Goal: Information Seeking & Learning: Learn about a topic

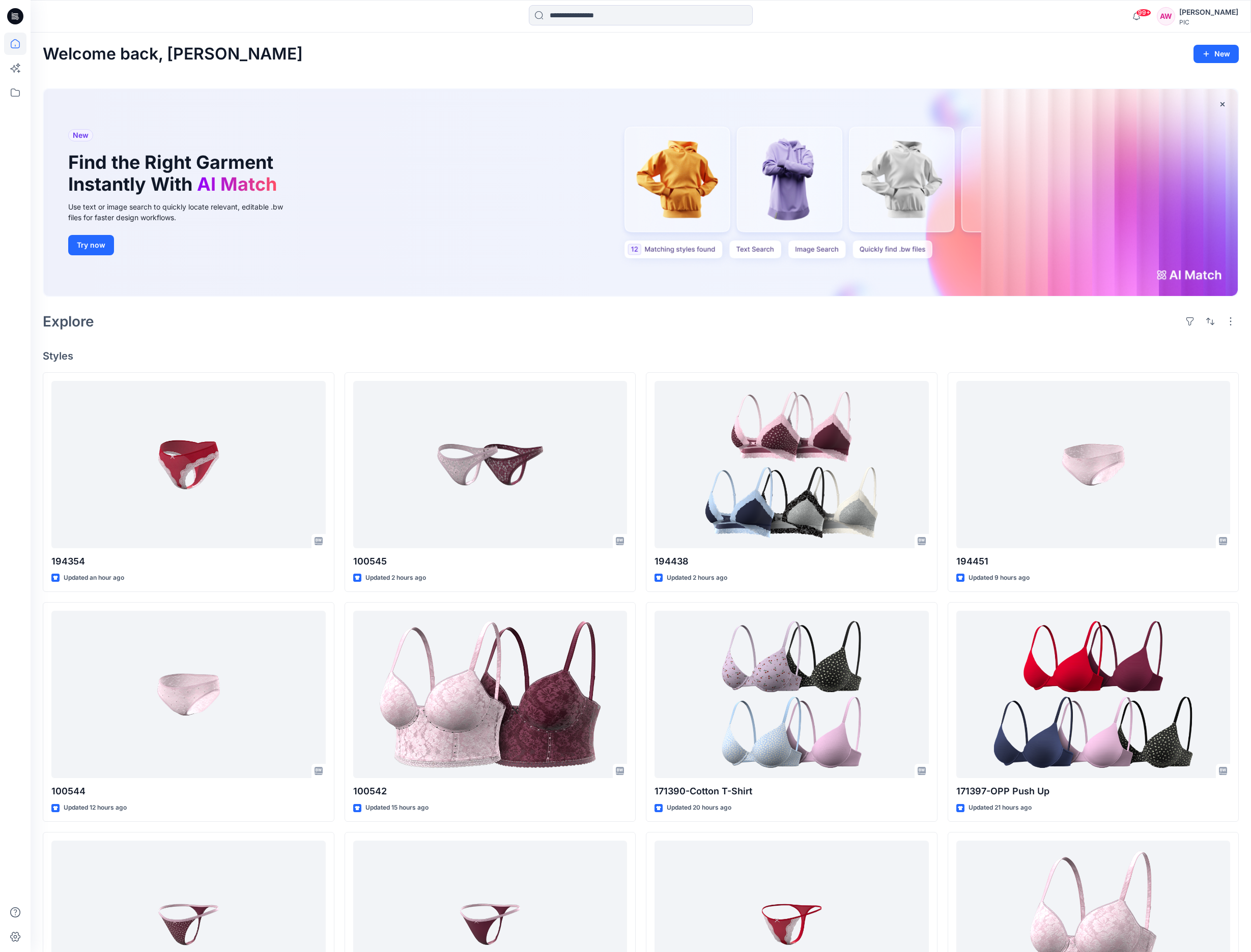
click at [1248, 205] on div "Welcome back, Amy New New Find the Right Garment Instantly With AI Match Use te…" at bounding box center [640, 566] width 1221 height 1069
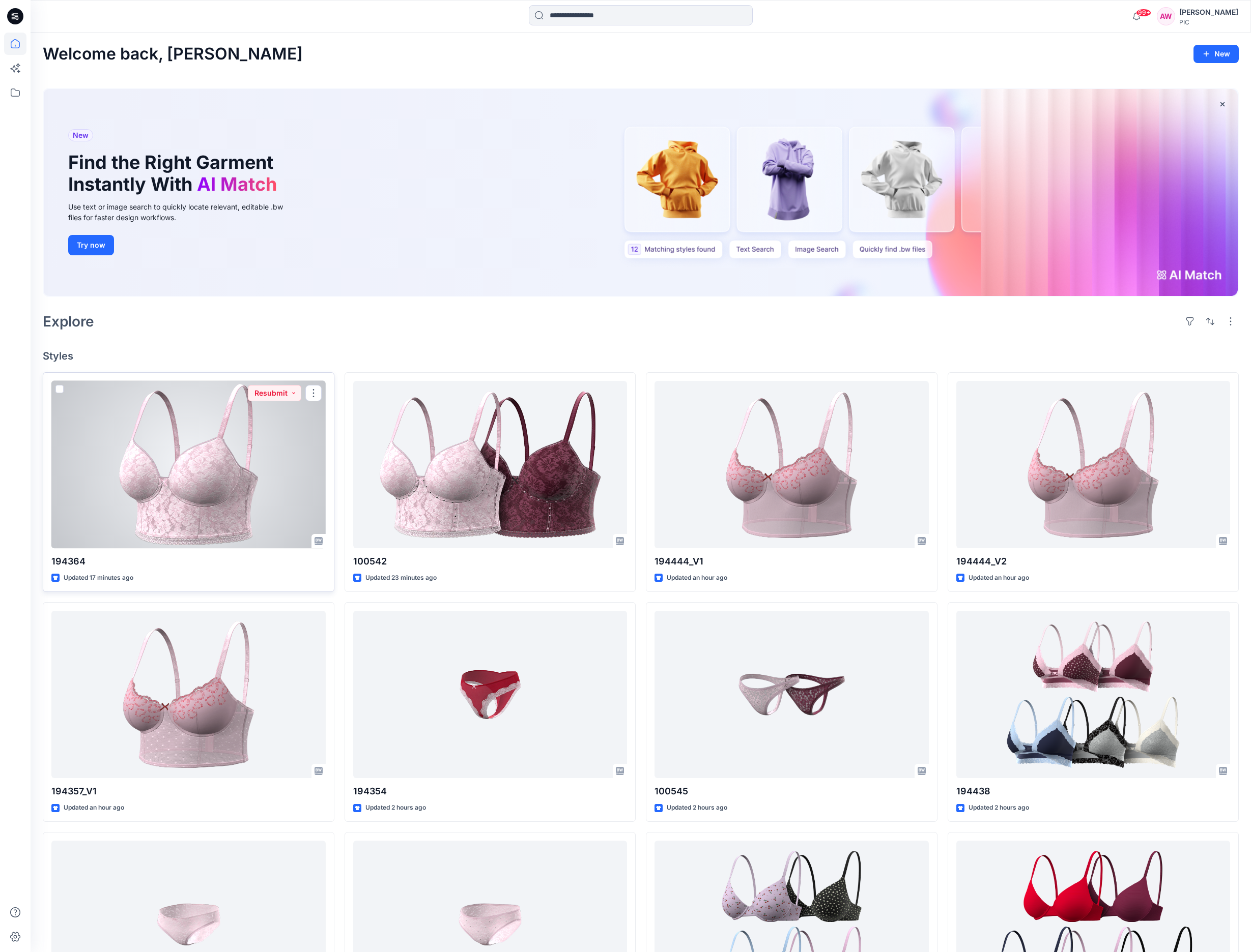
click at [238, 454] on div at bounding box center [188, 465] width 275 height 168
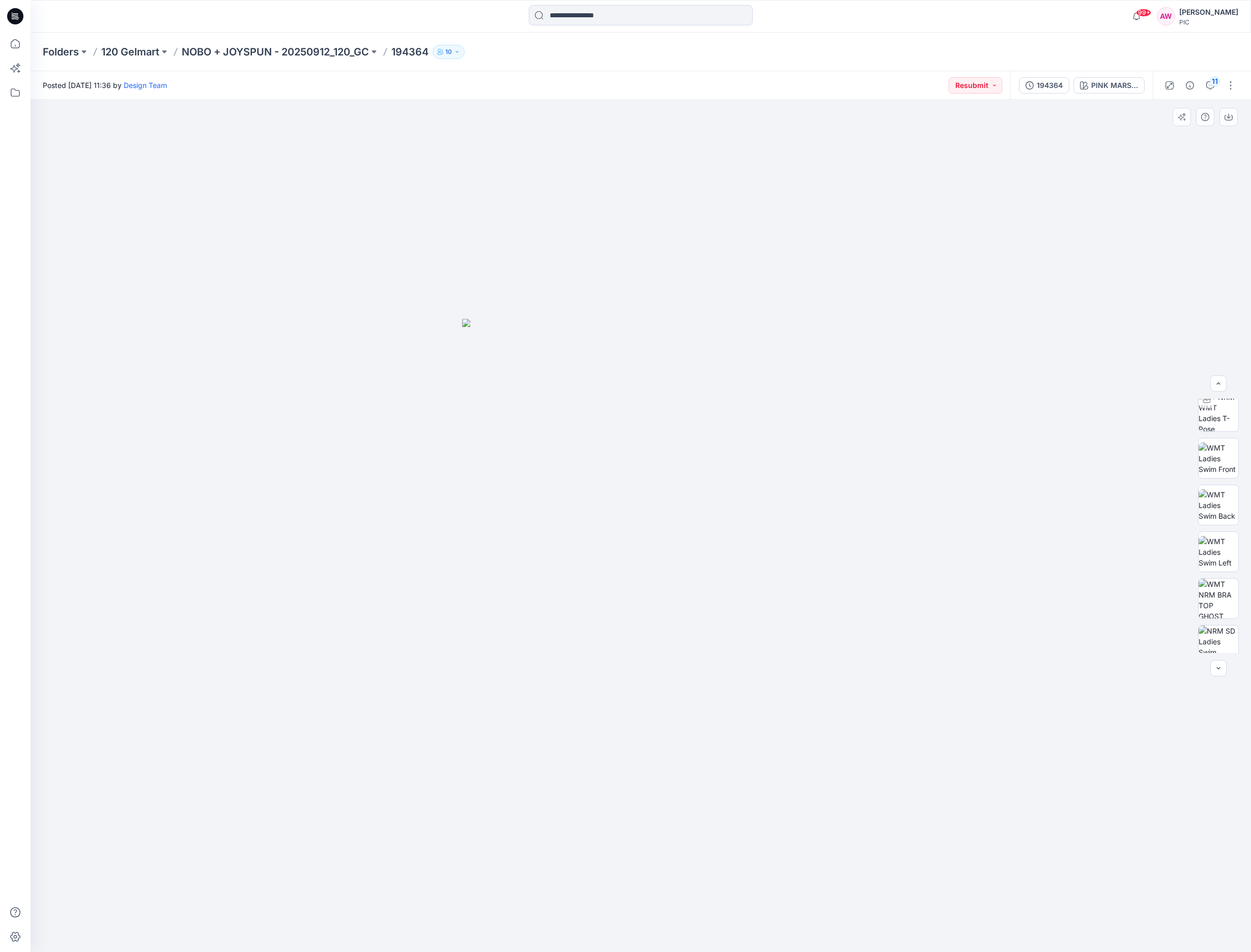
scroll to position [207, 0]
click at [1219, 512] on div at bounding box center [1219, 492] width 40 height 40
click at [1231, 116] on icon "button" at bounding box center [1228, 117] width 8 height 8
click at [1230, 114] on icon "button" at bounding box center [1228, 117] width 8 height 8
click at [1228, 118] on icon "button" at bounding box center [1228, 117] width 8 height 8
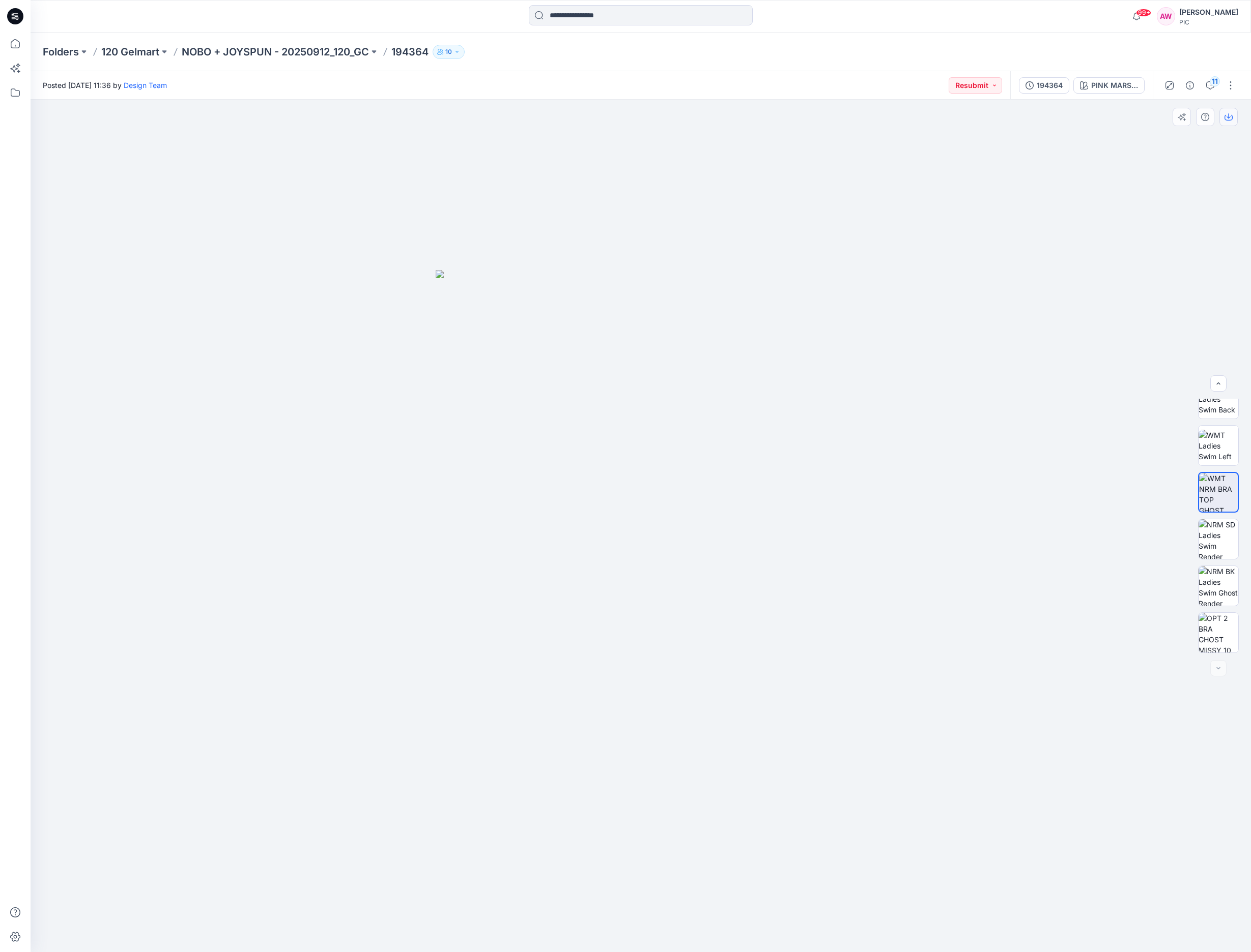
click at [1232, 117] on icon "button" at bounding box center [1228, 118] width 8 height 6
click at [1227, 118] on icon "button" at bounding box center [1228, 117] width 8 height 8
click at [986, 350] on div at bounding box center [640, 526] width 1221 height 853
drag, startPoint x: 1223, startPoint y: 486, endPoint x: 1215, endPoint y: 522, distance: 36.9
click at [1222, 489] on img at bounding box center [1219, 492] width 39 height 39
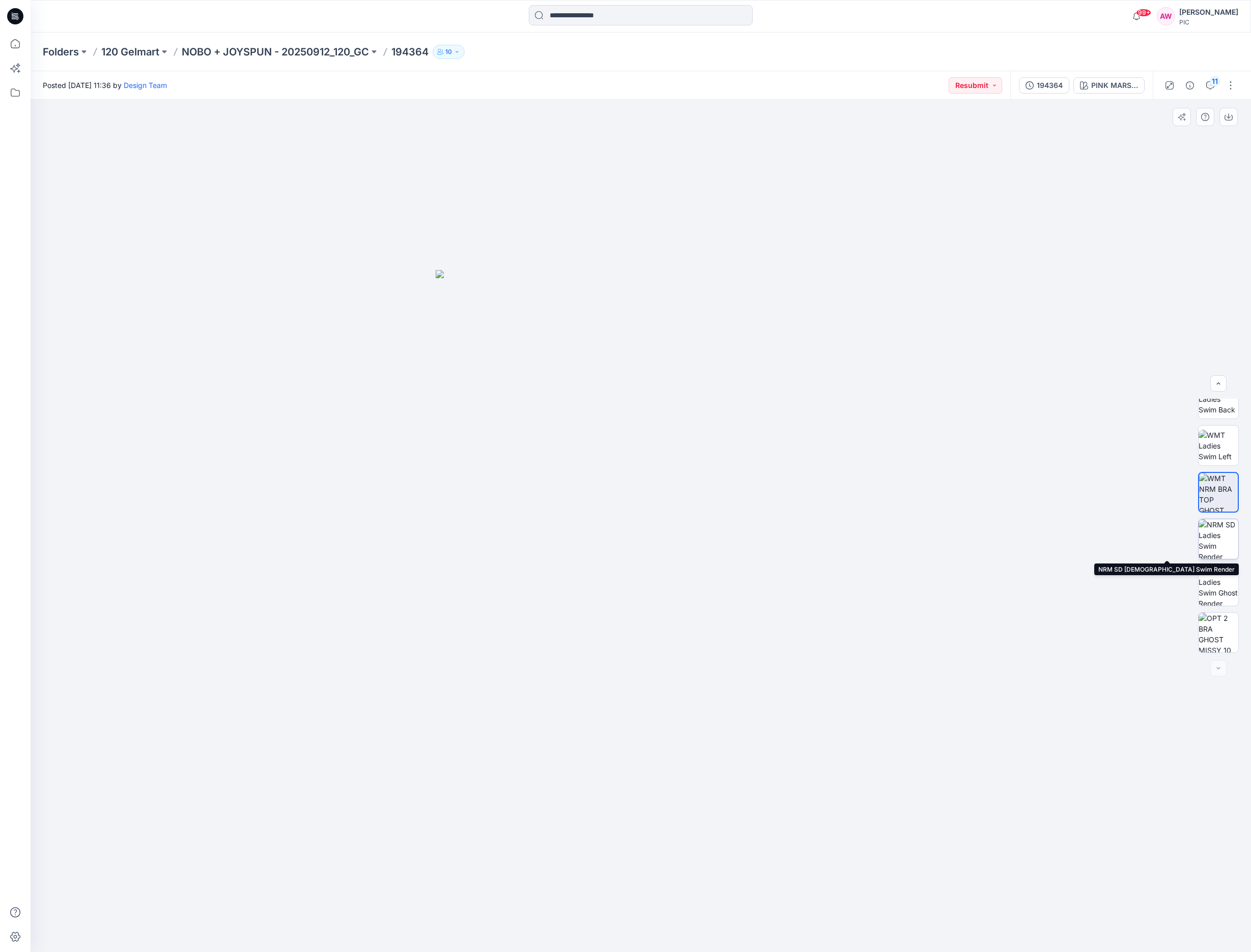
click at [1217, 542] on img at bounding box center [1218, 539] width 39 height 39
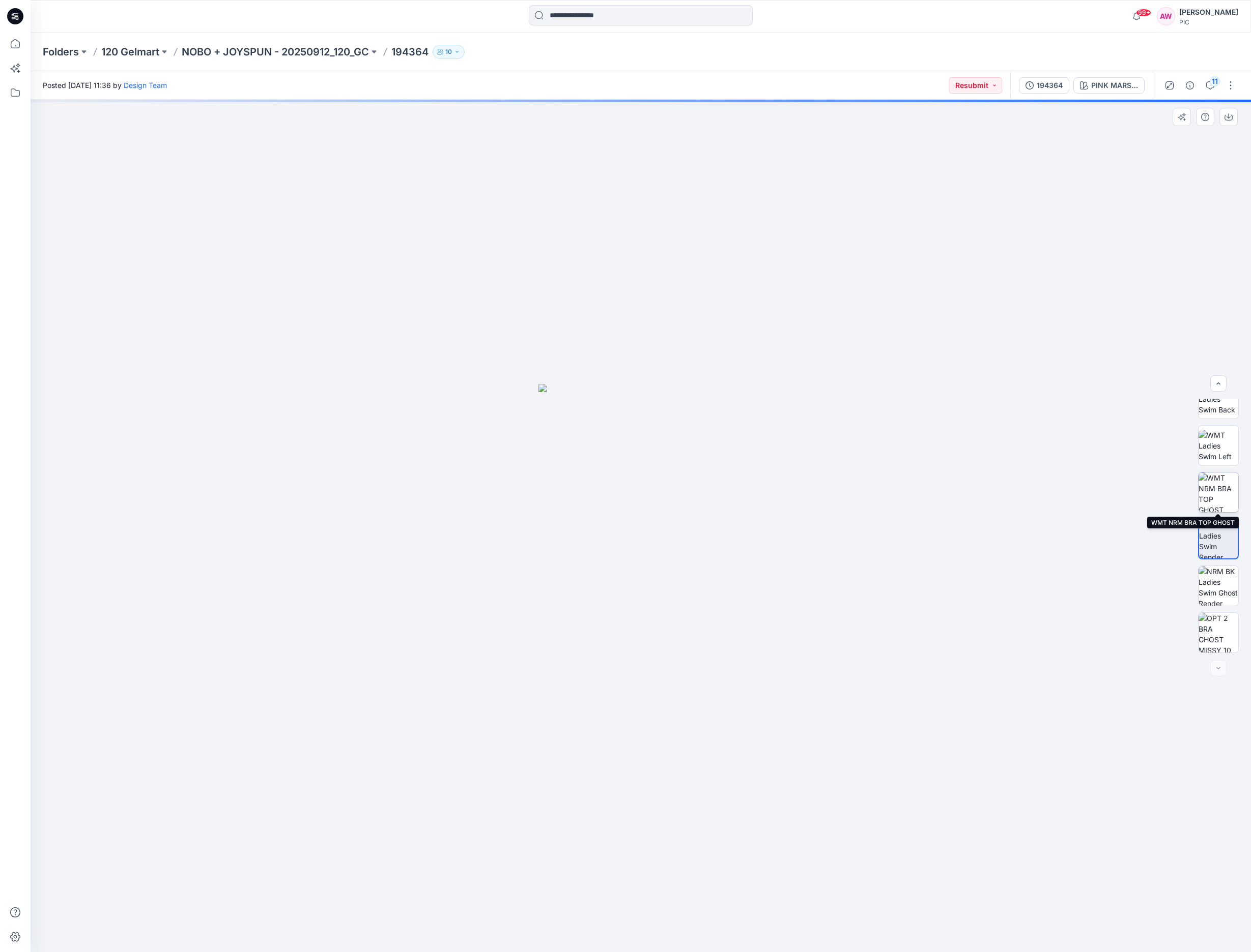
click at [1212, 497] on img at bounding box center [1218, 492] width 39 height 39
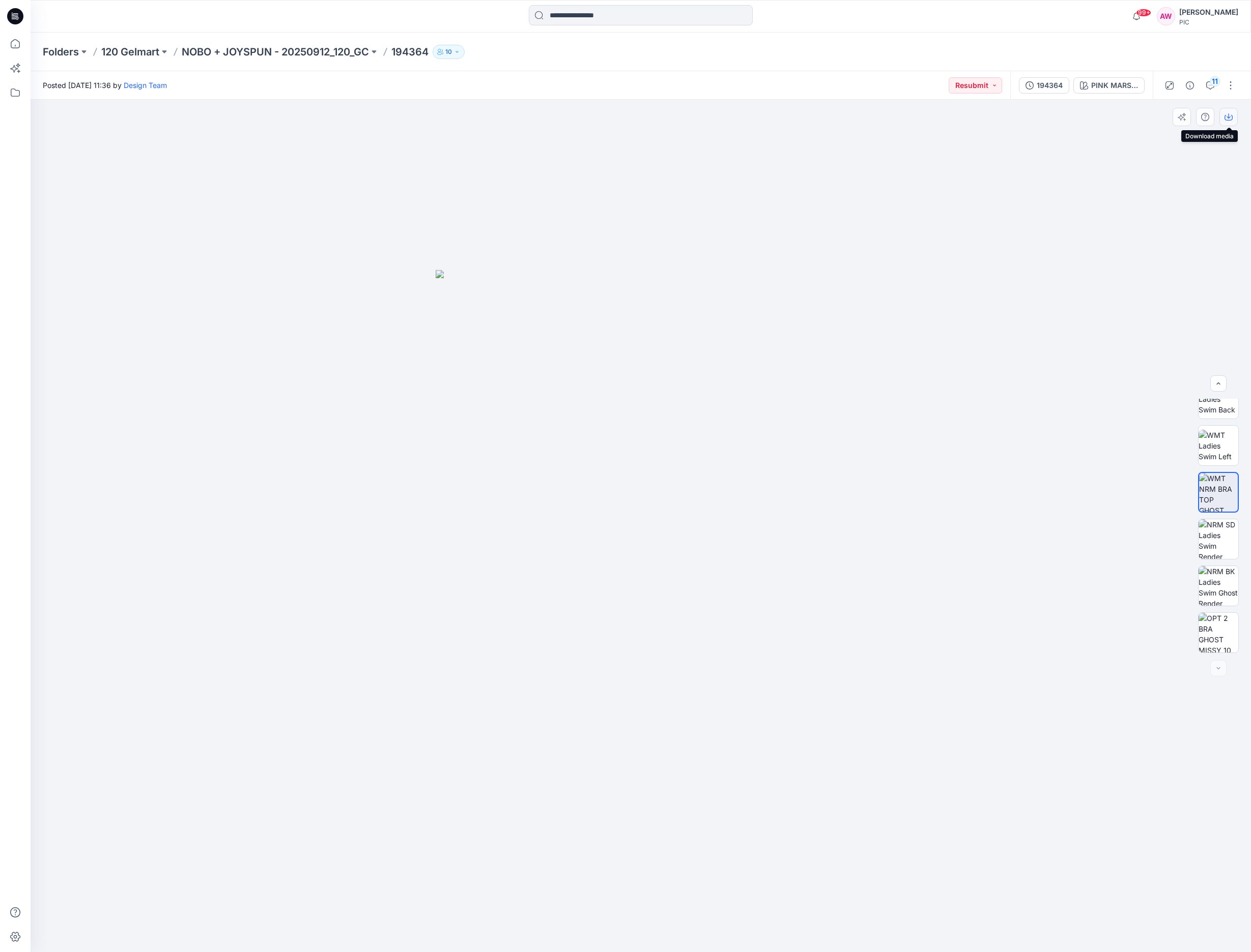
click at [1227, 114] on icon "button" at bounding box center [1228, 117] width 8 height 8
click at [1223, 490] on img at bounding box center [1219, 492] width 39 height 39
click at [276, 54] on p "NOBO + JOYSPUN - 20250912_120_GC" at bounding box center [276, 52] width 187 height 15
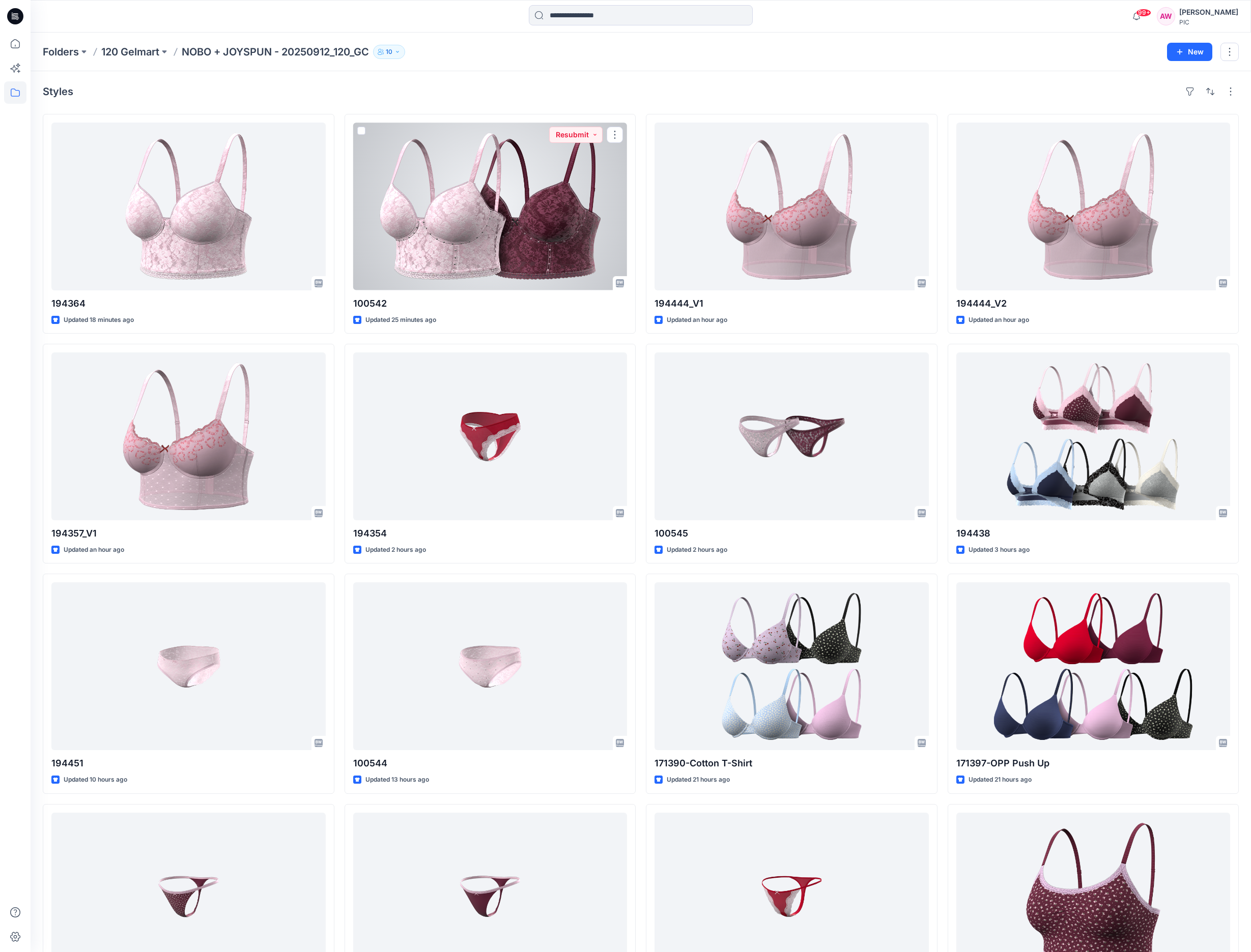
click at [560, 214] on div at bounding box center [490, 207] width 275 height 168
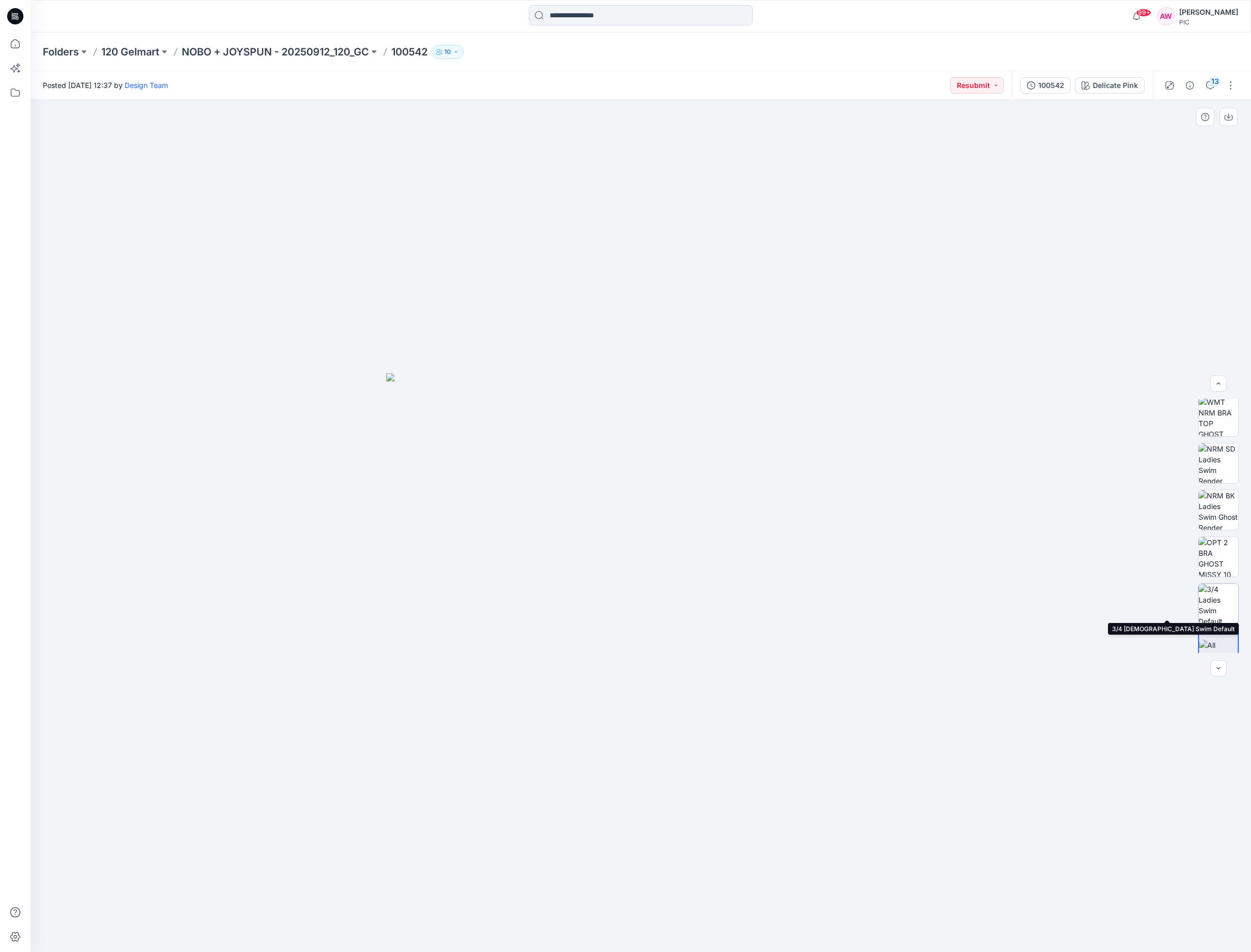
scroll to position [254, 0]
click at [1218, 546] on img at bounding box center [1218, 539] width 39 height 39
click at [1225, 118] on icon "button" at bounding box center [1228, 117] width 8 height 8
click at [1232, 116] on icon "button" at bounding box center [1228, 118] width 8 height 6
drag, startPoint x: 1220, startPoint y: 543, endPoint x: 1241, endPoint y: 507, distance: 41.7
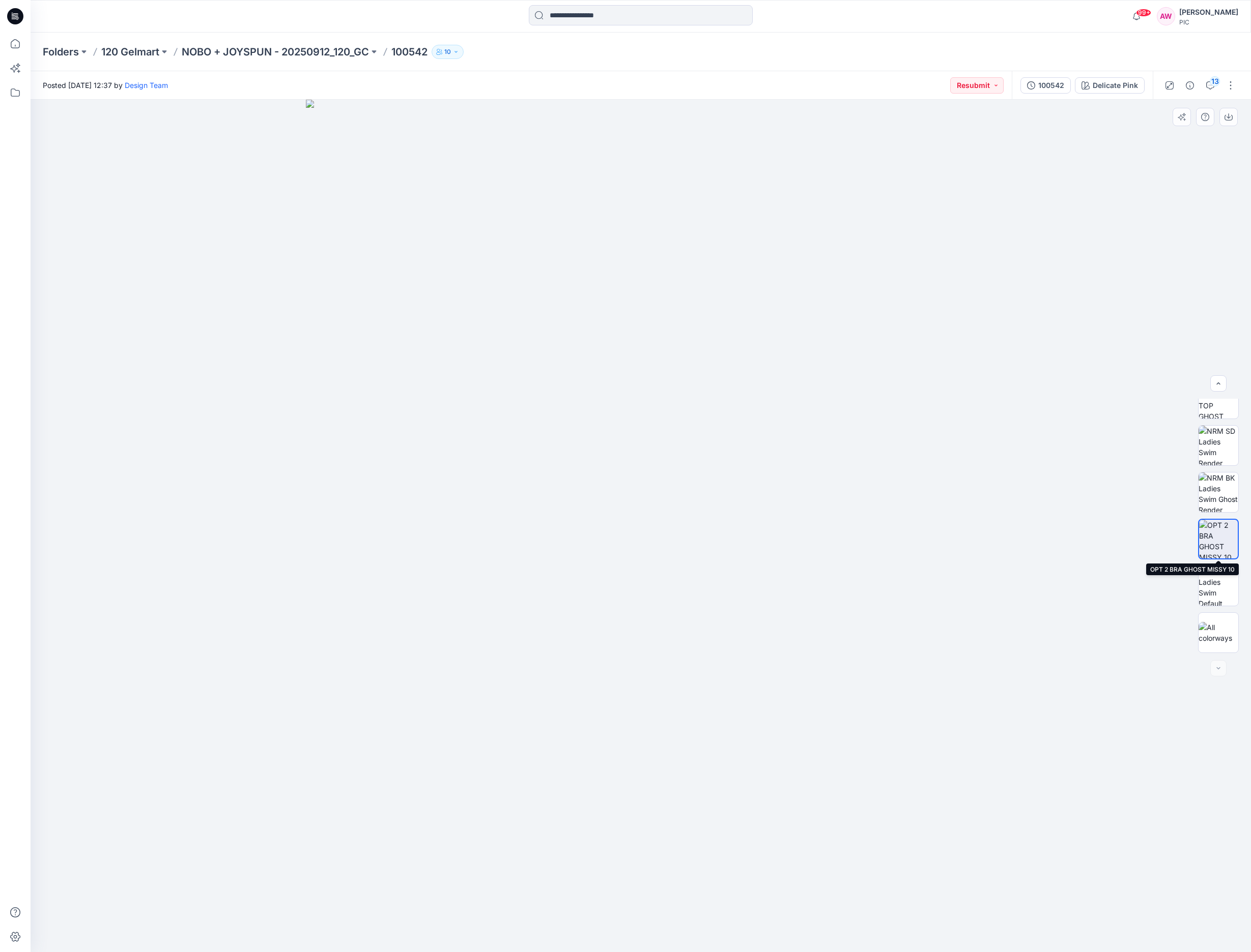
click at [1220, 542] on img at bounding box center [1219, 539] width 39 height 39
click at [1230, 116] on icon "button" at bounding box center [1228, 117] width 8 height 8
drag, startPoint x: 1112, startPoint y: 84, endPoint x: 1118, endPoint y: 89, distance: 7.8
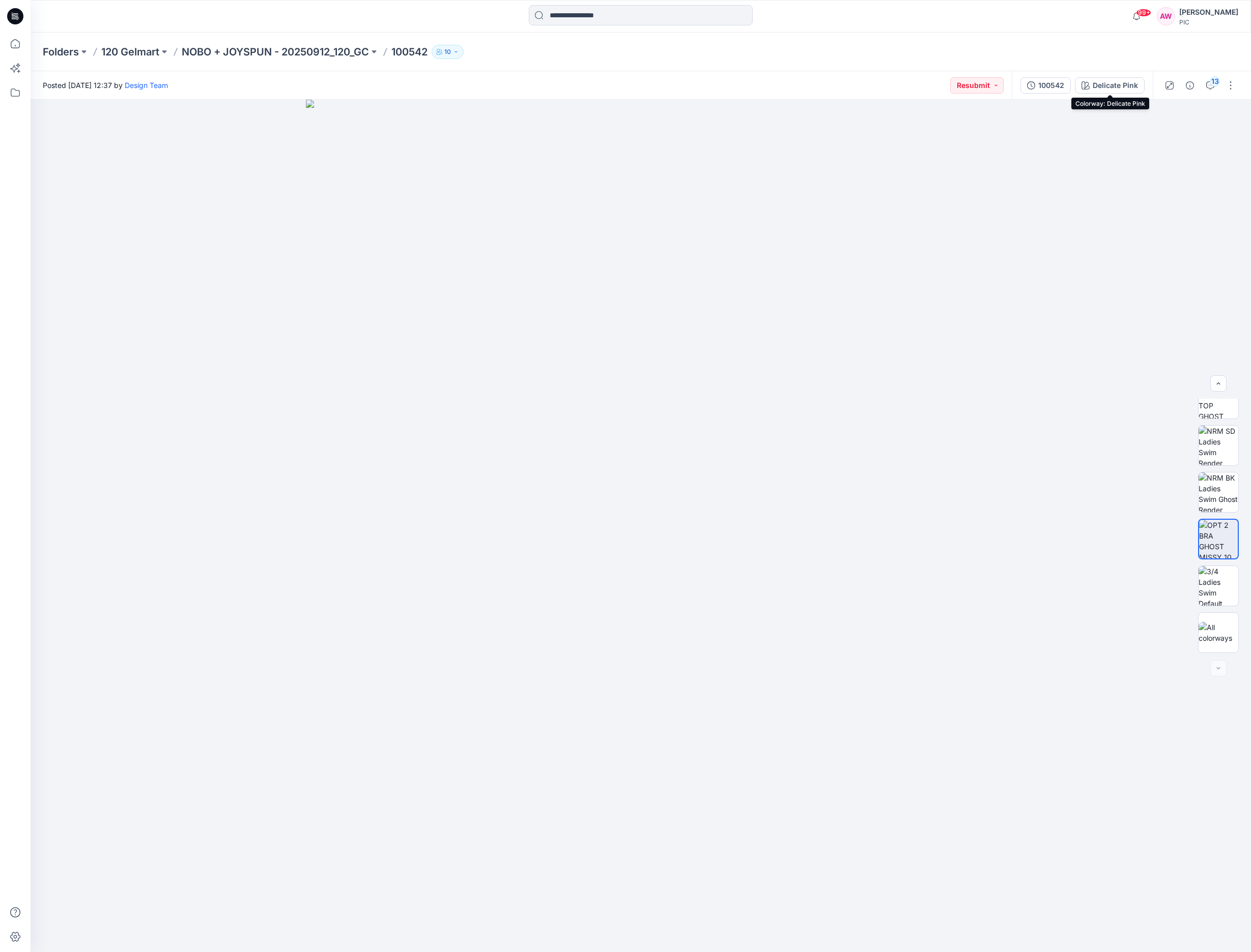
click at [1112, 85] on div "Delicate Pink" at bounding box center [1115, 85] width 45 height 11
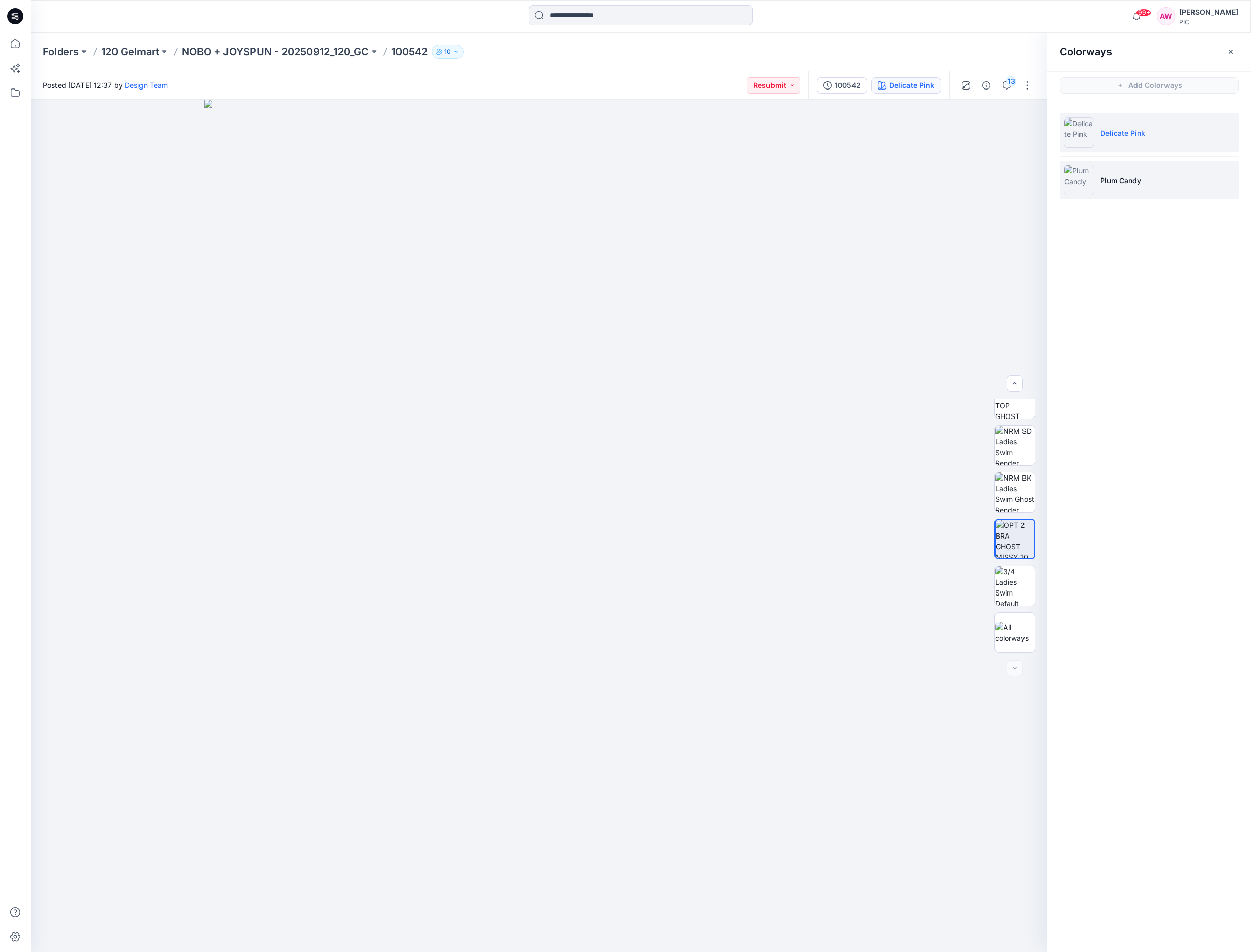
click at [1091, 180] on img at bounding box center [1078, 180] width 30 height 30
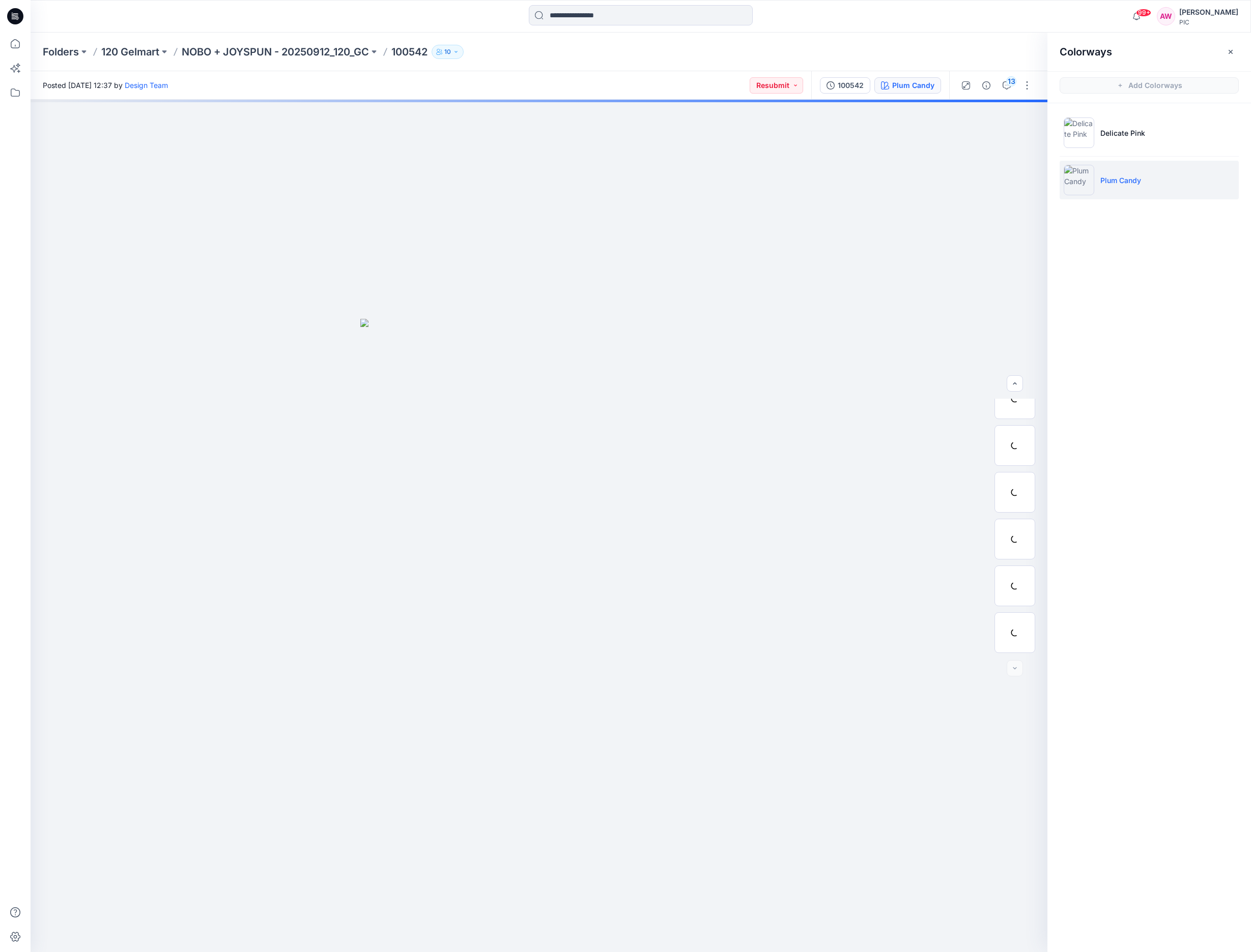
scroll to position [348, 0]
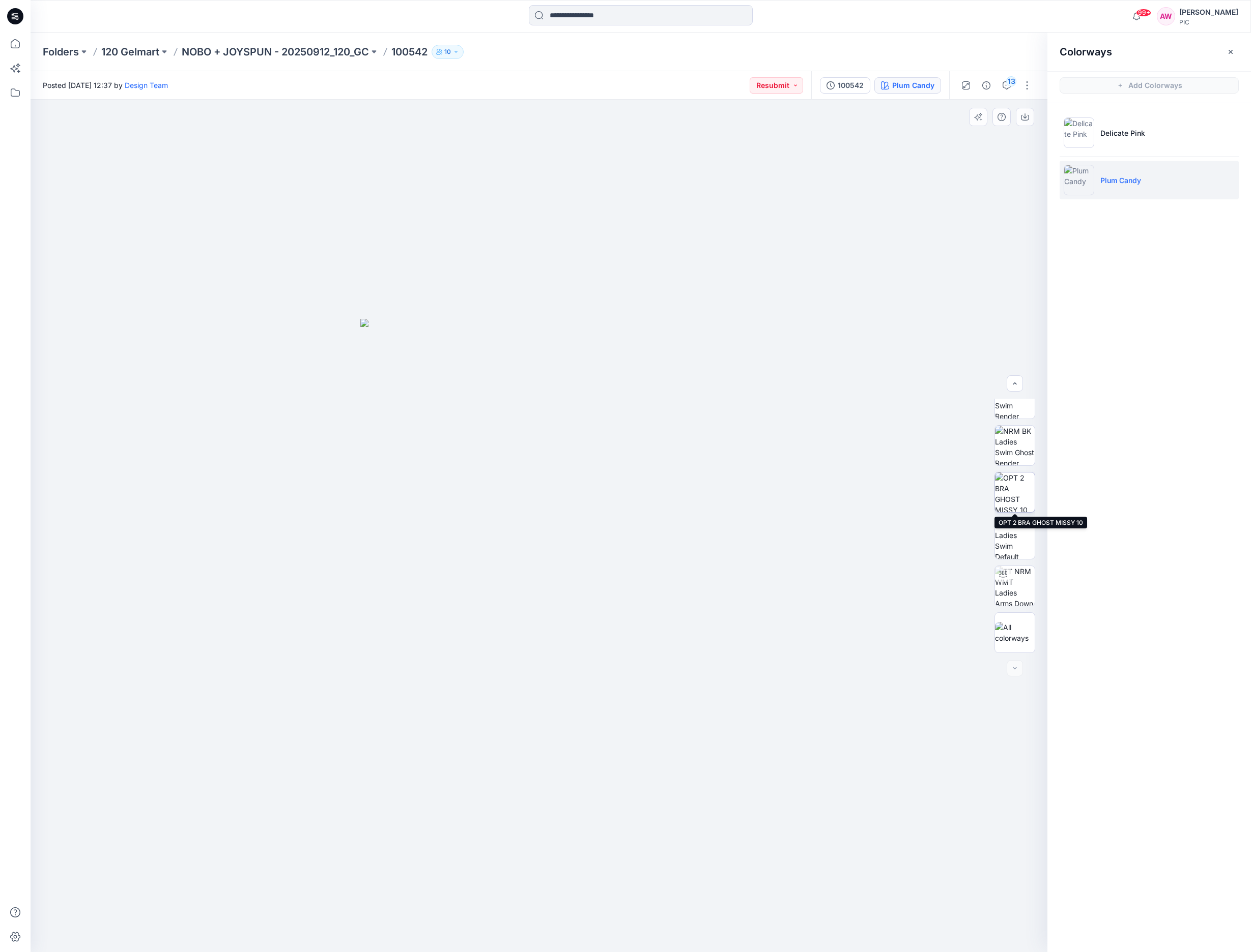
click at [1020, 494] on img at bounding box center [1014, 492] width 39 height 39
click at [1078, 182] on img at bounding box center [1078, 180] width 30 height 30
click at [1009, 503] on img at bounding box center [1014, 492] width 39 height 39
click at [1028, 115] on icon "button" at bounding box center [1025, 117] width 8 height 8
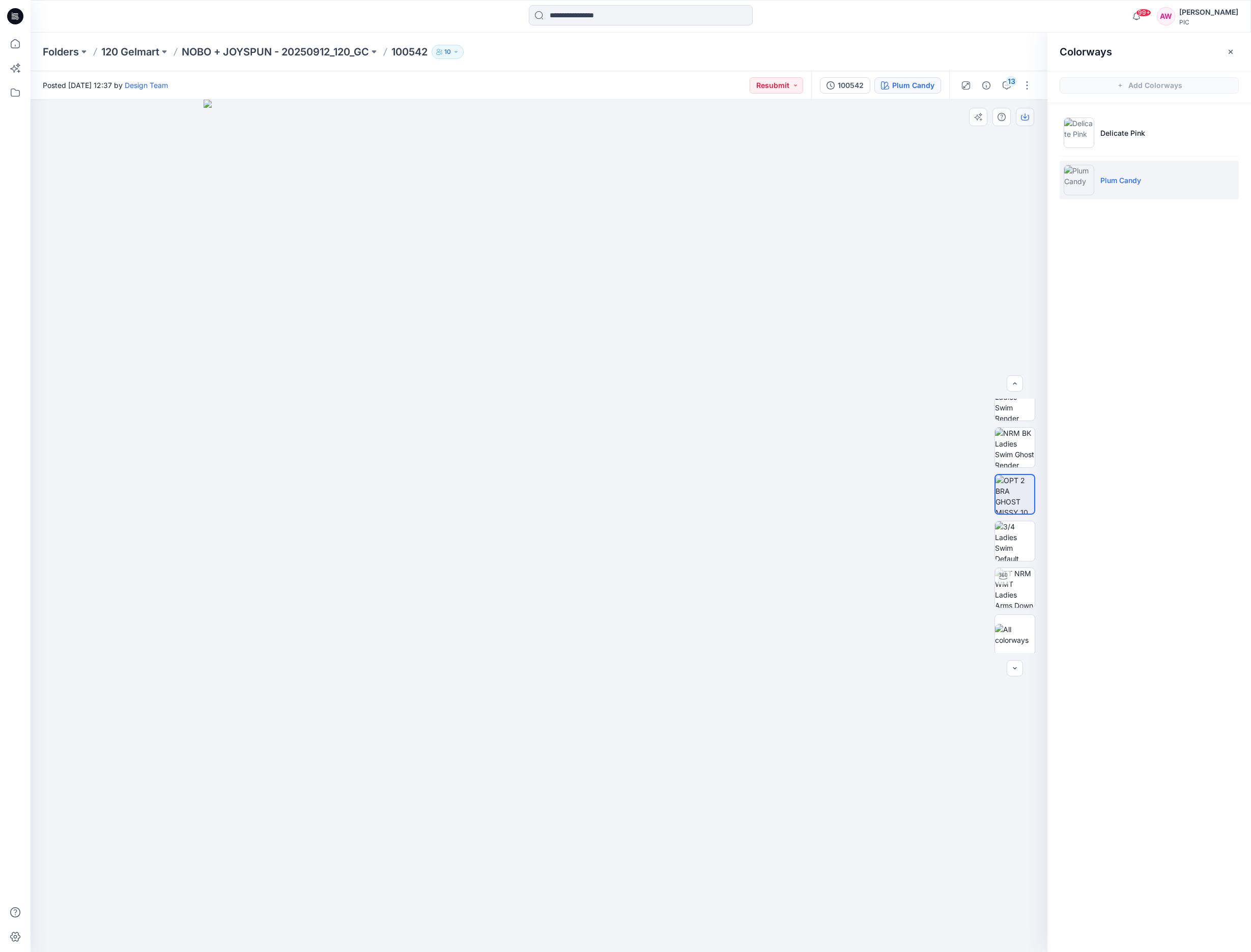
click at [1026, 118] on icon "button" at bounding box center [1025, 117] width 8 height 8
click at [1025, 120] on icon "button" at bounding box center [1025, 117] width 8 height 8
click at [1024, 118] on icon "button" at bounding box center [1025, 117] width 4 height 6
click at [1028, 118] on icon "button" at bounding box center [1025, 117] width 8 height 8
click at [1026, 119] on icon "button" at bounding box center [1025, 117] width 8 height 8
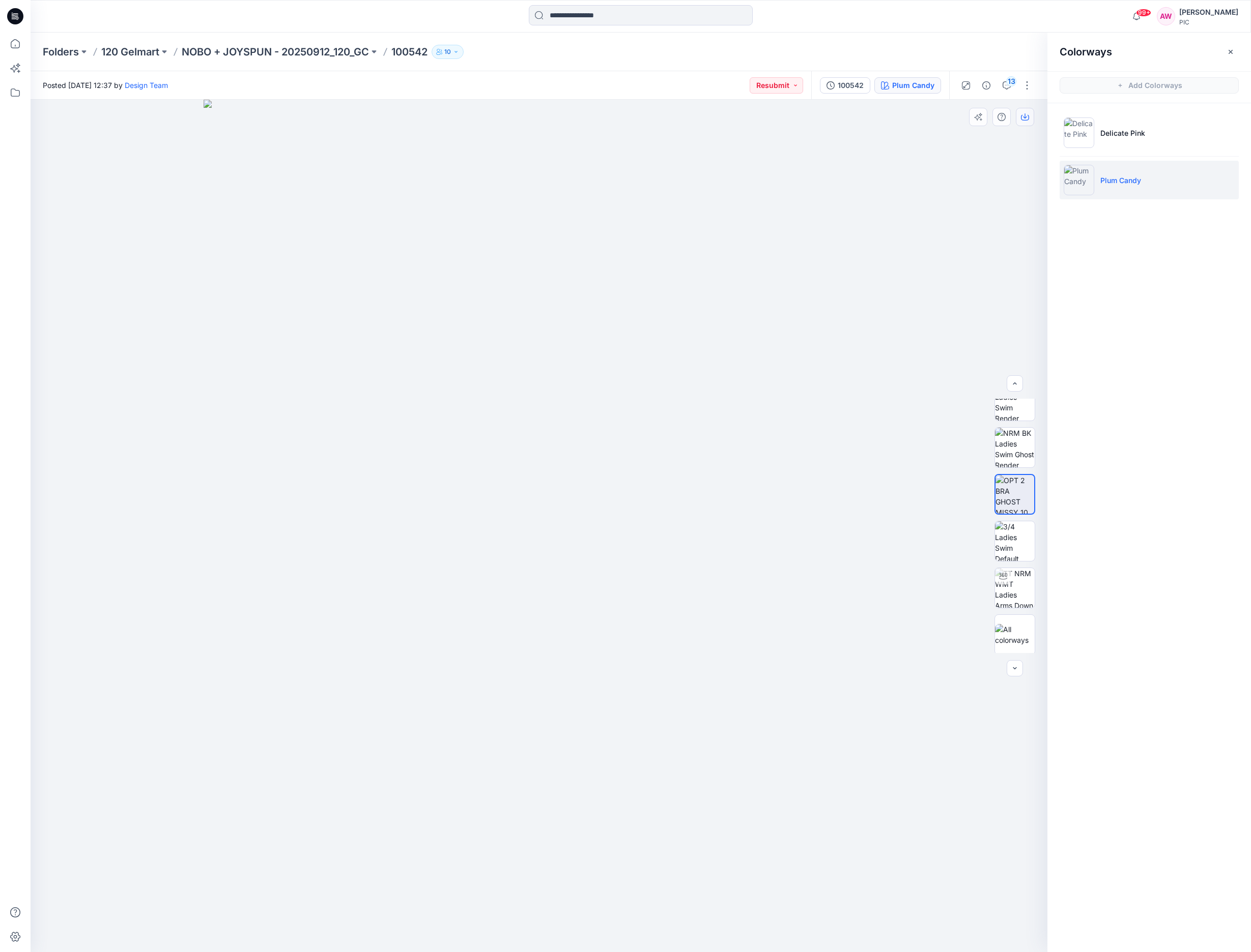
click at [1026, 119] on icon "button" at bounding box center [1025, 117] width 8 height 8
click at [1024, 117] on icon "button" at bounding box center [1025, 117] width 8 height 8
click at [1026, 119] on icon "button" at bounding box center [1025, 117] width 8 height 8
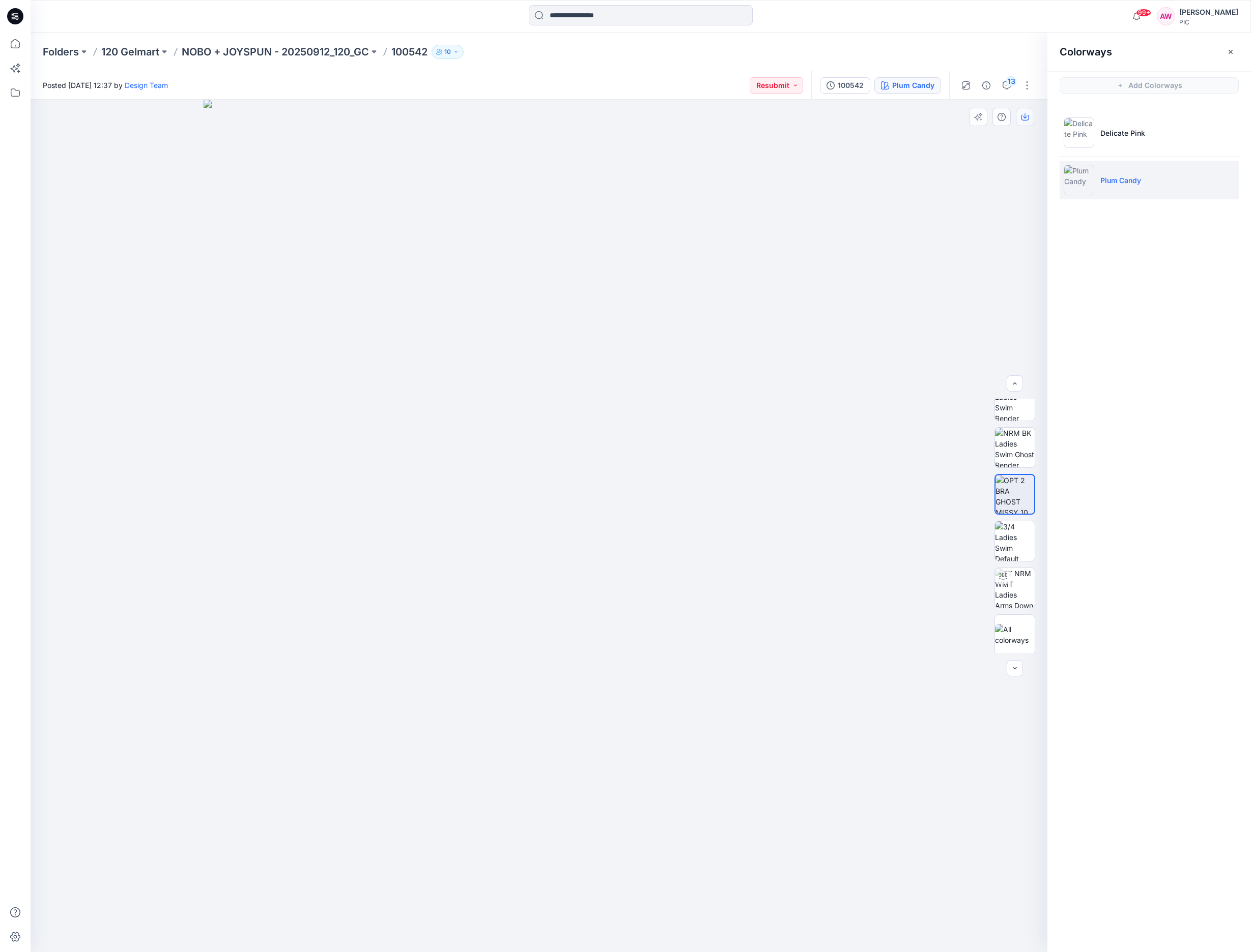
click at [1026, 119] on icon "button" at bounding box center [1025, 117] width 8 height 8
click at [1028, 116] on icon "button" at bounding box center [1025, 118] width 8 height 6
click at [1027, 116] on icon "button" at bounding box center [1025, 117] width 8 height 8
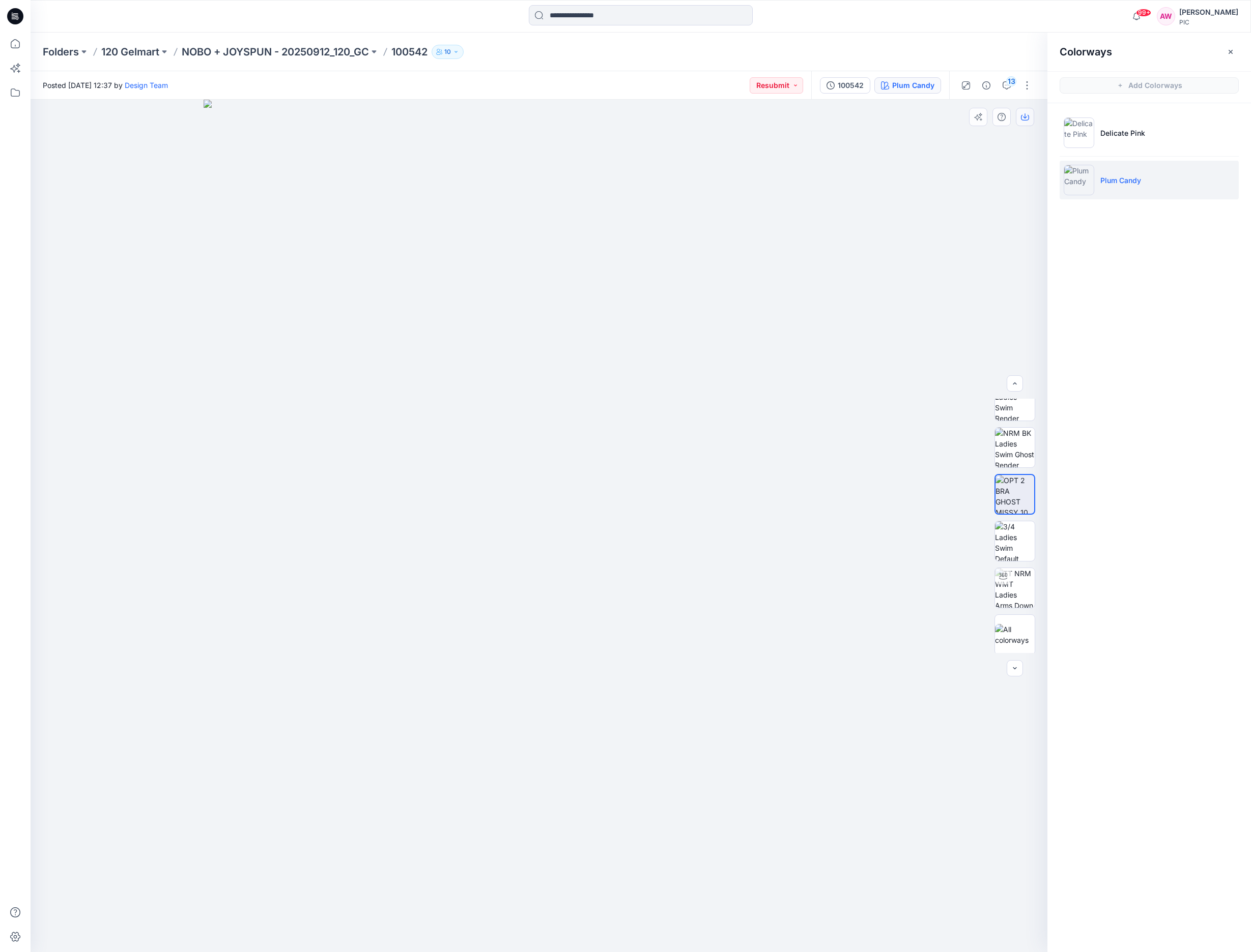
click at [1027, 116] on icon "button" at bounding box center [1025, 117] width 8 height 8
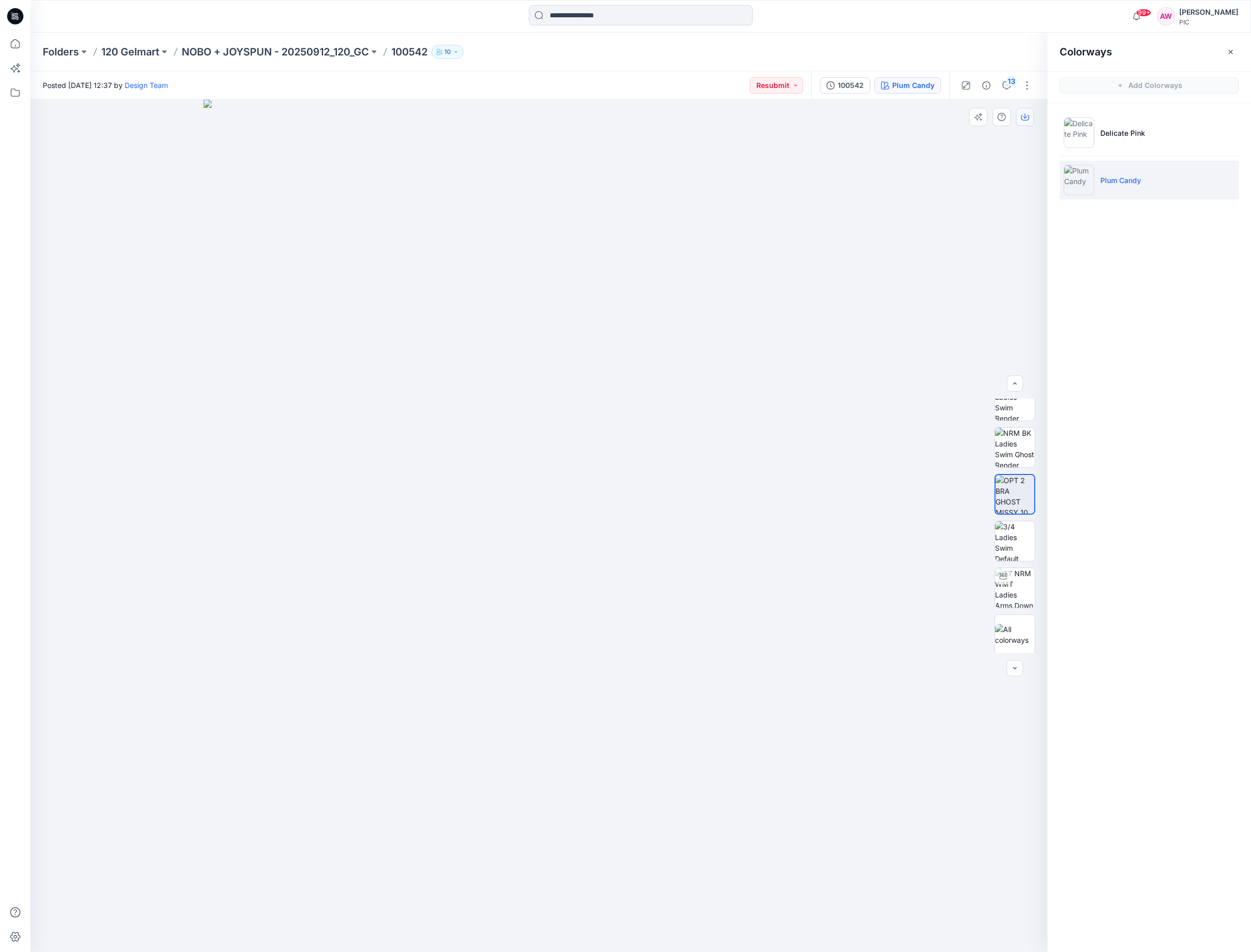
click at [1027, 116] on icon "button" at bounding box center [1025, 117] width 8 height 8
drag, startPoint x: 1027, startPoint y: 116, endPoint x: 1183, endPoint y: 110, distance: 156.1
click at [0, 0] on icon "button" at bounding box center [0, 0] width 0 height 0
click at [1016, 496] on img at bounding box center [1015, 495] width 39 height 39
click at [1084, 185] on img at bounding box center [1078, 180] width 30 height 30
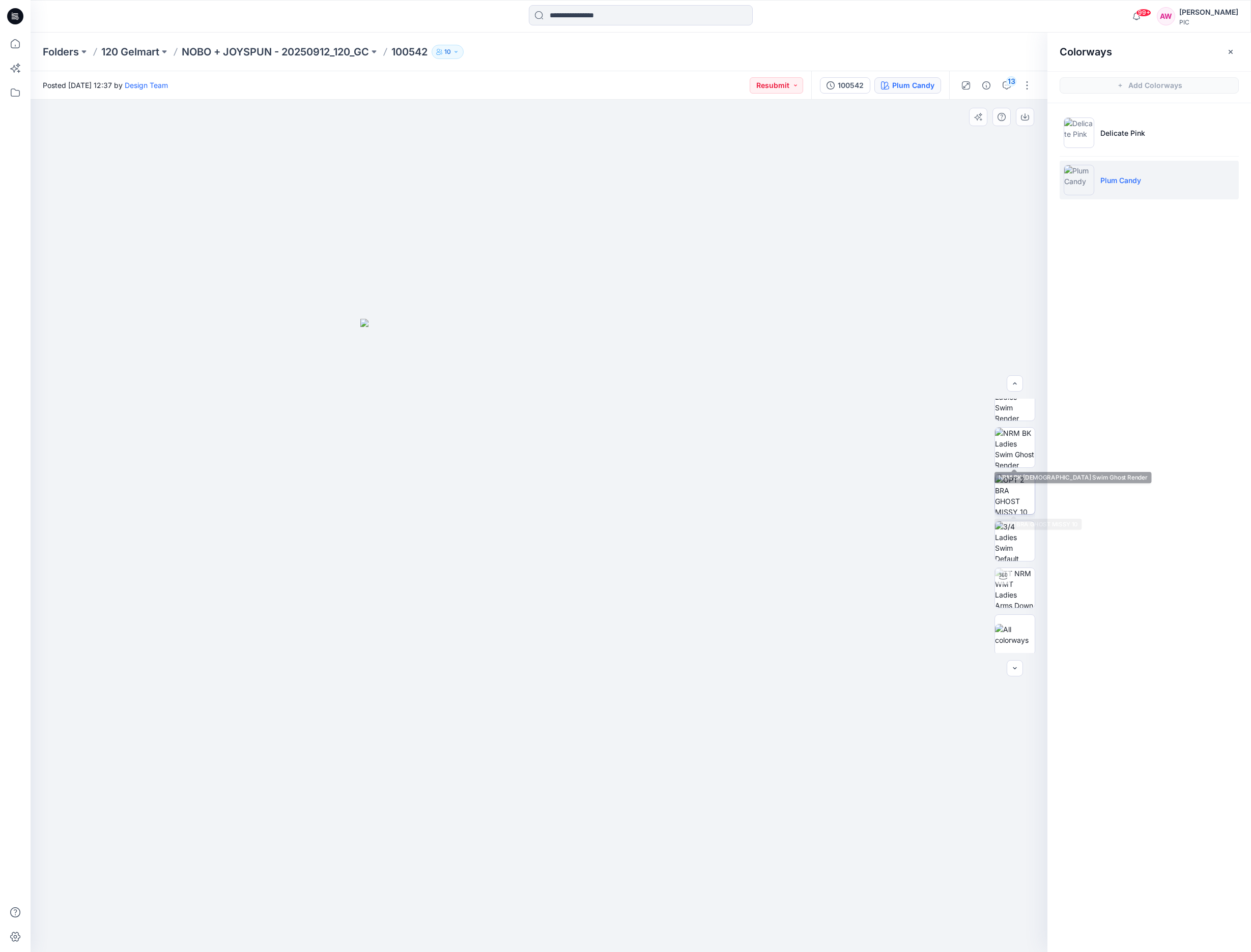
click at [1016, 494] on img at bounding box center [1014, 494] width 39 height 39
click at [1024, 116] on icon "button" at bounding box center [1025, 117] width 8 height 8
click at [1025, 117] on icon "button" at bounding box center [1025, 117] width 8 height 8
click at [1025, 117] on icon "button" at bounding box center [1025, 117] width 4 height 6
click at [1024, 118] on icon "button" at bounding box center [1025, 117] width 8 height 8
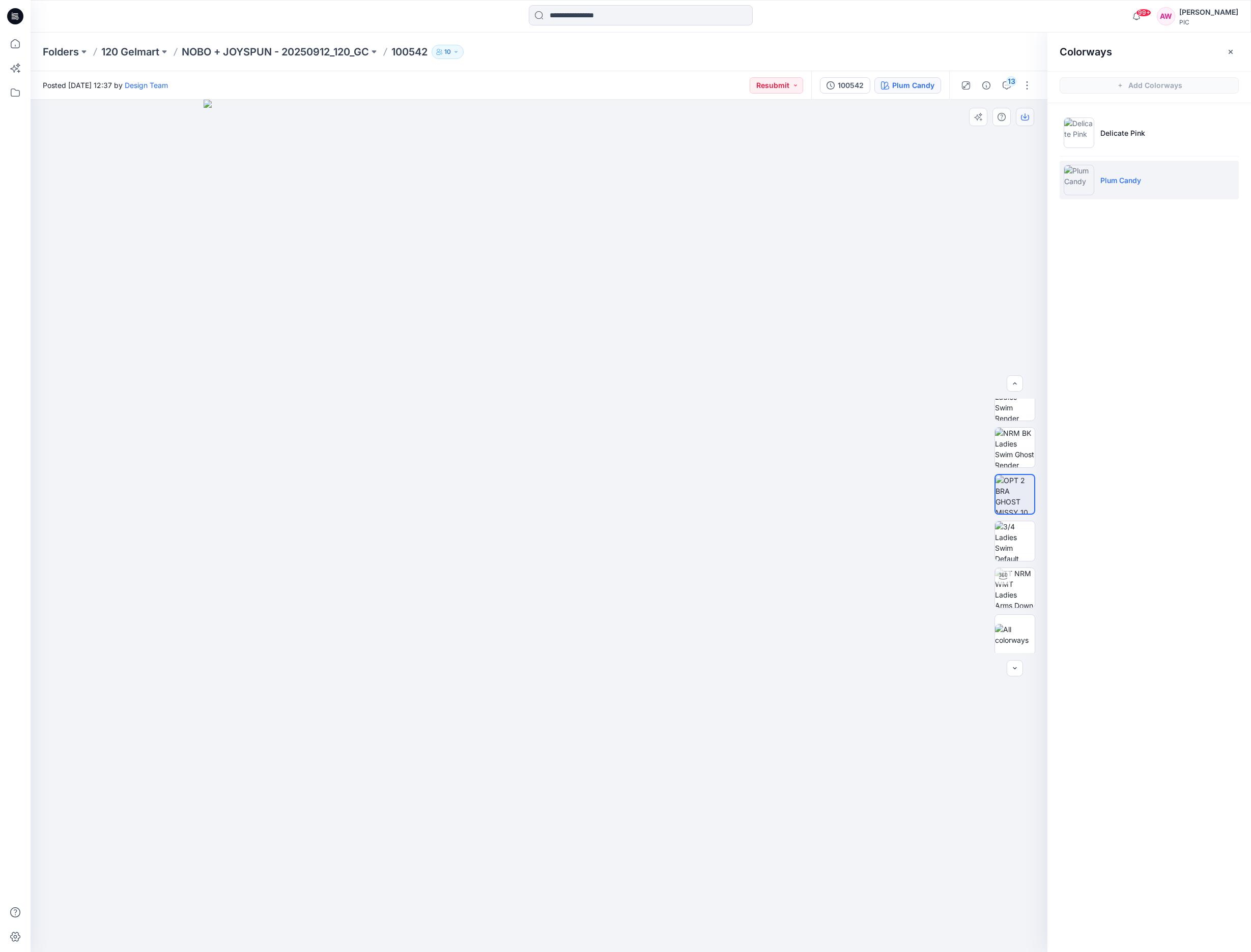
click at [1024, 118] on icon "button" at bounding box center [1025, 117] width 8 height 8
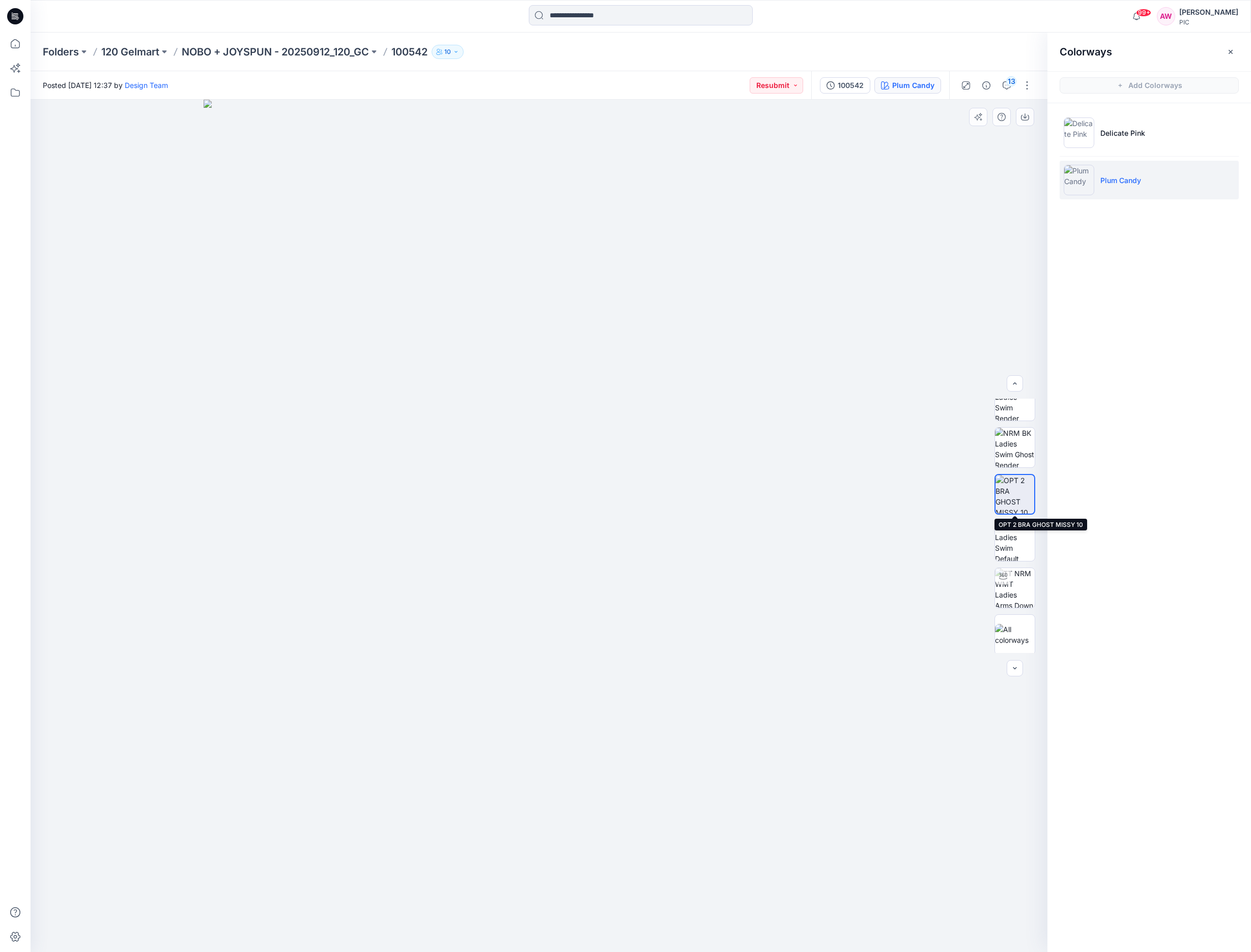
click at [1019, 496] on img at bounding box center [1015, 495] width 39 height 39
click at [1025, 116] on icon "button" at bounding box center [1025, 117] width 8 height 8
click at [1026, 117] on icon "button" at bounding box center [1025, 117] width 8 height 8
click at [1024, 117] on icon "button" at bounding box center [1025, 117] width 4 height 6
click at [1027, 118] on icon "button" at bounding box center [1025, 117] width 8 height 8
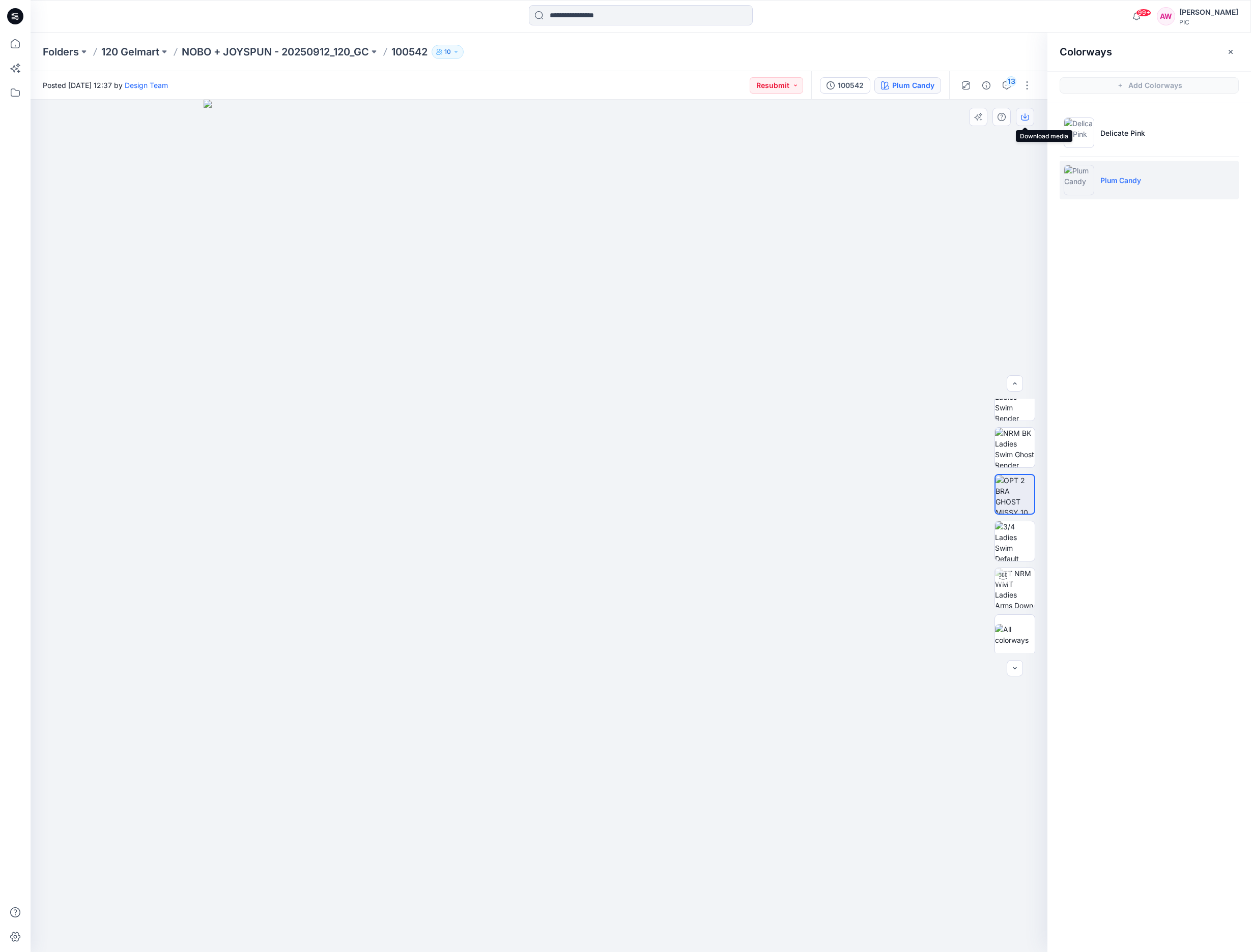
click at [1031, 117] on button "button" at bounding box center [1025, 117] width 18 height 18
click at [1028, 119] on icon "button" at bounding box center [1025, 117] width 8 height 8
drag, startPoint x: 1028, startPoint y: 118, endPoint x: 1025, endPoint y: 122, distance: 5.0
click at [1026, 121] on button "button" at bounding box center [1025, 117] width 18 height 18
click at [1019, 123] on button "button" at bounding box center [1025, 117] width 18 height 18
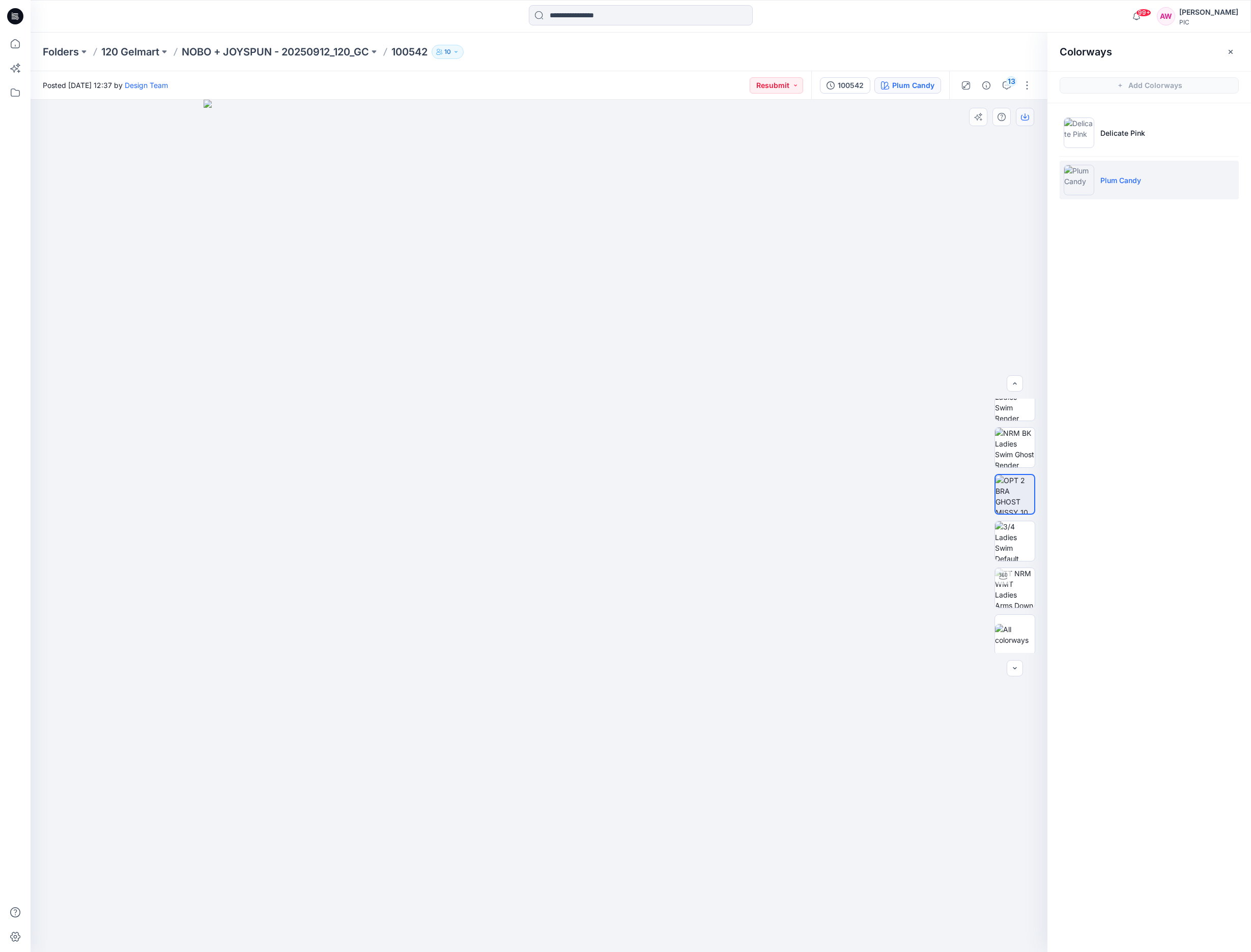
click at [1021, 125] on button "button" at bounding box center [1025, 117] width 18 height 18
click at [1025, 117] on icon "button" at bounding box center [1025, 117] width 4 height 6
click at [1025, 116] on icon "button" at bounding box center [1025, 117] width 8 height 8
click at [1028, 117] on icon "button" at bounding box center [1025, 117] width 8 height 8
click at [1030, 119] on button "button" at bounding box center [1025, 117] width 18 height 18
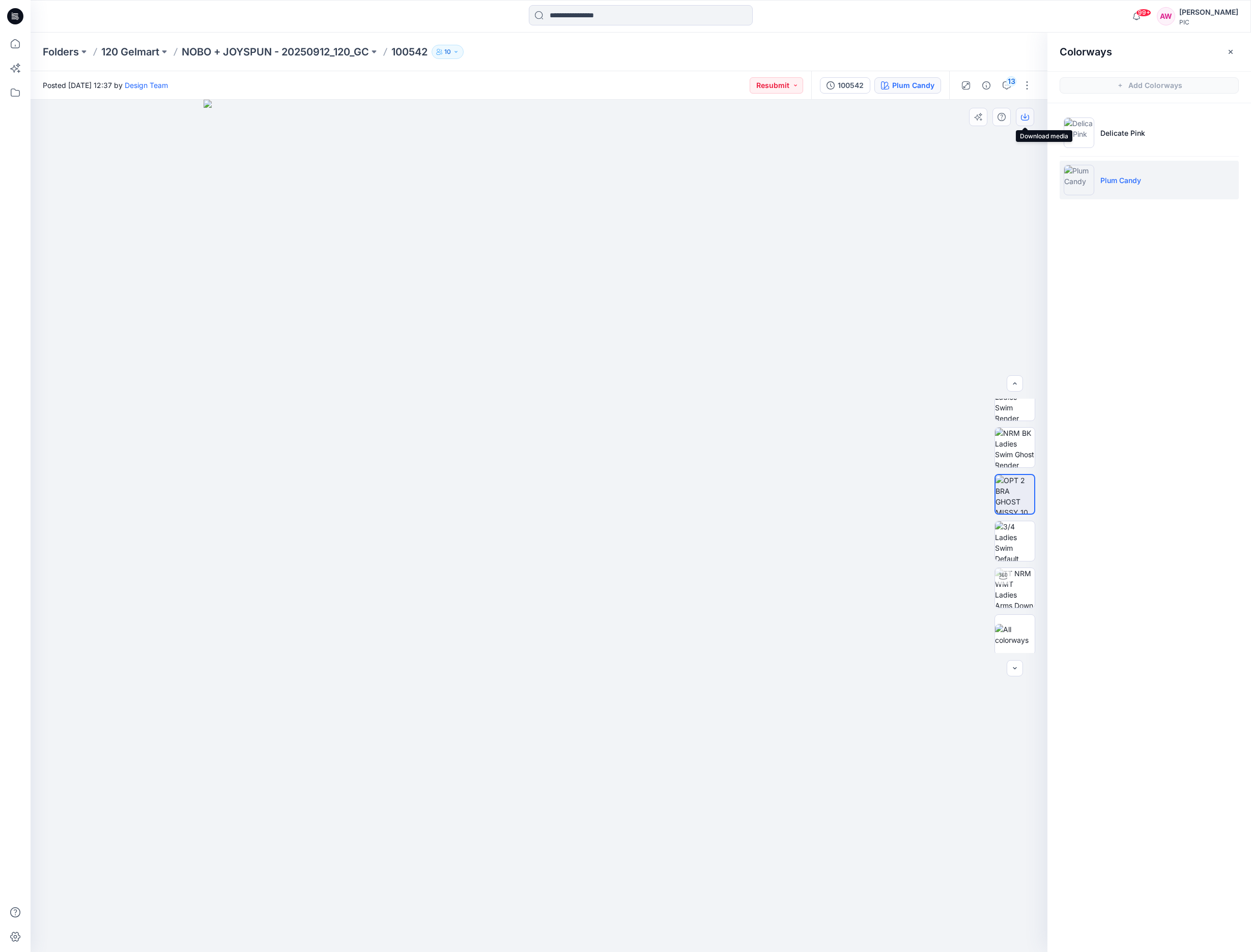
click at [1026, 116] on icon "button" at bounding box center [1025, 117] width 8 height 8
click at [1026, 119] on icon "button" at bounding box center [1025, 117] width 8 height 8
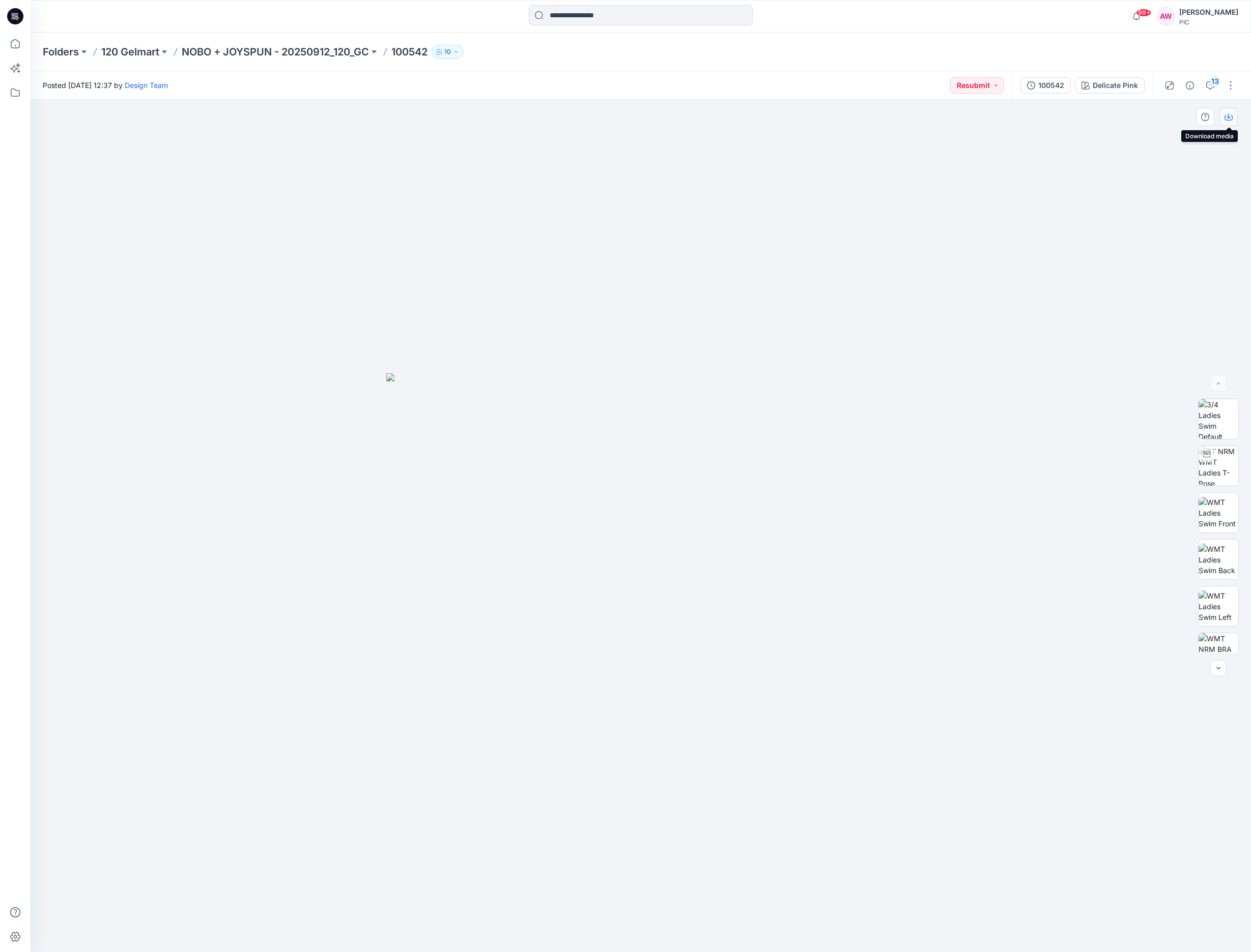
click at [1231, 115] on icon "button" at bounding box center [1228, 117] width 8 height 8
drag, startPoint x: 1242, startPoint y: 482, endPoint x: 1245, endPoint y: 562, distance: 80.1
click at [1245, 562] on div at bounding box center [1218, 525] width 65 height 254
click at [1121, 89] on div "Delicate Pink" at bounding box center [1115, 85] width 45 height 11
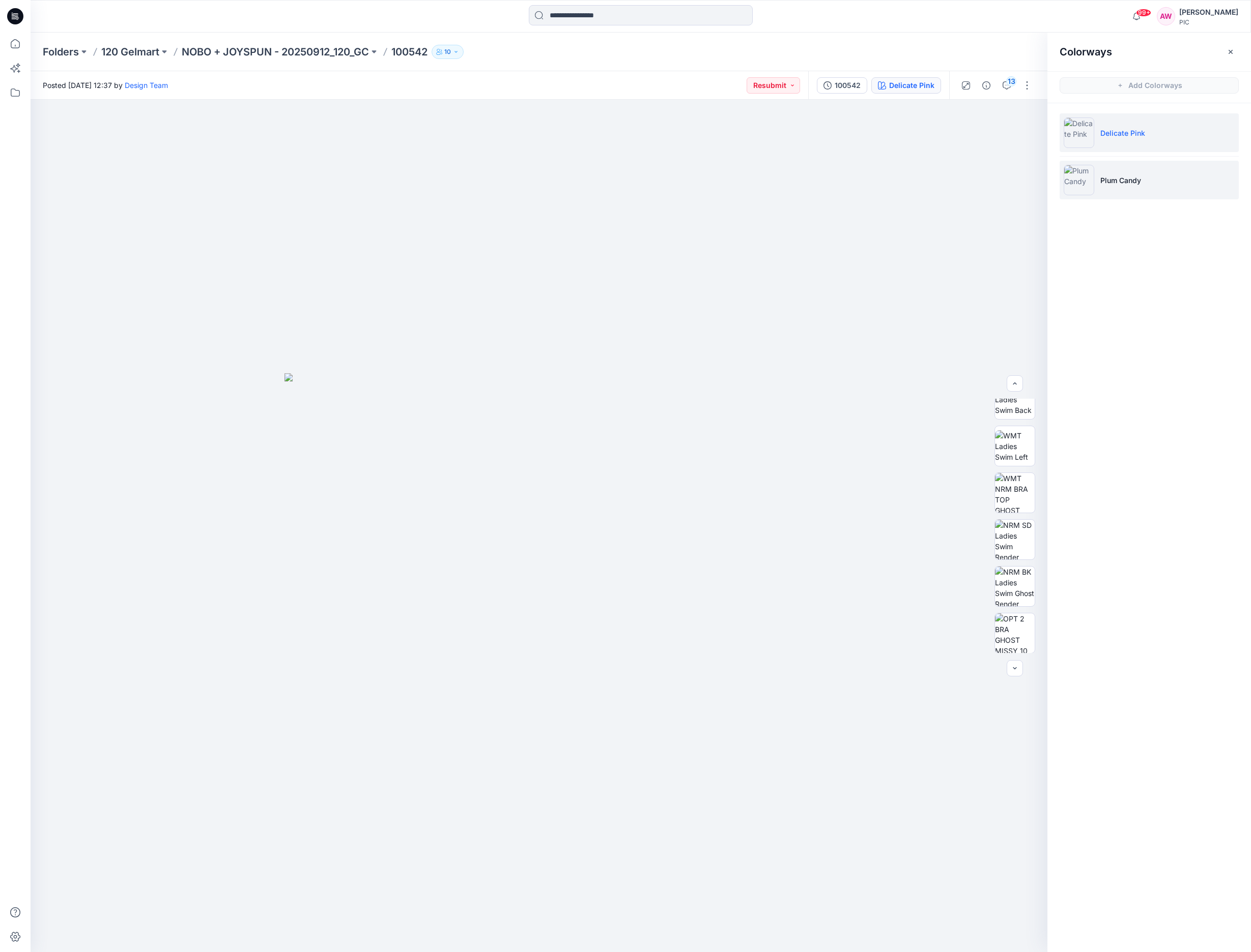
drag, startPoint x: 1075, startPoint y: 179, endPoint x: 1081, endPoint y: 175, distance: 7.2
click at [1075, 179] on img at bounding box center [1078, 180] width 30 height 30
click at [1016, 546] on img at bounding box center [1014, 539] width 39 height 39
click at [1025, 118] on icon "button" at bounding box center [1025, 117] width 4 height 6
click at [1026, 119] on icon "button" at bounding box center [1025, 117] width 8 height 8
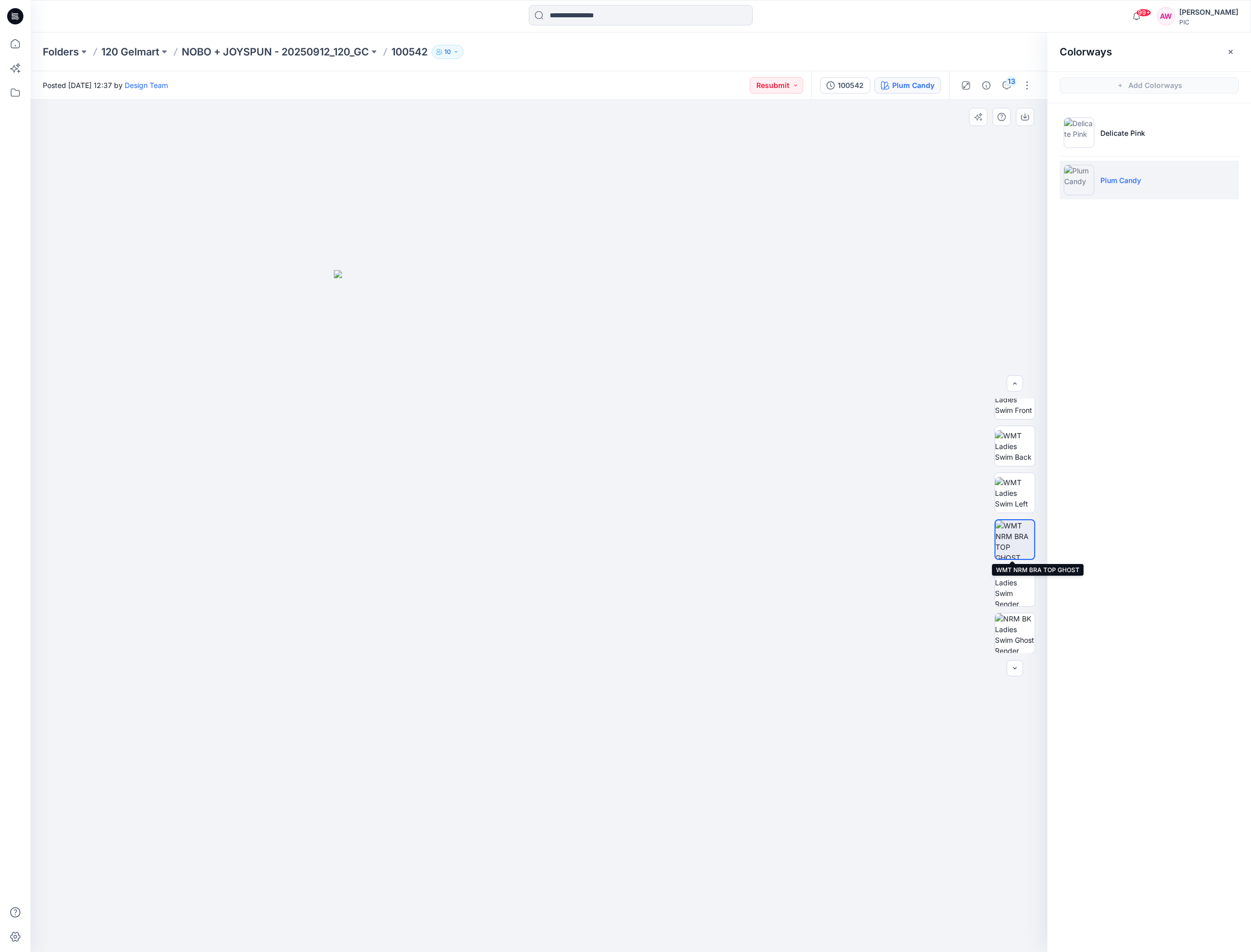
click at [1019, 537] on img at bounding box center [1015, 540] width 39 height 39
click at [337, 55] on p "NOBO + JOYSPUN - 20250912_120_GC" at bounding box center [276, 52] width 187 height 15
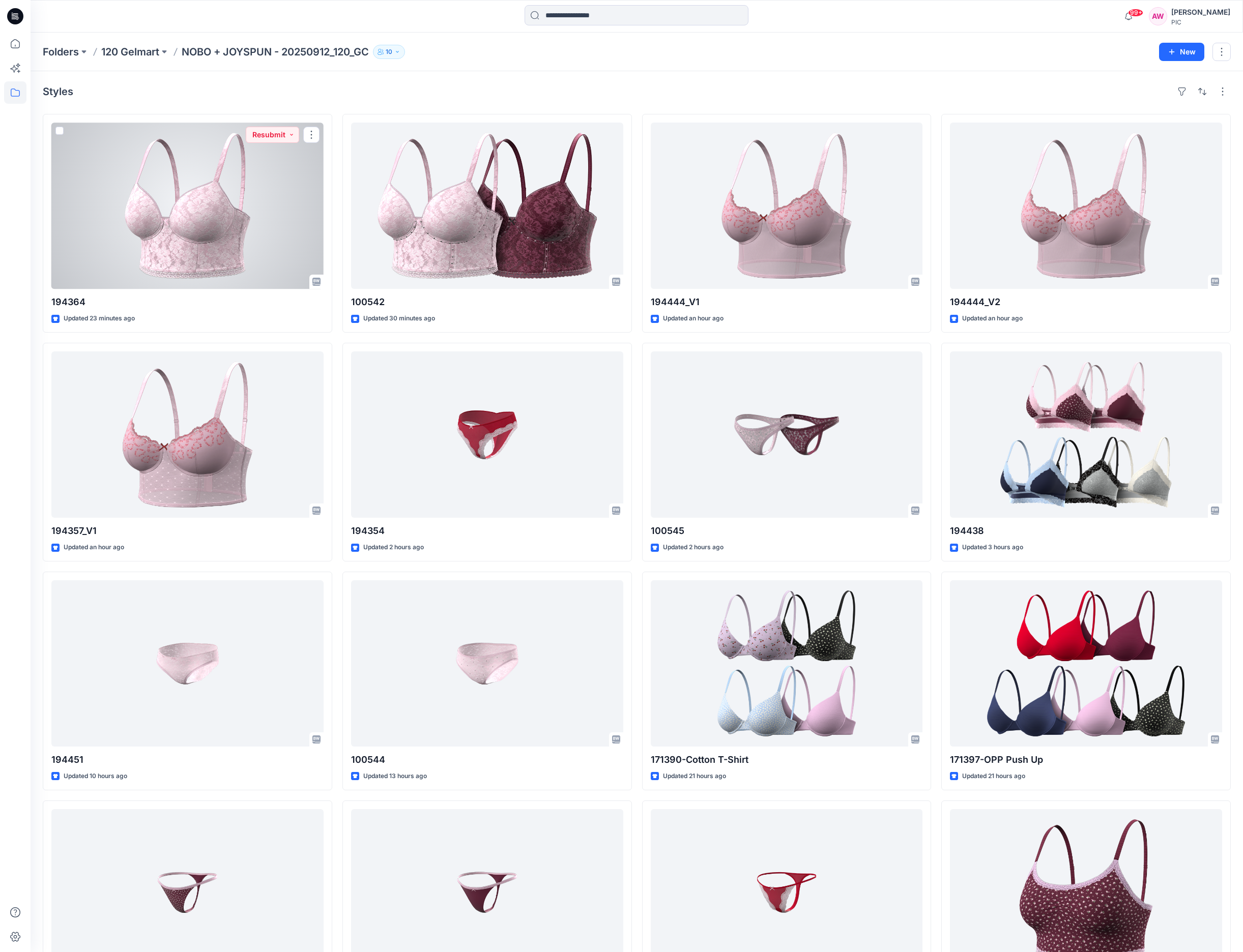
drag, startPoint x: 239, startPoint y: 212, endPoint x: 247, endPoint y: 210, distance: 8.2
click at [241, 212] on div at bounding box center [187, 206] width 272 height 166
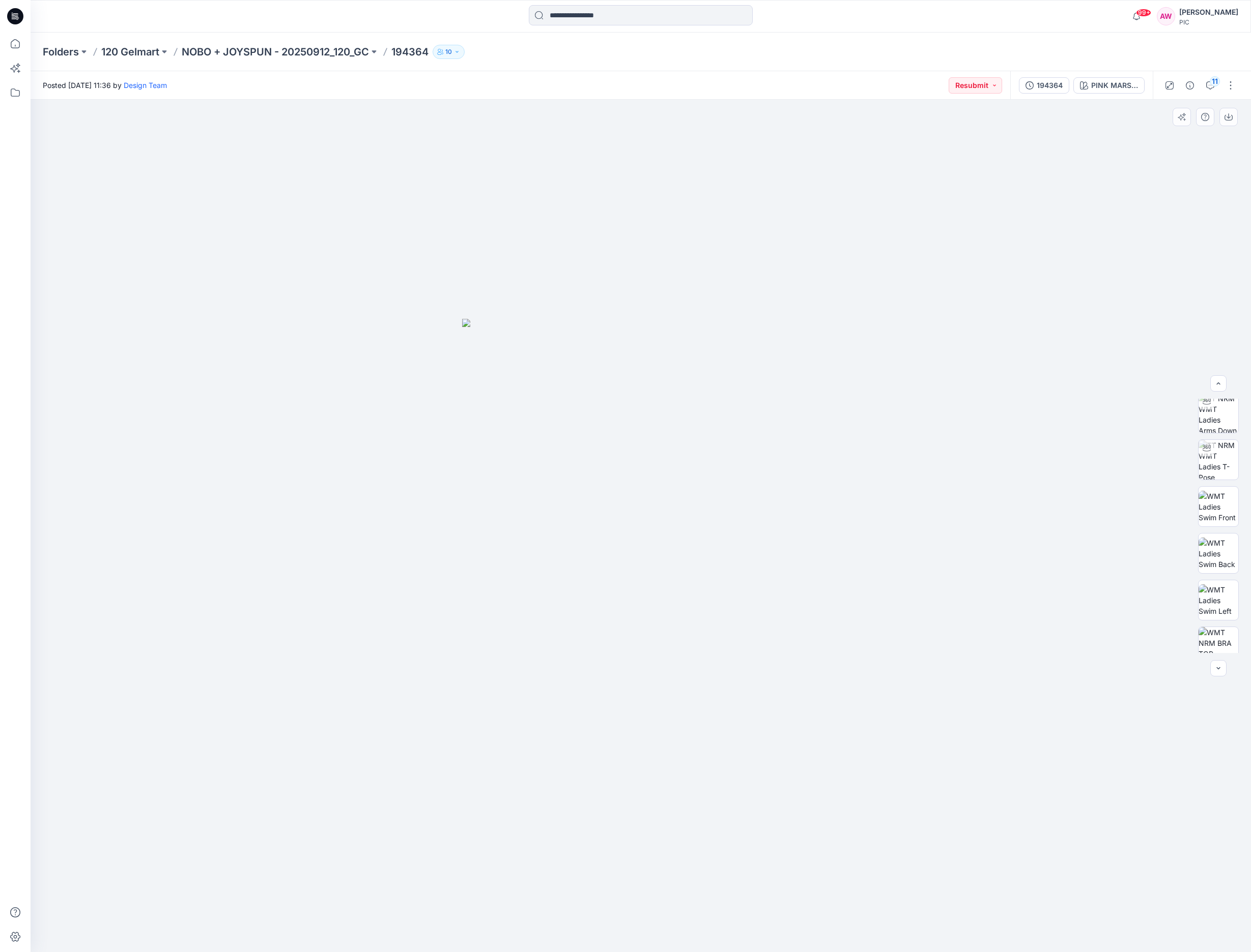
scroll to position [170, 0]
click at [1220, 532] on img at bounding box center [1218, 530] width 39 height 39
click at [1234, 118] on button "button" at bounding box center [1229, 117] width 18 height 18
click at [317, 52] on p "NOBO + JOYSPUN - 20250912_120_GC" at bounding box center [276, 52] width 187 height 15
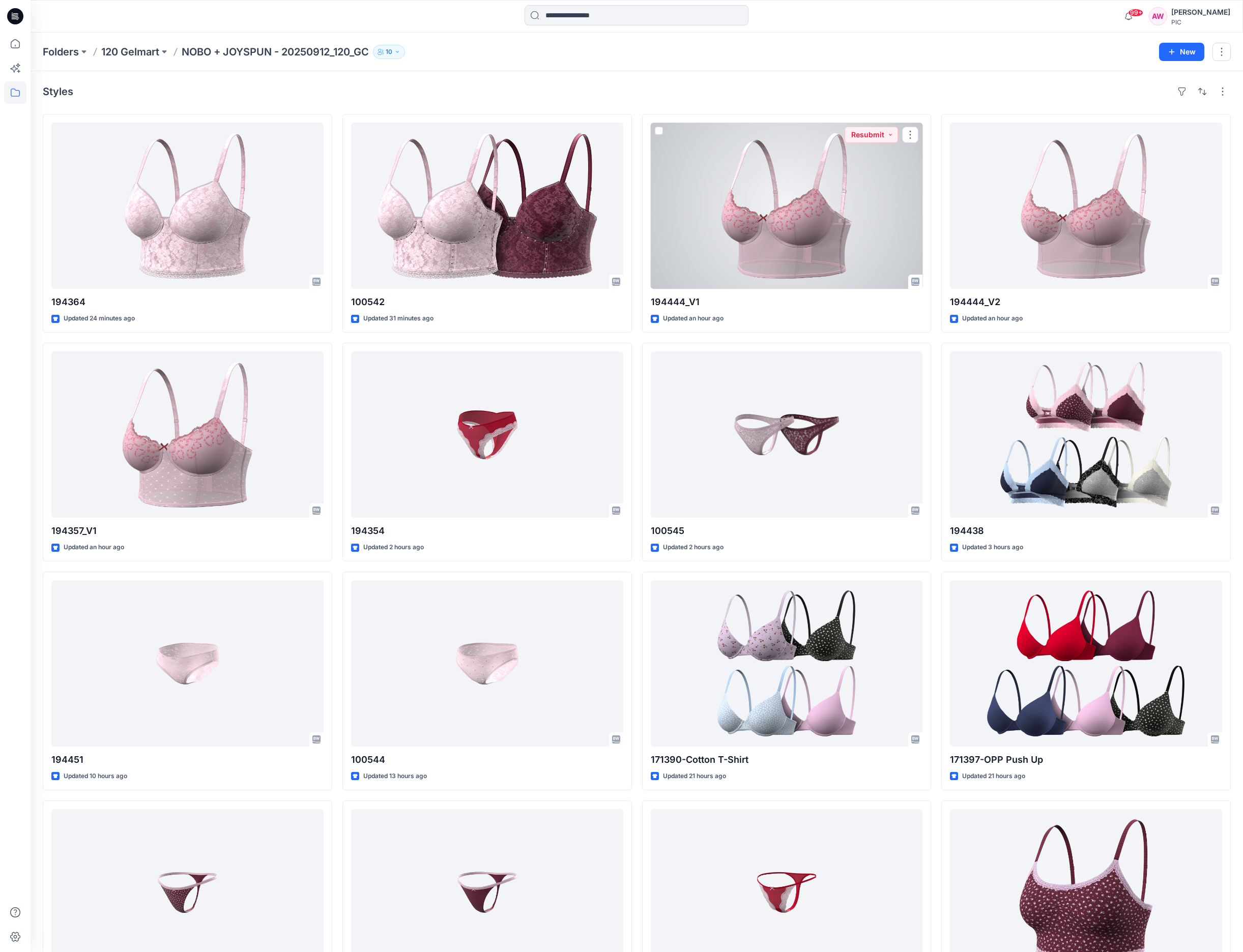
click at [845, 252] on div at bounding box center [787, 206] width 272 height 166
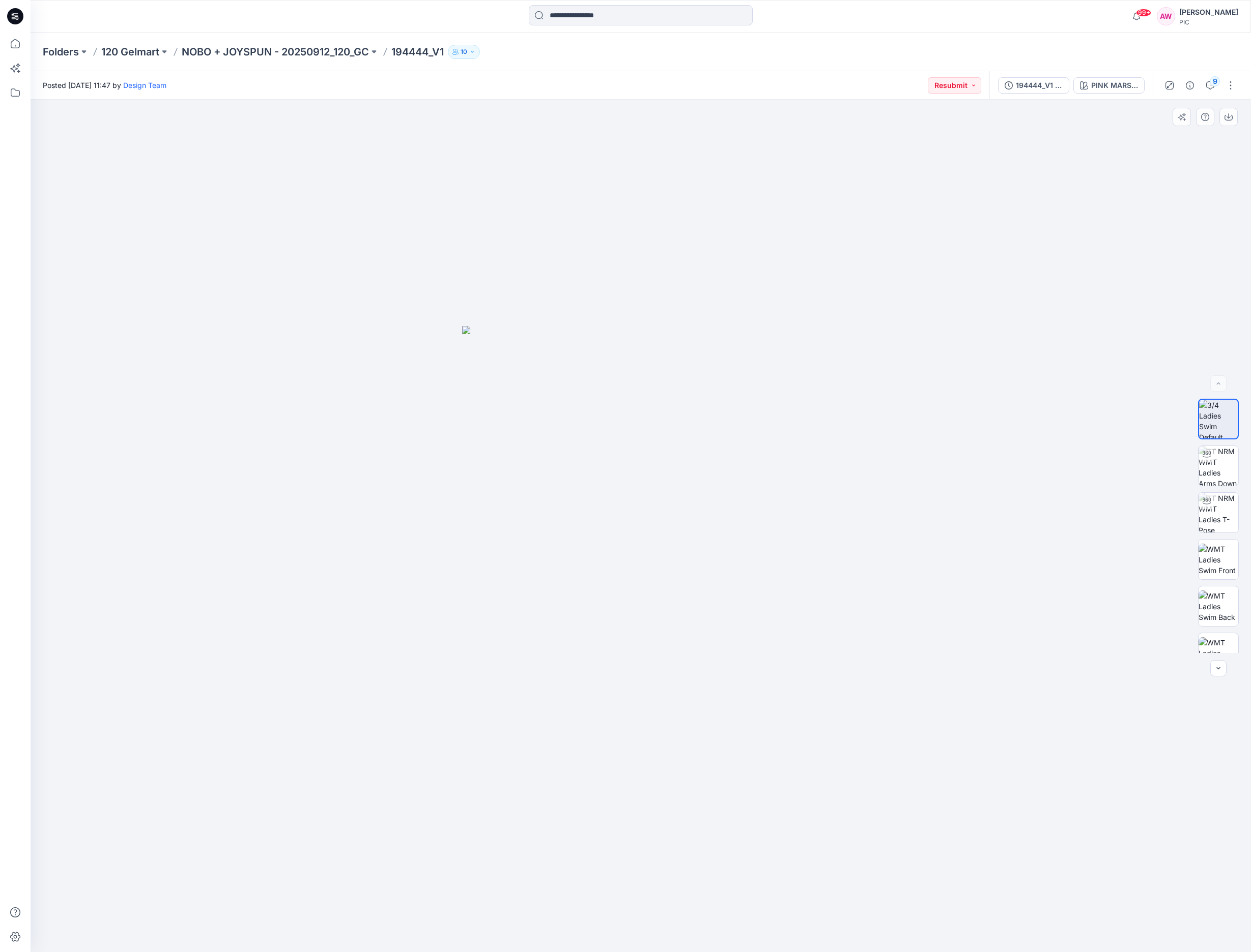
drag, startPoint x: 1242, startPoint y: 481, endPoint x: 1243, endPoint y: 502, distance: 21.0
click at [1250, 510] on div at bounding box center [1218, 525] width 65 height 254
drag, startPoint x: 1211, startPoint y: 509, endPoint x: 1210, endPoint y: 504, distance: 5.1
click at [1211, 509] on img at bounding box center [1218, 496] width 39 height 39
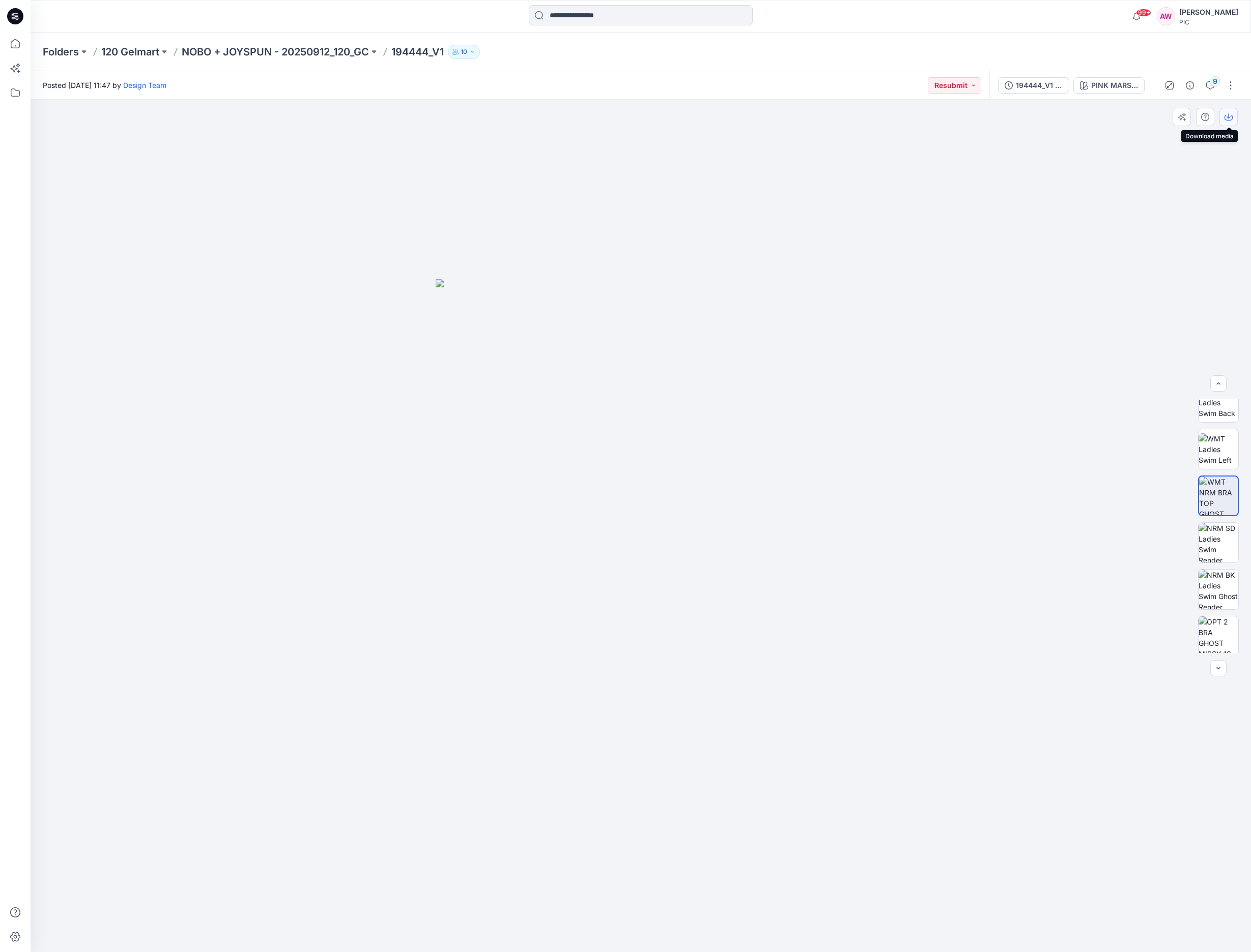
click at [1232, 119] on icon "button" at bounding box center [1228, 117] width 8 height 8
click at [341, 53] on p "NOBO + JOYSPUN - 20250912_120_GC" at bounding box center [276, 52] width 187 height 15
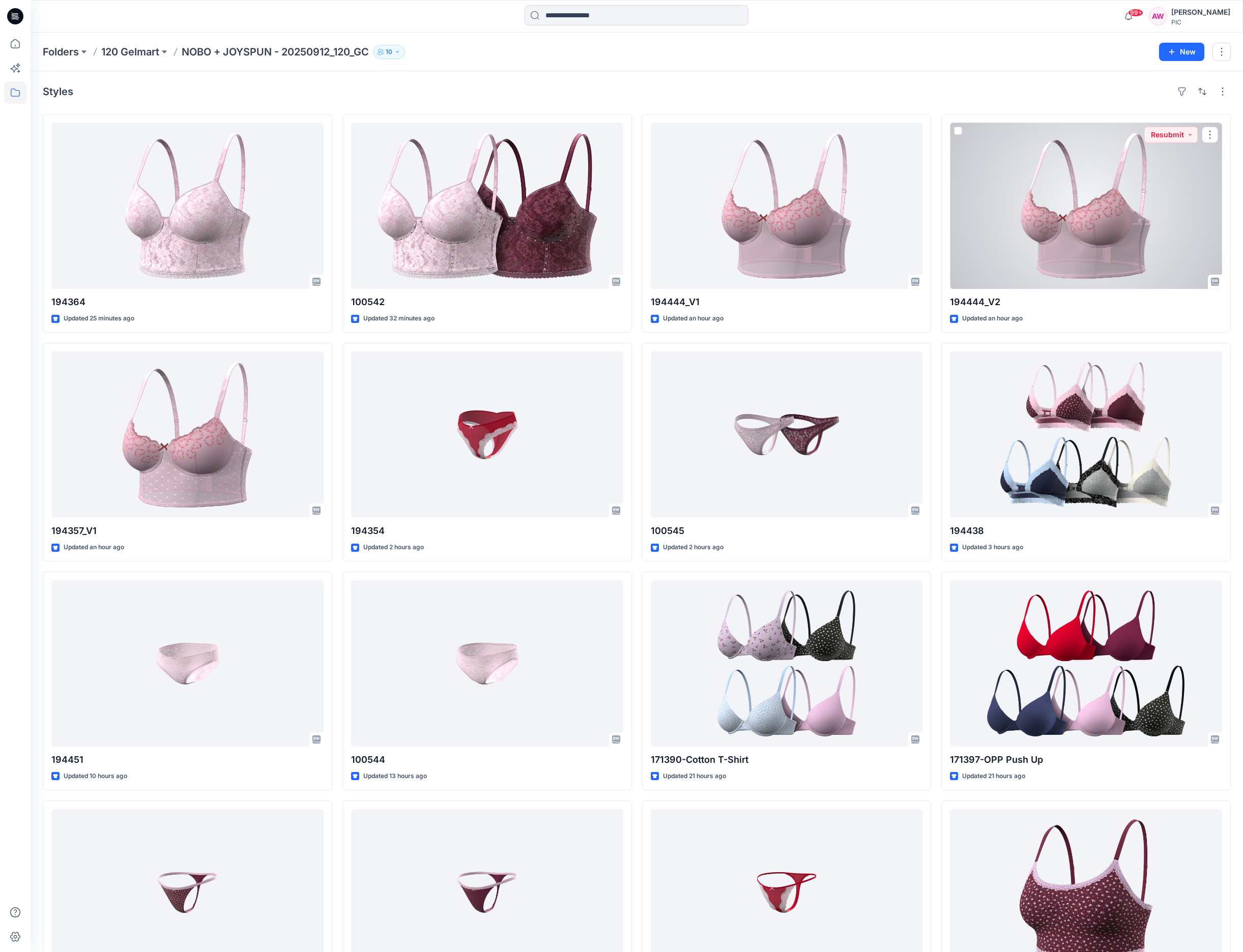
click at [1132, 224] on div at bounding box center [1086, 206] width 272 height 166
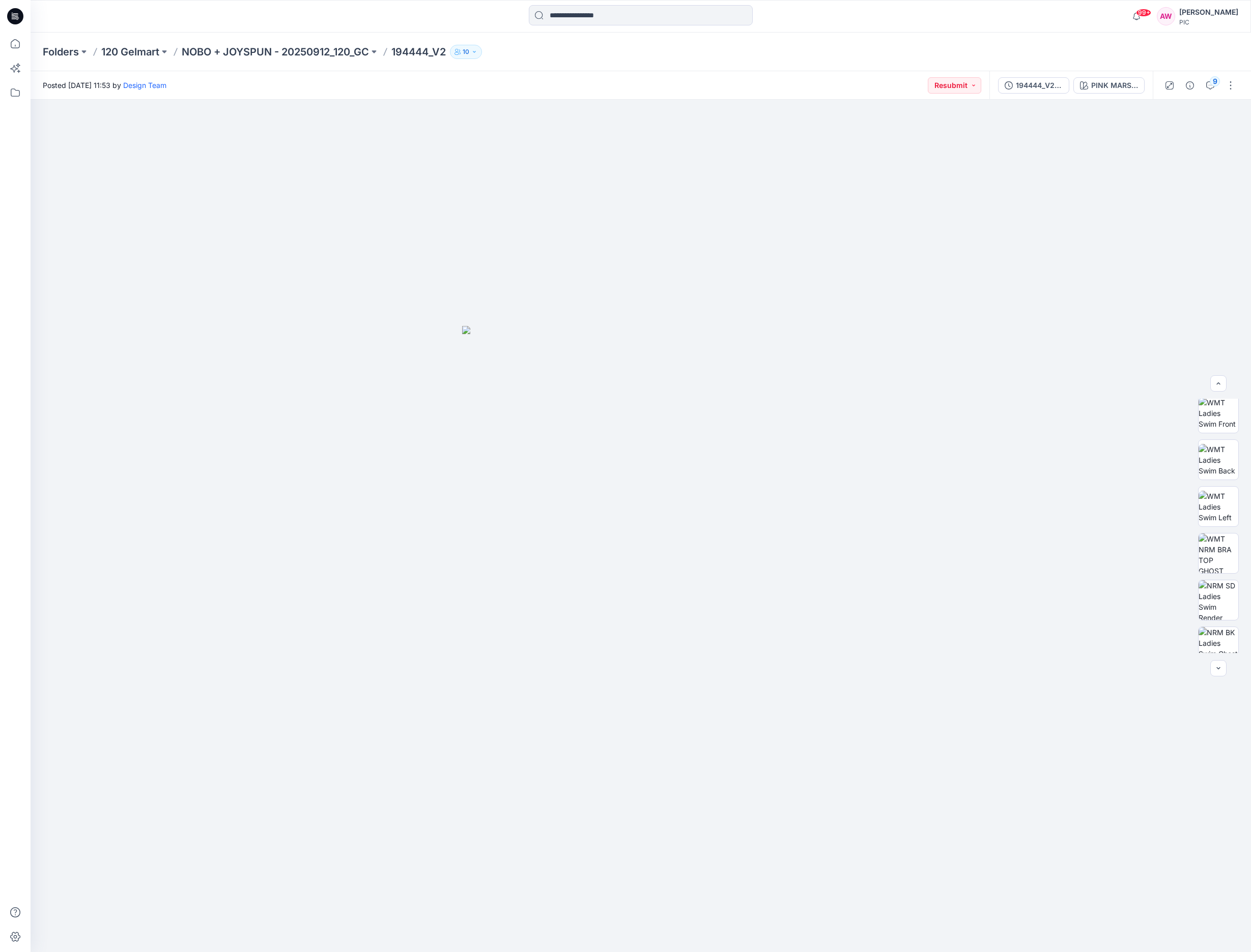
drag, startPoint x: 1242, startPoint y: 509, endPoint x: 1266, endPoint y: 590, distance: 84.5
click at [1251, 590] on html "99+ Notifications Design Team shared 194438 in NOBO + JOYSPUN - 20250912_120_GC…" at bounding box center [626, 476] width 1251 height 952
click at [1223, 557] on img at bounding box center [1218, 551] width 39 height 39
click at [1230, 117] on icon "button" at bounding box center [1228, 117] width 8 height 8
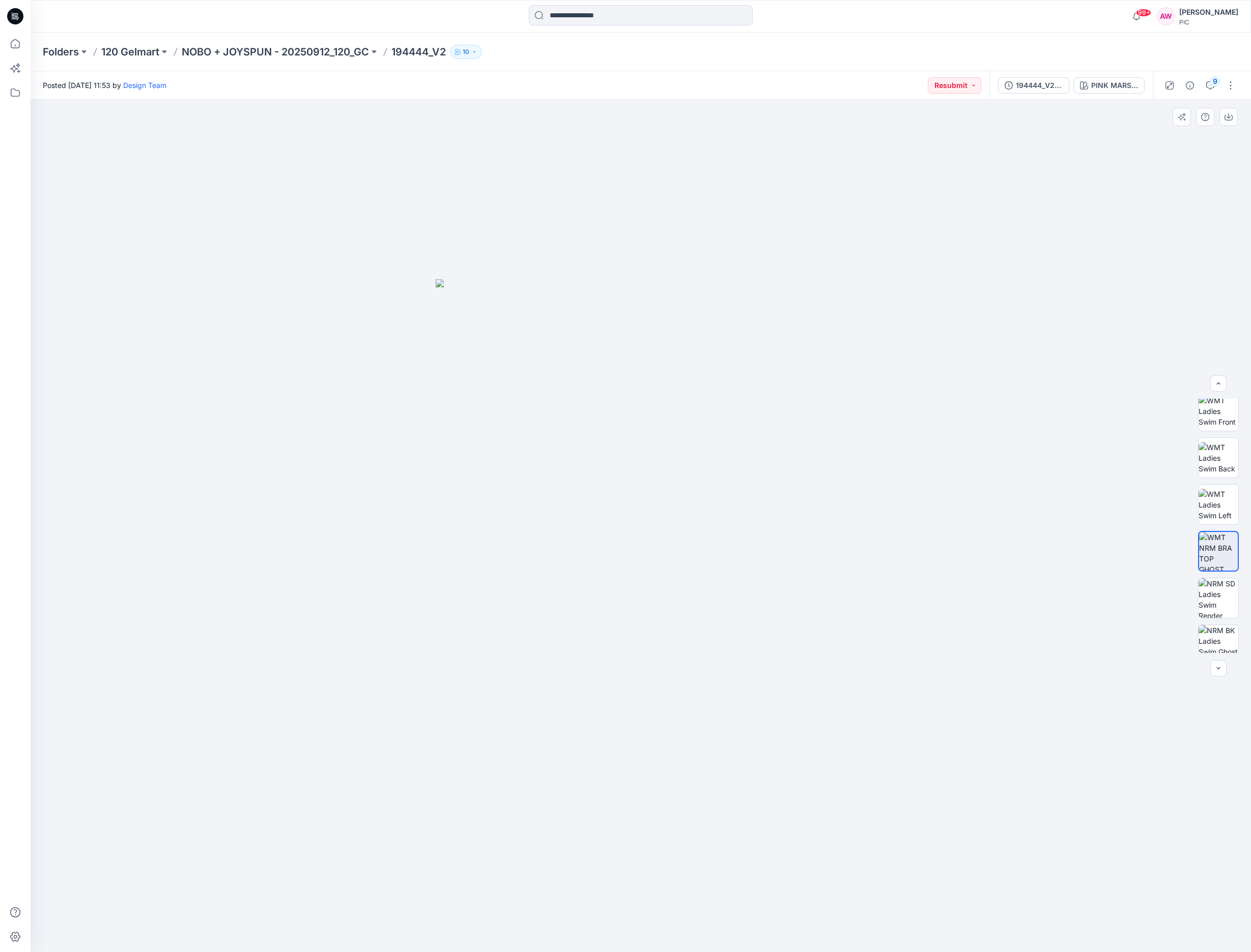
drag, startPoint x: 1172, startPoint y: 313, endPoint x: 1173, endPoint y: 306, distance: 7.1
click at [1172, 313] on div at bounding box center [640, 526] width 1221 height 853
click at [306, 52] on p "NOBO + JOYSPUN - 20250912_120_GC" at bounding box center [276, 52] width 187 height 15
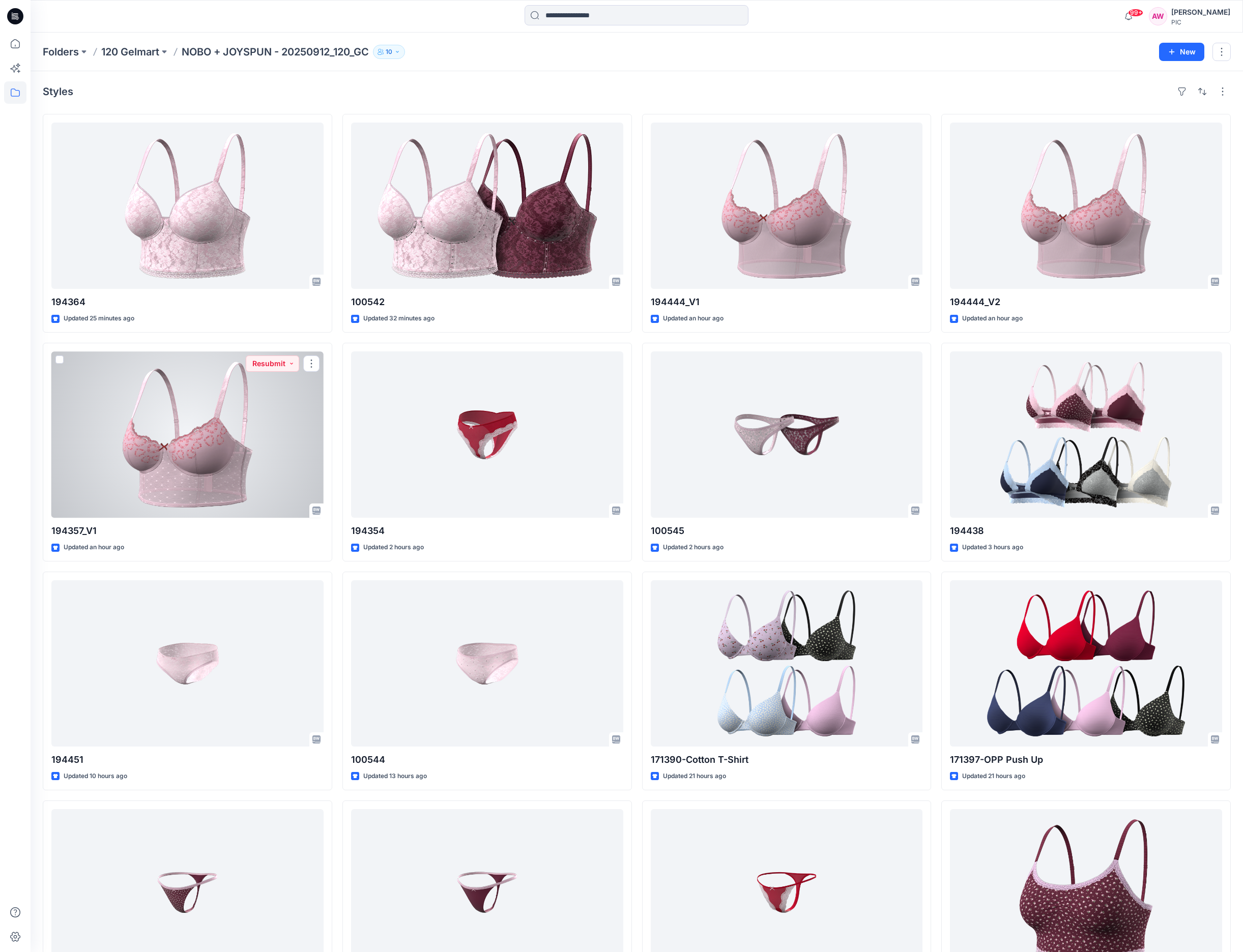
click at [208, 472] on div at bounding box center [187, 434] width 272 height 166
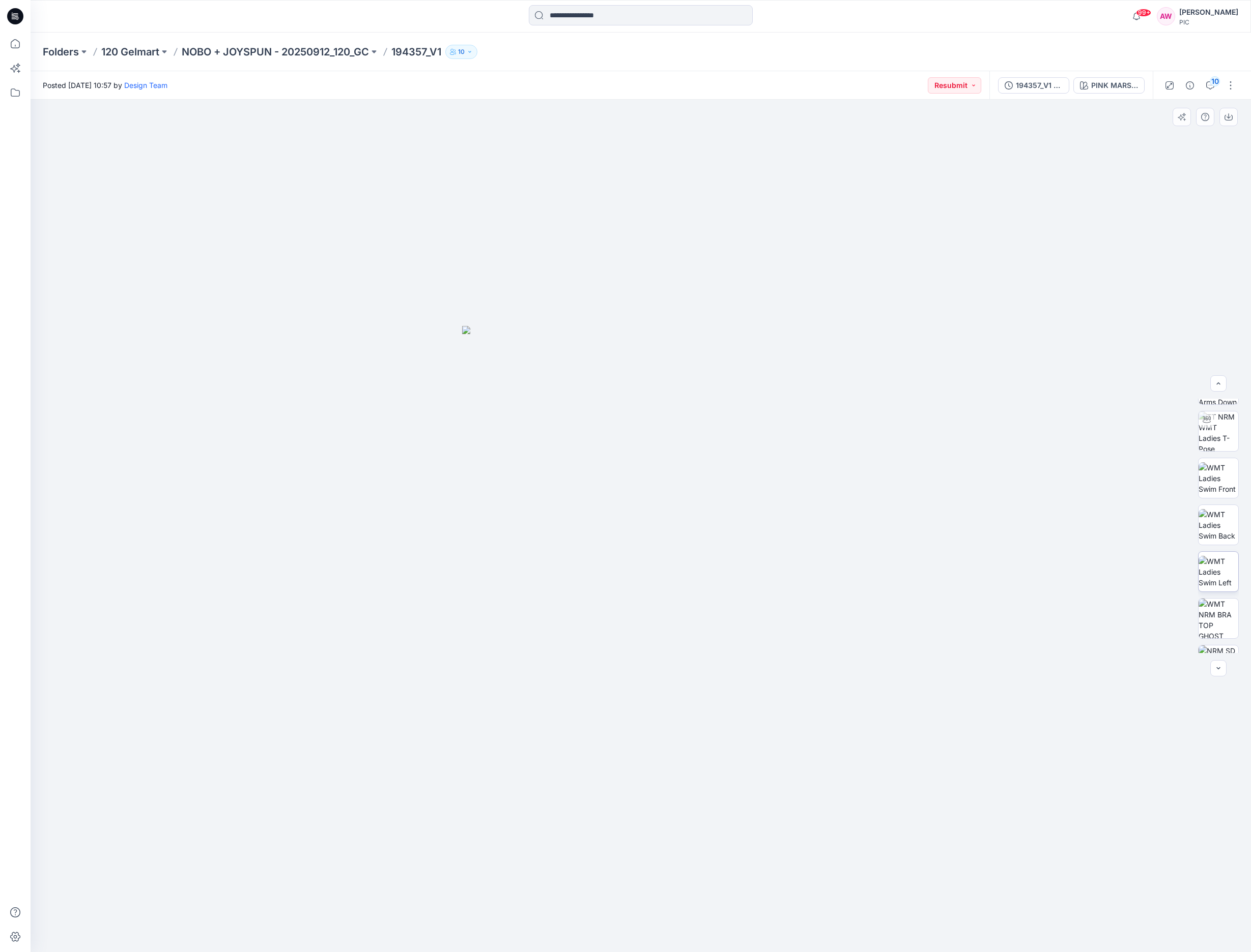
scroll to position [83, 0]
click at [1223, 620] on img at bounding box center [1218, 617] width 39 height 39
click at [1228, 115] on icon "button" at bounding box center [1228, 117] width 8 height 8
click at [1229, 119] on icon "button" at bounding box center [1228, 117] width 8 height 8
click at [339, 52] on p "NOBO + JOYSPUN - 20250912_120_GC" at bounding box center [276, 52] width 187 height 15
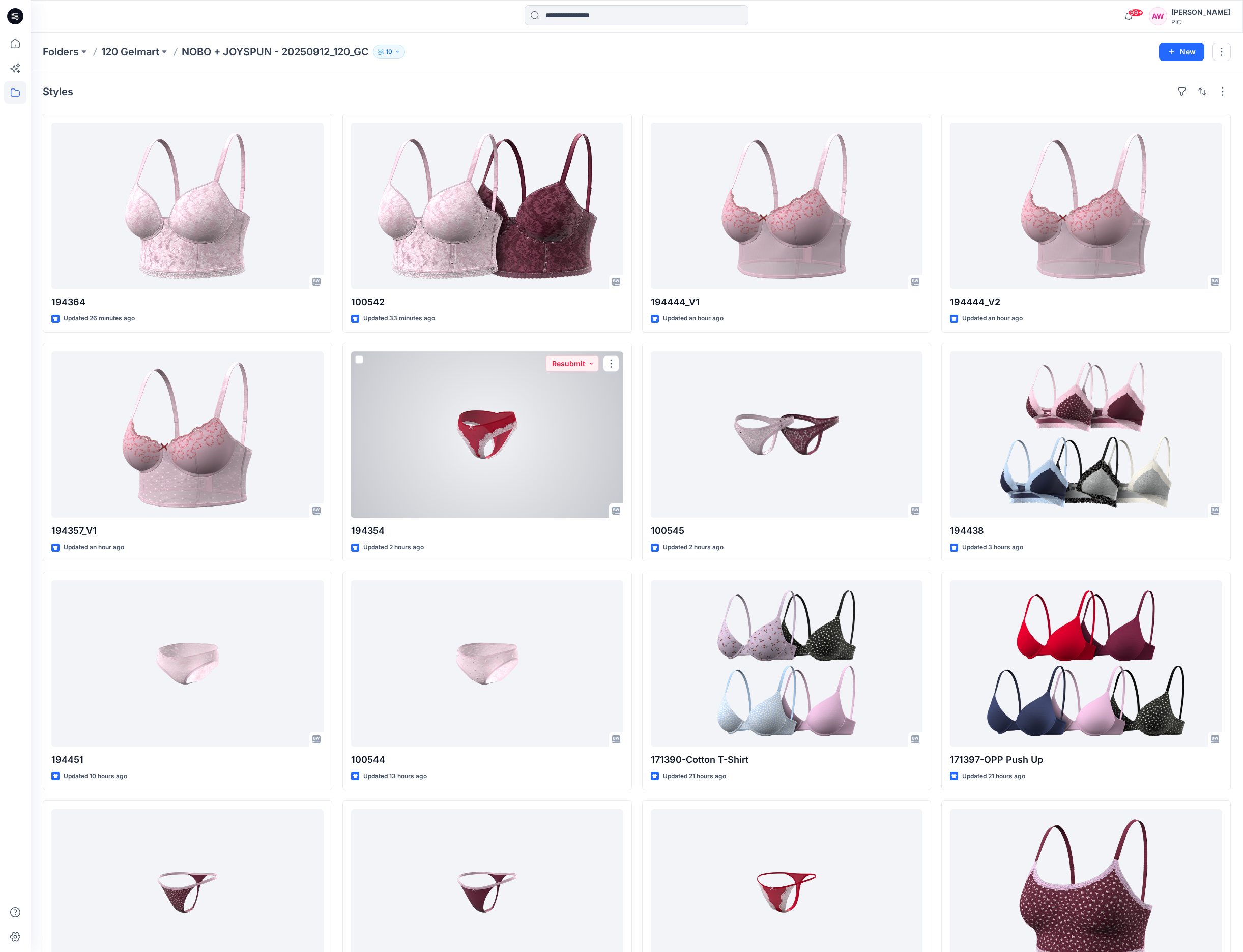
click at [506, 450] on div at bounding box center [487, 434] width 272 height 166
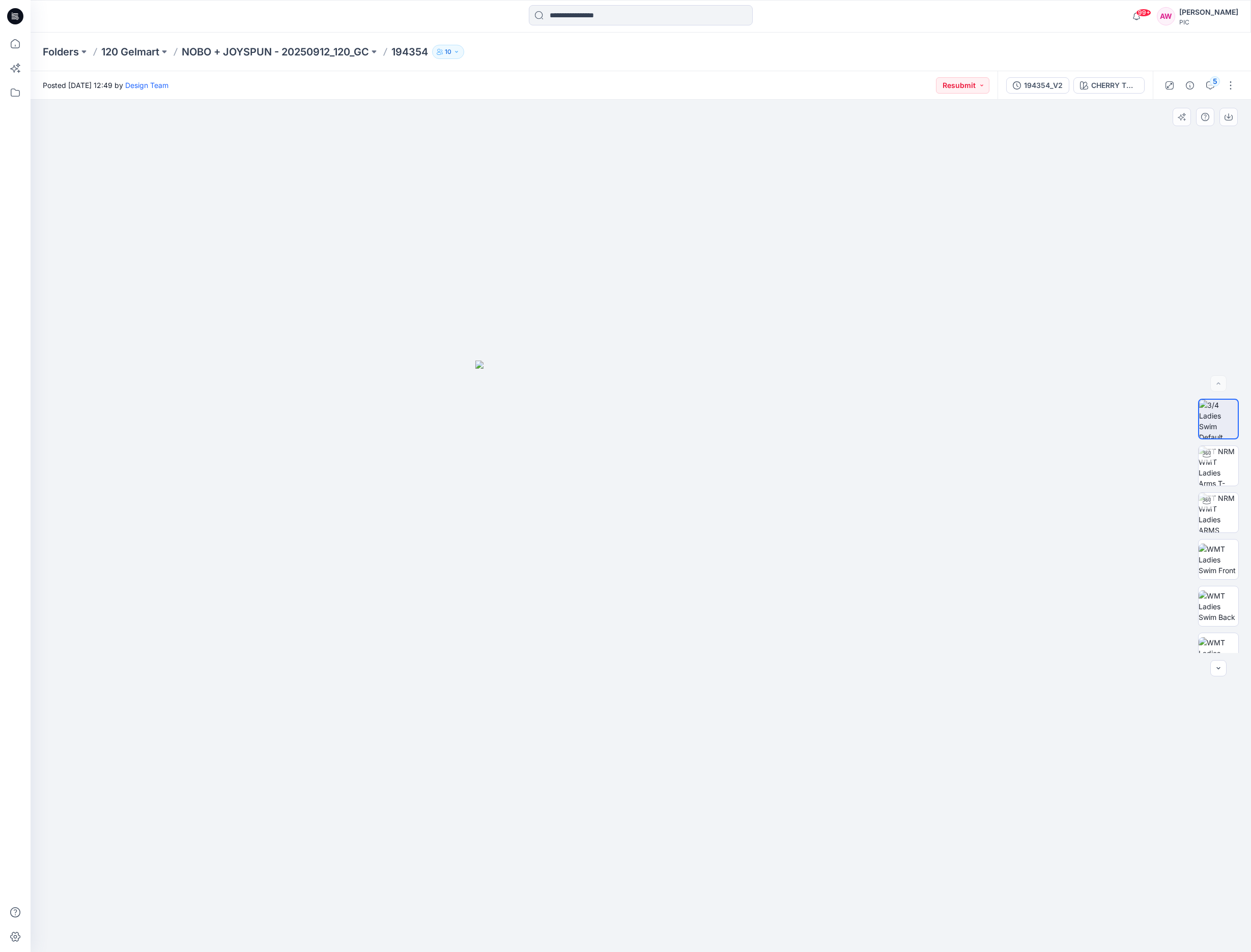
drag, startPoint x: 1242, startPoint y: 481, endPoint x: 1247, endPoint y: 510, distance: 29.4
click at [1251, 515] on html "99+ Notifications Design Team shared 194438 in NOBO + JOYSPUN - 20250912_120_GC…" at bounding box center [626, 476] width 1251 height 952
drag, startPoint x: 1242, startPoint y: 524, endPoint x: 1245, endPoint y: 556, distance: 32.1
click at [1248, 563] on div at bounding box center [1218, 525] width 65 height 254
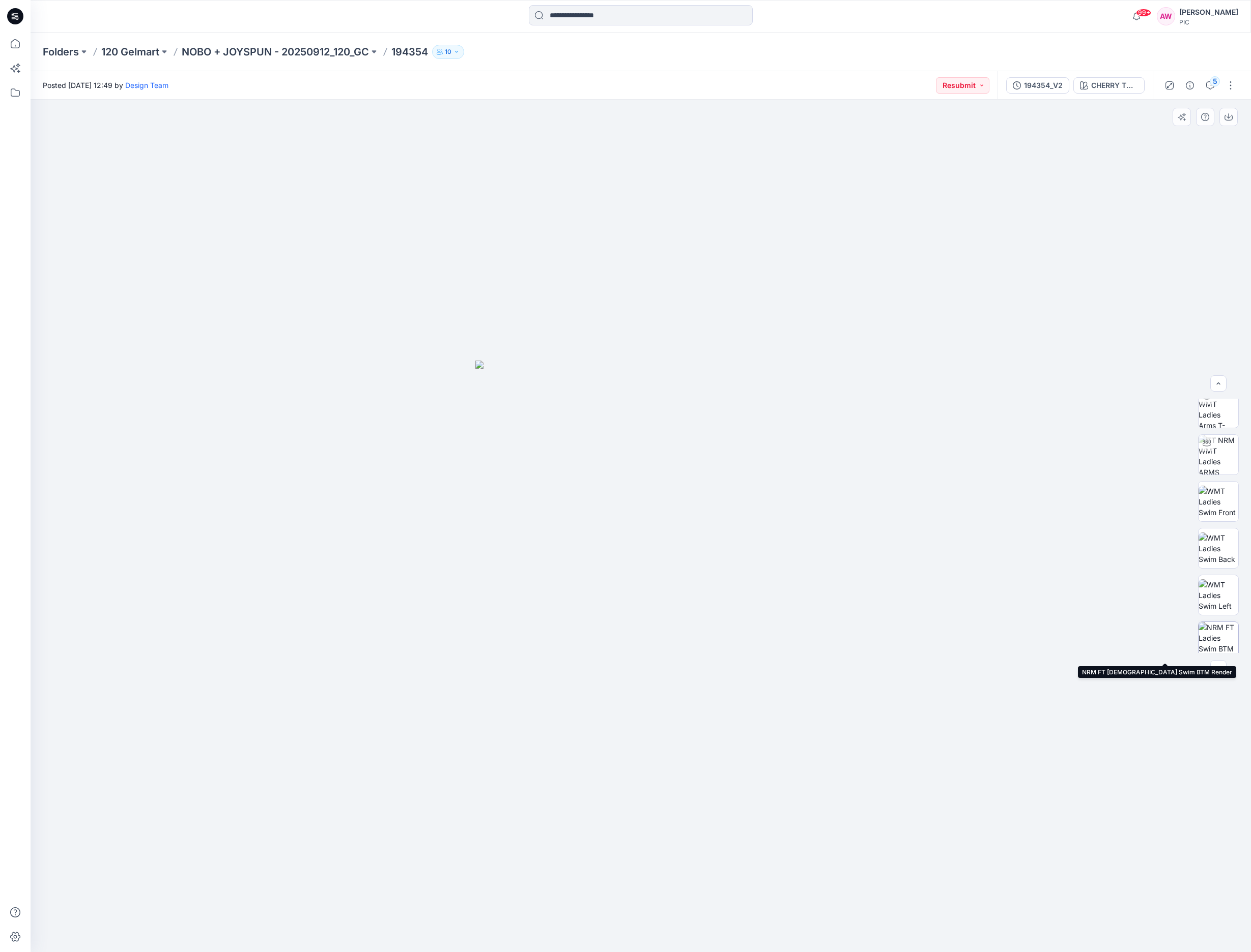
click at [1223, 639] on img at bounding box center [1218, 642] width 39 height 39
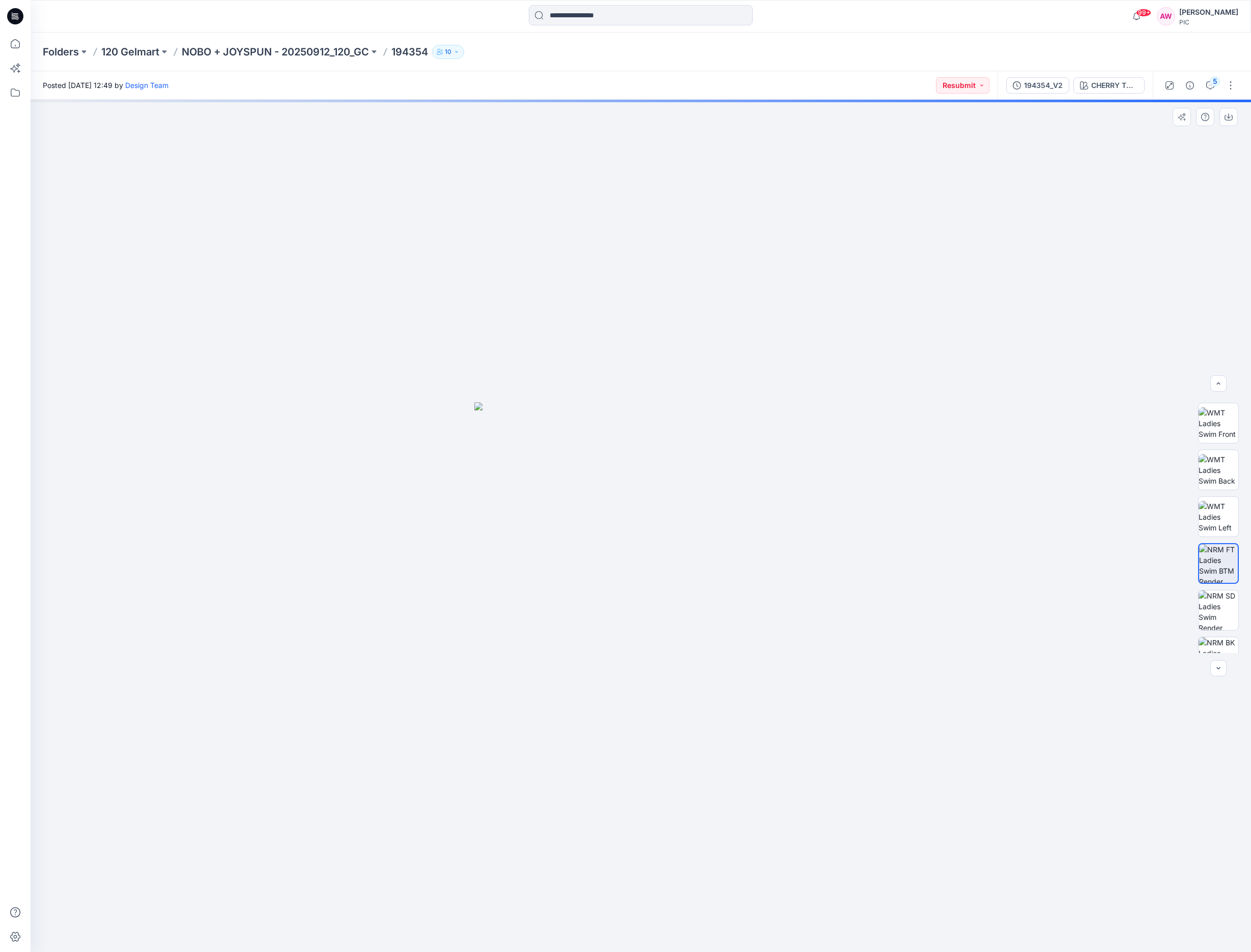
scroll to position [161, 0]
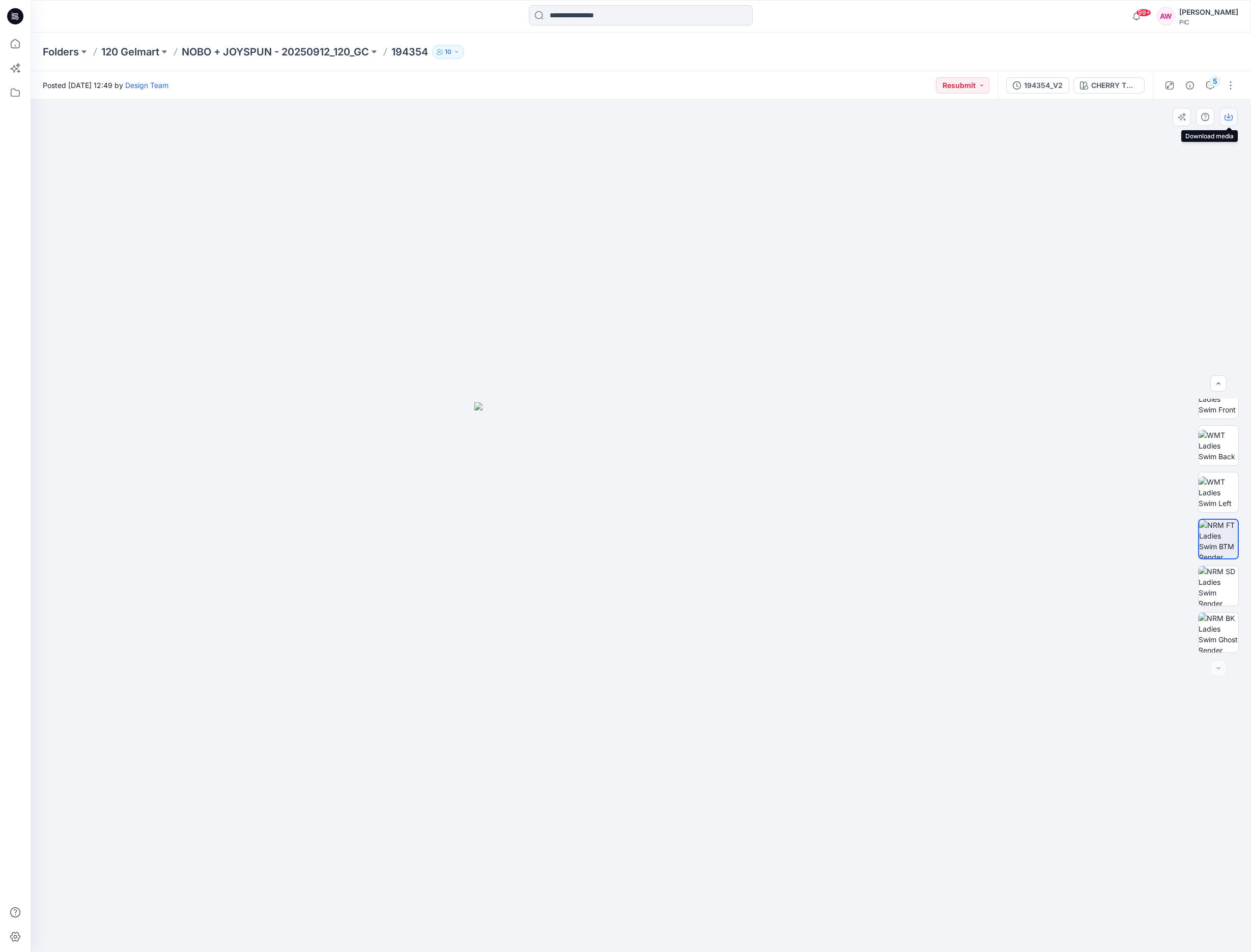
click at [1232, 118] on icon "button" at bounding box center [1228, 117] width 8 height 8
click at [353, 51] on p "NOBO + JOYSPUN - 20250912_120_GC" at bounding box center [276, 52] width 187 height 15
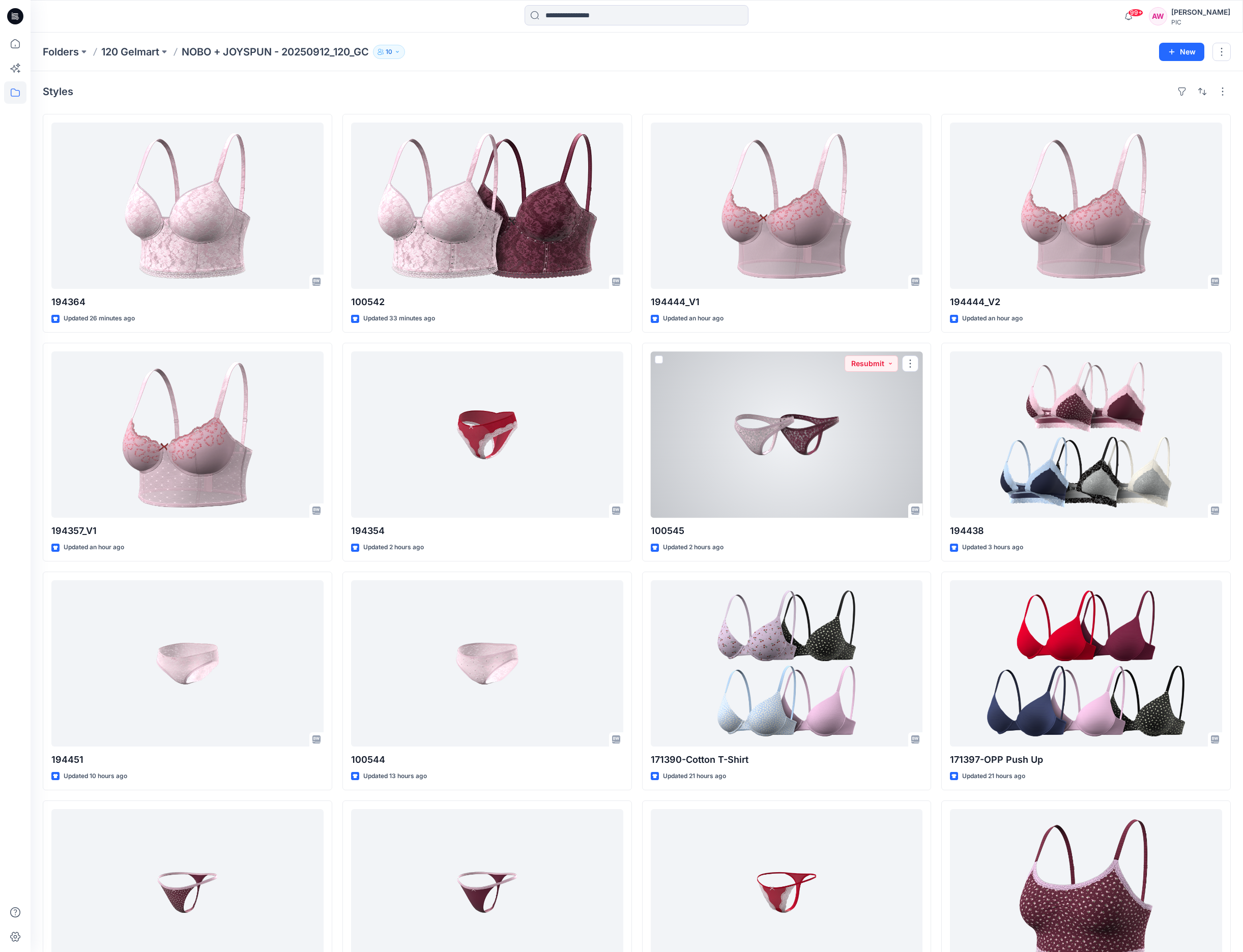
click at [789, 448] on div at bounding box center [787, 434] width 272 height 166
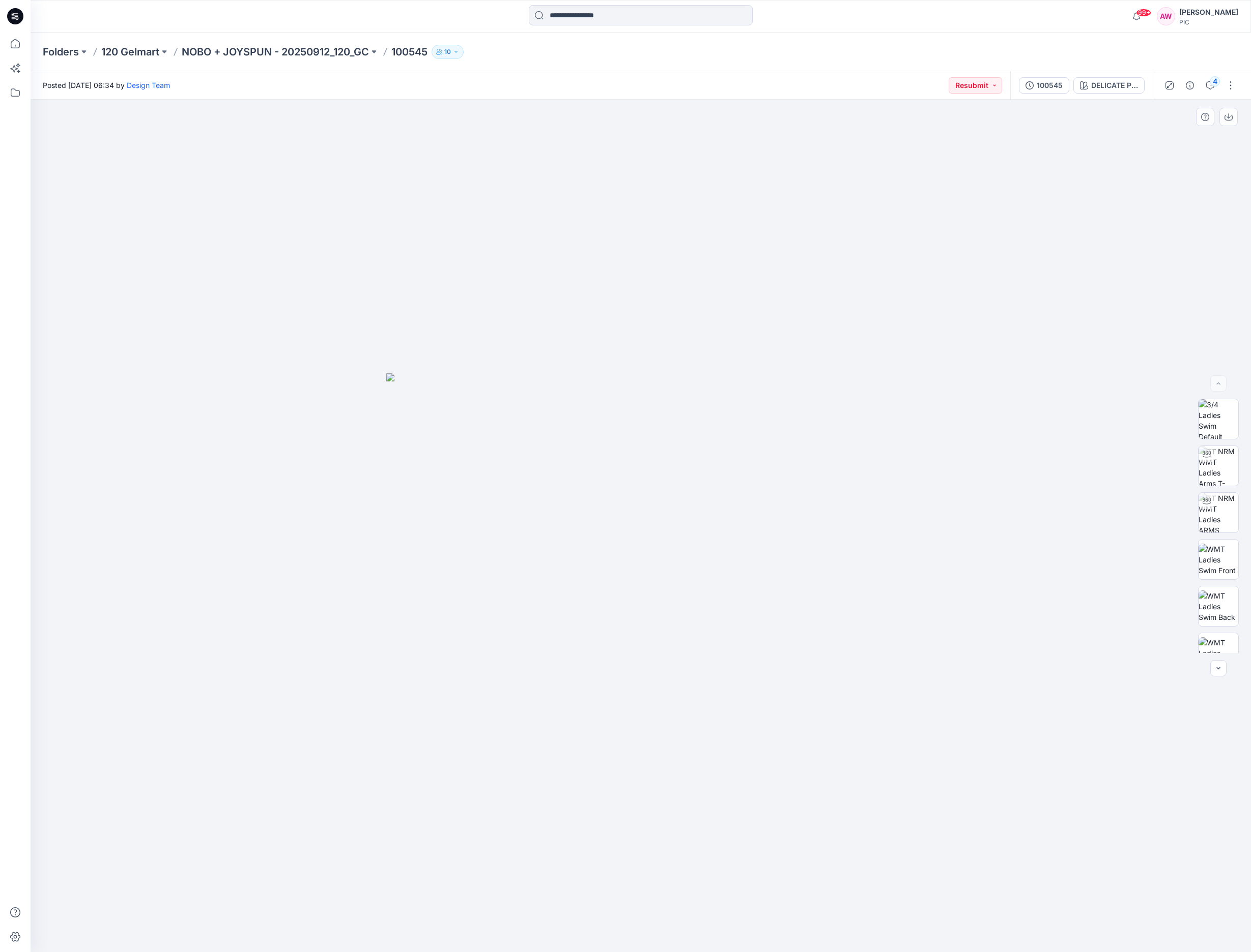
drag, startPoint x: 1242, startPoint y: 475, endPoint x: 1239, endPoint y: 487, distance: 12.4
click at [1243, 490] on div "BW" at bounding box center [1218, 525] width 65 height 254
click at [1214, 510] on img at bounding box center [1218, 512] width 39 height 39
click at [1229, 117] on icon "button" at bounding box center [1229, 117] width 4 height 6
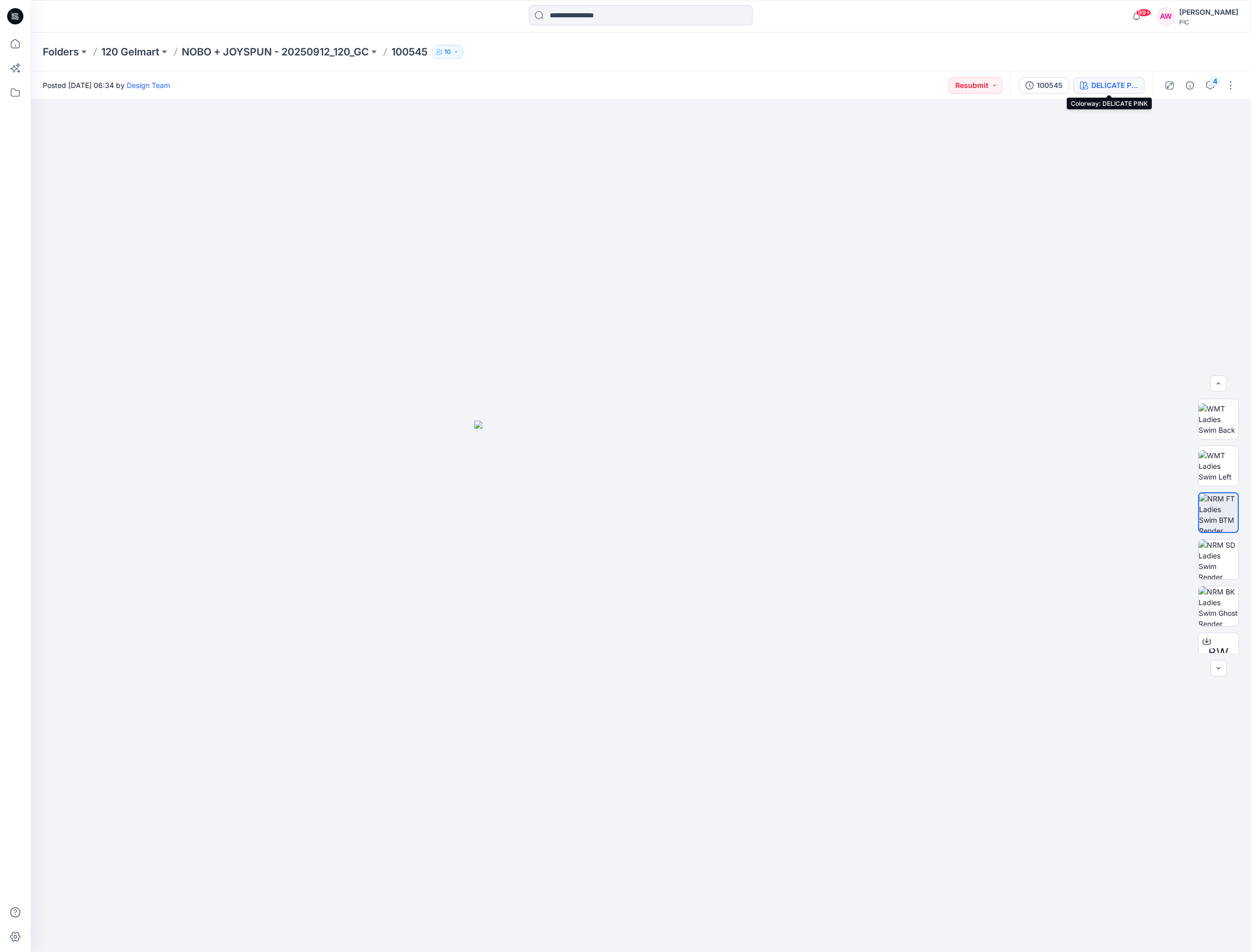
click at [1108, 84] on div "DELICATE PINK" at bounding box center [1114, 85] width 47 height 11
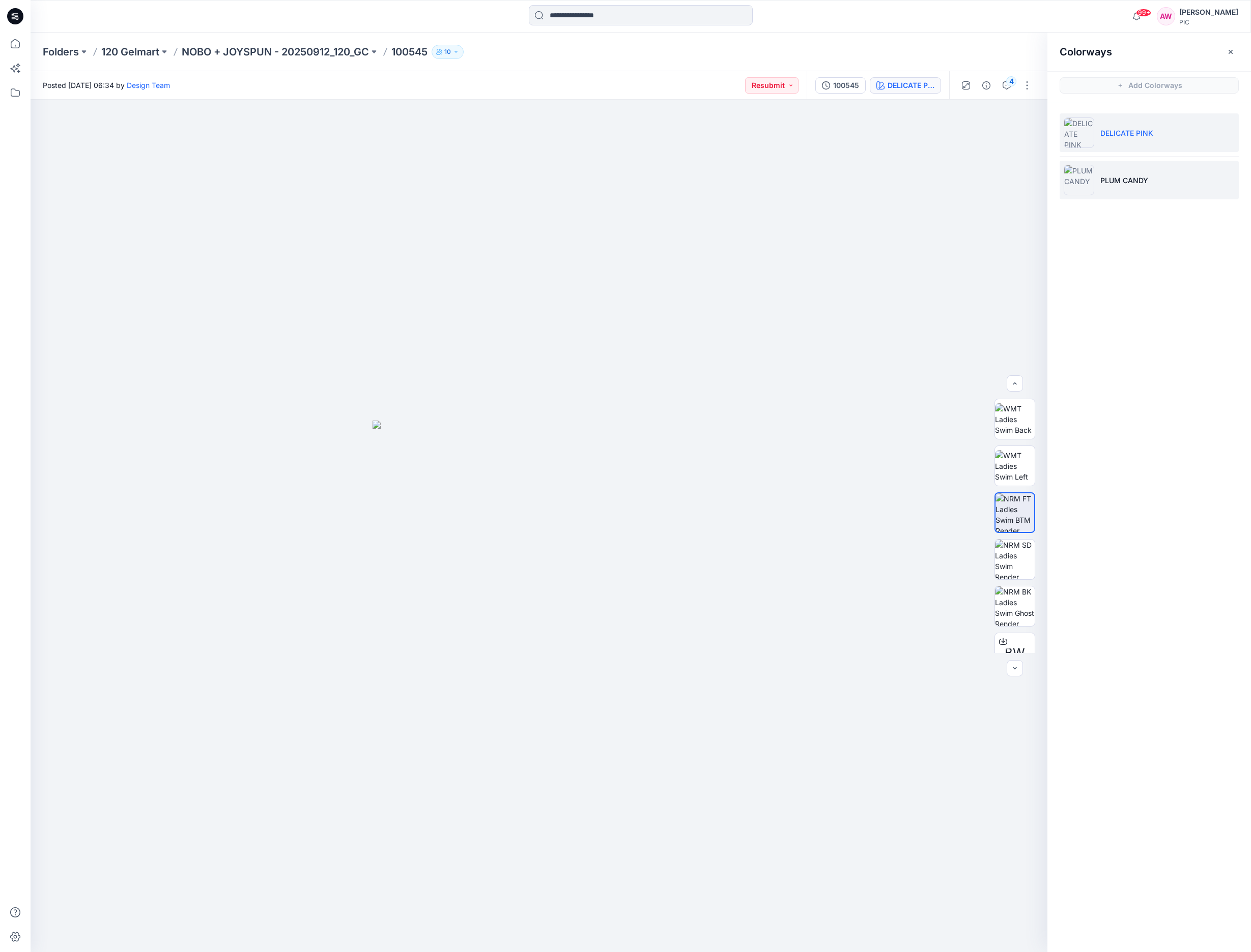
click at [1094, 183] on img at bounding box center [1078, 180] width 30 height 30
click at [1015, 511] on img at bounding box center [1014, 512] width 39 height 39
click at [1026, 116] on icon "button" at bounding box center [1025, 117] width 8 height 8
click at [1233, 52] on icon "button" at bounding box center [1231, 51] width 8 height 8
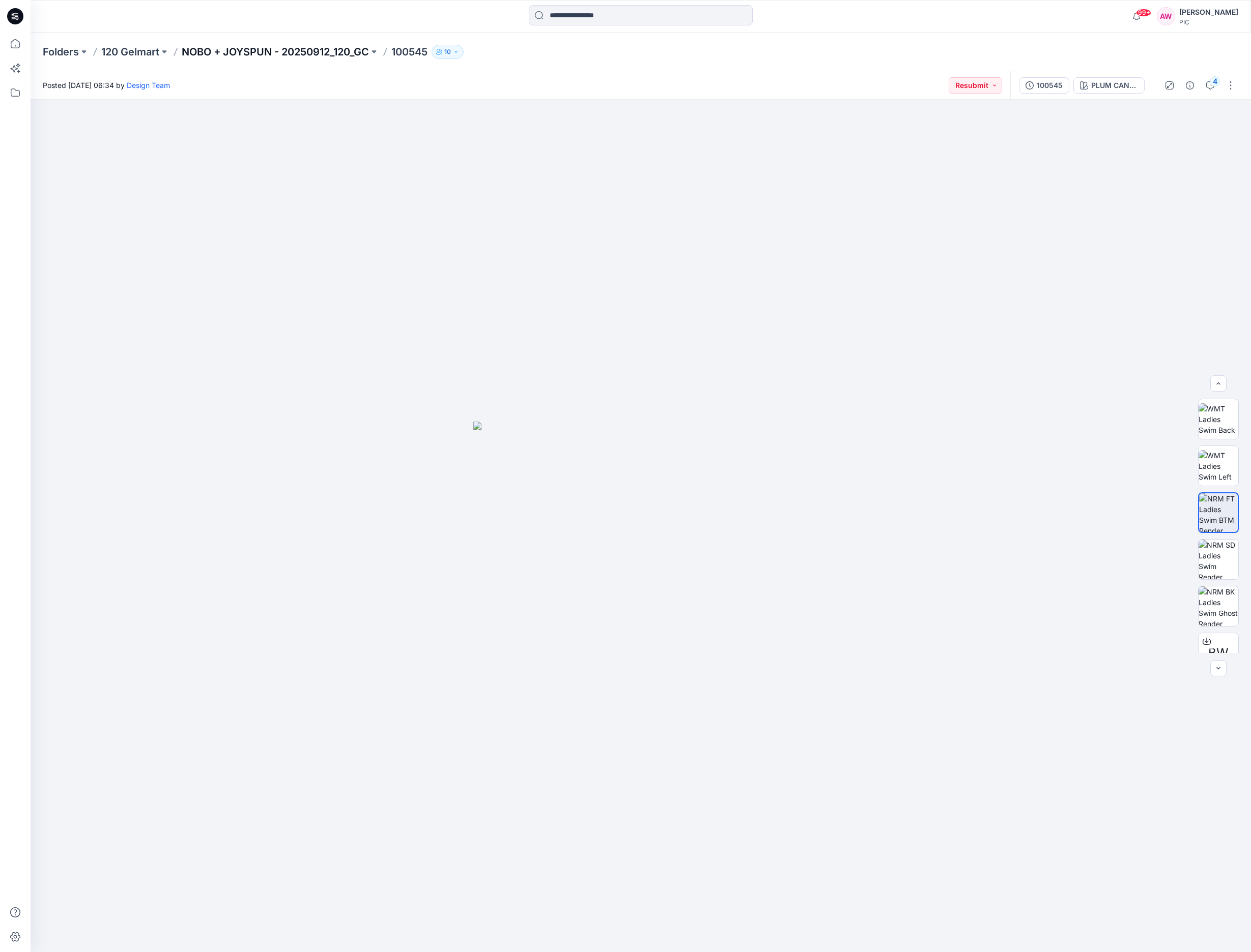
click at [256, 52] on p "NOBO + JOYSPUN - 20250912_120_GC" at bounding box center [276, 52] width 187 height 15
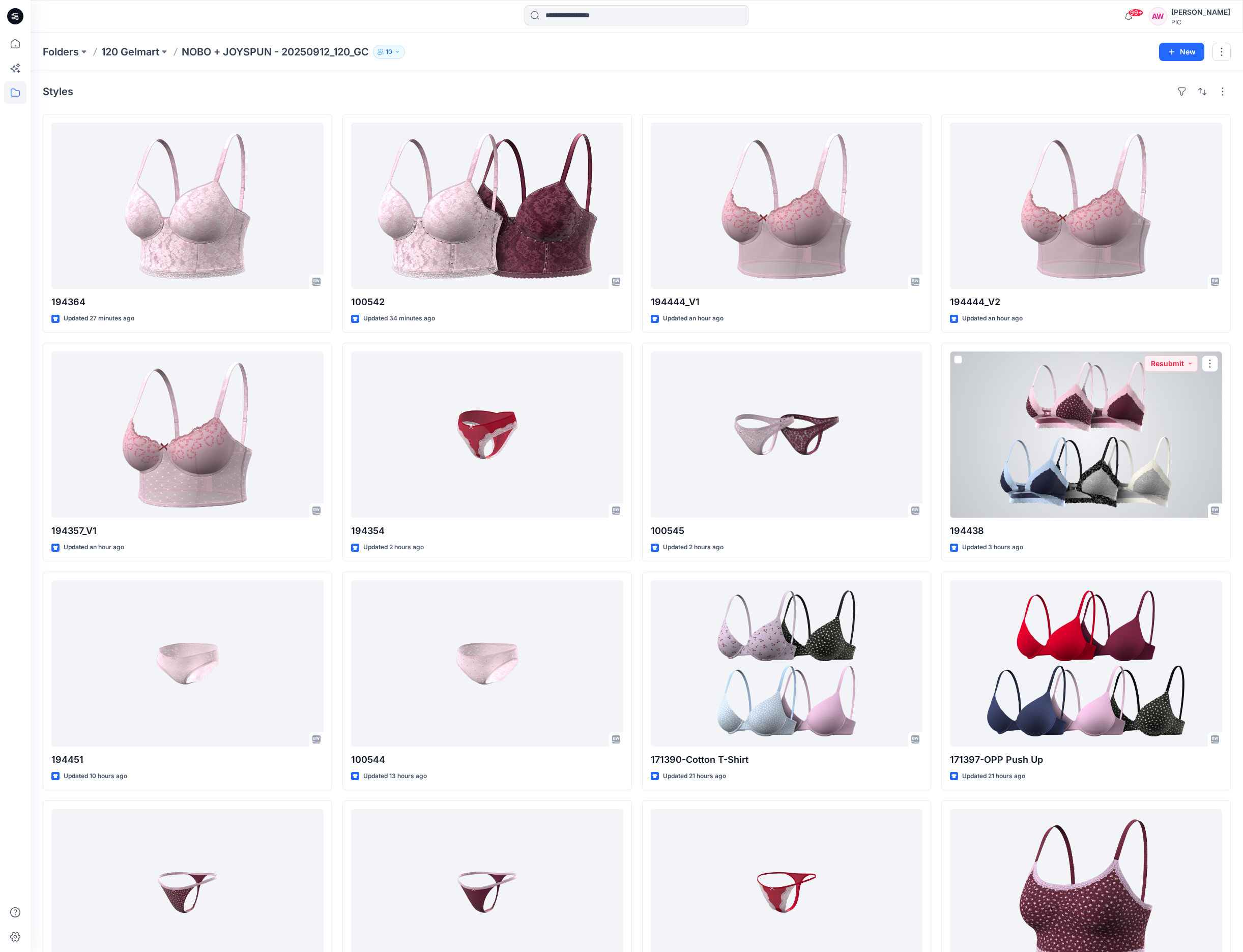
click at [1137, 434] on div at bounding box center [1086, 434] width 272 height 166
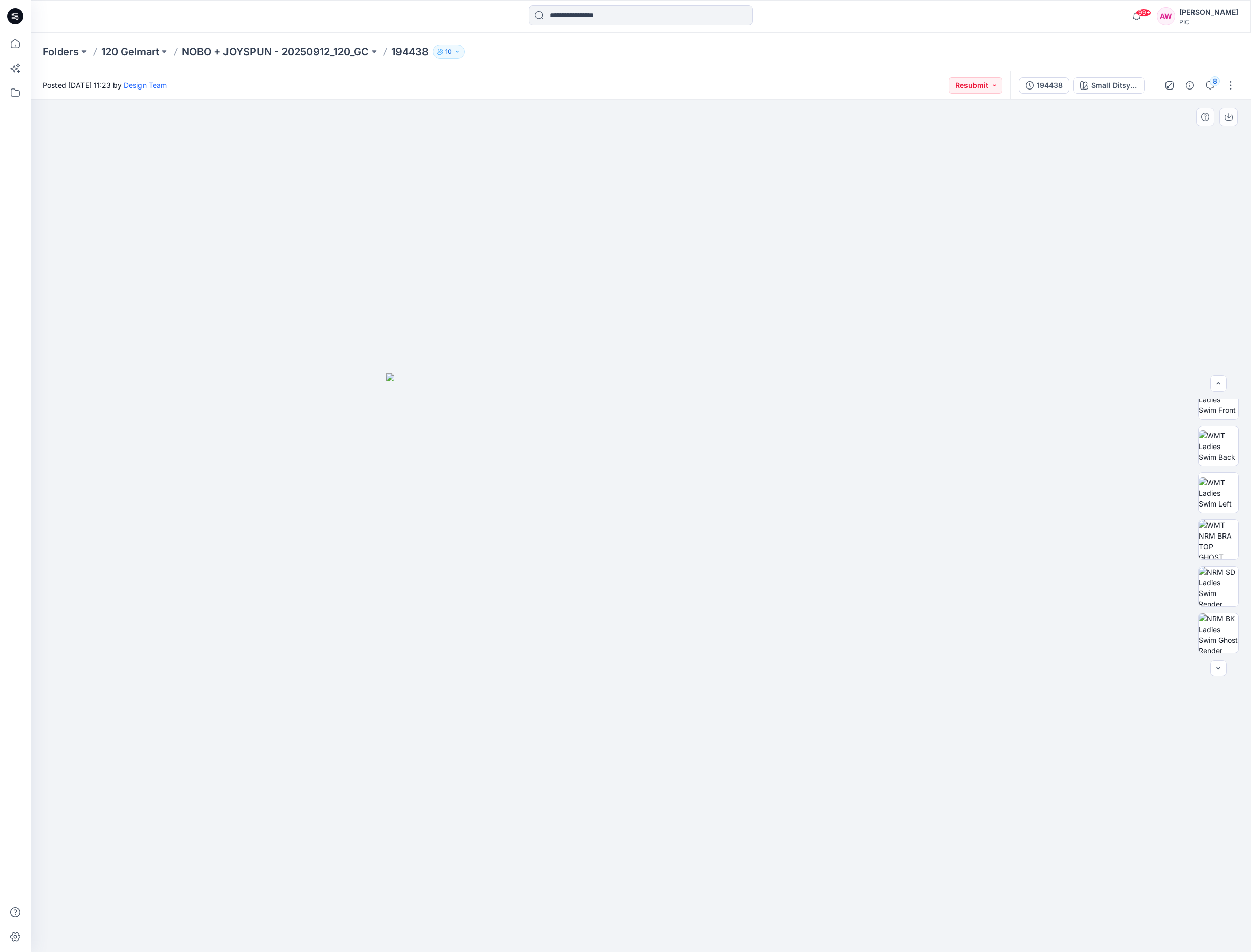
scroll to position [167, 0]
click at [1216, 542] on img at bounding box center [1218, 532] width 39 height 39
click at [1230, 117] on icon "button" at bounding box center [1228, 117] width 8 height 8
click at [1209, 185] on div at bounding box center [640, 526] width 1221 height 853
click at [276, 50] on p "NOBO + JOYSPUN - 20250912_120_GC" at bounding box center [276, 52] width 187 height 15
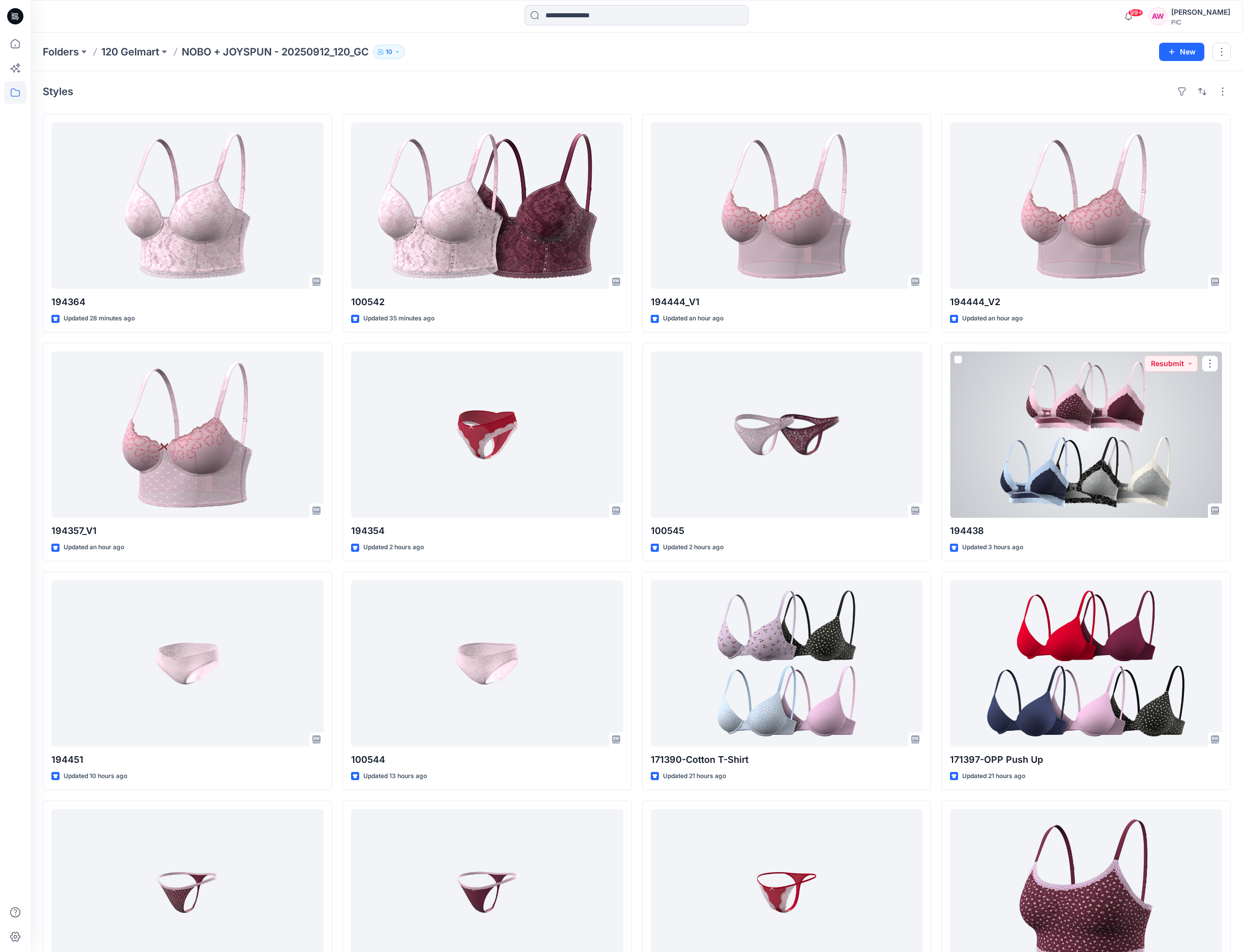
click at [1132, 444] on div at bounding box center [1086, 434] width 272 height 166
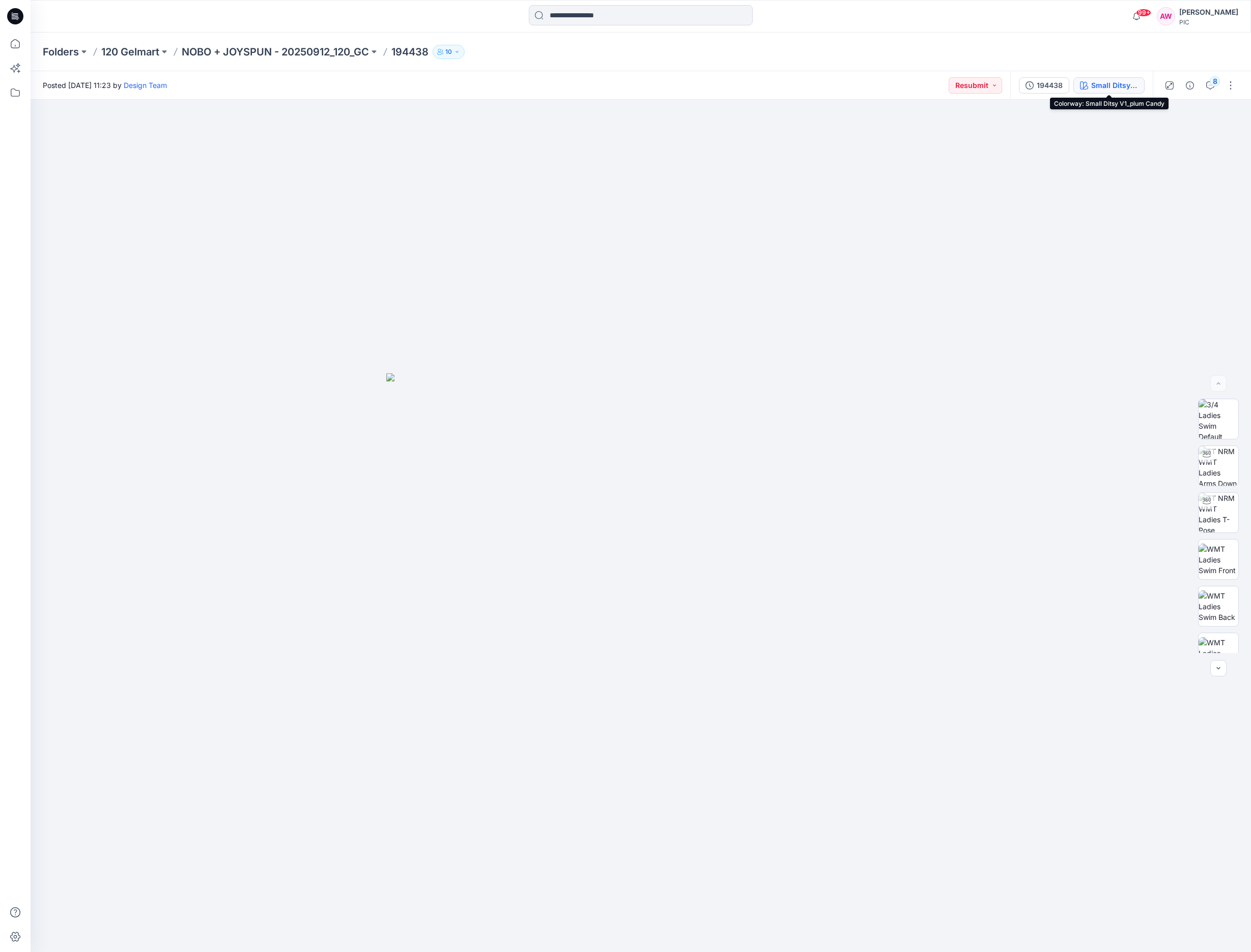
click at [1106, 86] on div "Small Ditsy V1_plum Candy" at bounding box center [1114, 85] width 47 height 11
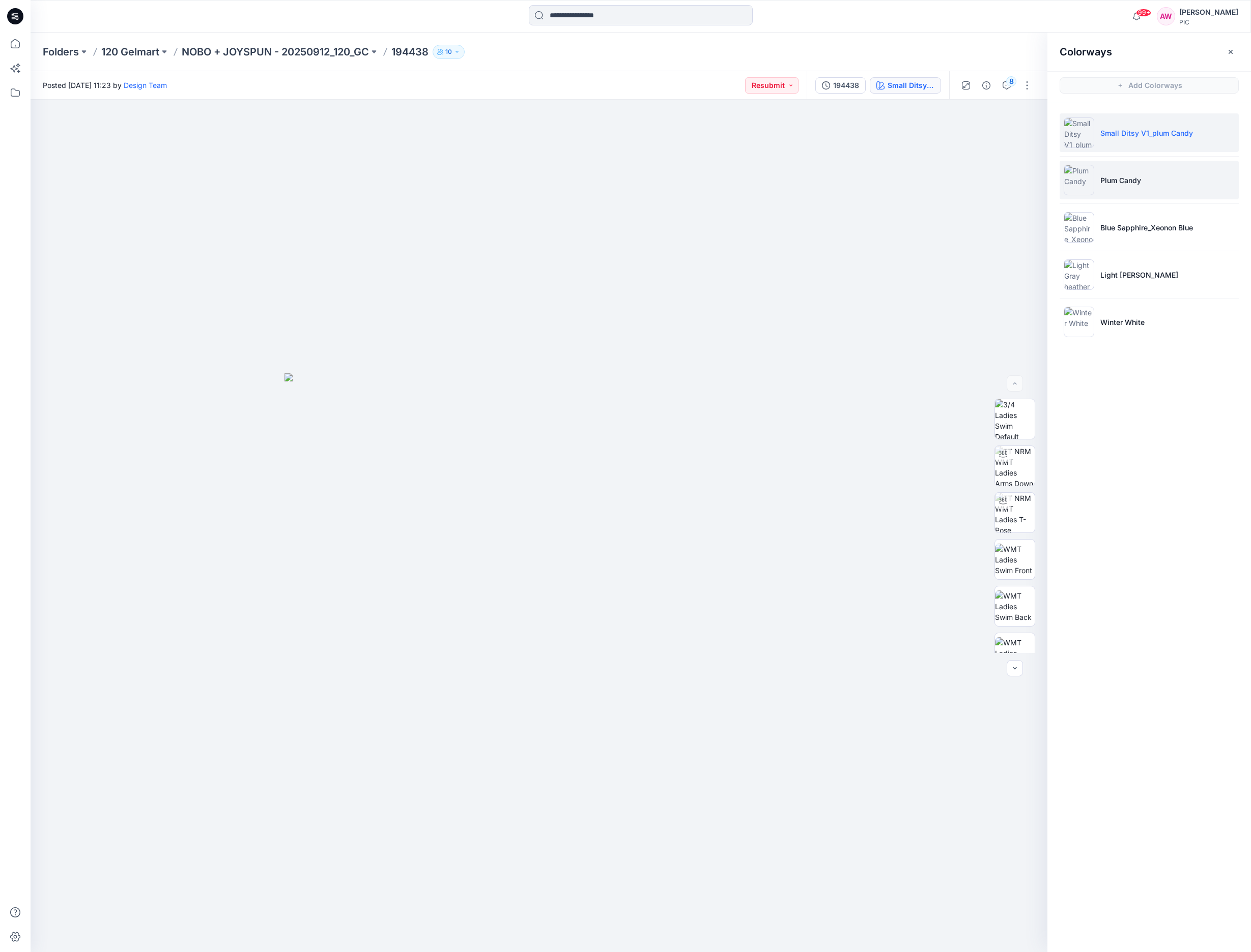
click at [1085, 187] on img at bounding box center [1078, 180] width 30 height 30
click at [1020, 586] on img at bounding box center [1014, 581] width 39 height 39
click at [1026, 118] on icon "button" at bounding box center [1025, 117] width 8 height 8
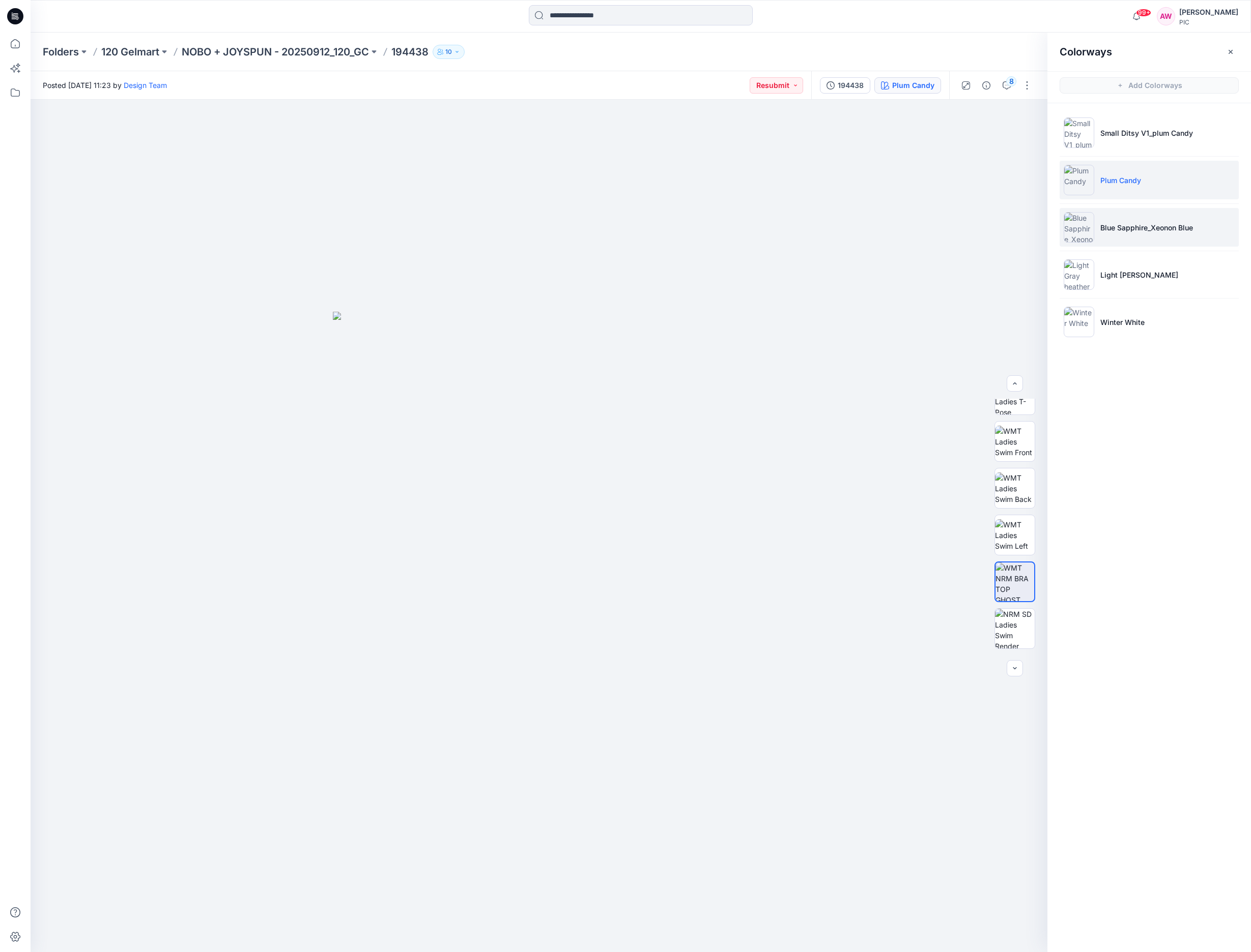
click at [1077, 237] on img at bounding box center [1078, 227] width 30 height 30
click at [1009, 586] on img at bounding box center [1014, 581] width 39 height 39
click at [1026, 585] on img at bounding box center [1015, 582] width 39 height 39
drag, startPoint x: 1018, startPoint y: 582, endPoint x: 1013, endPoint y: 579, distance: 5.8
click at [1019, 584] on img at bounding box center [1015, 582] width 39 height 39
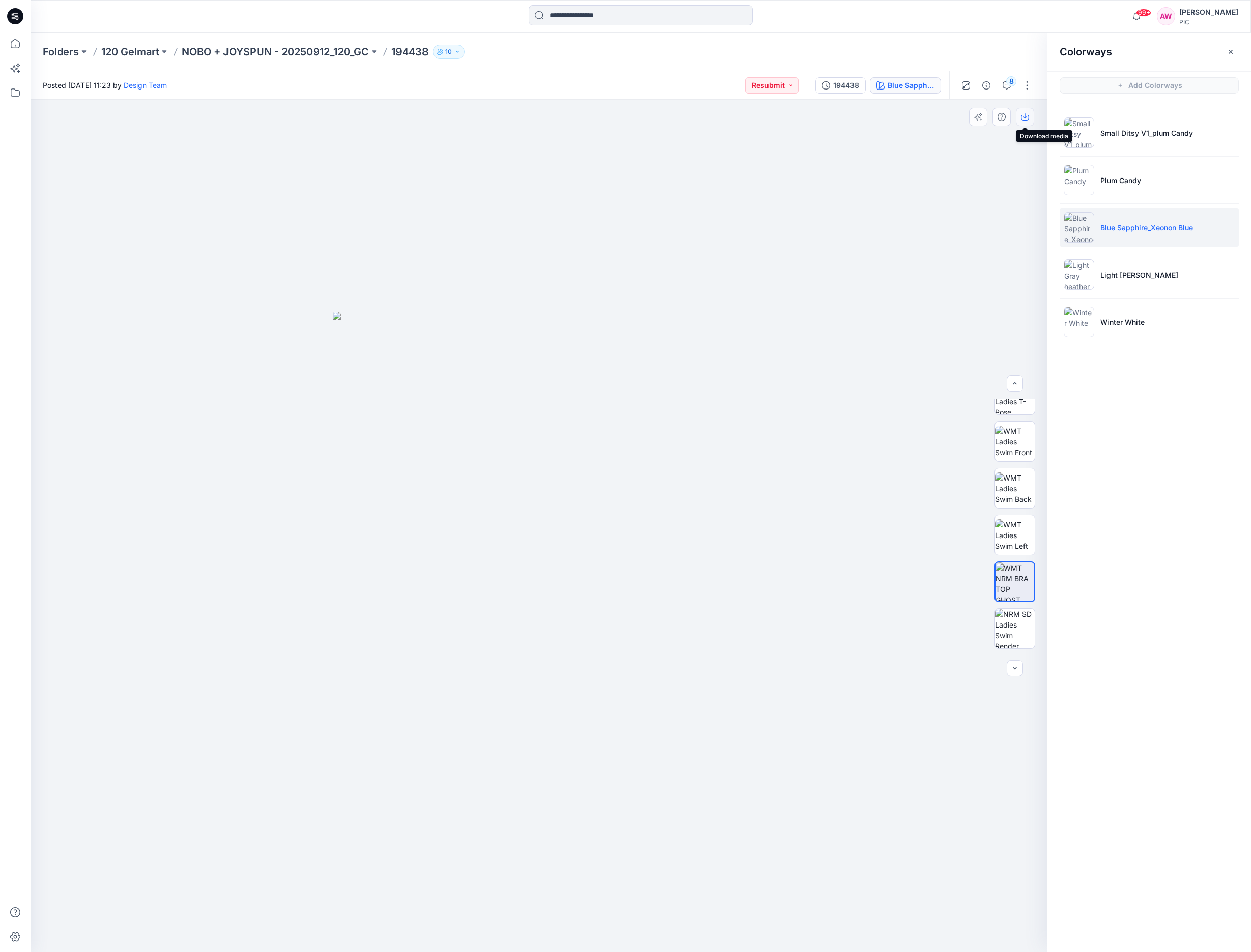
click at [1027, 114] on icon "button" at bounding box center [1025, 117] width 8 height 8
click at [1087, 276] on img at bounding box center [1078, 274] width 30 height 30
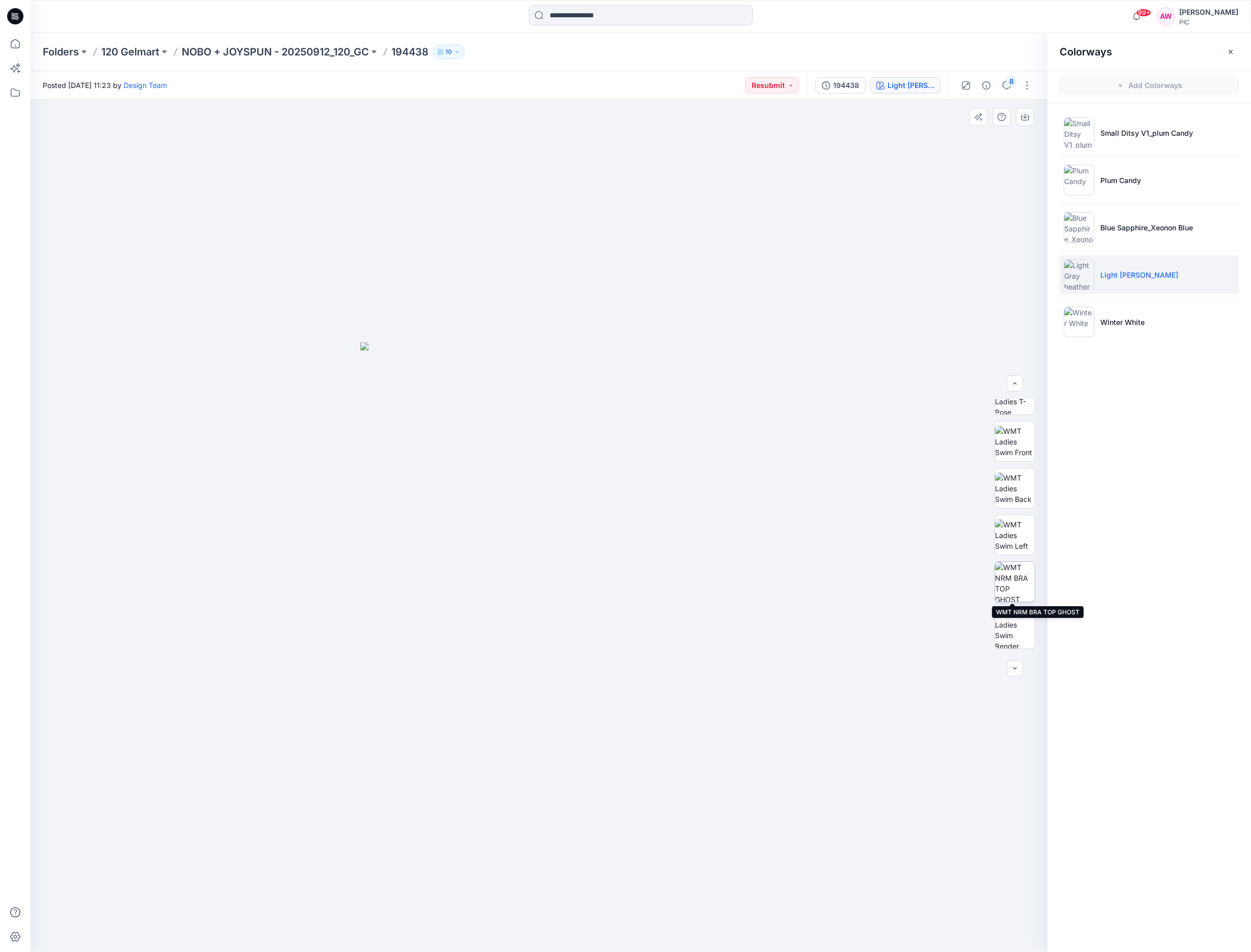
click at [1020, 589] on img at bounding box center [1014, 581] width 39 height 39
click at [1029, 116] on icon "button" at bounding box center [1025, 117] width 8 height 8
click at [1079, 319] on img at bounding box center [1078, 321] width 30 height 30
click at [1096, 274] on li "Light [PERSON_NAME]" at bounding box center [1149, 274] width 179 height 39
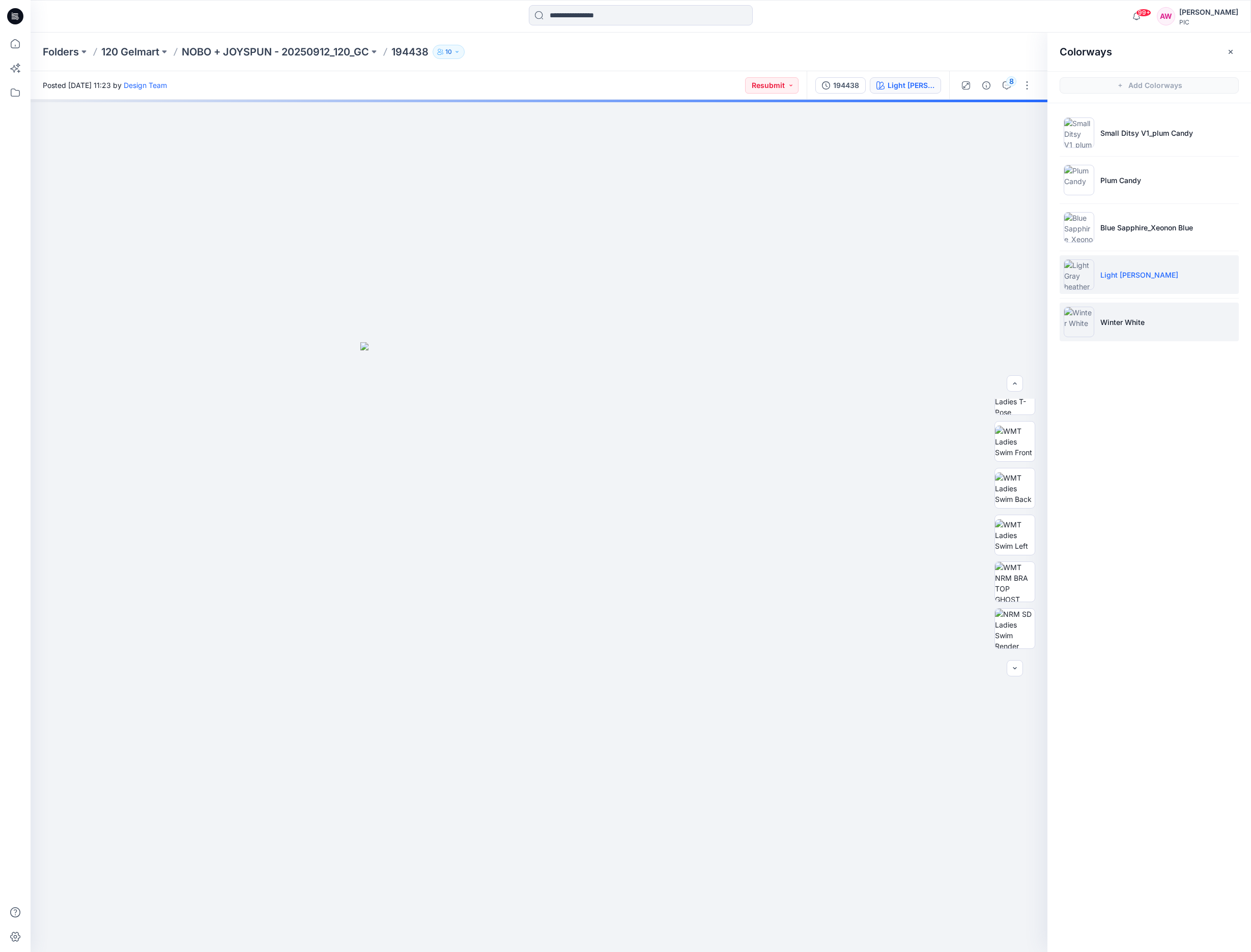
click at [1093, 323] on img at bounding box center [1078, 321] width 30 height 30
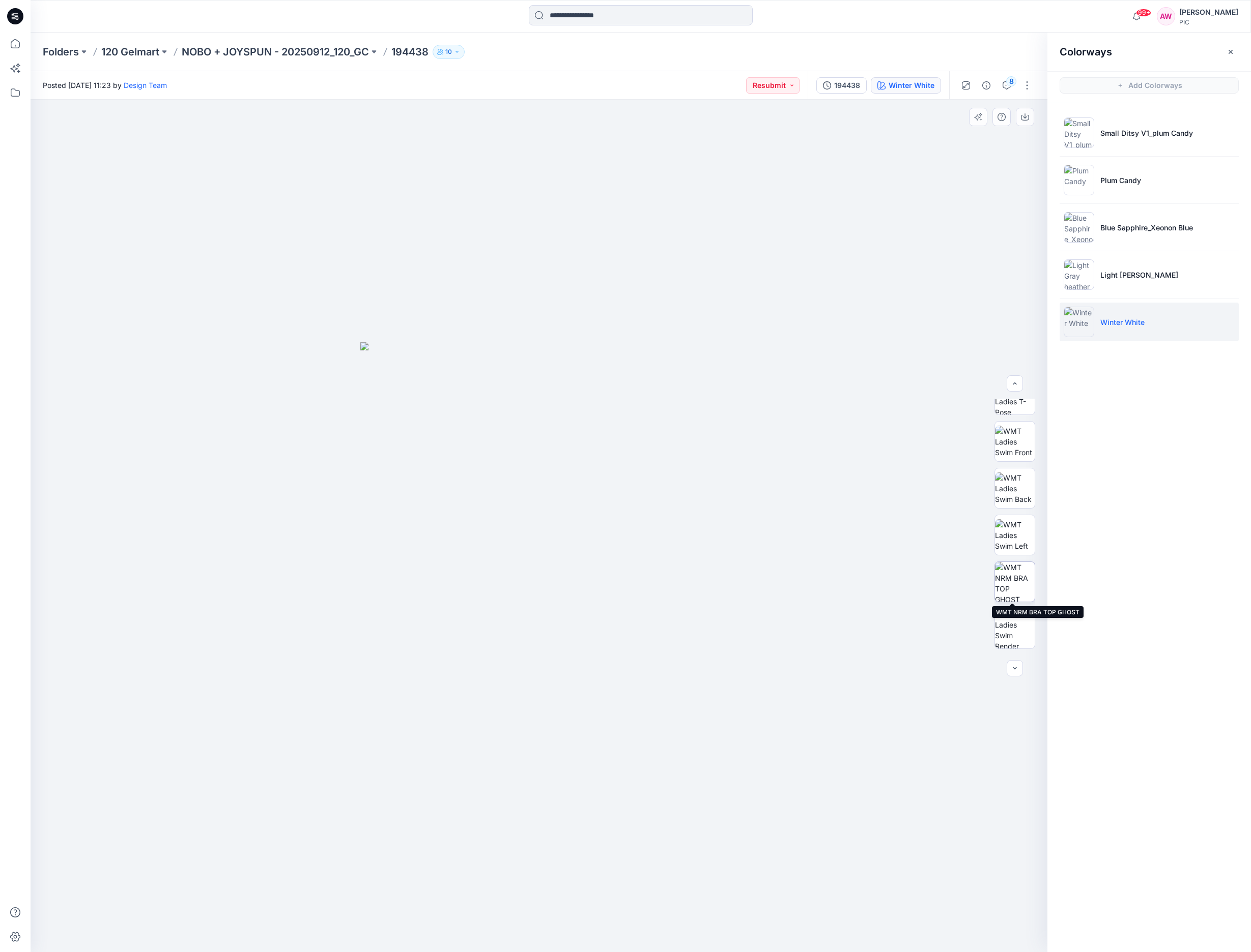
click at [1026, 586] on img at bounding box center [1014, 581] width 39 height 39
click at [1030, 117] on button "button" at bounding box center [1025, 117] width 18 height 18
click at [1026, 592] on img at bounding box center [1014, 586] width 39 height 39
click at [1010, 453] on img at bounding box center [1014, 445] width 39 height 39
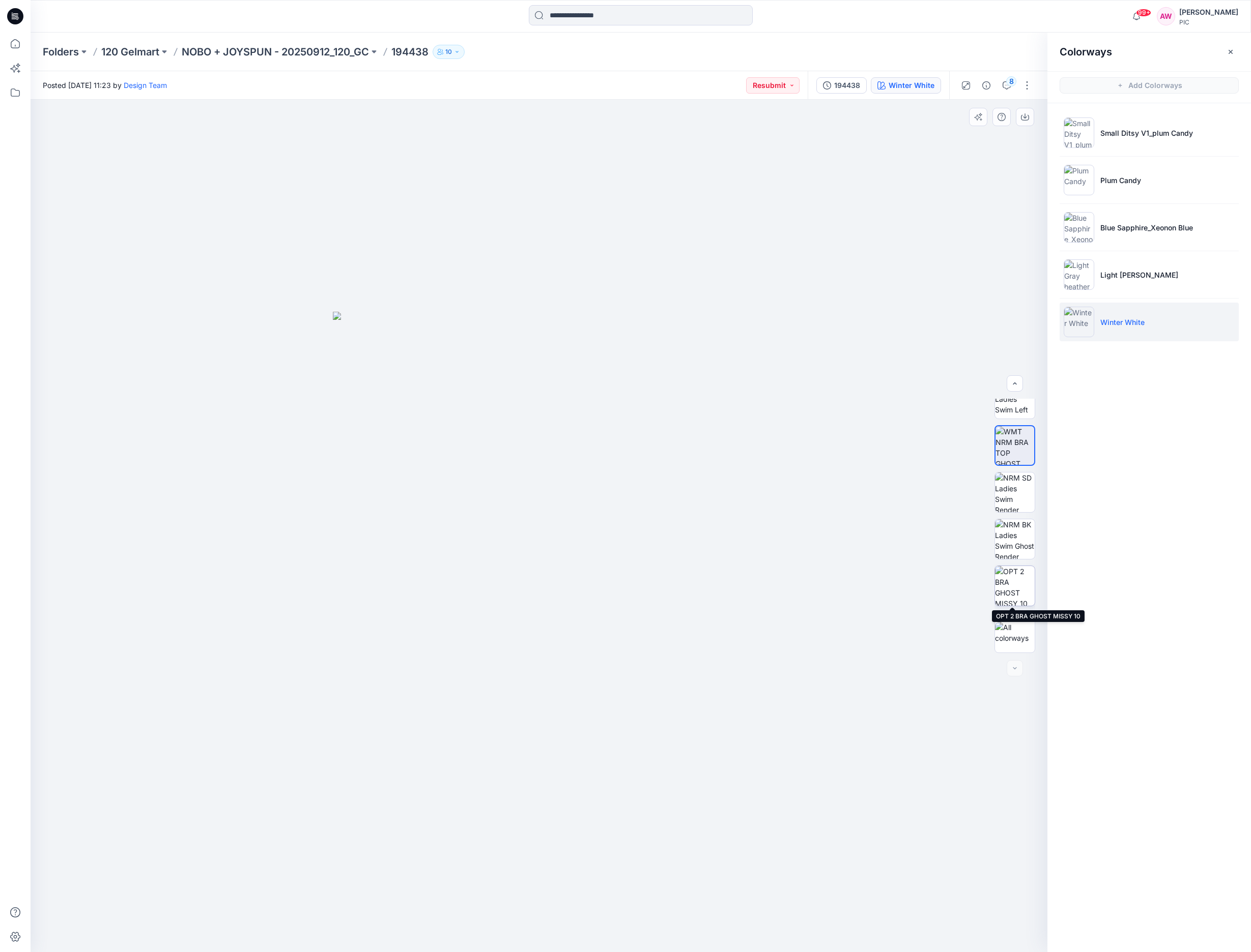
drag, startPoint x: 1021, startPoint y: 594, endPoint x: 1015, endPoint y: 588, distance: 8.5
click at [1021, 594] on img at bounding box center [1014, 586] width 39 height 39
click at [289, 54] on p "NOBO + JOYSPUN - 20250912_120_GC" at bounding box center [276, 52] width 187 height 15
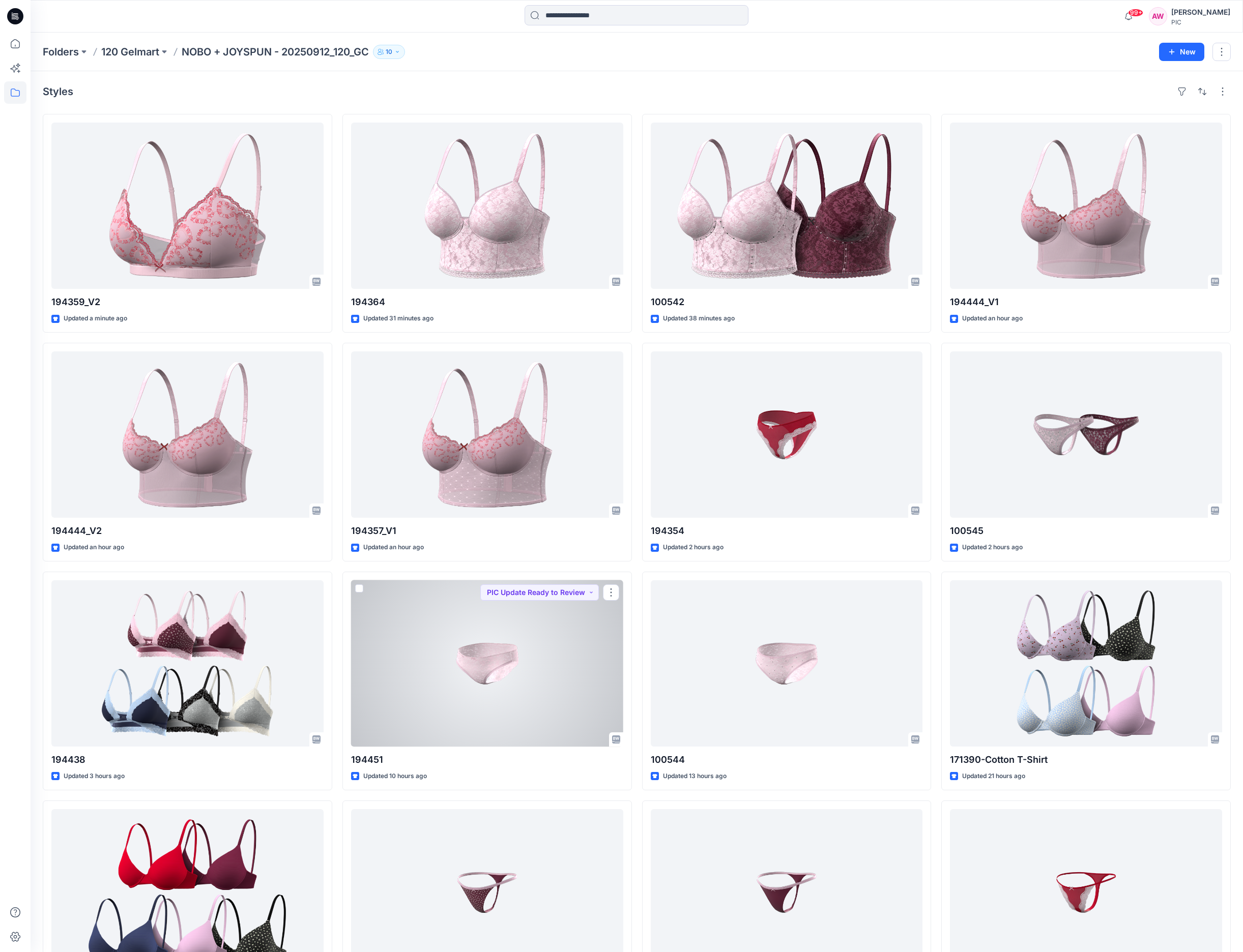
click at [494, 663] on div at bounding box center [487, 663] width 272 height 166
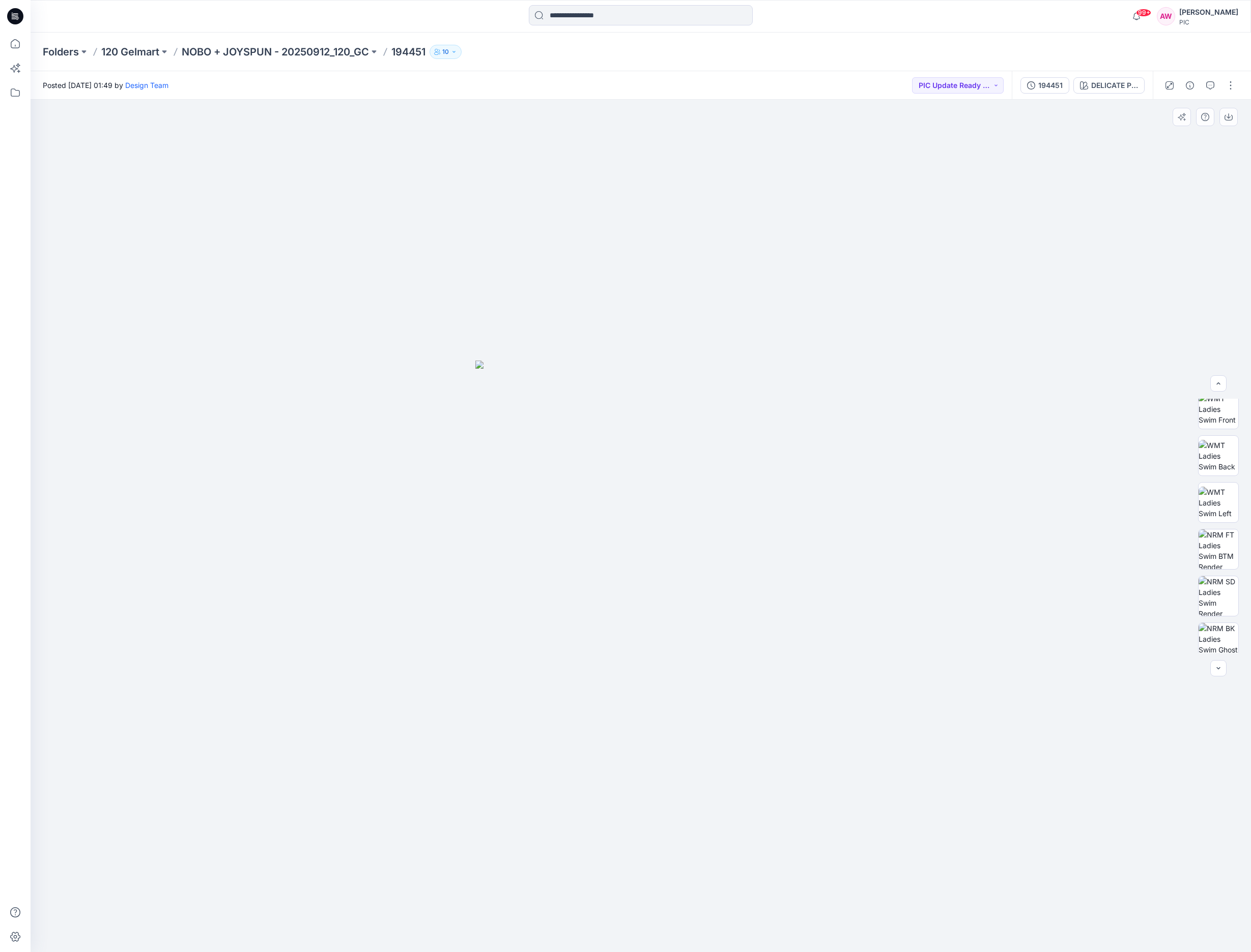
scroll to position [159, 0]
click at [1220, 540] on img at bounding box center [1218, 541] width 39 height 39
click at [1228, 119] on icon "button" at bounding box center [1228, 117] width 8 height 8
click at [1211, 584] on img at bounding box center [1218, 588] width 39 height 39
click at [1220, 628] on img at bounding box center [1218, 634] width 39 height 39
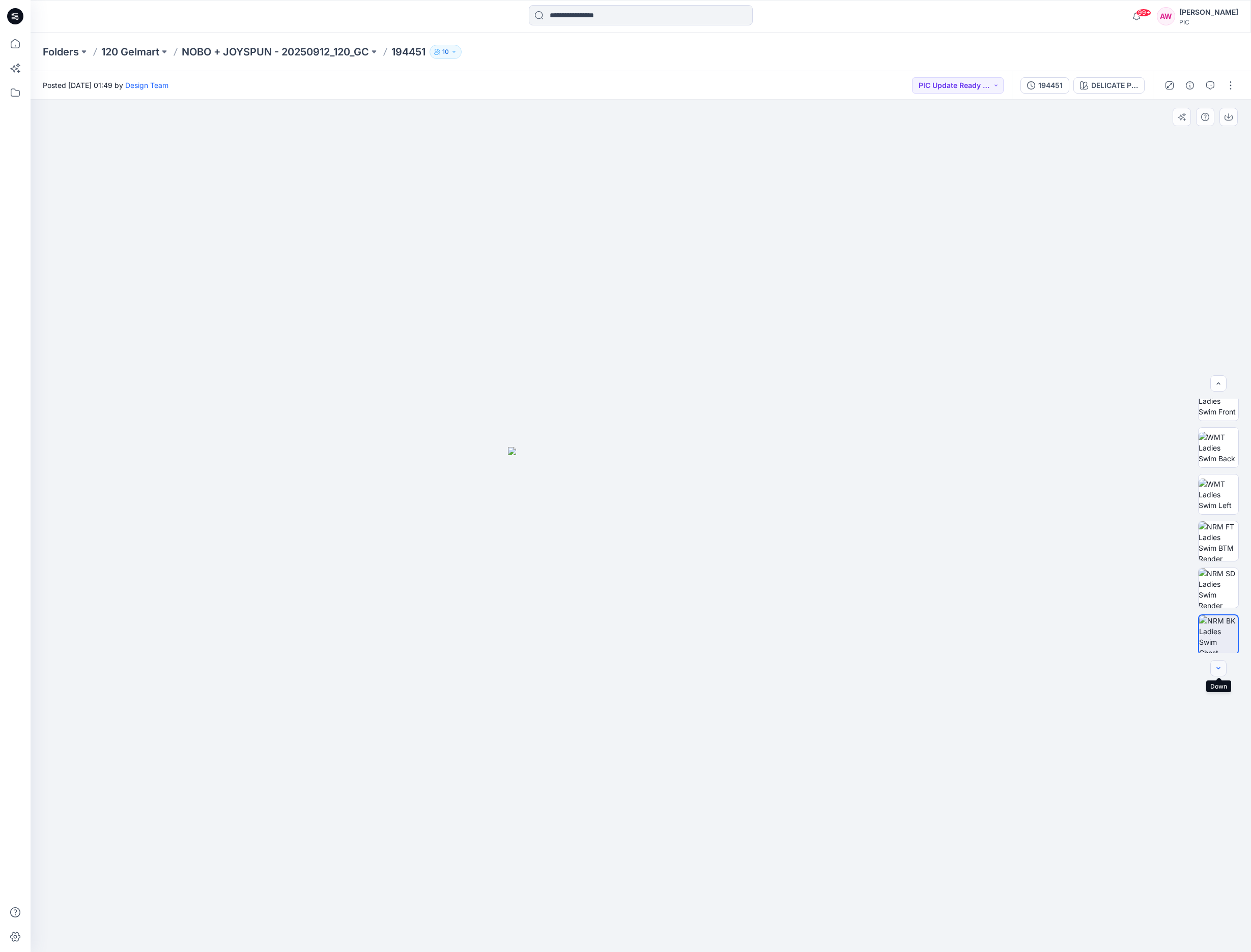
click at [1219, 668] on icon "button" at bounding box center [1218, 668] width 8 height 8
click at [1218, 672] on div at bounding box center [1219, 668] width 17 height 17
click at [327, 54] on p "NOBO + JOYSPUN - 20250912_120_GC" at bounding box center [276, 52] width 187 height 15
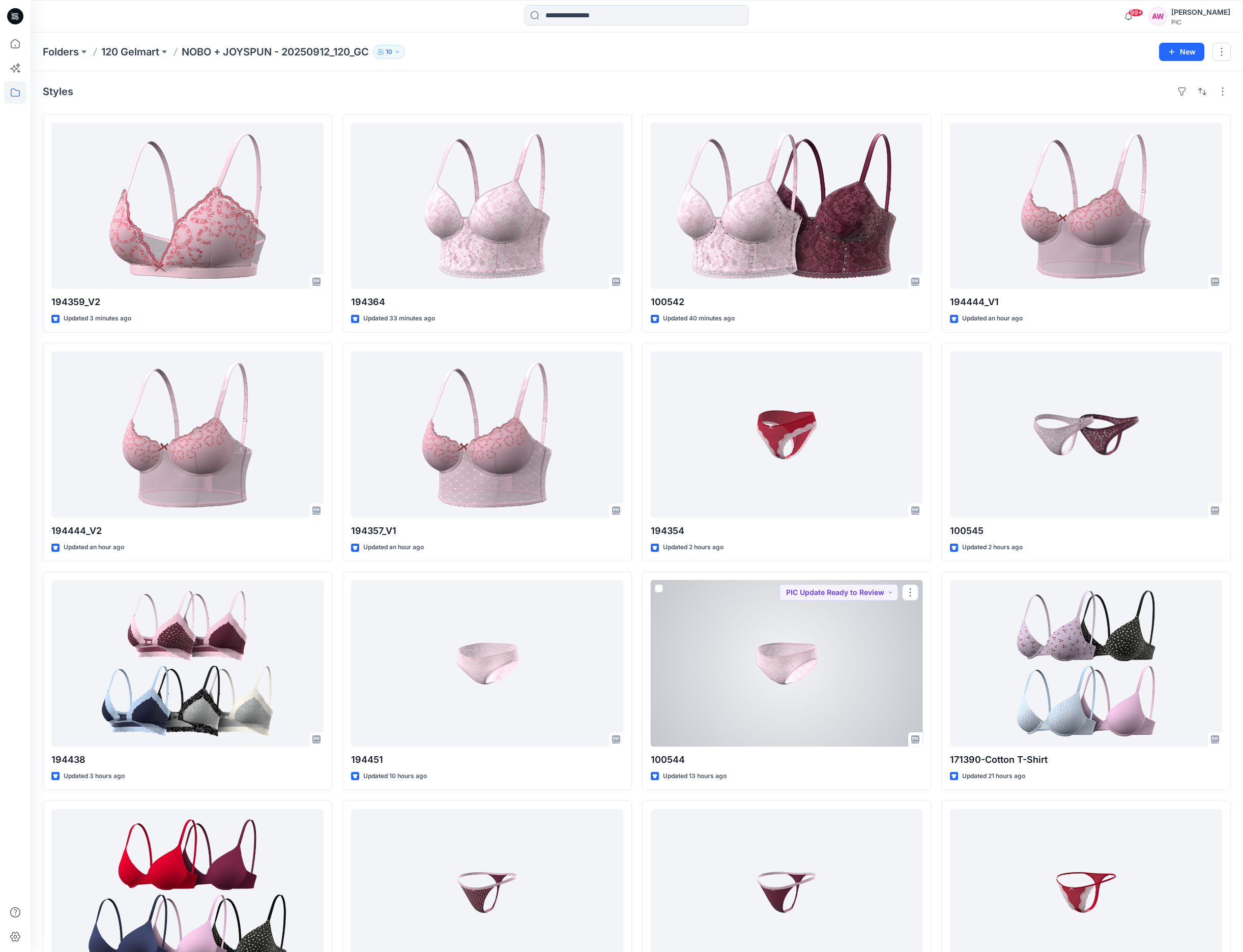
click at [813, 668] on div at bounding box center [787, 663] width 272 height 166
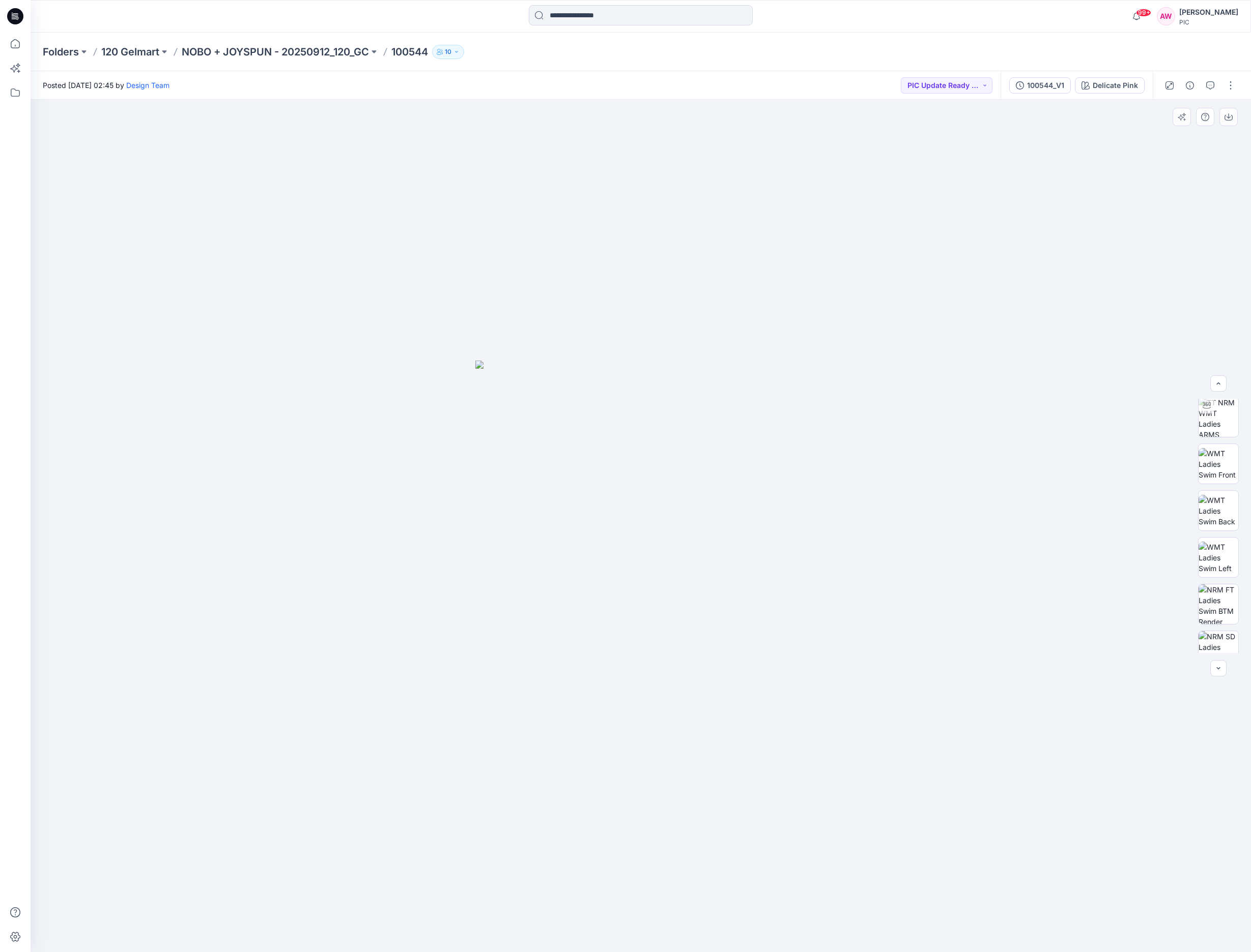
scroll to position [104, 0]
click at [1223, 595] on img at bounding box center [1218, 596] width 39 height 39
click at [1231, 118] on icon "button" at bounding box center [1228, 117] width 8 height 8
click at [1112, 84] on div "Delicate Pink" at bounding box center [1115, 85] width 45 height 11
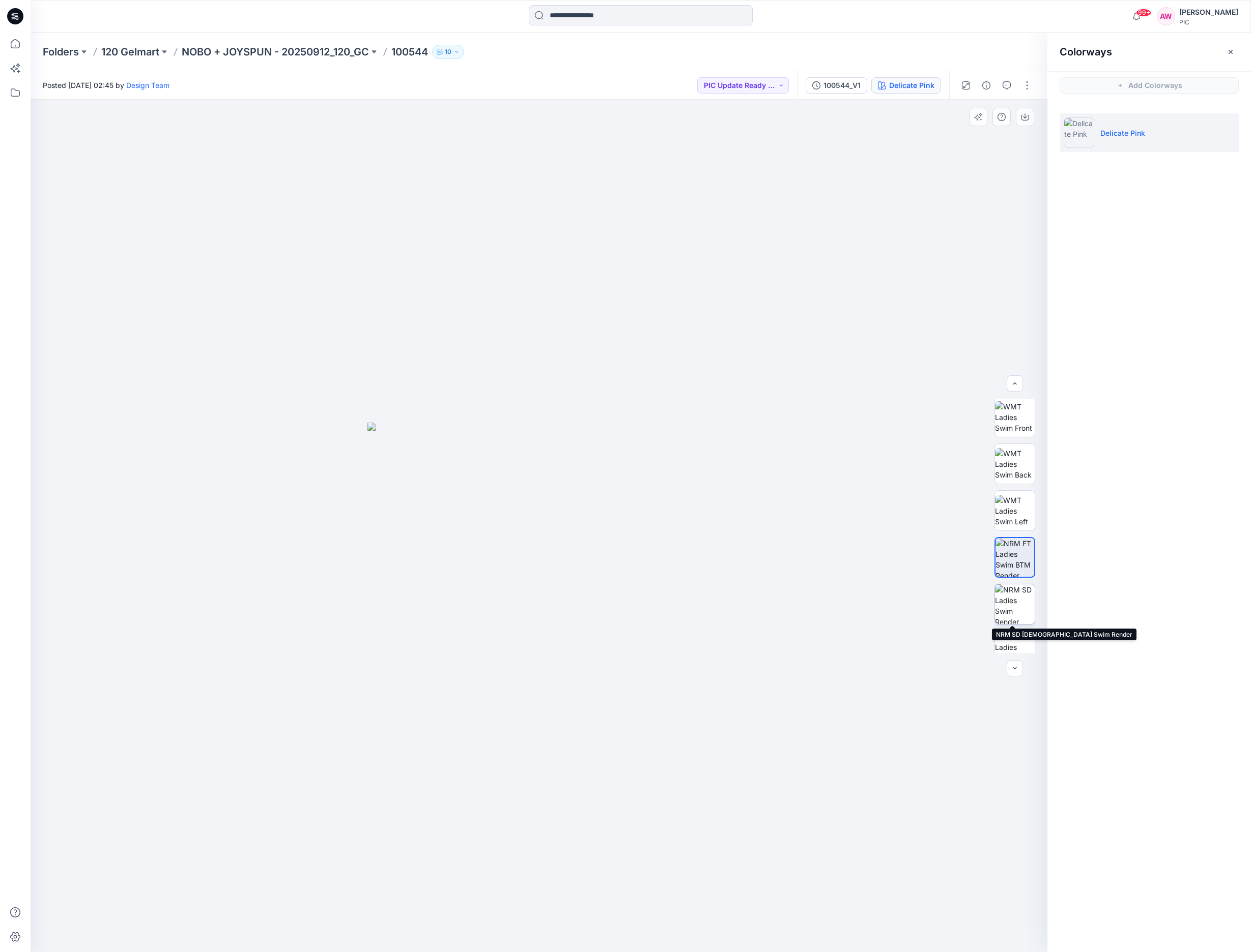
drag, startPoint x: 1011, startPoint y: 603, endPoint x: 1016, endPoint y: 614, distance: 12.1
click at [1011, 603] on img at bounding box center [1014, 604] width 39 height 39
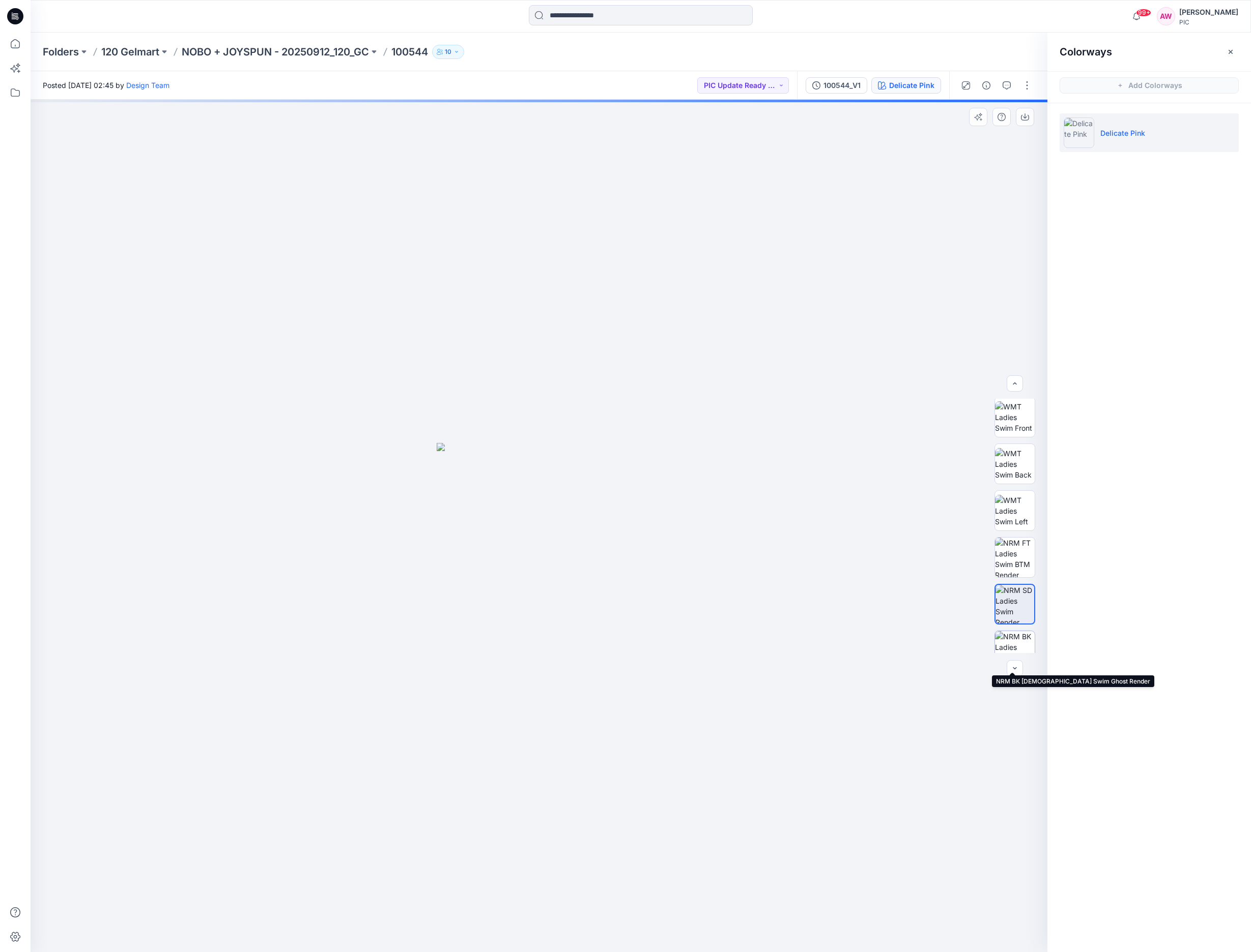
click at [1021, 644] on img at bounding box center [1014, 651] width 39 height 39
click at [1037, 575] on div "BW" at bounding box center [1015, 525] width 65 height 254
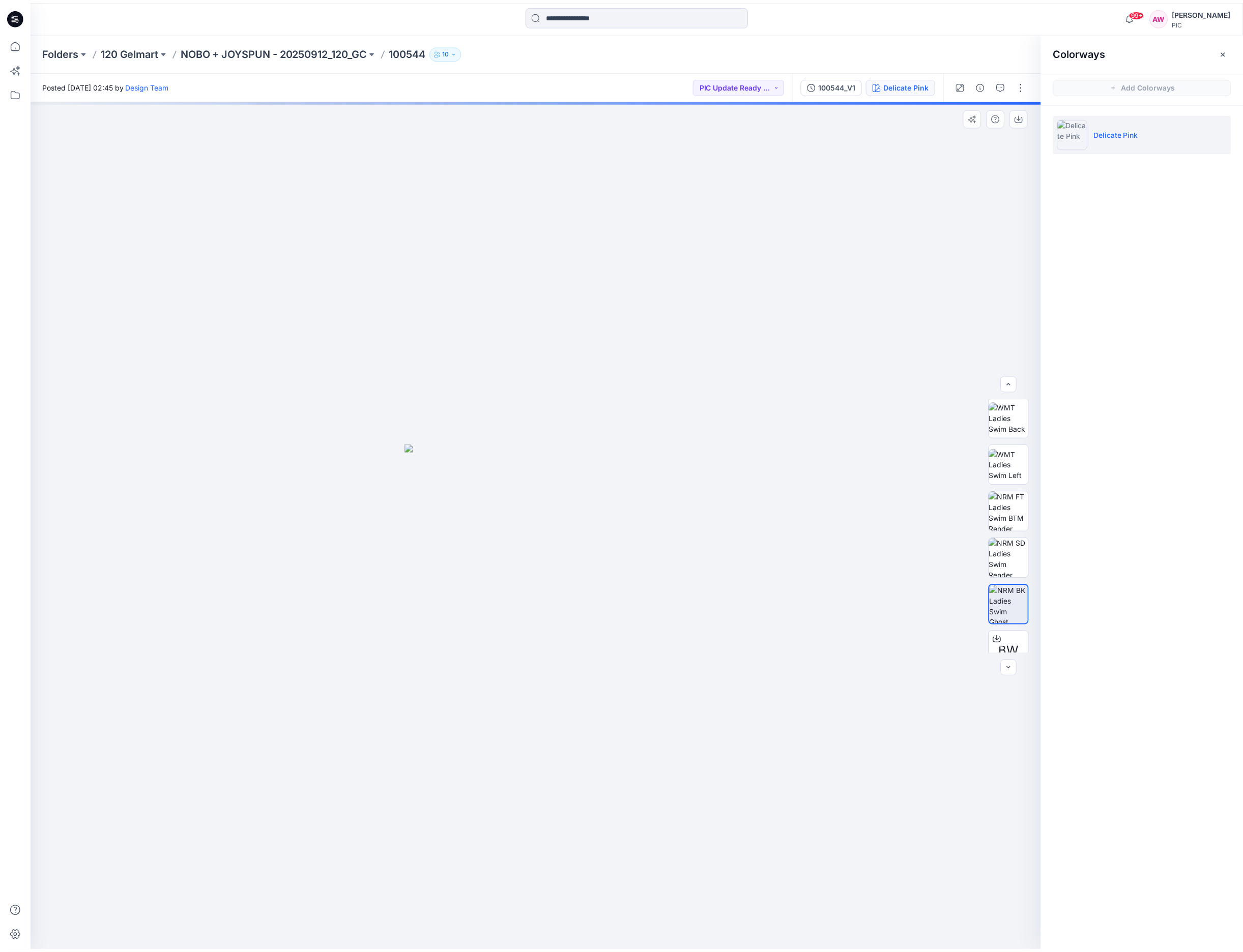
scroll to position [206, 0]
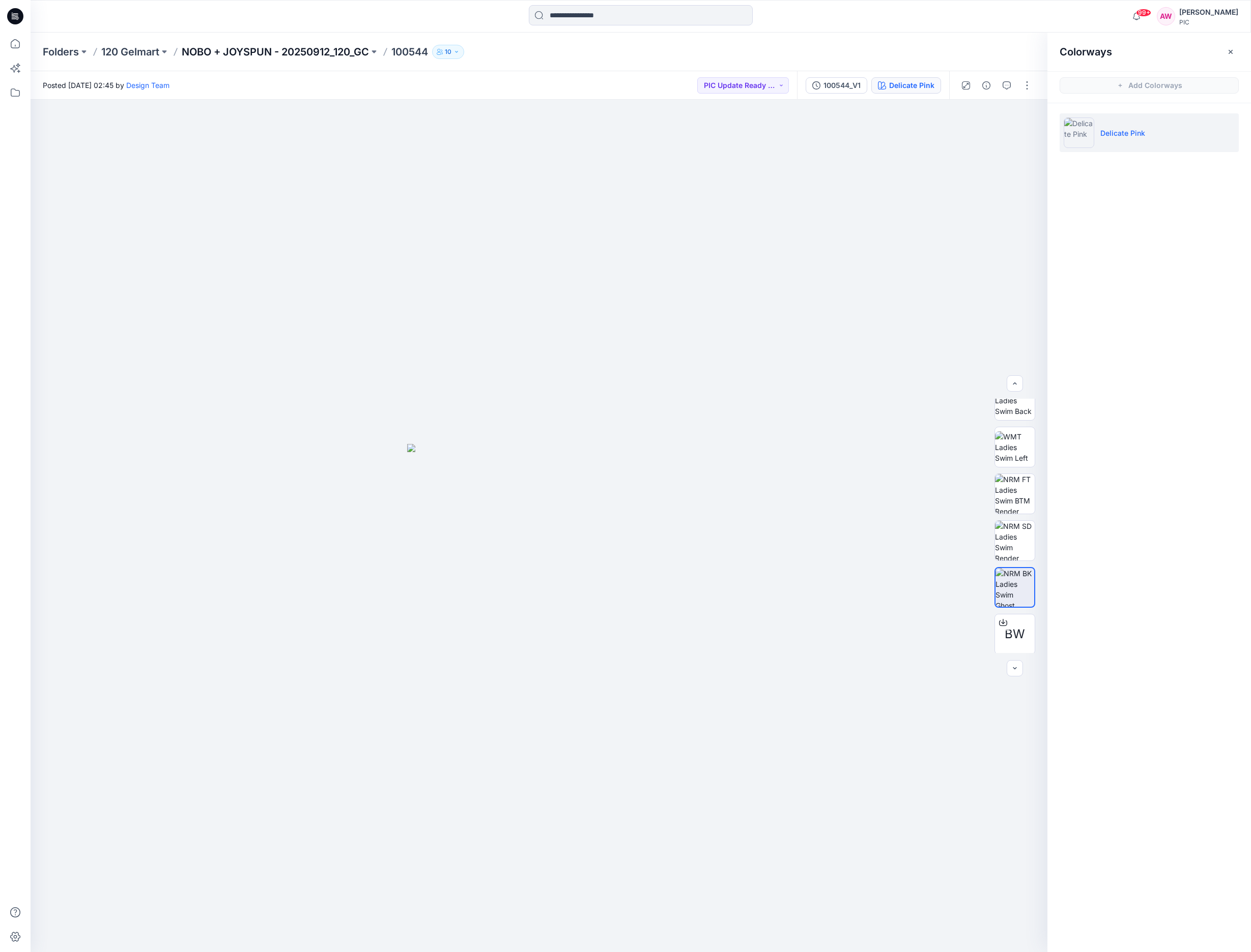
click at [333, 52] on p "NOBO + JOYSPUN - 20250912_120_GC" at bounding box center [276, 52] width 187 height 15
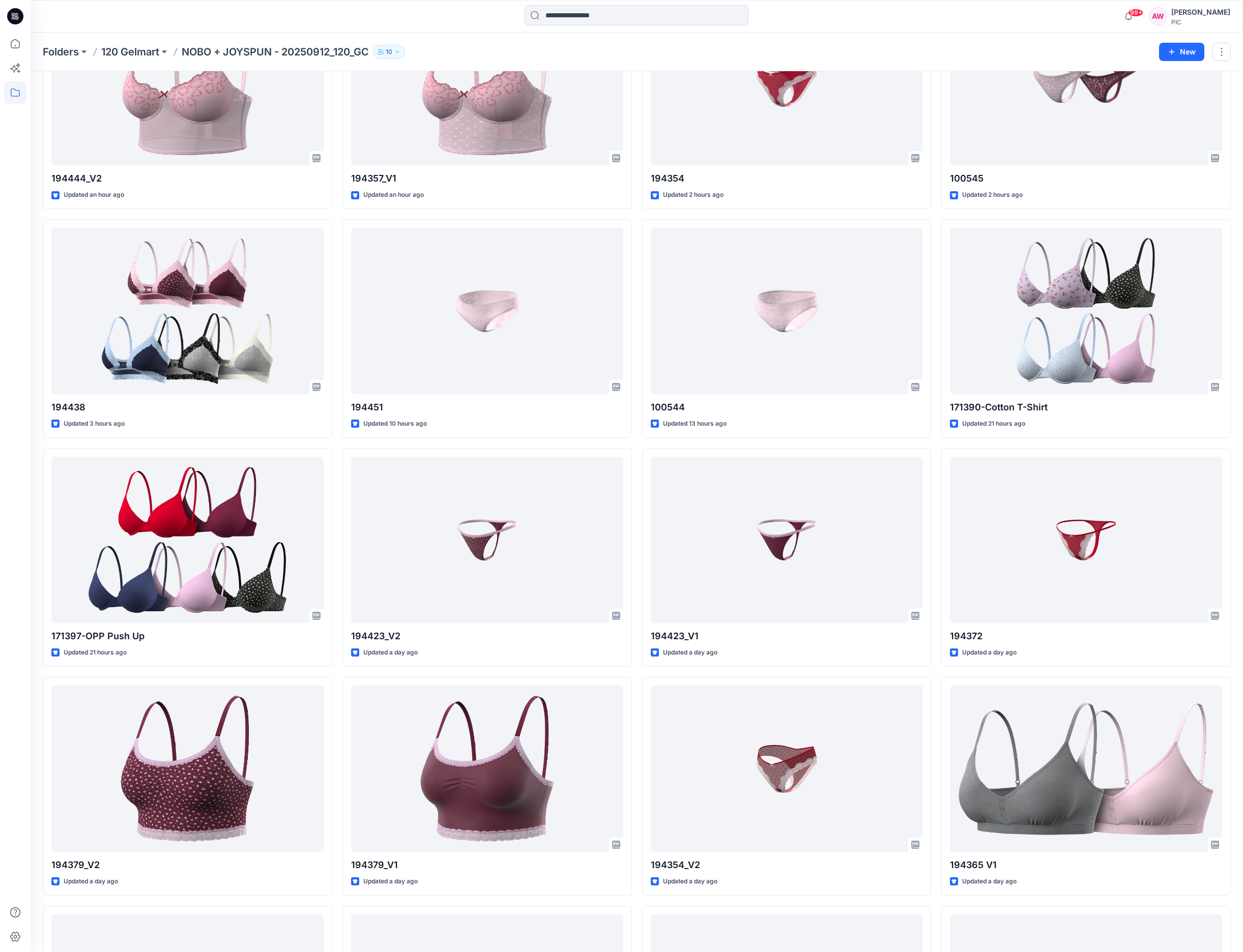
scroll to position [375, 0]
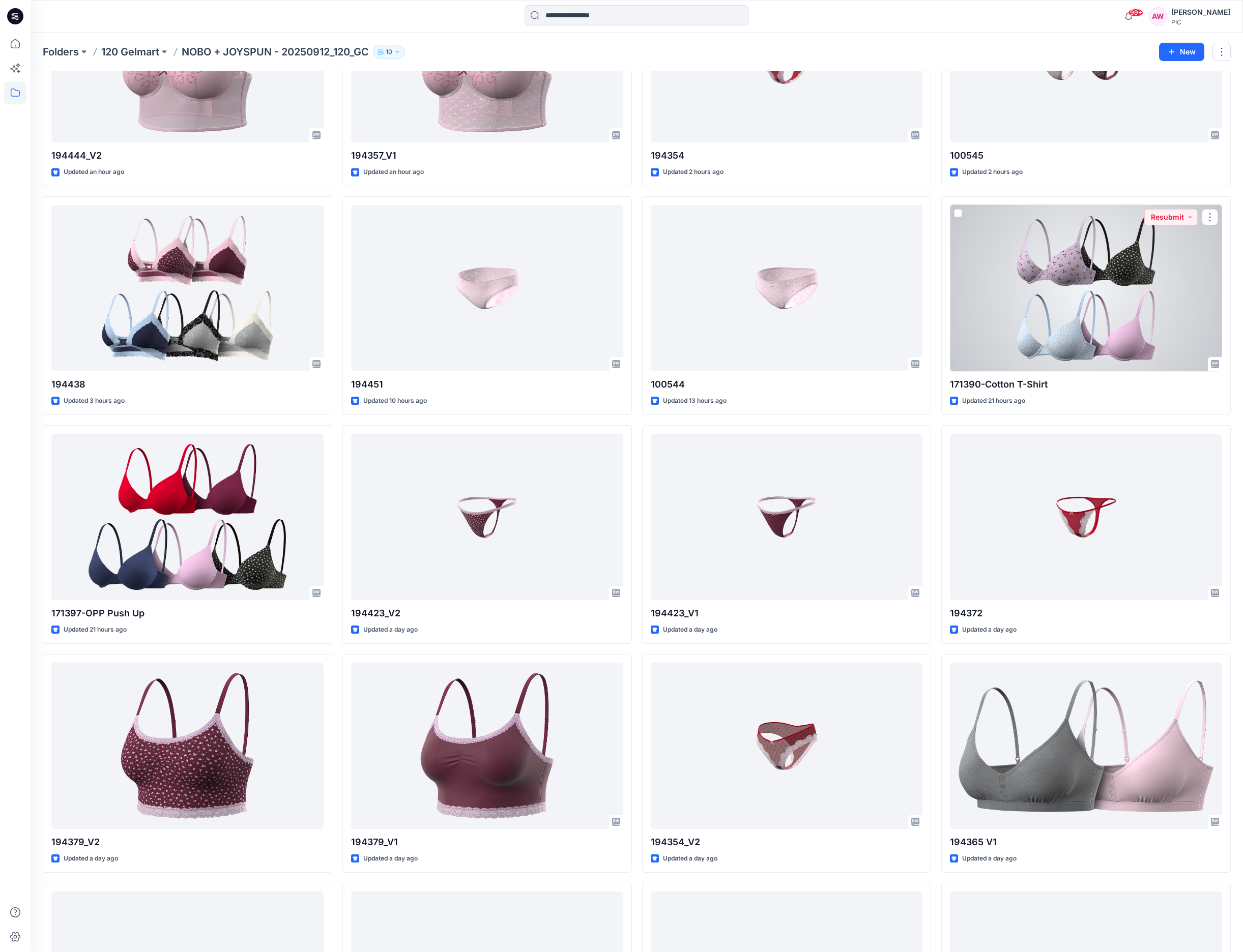
click at [1124, 290] on div at bounding box center [1086, 287] width 272 height 166
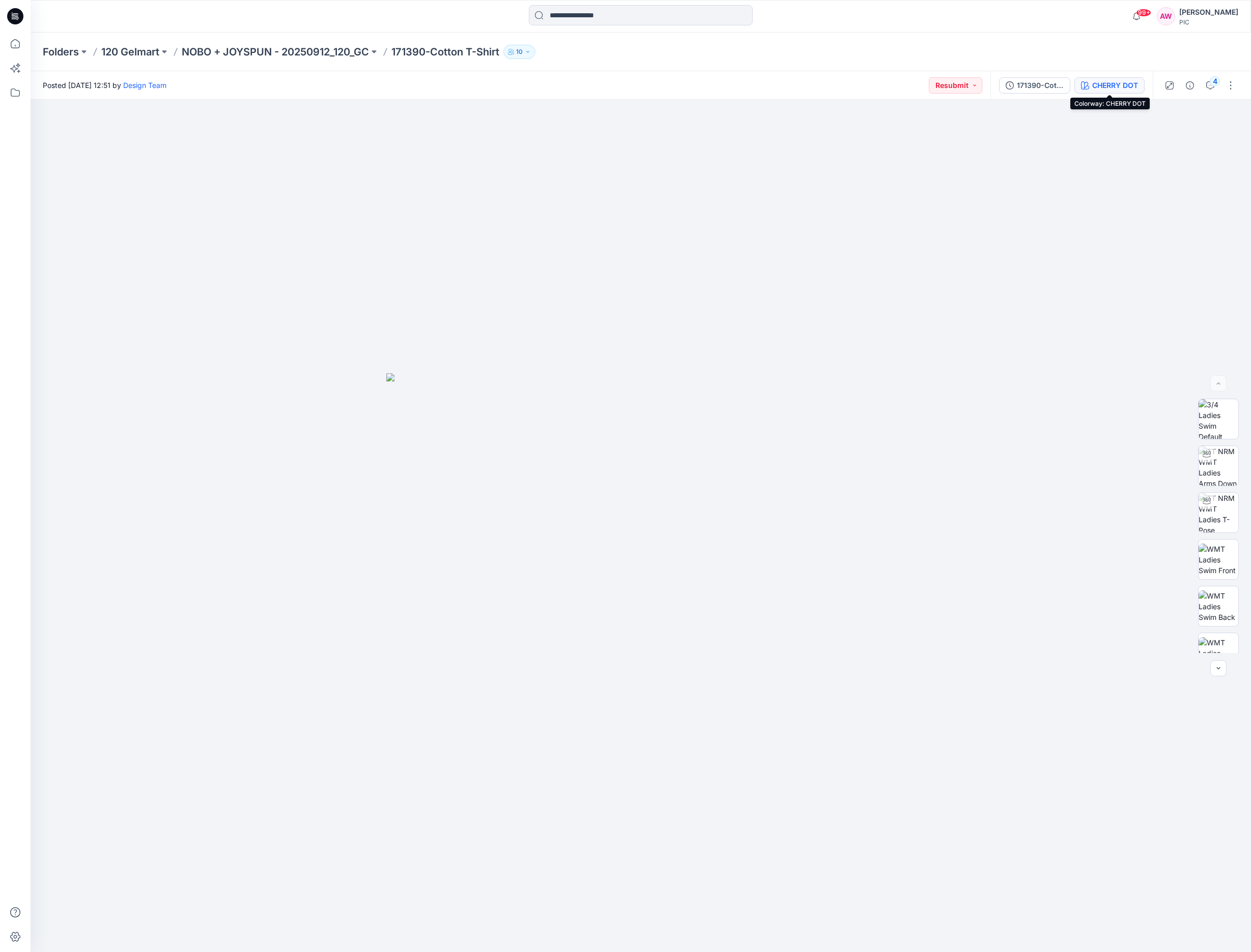
click at [1110, 81] on div "CHERRY DOT" at bounding box center [1115, 85] width 46 height 11
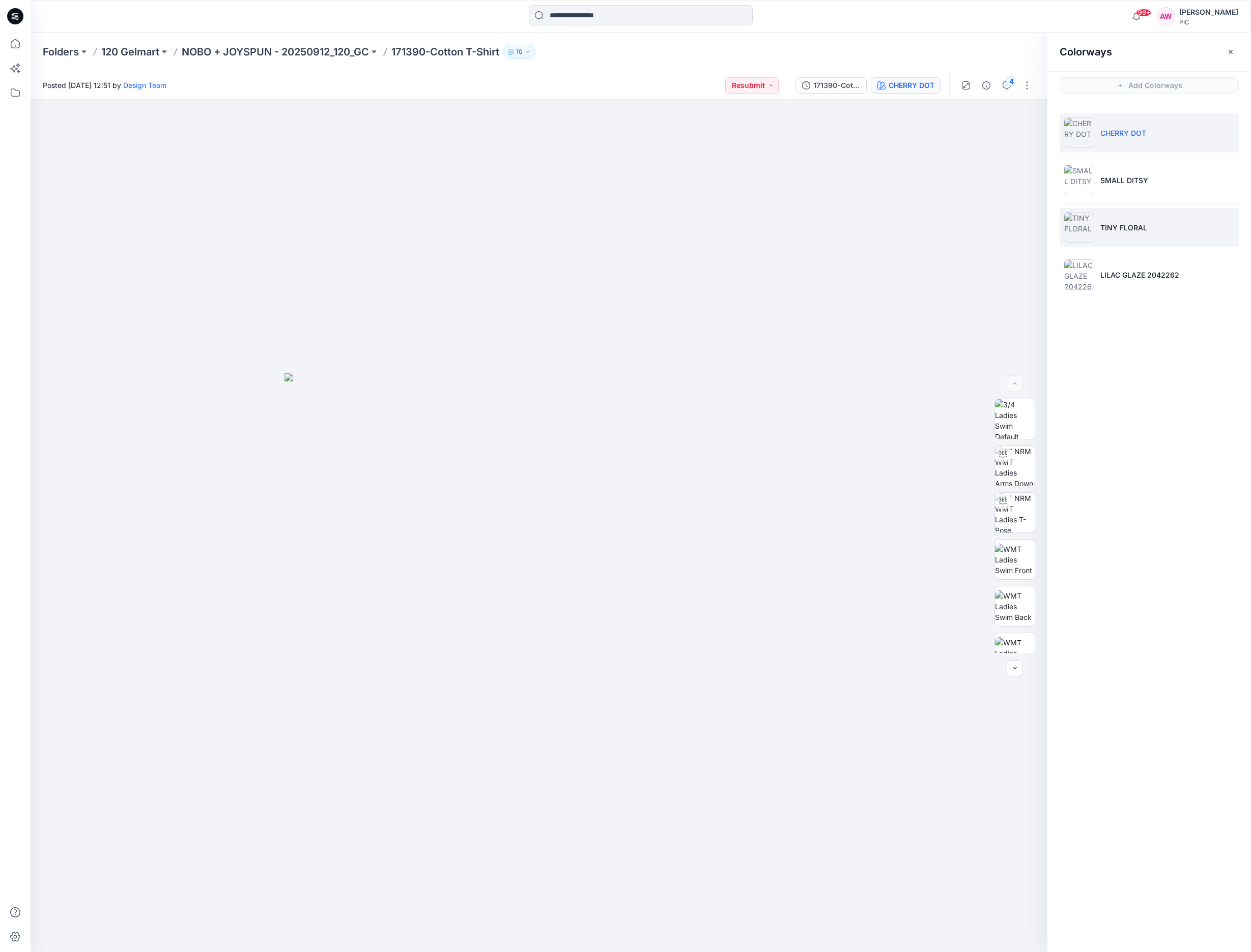
click at [1082, 227] on img at bounding box center [1078, 227] width 30 height 30
drag, startPoint x: 1039, startPoint y: 500, endPoint x: 1044, endPoint y: 562, distance: 62.2
click at [1044, 552] on div at bounding box center [1015, 525] width 65 height 254
click at [1031, 518] on div at bounding box center [1015, 512] width 40 height 40
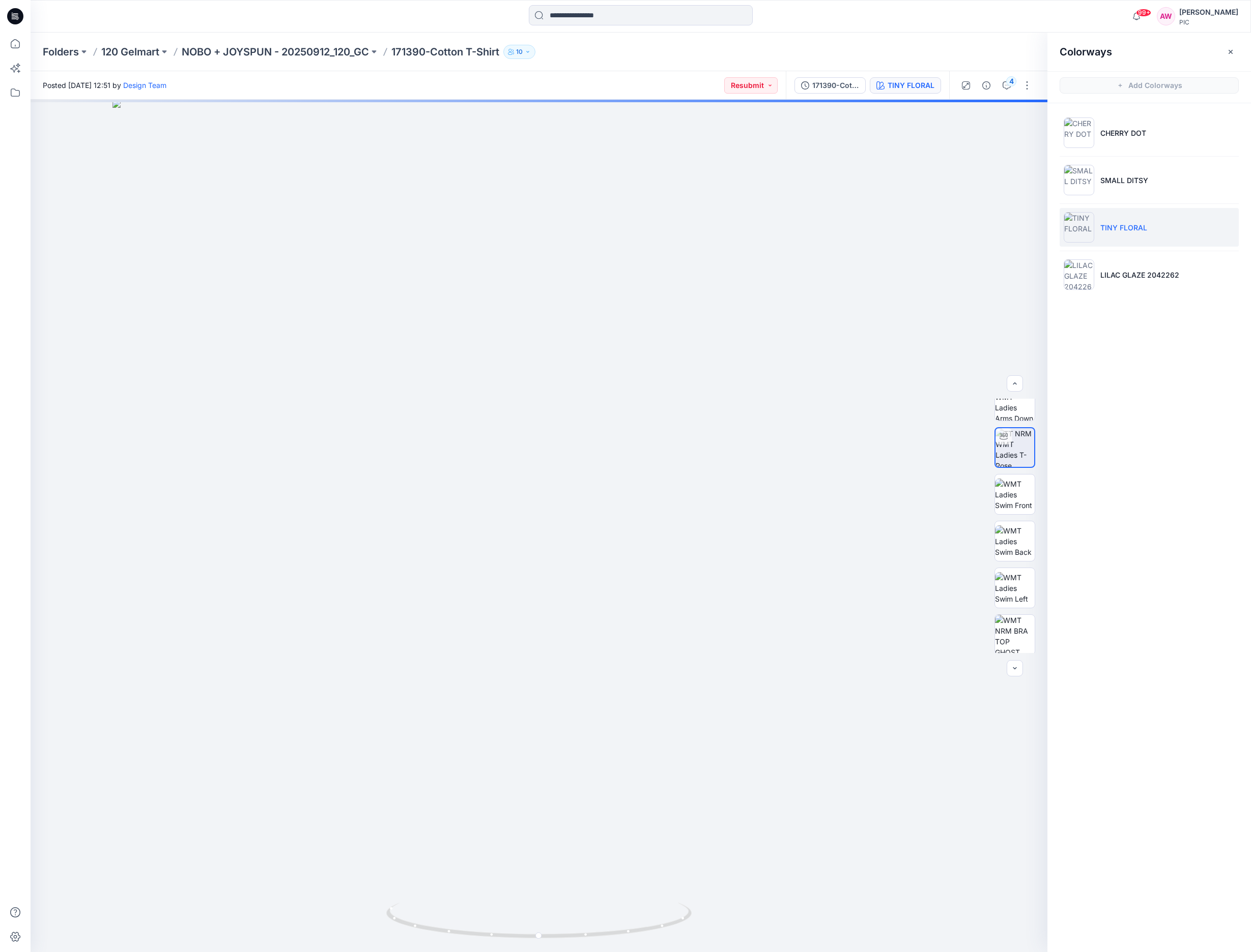
scroll to position [95, 0]
click at [1054, 579] on div "Colorways Add Colorways CHERRY DOT SMALL DITSY TINY FLORAL LILAC GLAZE 2042262" at bounding box center [1150, 492] width 204 height 920
click at [1025, 604] on img at bounding box center [1014, 605] width 39 height 39
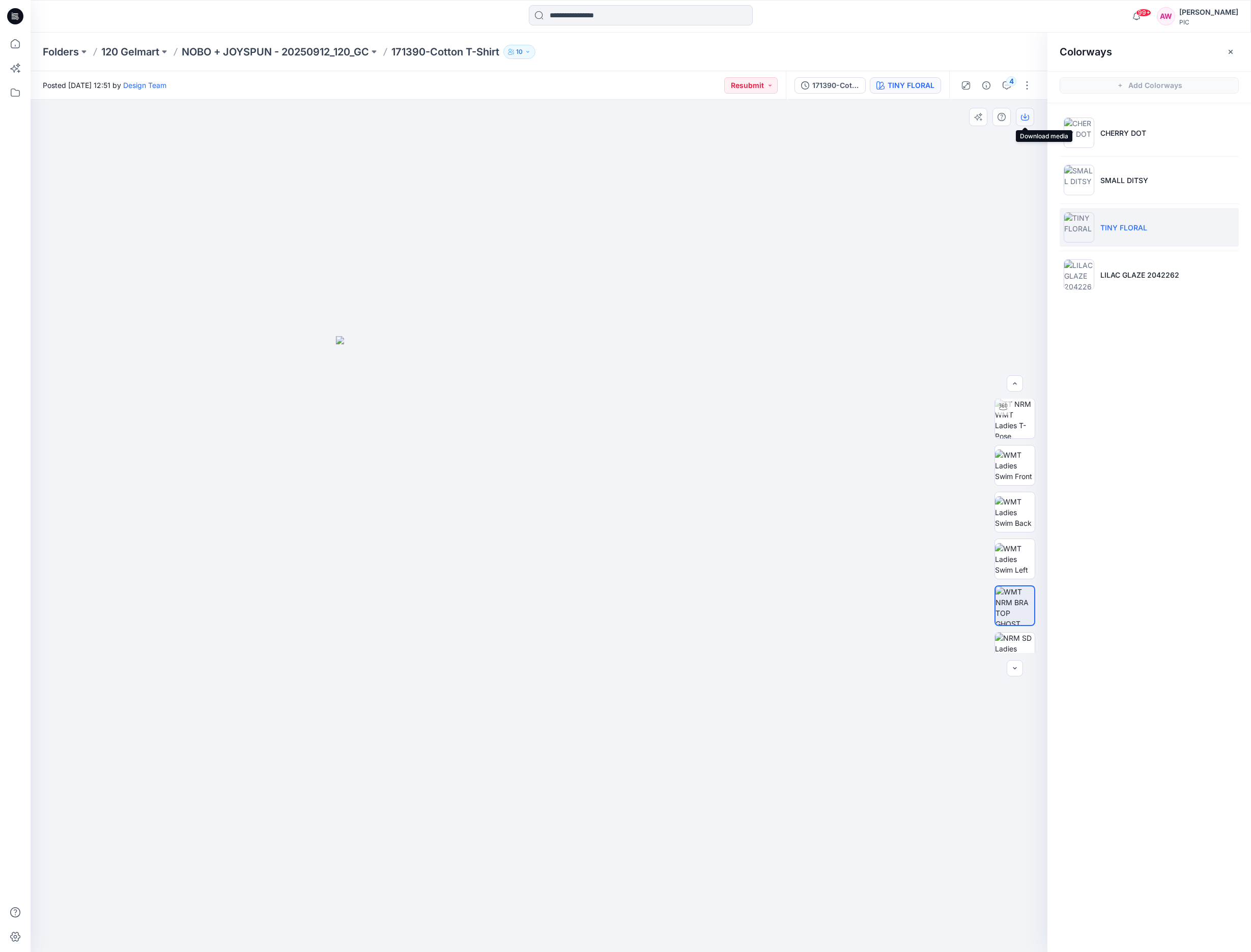
click at [1028, 116] on icon "button" at bounding box center [1025, 118] width 8 height 6
drag, startPoint x: 1086, startPoint y: 135, endPoint x: 1088, endPoint y: 145, distance: 10.2
click at [1086, 135] on img at bounding box center [1078, 132] width 30 height 30
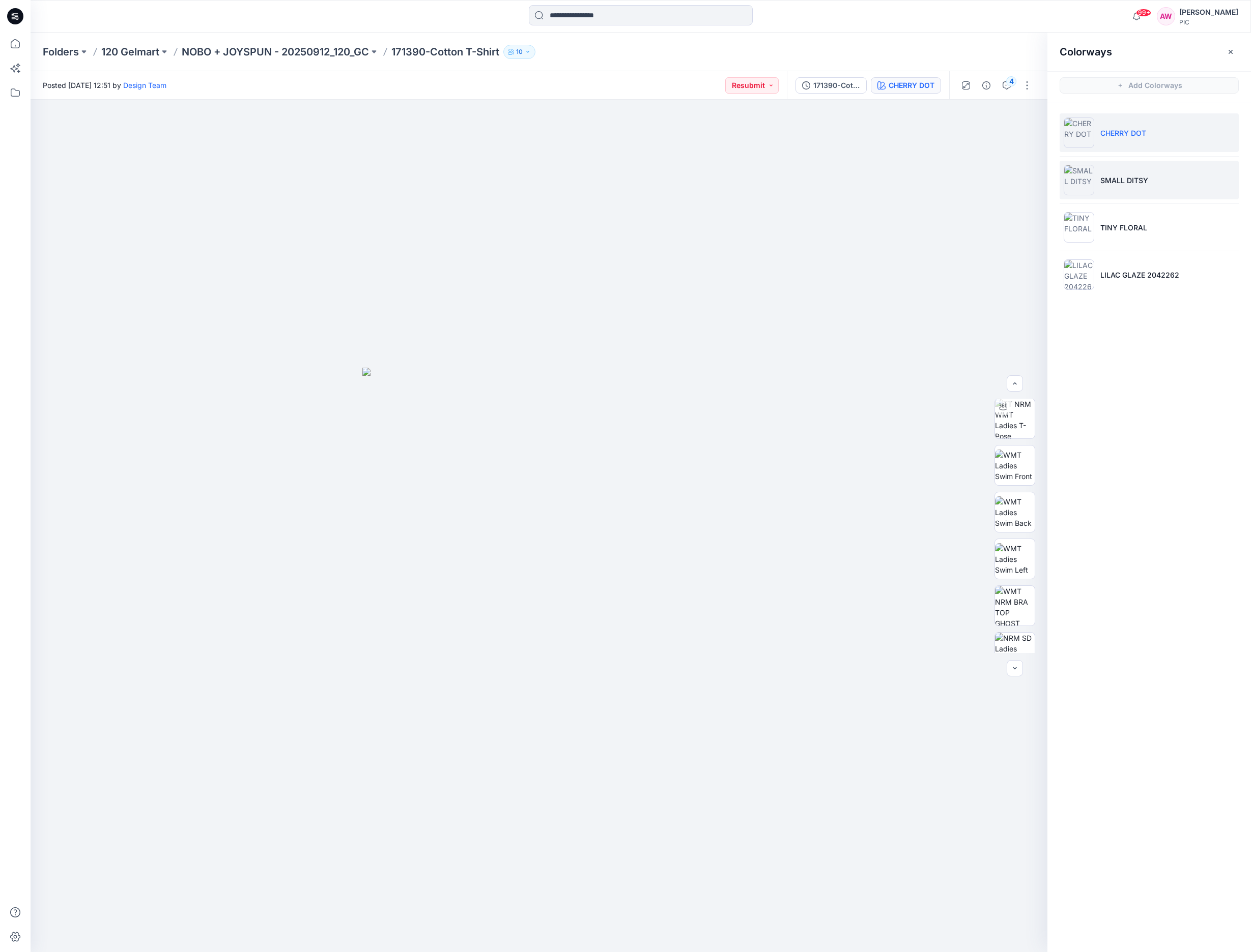
click at [1093, 185] on img at bounding box center [1078, 180] width 30 height 30
click at [1085, 284] on img at bounding box center [1078, 274] width 30 height 30
click at [341, 57] on p "NOBO + JOYSPUN - 20250912_120_GC" at bounding box center [276, 52] width 187 height 15
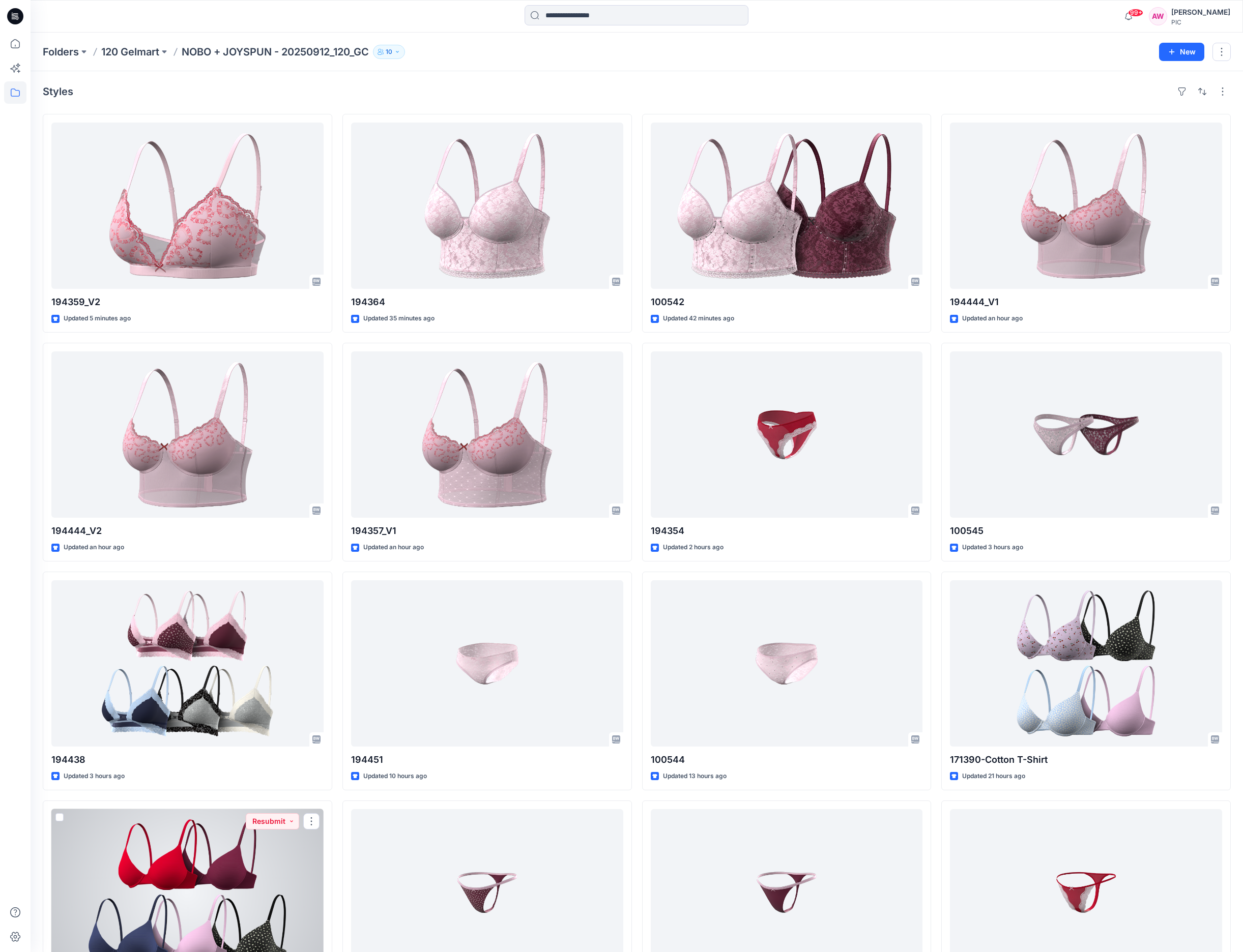
click at [254, 852] on div at bounding box center [187, 892] width 272 height 166
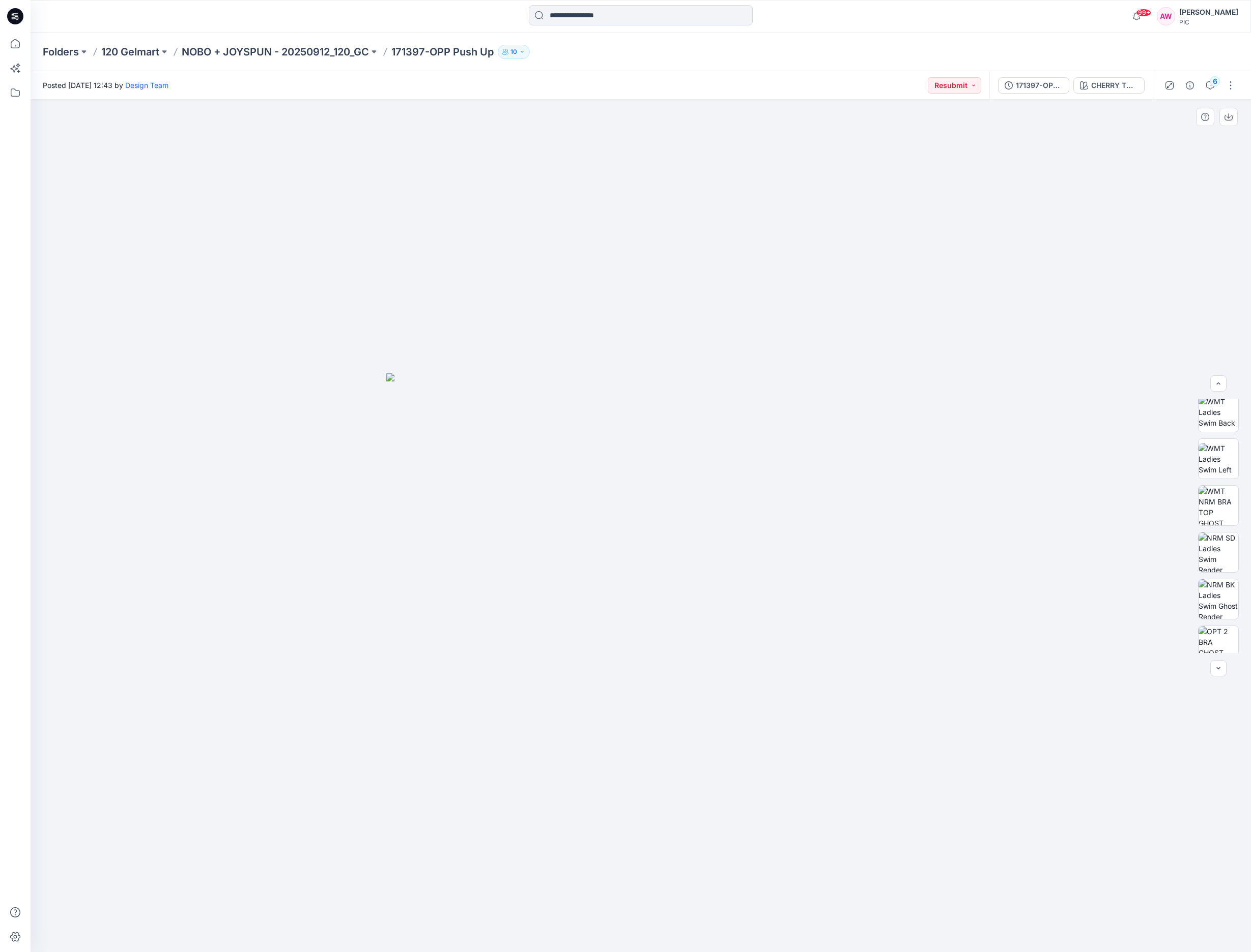
scroll to position [62, 0]
click at [1109, 83] on div "CHERRY TOMATO 2031115" at bounding box center [1114, 85] width 47 height 11
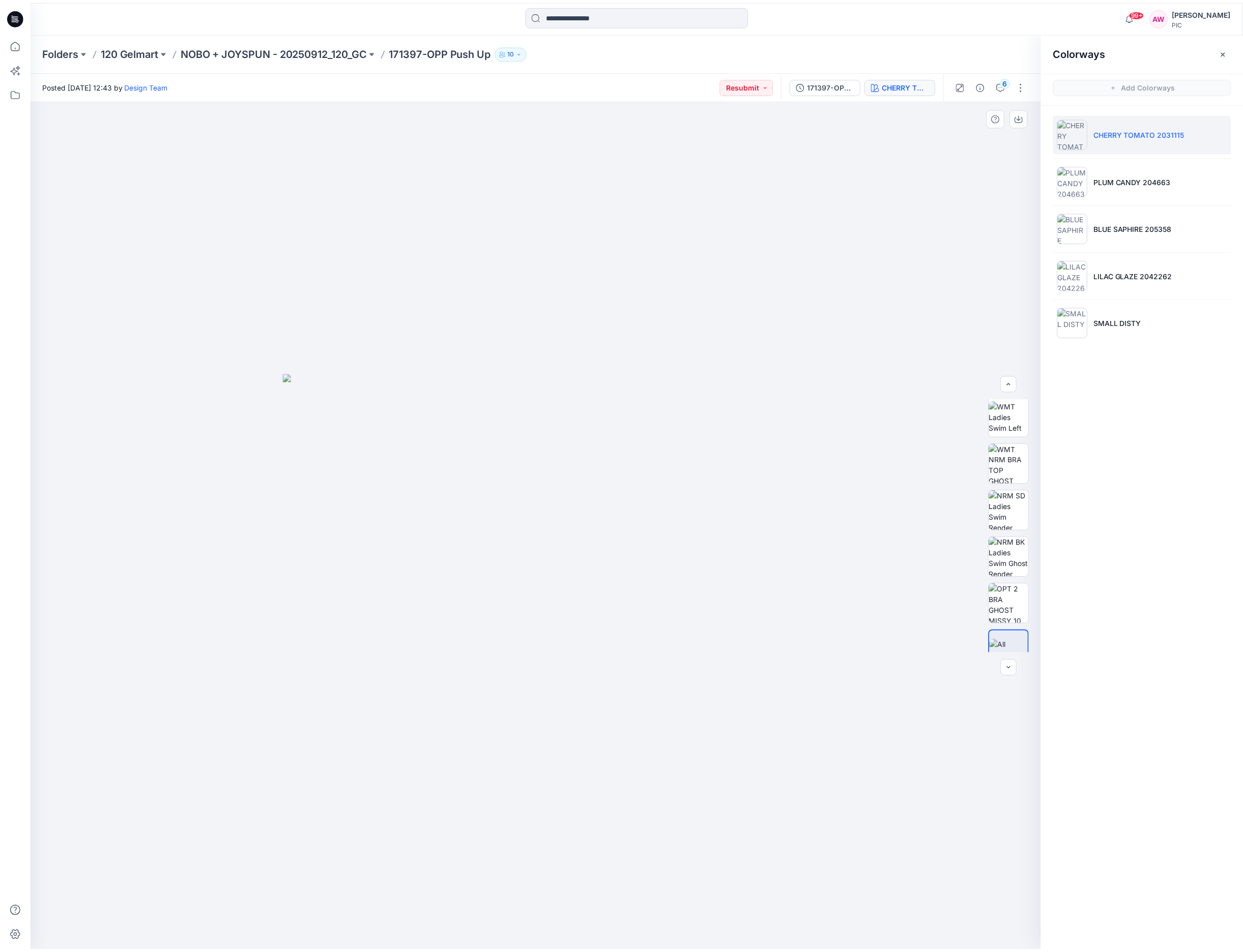
scroll to position [254, 0]
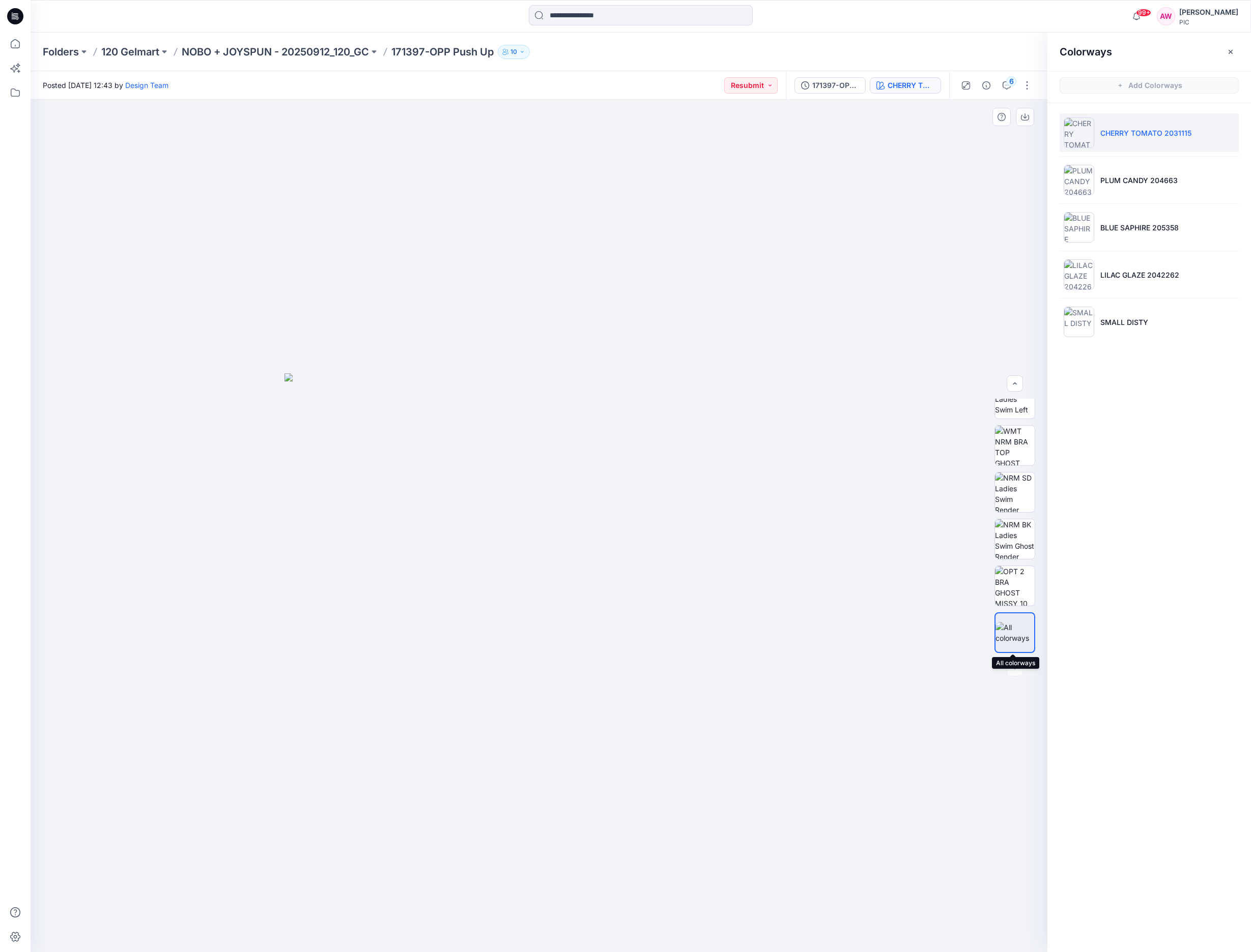
click at [1018, 622] on img at bounding box center [1015, 633] width 39 height 21
click at [1020, 590] on img at bounding box center [1014, 586] width 39 height 39
click at [1021, 548] on img at bounding box center [1014, 539] width 39 height 39
click at [1092, 182] on img at bounding box center [1078, 180] width 30 height 30
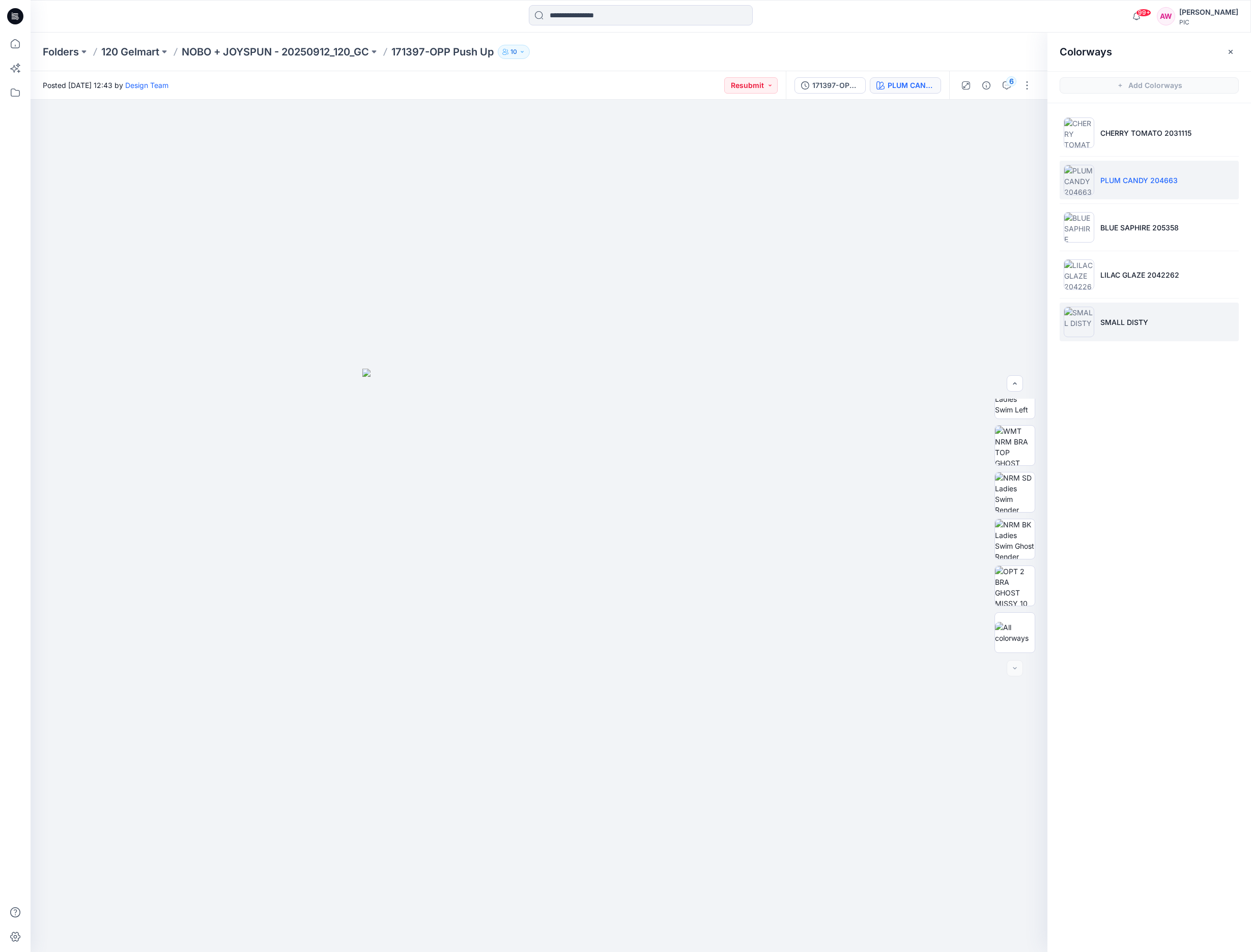
click at [1090, 326] on img at bounding box center [1078, 321] width 30 height 30
click at [325, 53] on p "NOBO + JOYSPUN - 20250912_120_GC" at bounding box center [276, 52] width 187 height 15
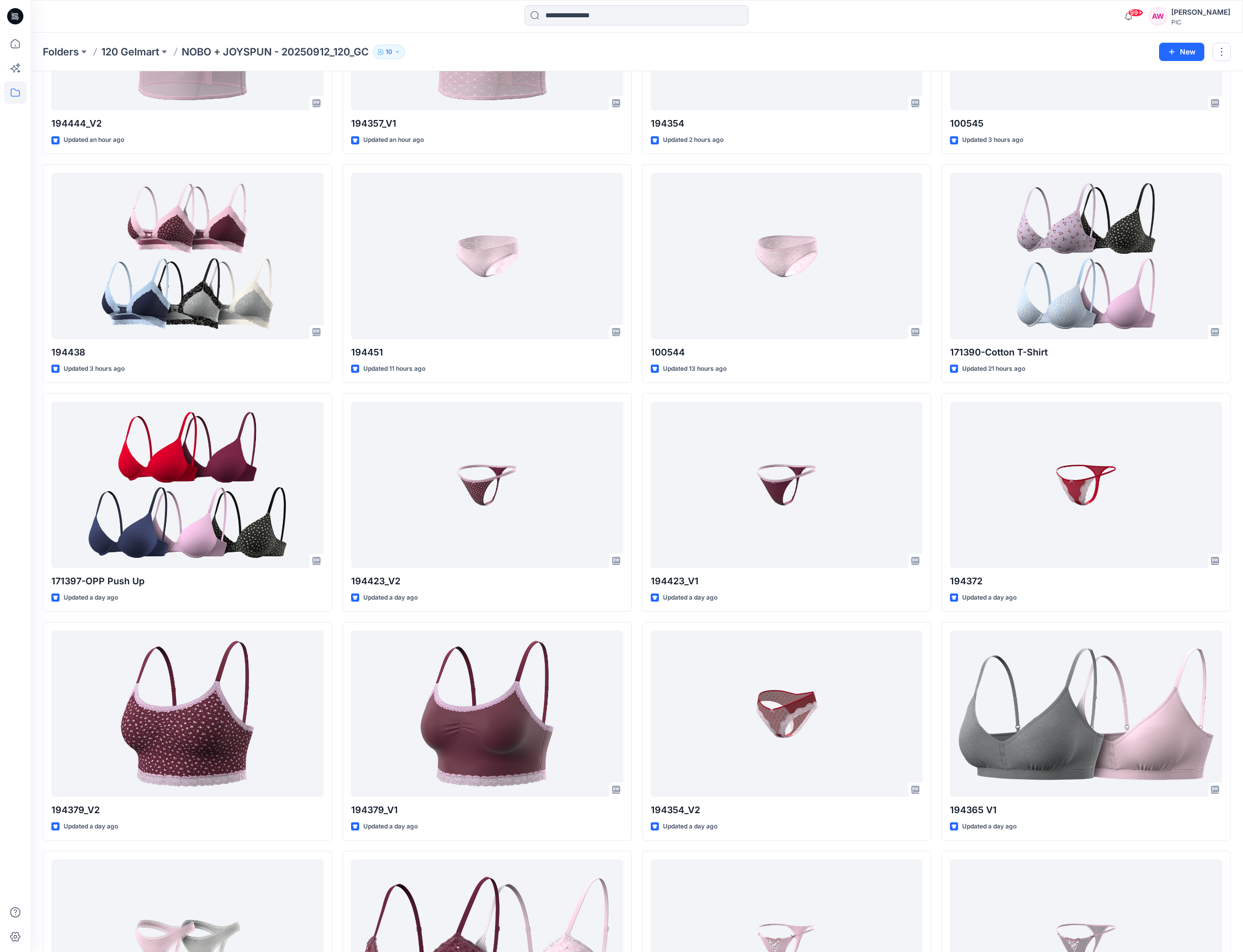
scroll to position [425, 0]
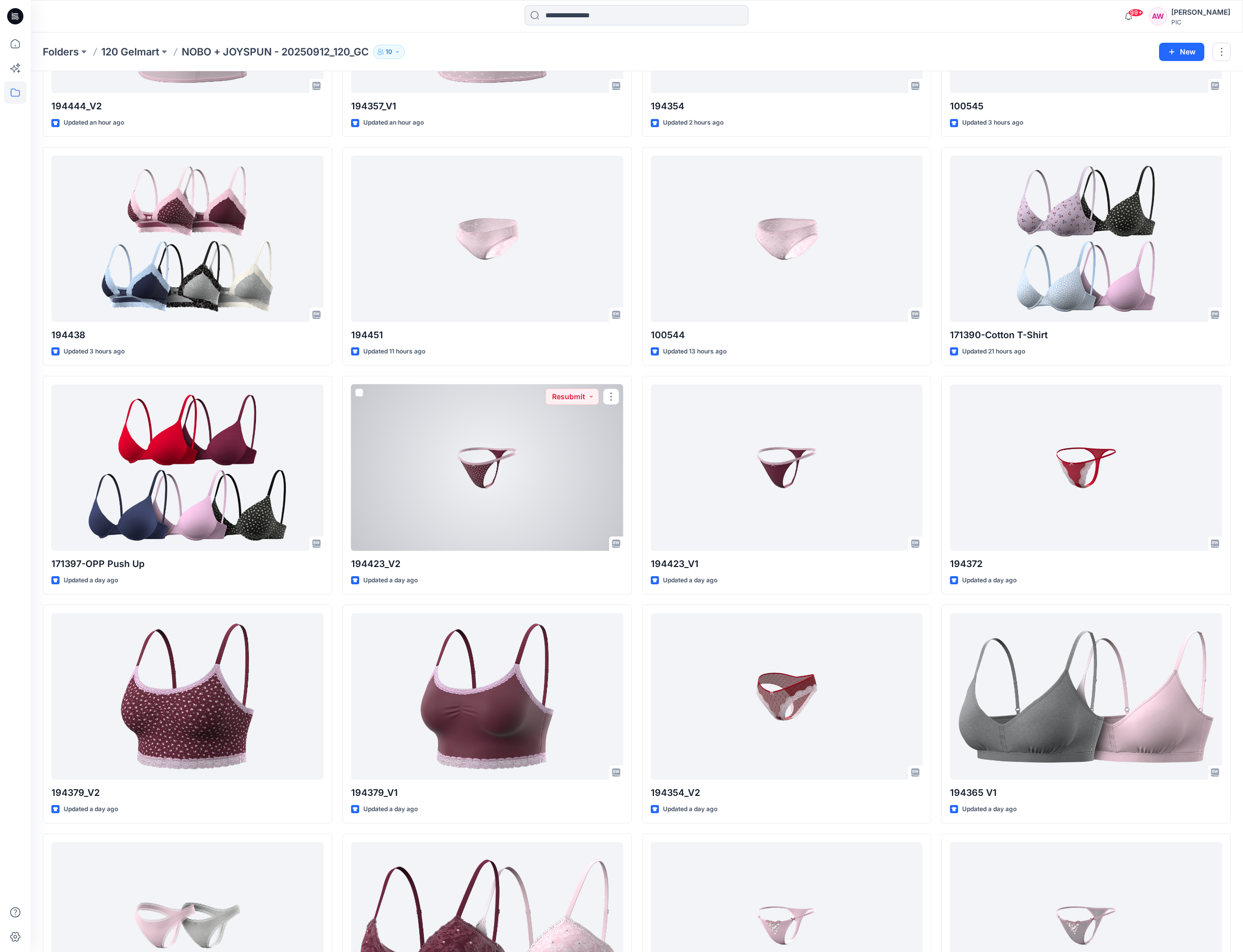
click at [482, 472] on div at bounding box center [487, 467] width 272 height 166
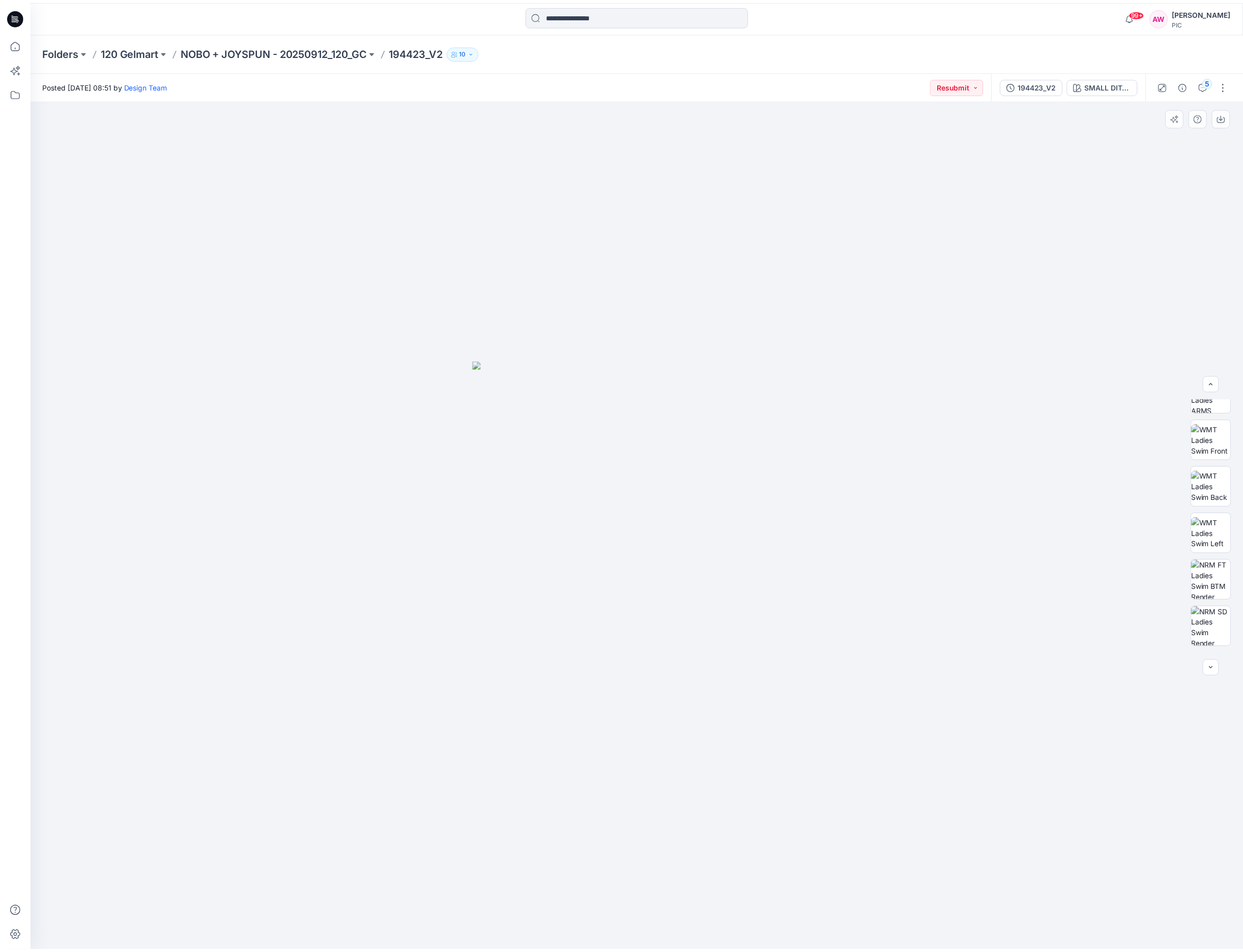
scroll to position [140, 0]
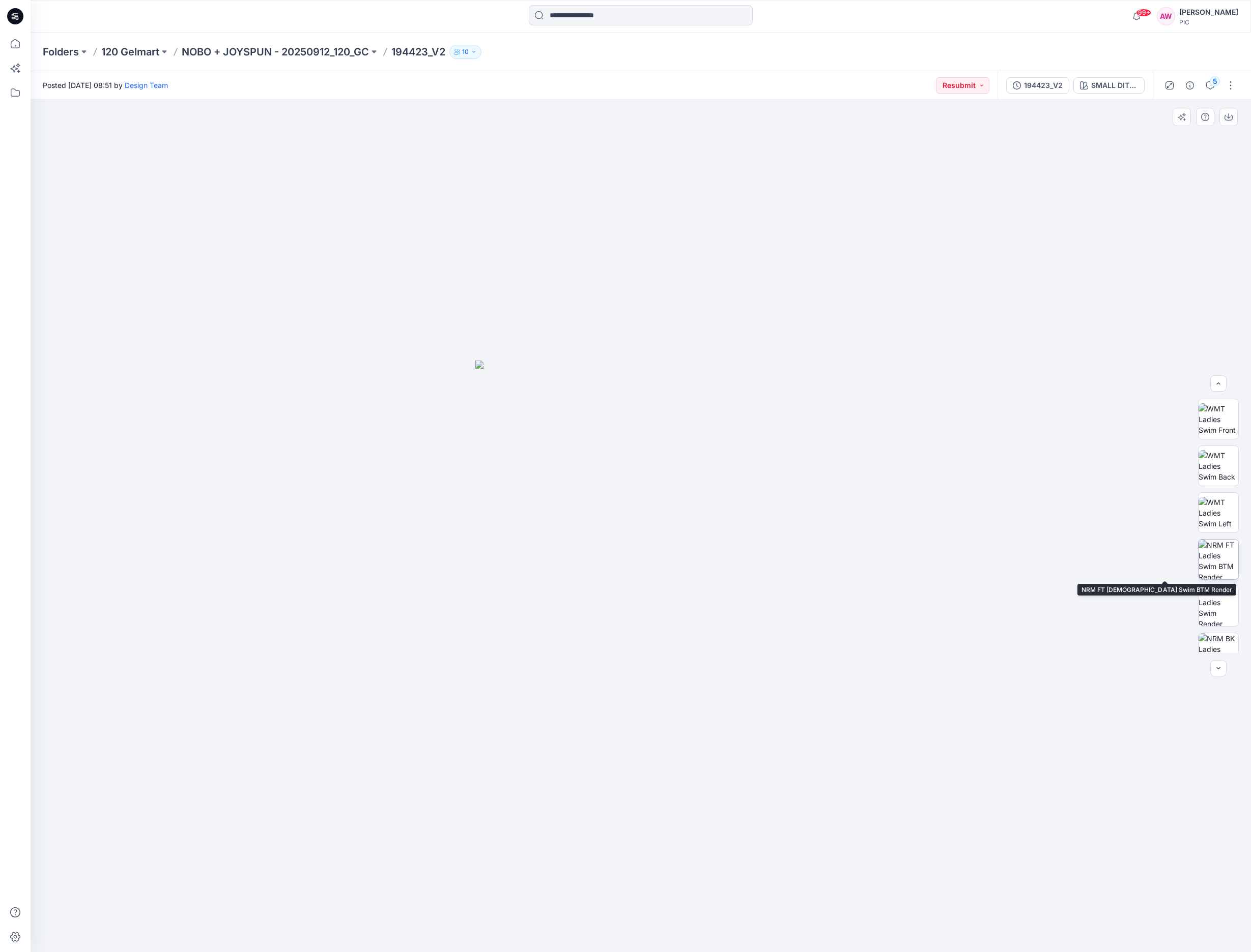
click at [1228, 556] on img at bounding box center [1218, 559] width 39 height 39
click at [1230, 115] on icon "button" at bounding box center [1228, 117] width 8 height 8
click at [351, 56] on p "NOBO + JOYSPUN - 20250912_120_GC" at bounding box center [276, 52] width 187 height 15
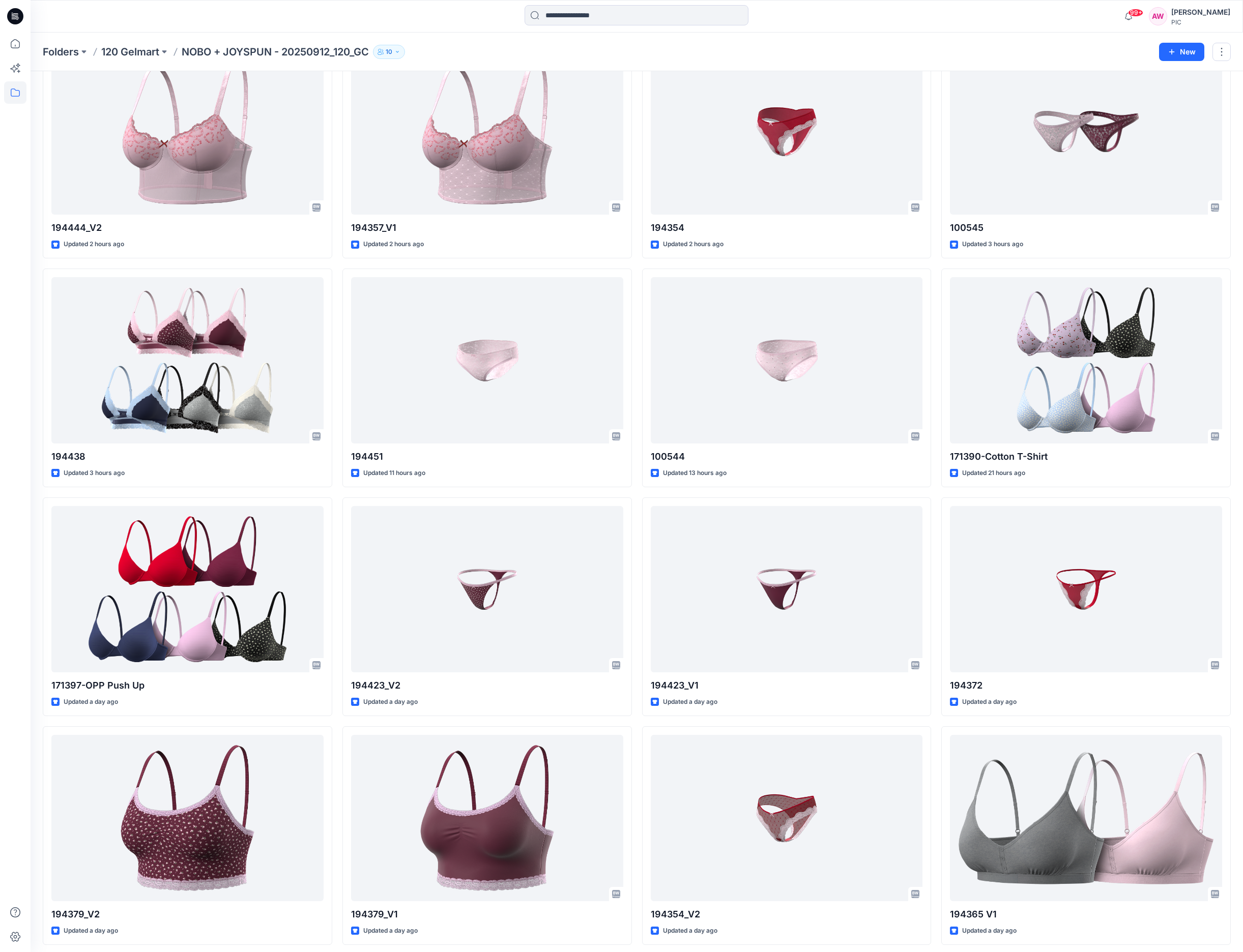
scroll to position [307, 0]
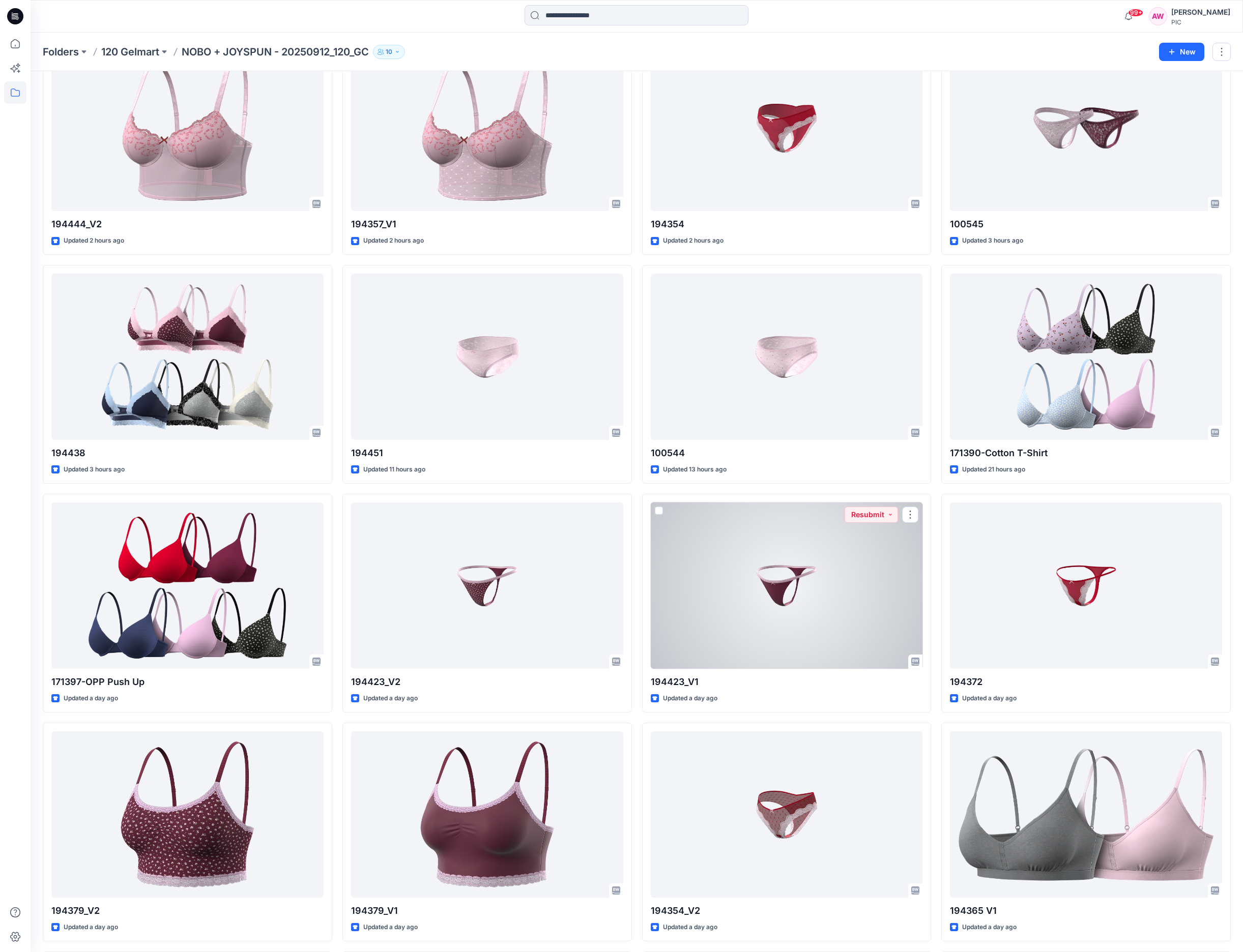
click at [788, 603] on div at bounding box center [787, 586] width 272 height 166
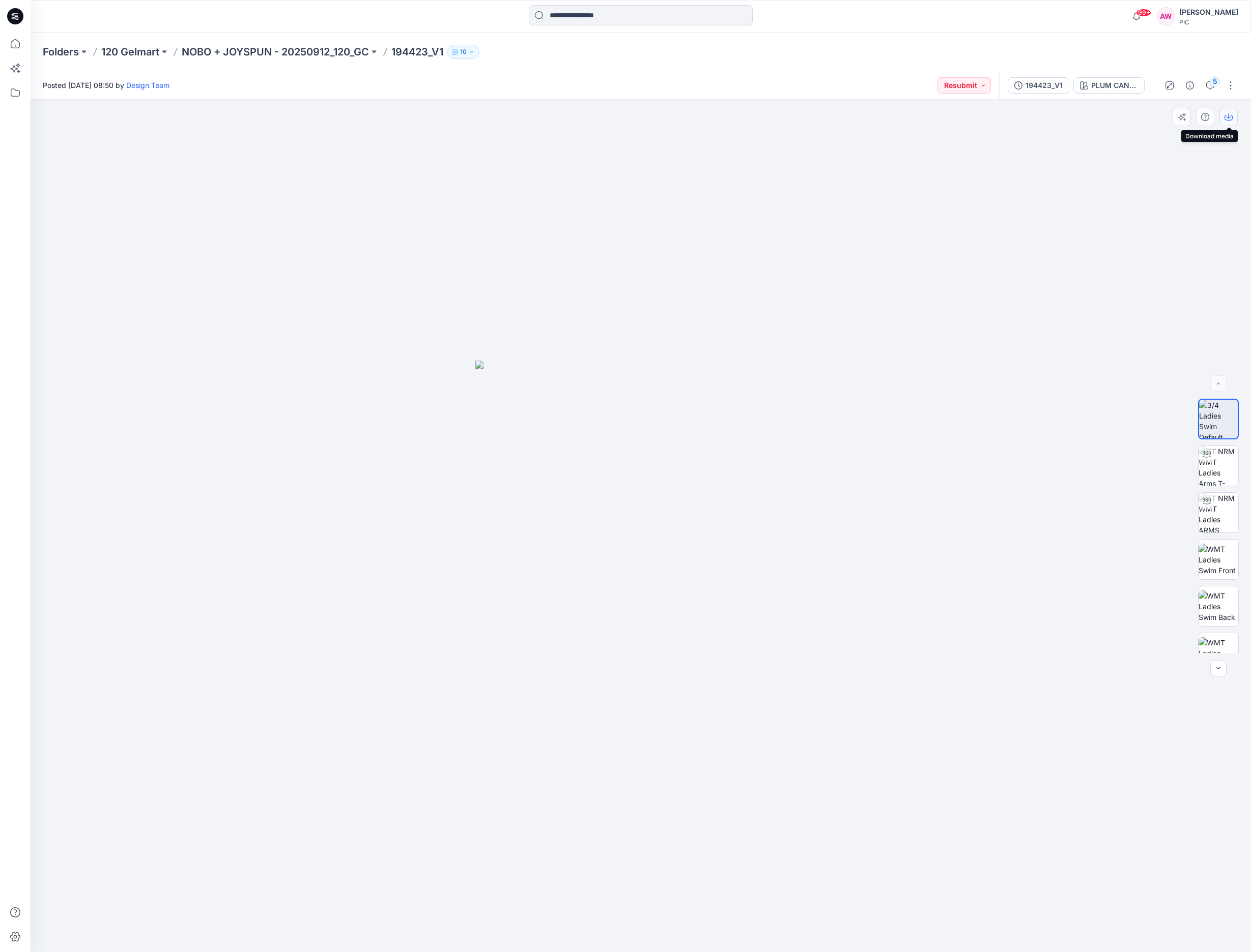
click at [1233, 117] on icon "button" at bounding box center [1228, 118] width 8 height 6
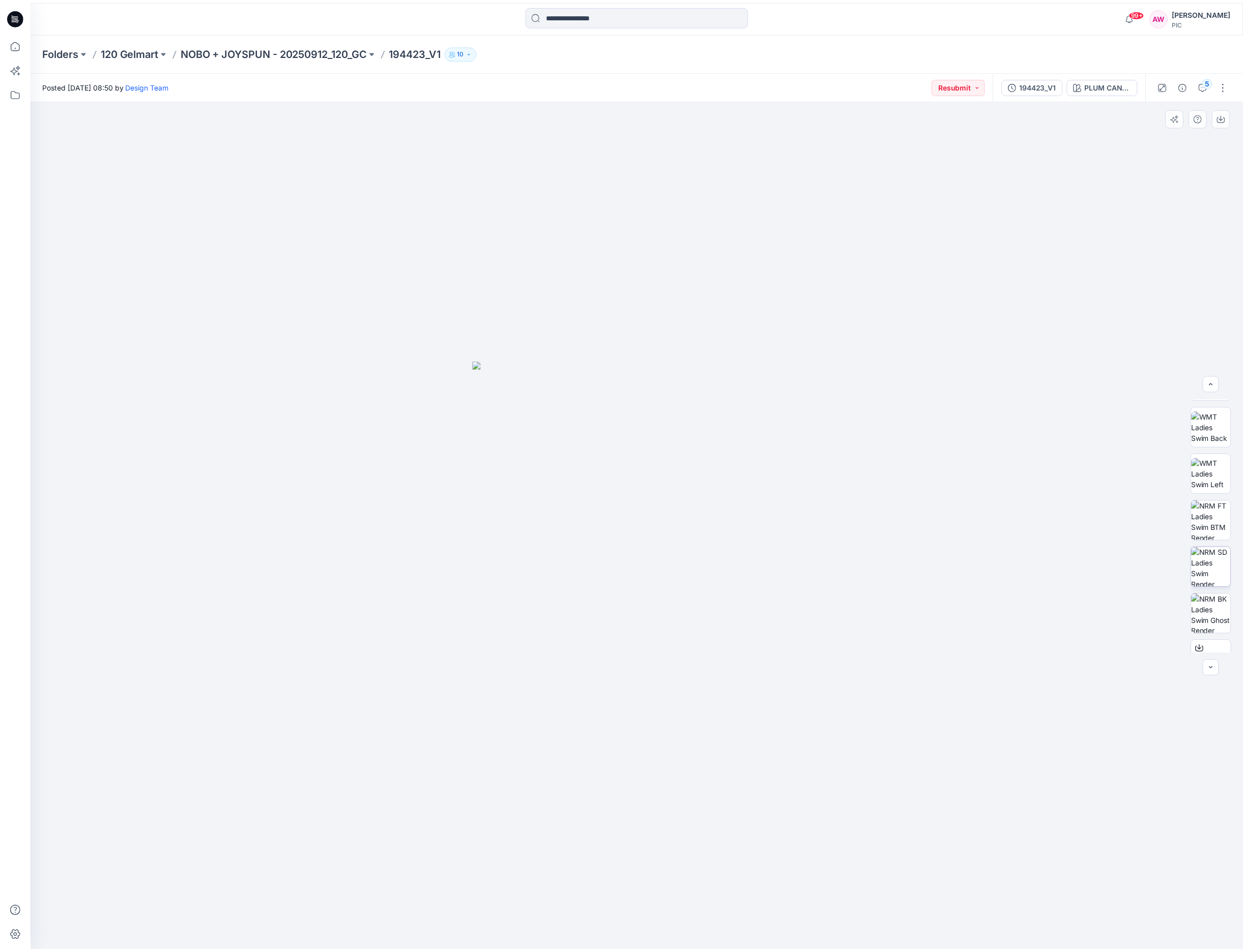
scroll to position [176, 0]
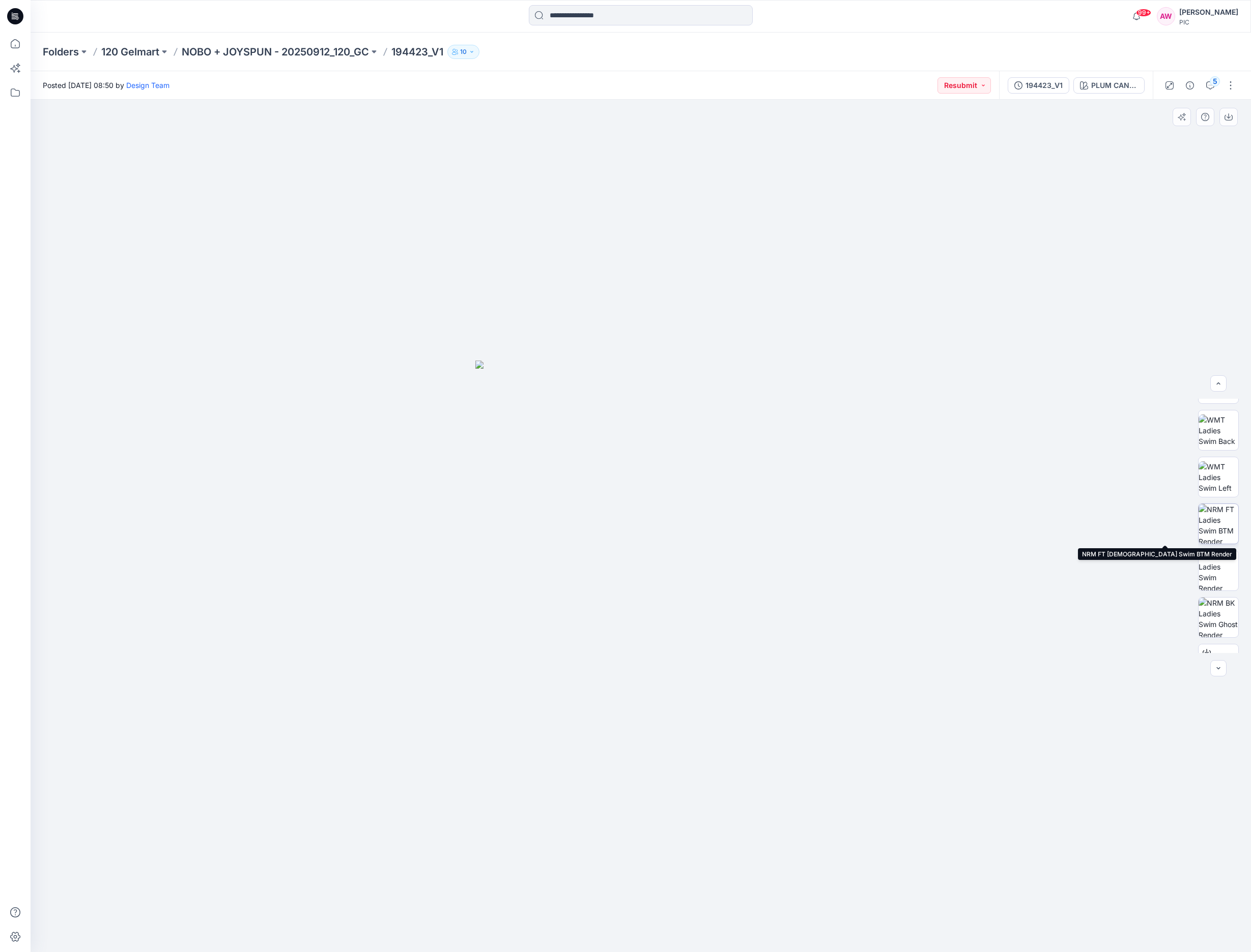
click at [1219, 528] on img at bounding box center [1218, 523] width 39 height 39
drag, startPoint x: 1232, startPoint y: 114, endPoint x: 1227, endPoint y: 124, distance: 11.2
click at [1232, 114] on icon "button" at bounding box center [1228, 117] width 8 height 8
click at [336, 52] on p "NOBO + JOYSPUN - 20250912_120_GC" at bounding box center [276, 52] width 187 height 15
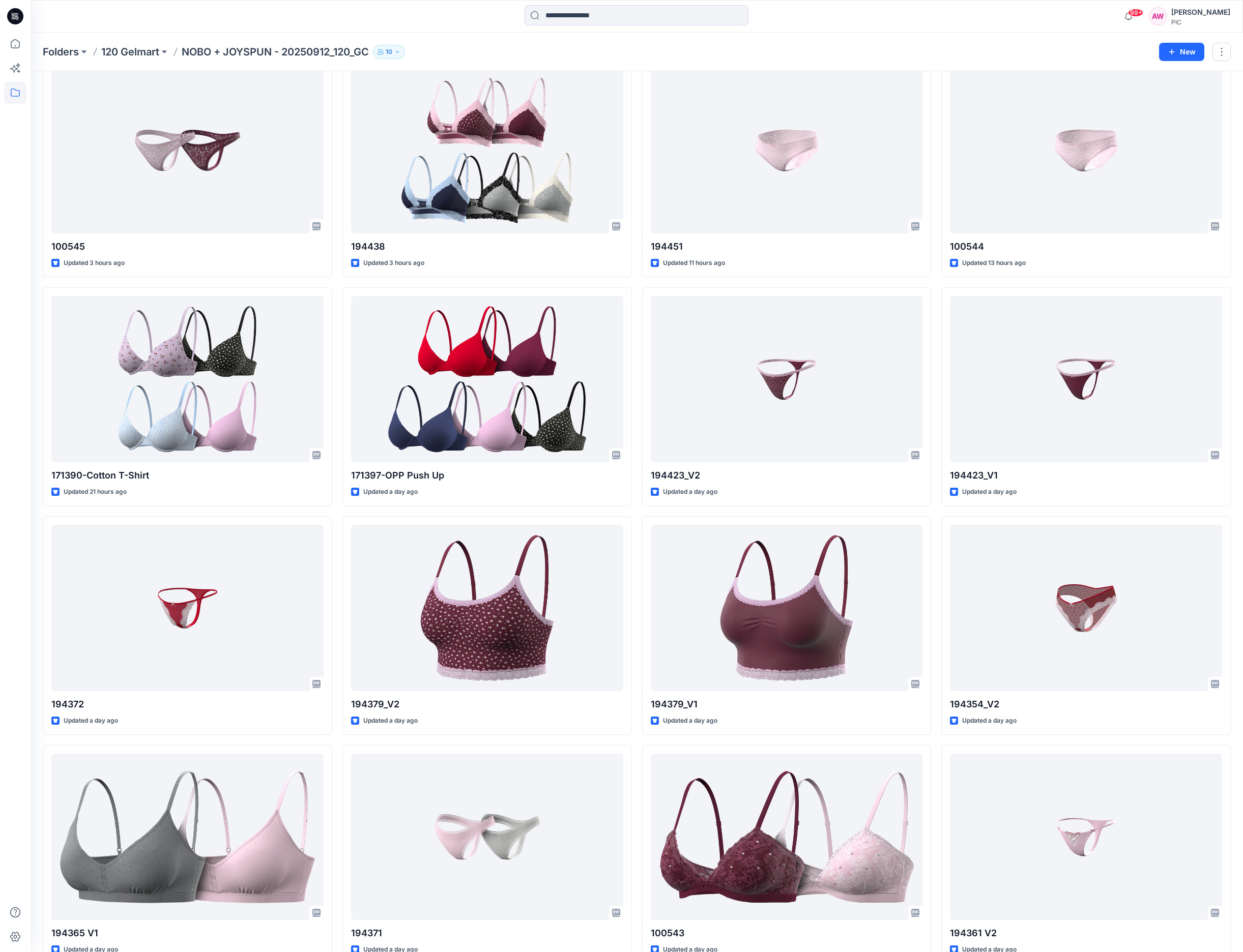
scroll to position [574, 0]
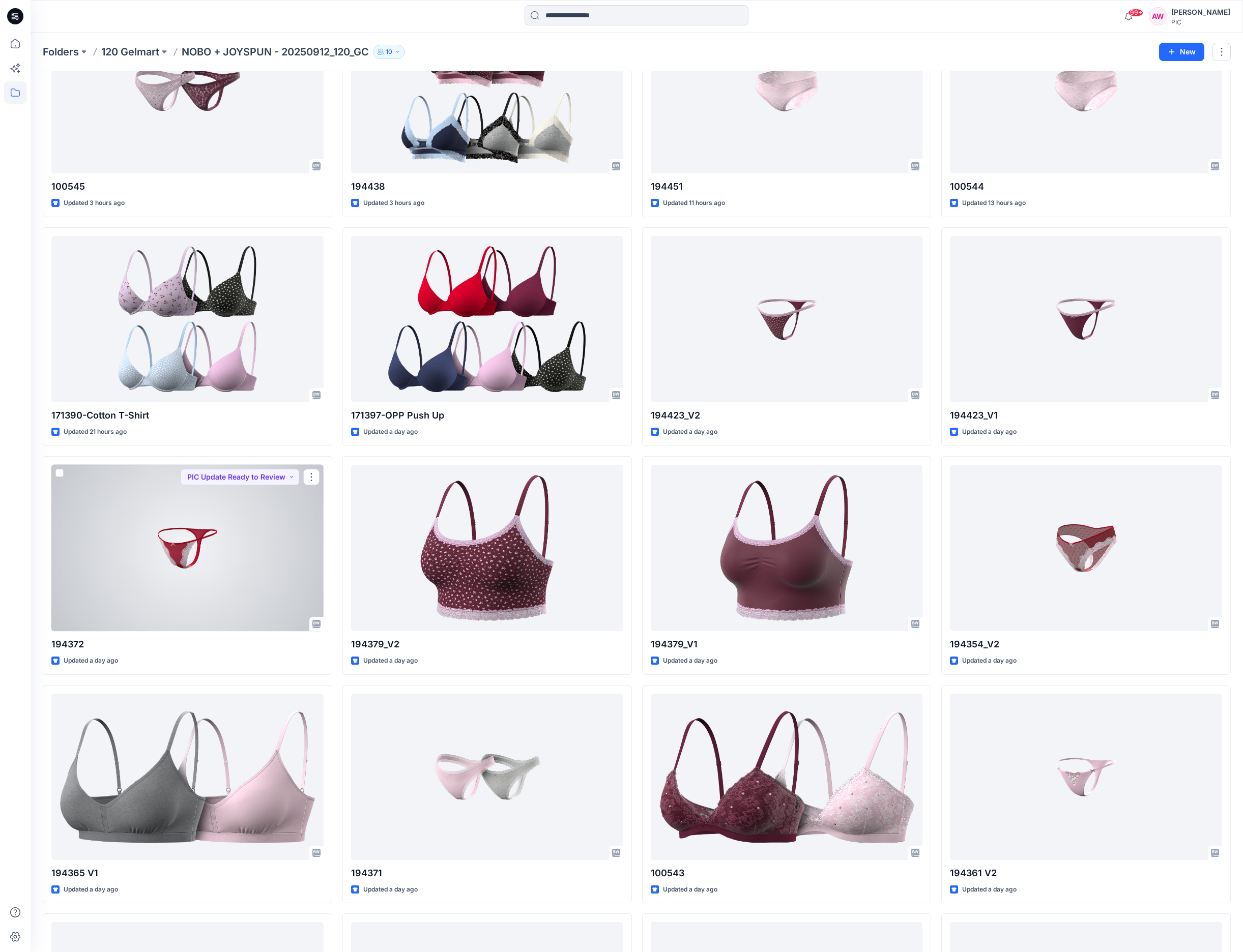
click at [190, 563] on div at bounding box center [187, 548] width 272 height 166
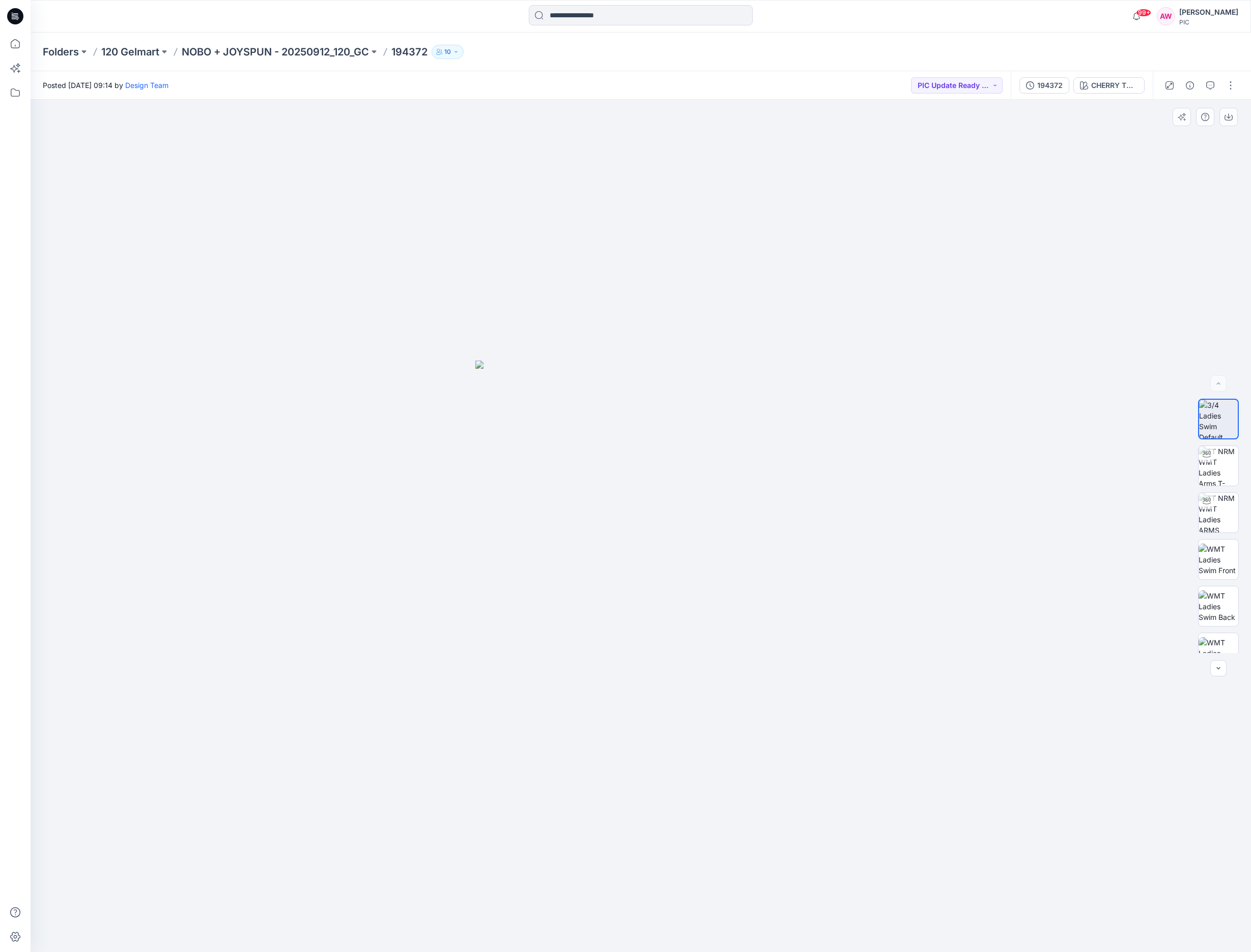
click at [1241, 543] on div at bounding box center [1218, 525] width 65 height 254
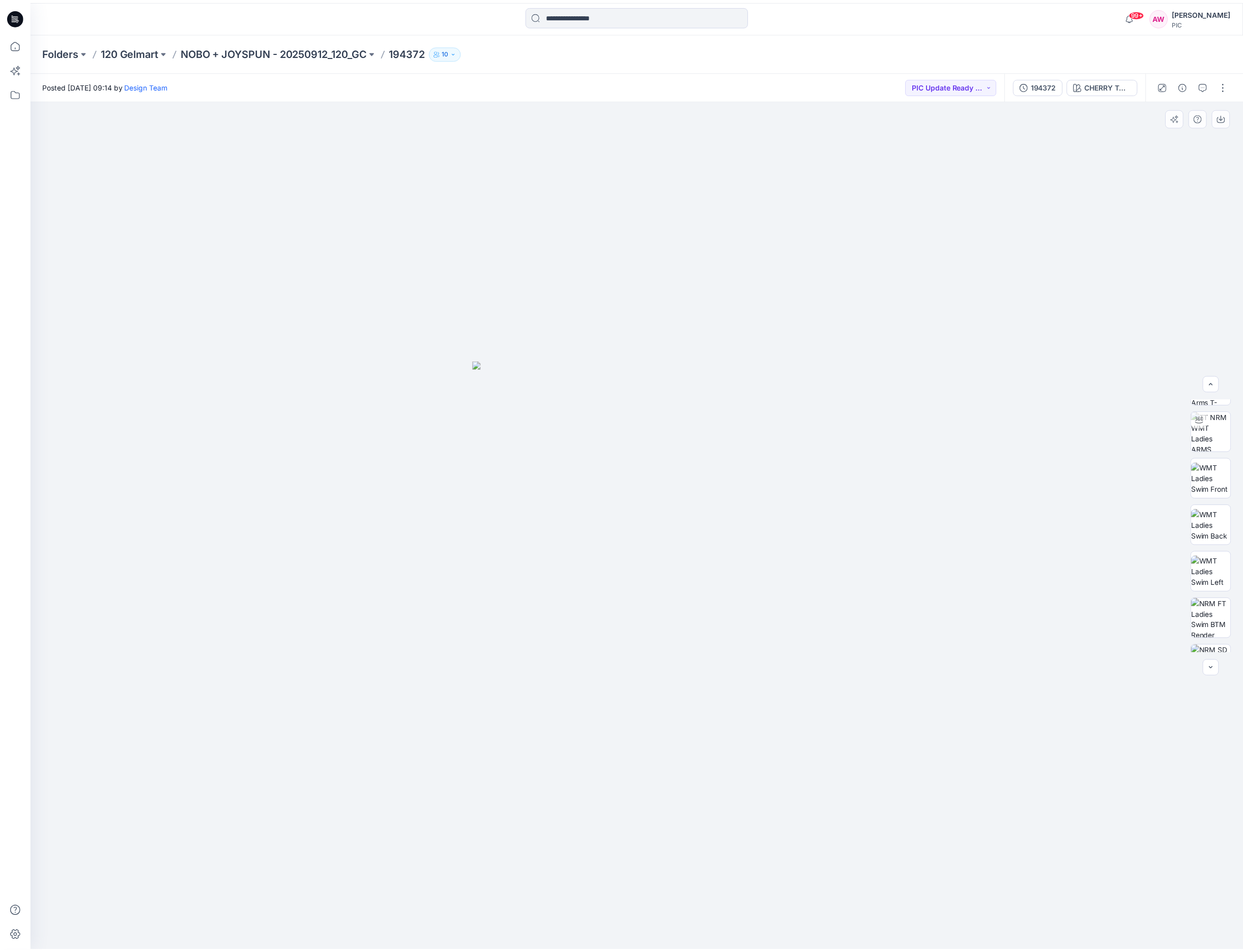
scroll to position [83, 0]
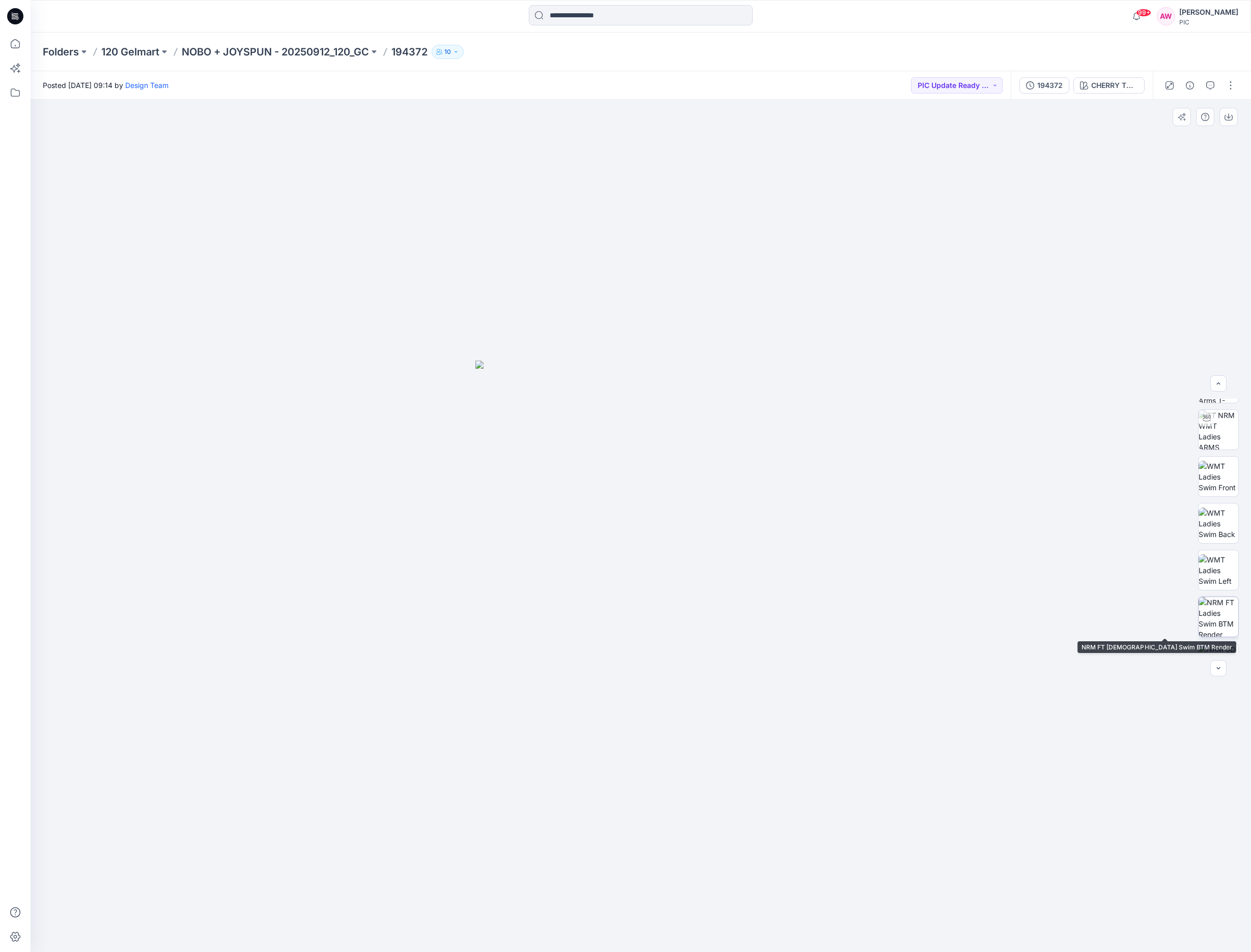
click at [1224, 610] on img at bounding box center [1218, 617] width 39 height 39
click at [1230, 118] on icon "button" at bounding box center [1228, 117] width 8 height 8
click at [335, 55] on p "NOBO + JOYSPUN - 20250912_120_GC" at bounding box center [276, 52] width 187 height 15
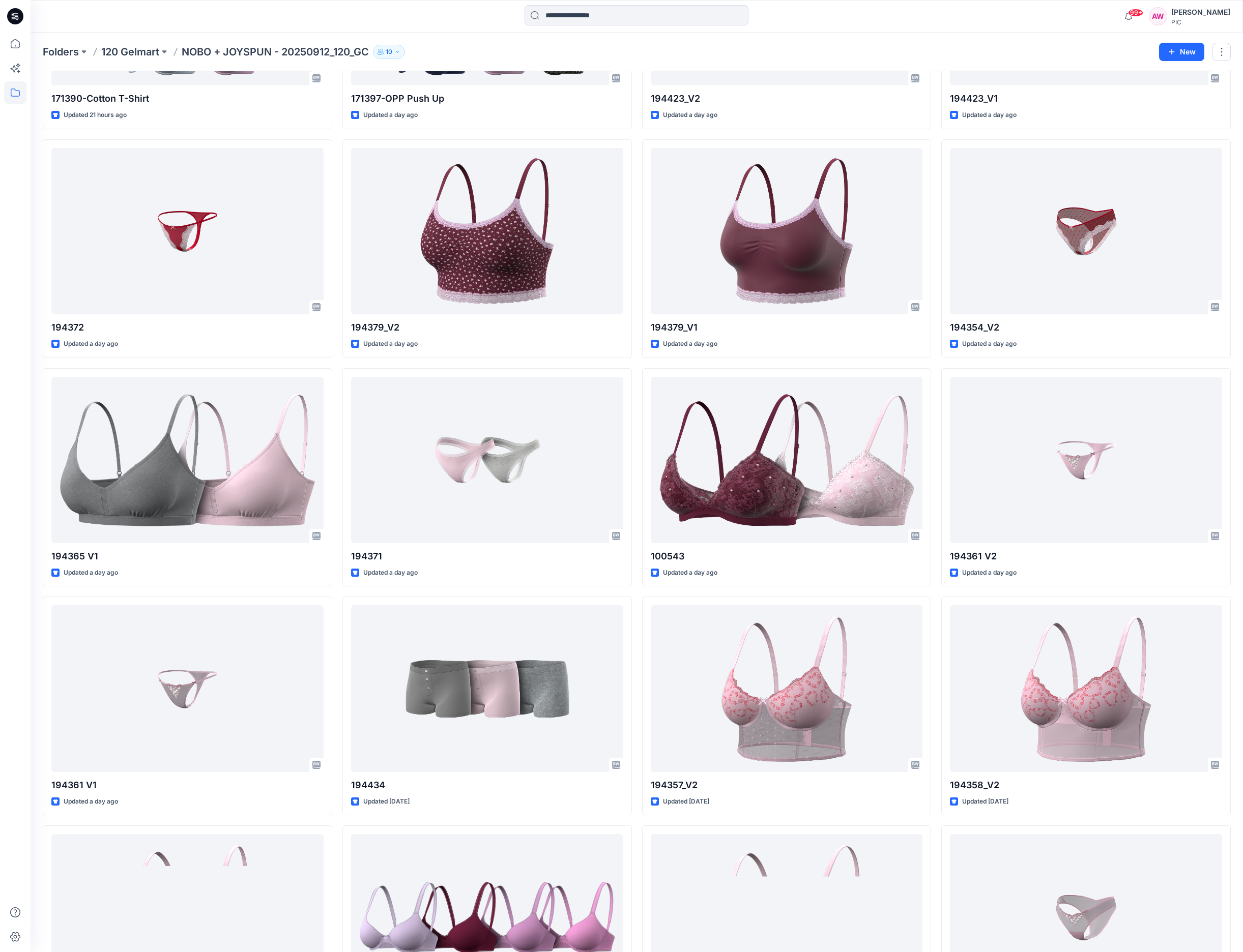
scroll to position [938, 0]
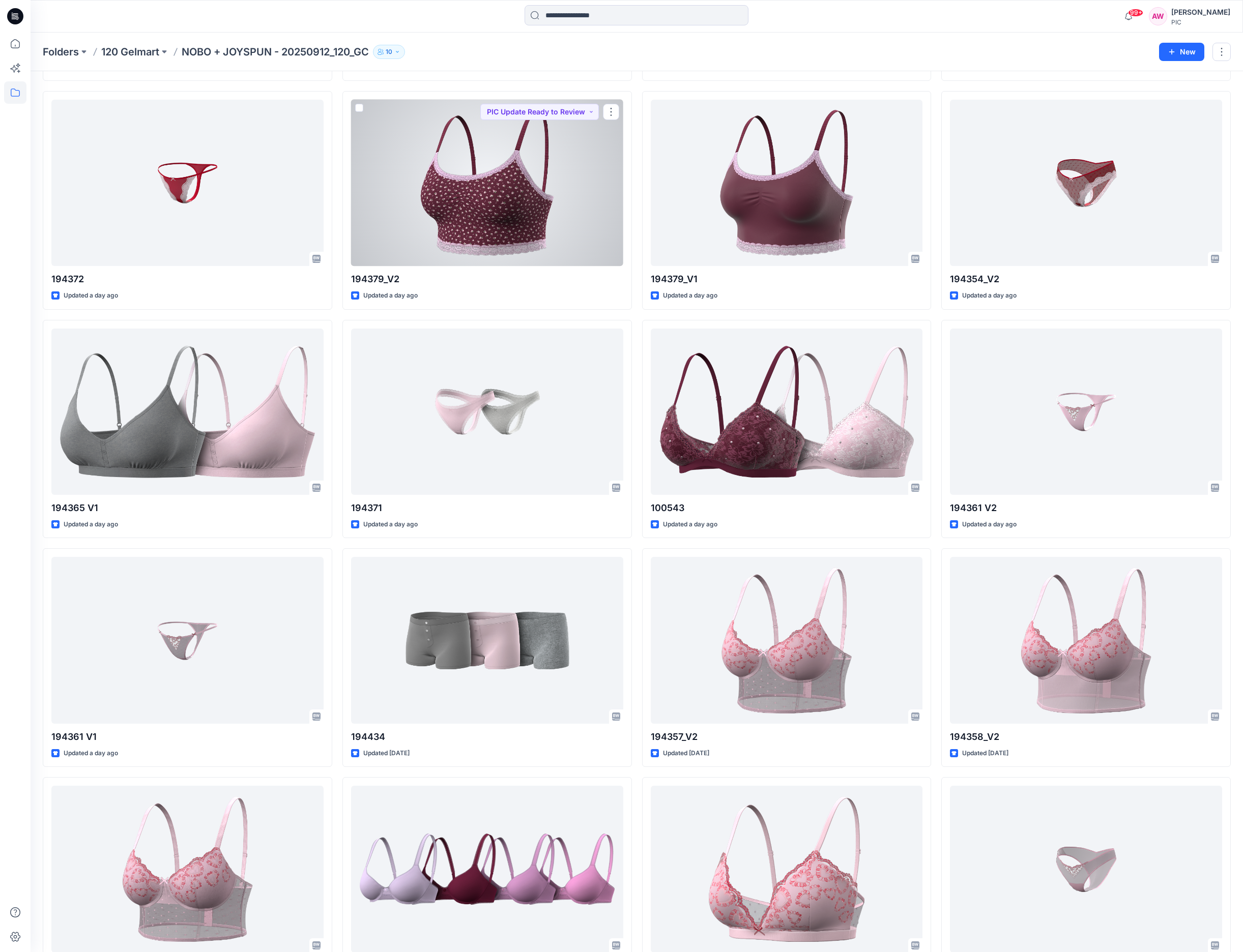
click at [525, 205] on div at bounding box center [487, 183] width 272 height 166
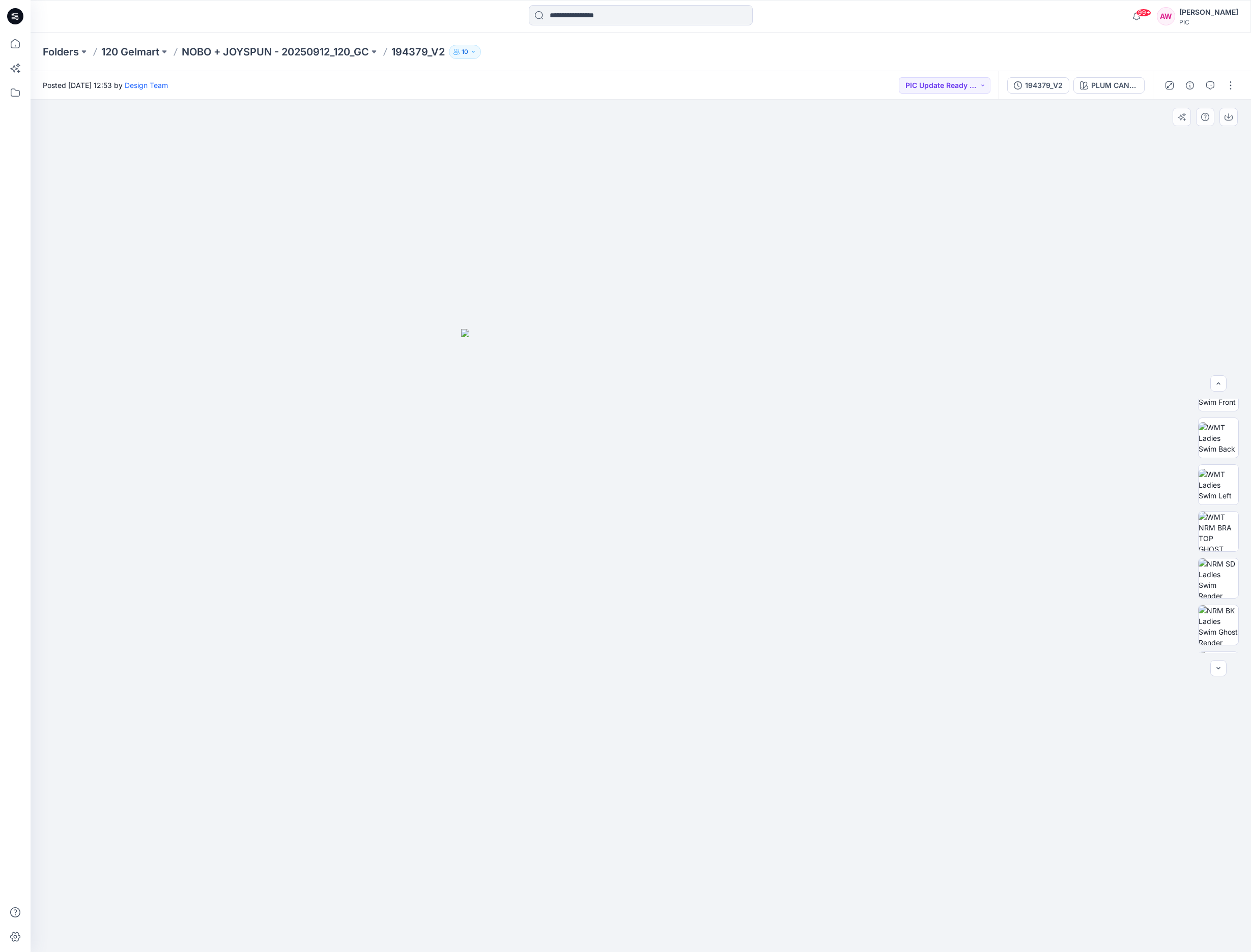
scroll to position [170, 0]
click at [1219, 528] on img at bounding box center [1218, 530] width 39 height 39
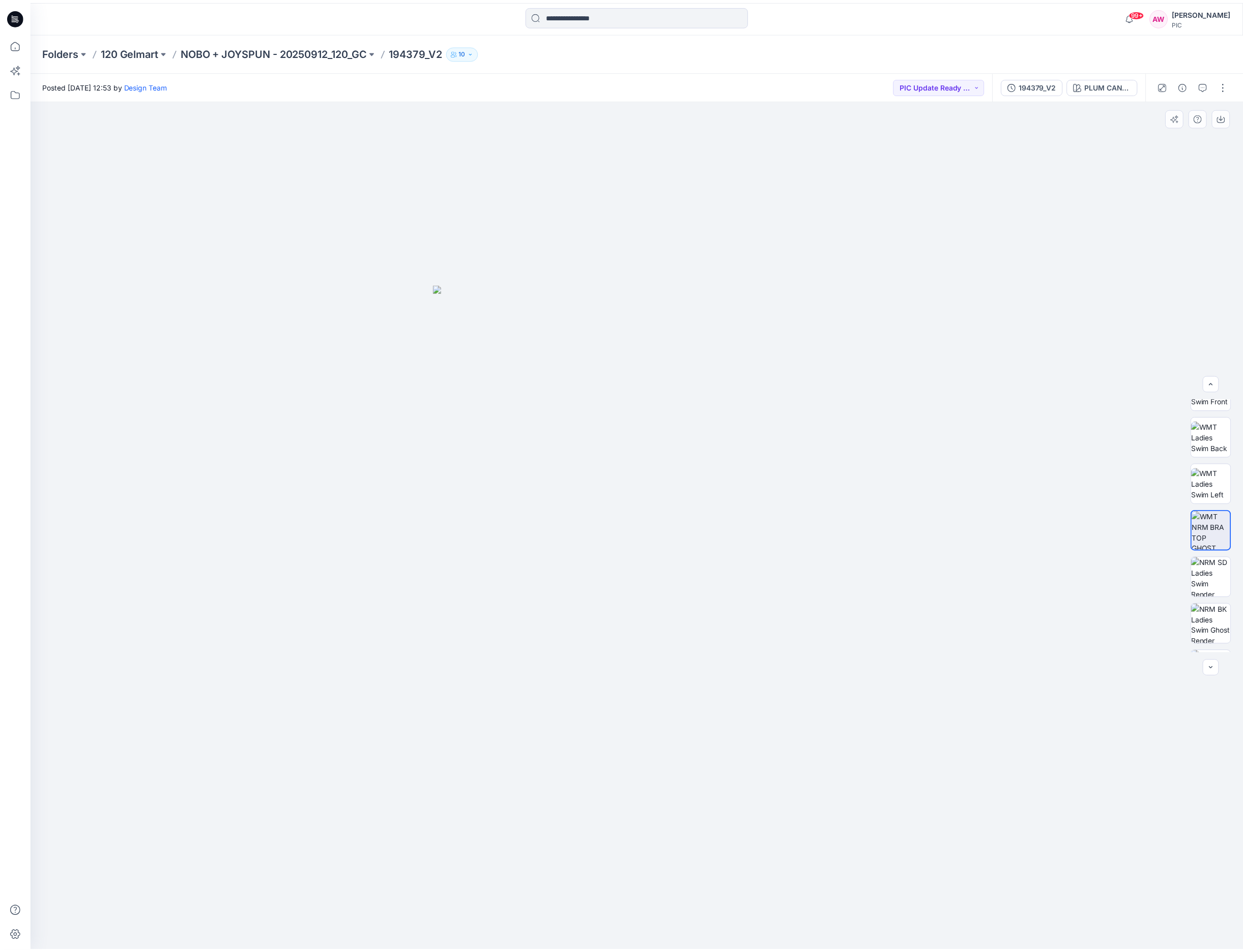
scroll to position [207, 0]
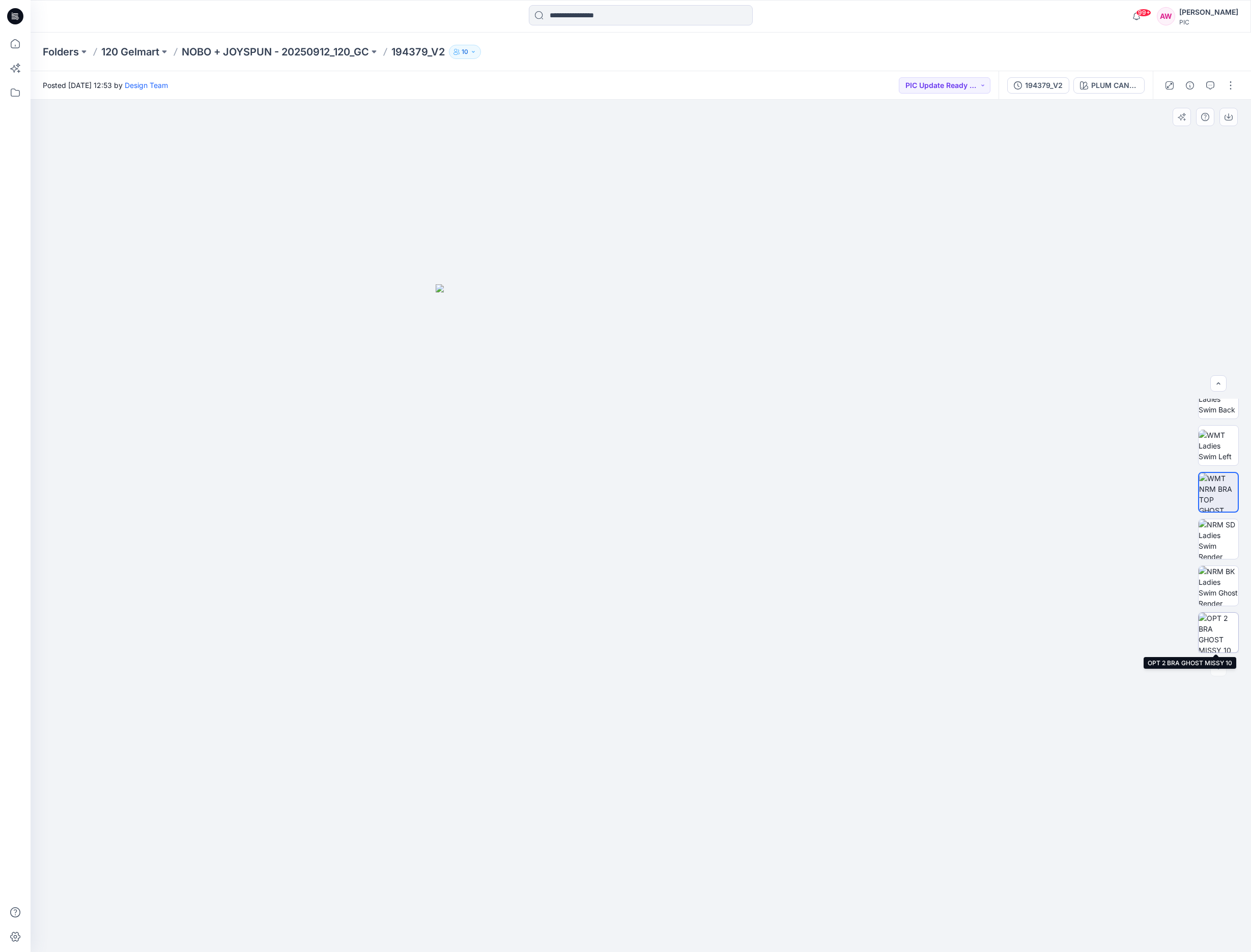
click at [1223, 634] on img at bounding box center [1218, 633] width 39 height 39
click at [1214, 496] on img at bounding box center [1218, 492] width 39 height 39
click at [1230, 116] on icon "button" at bounding box center [1228, 117] width 8 height 8
click at [1120, 85] on div "PLUM CANDY" at bounding box center [1114, 85] width 47 height 11
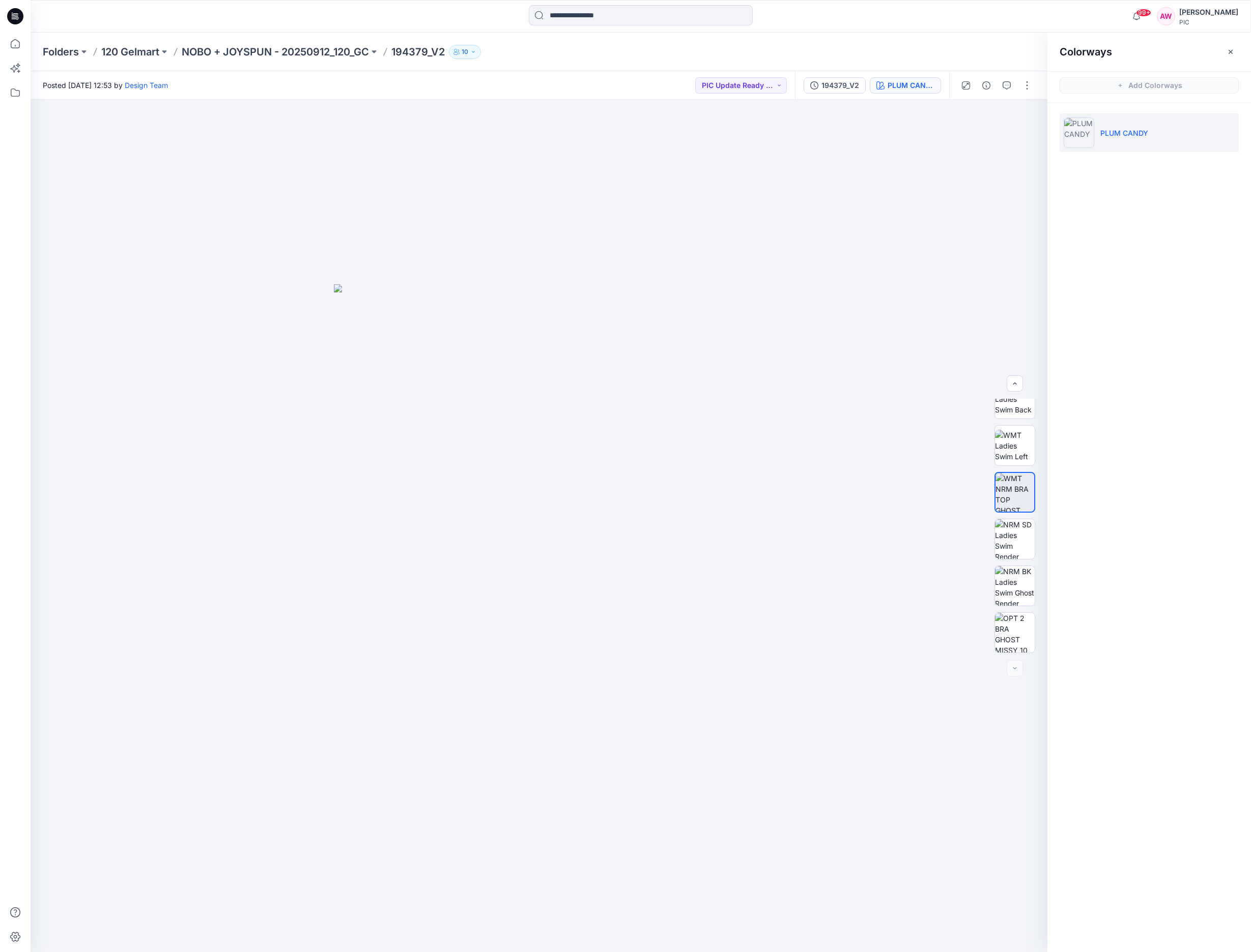
click at [1230, 50] on icon "button" at bounding box center [1231, 51] width 4 height 4
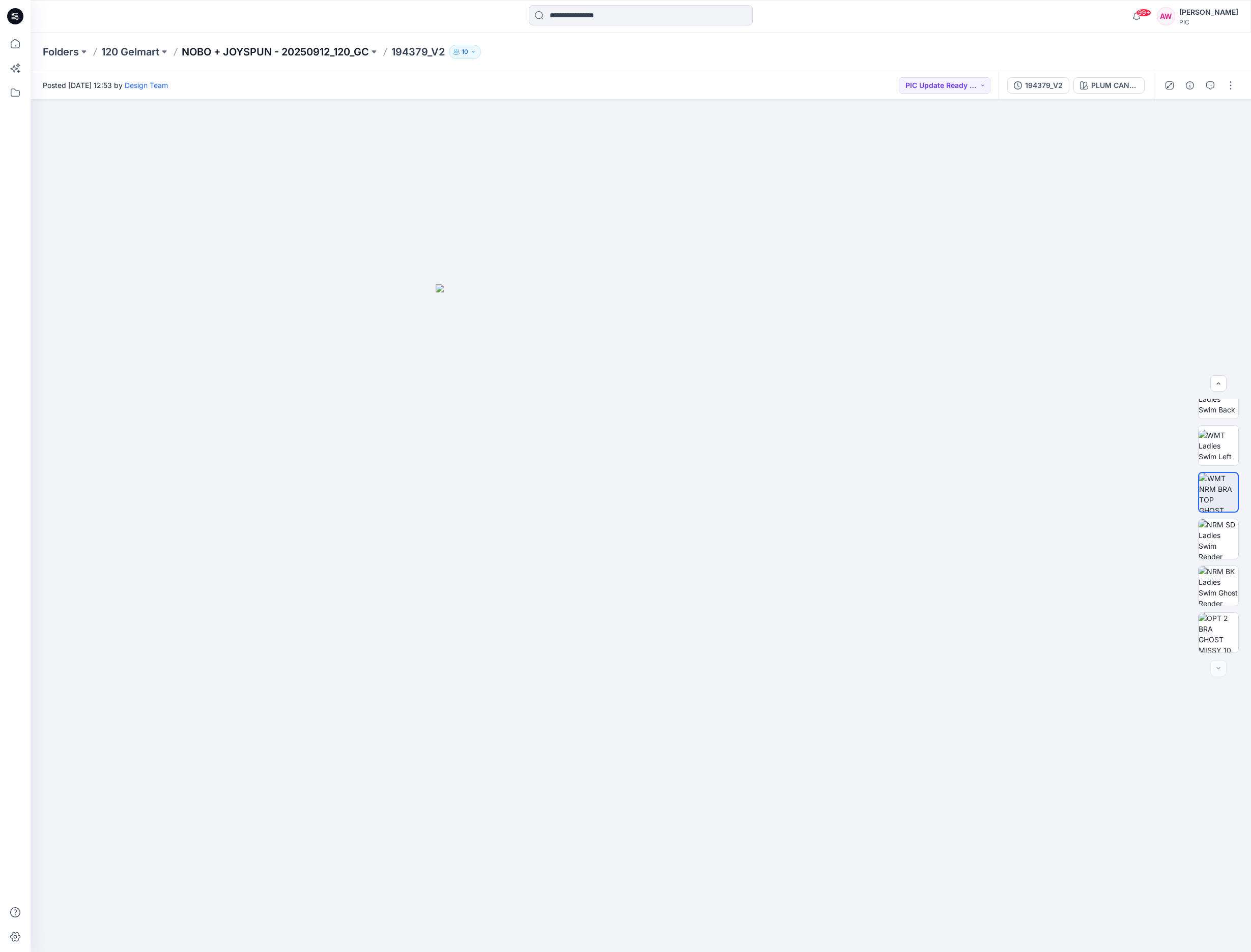
click at [283, 51] on p "NOBO + JOYSPUN - 20250912_120_GC" at bounding box center [276, 52] width 187 height 15
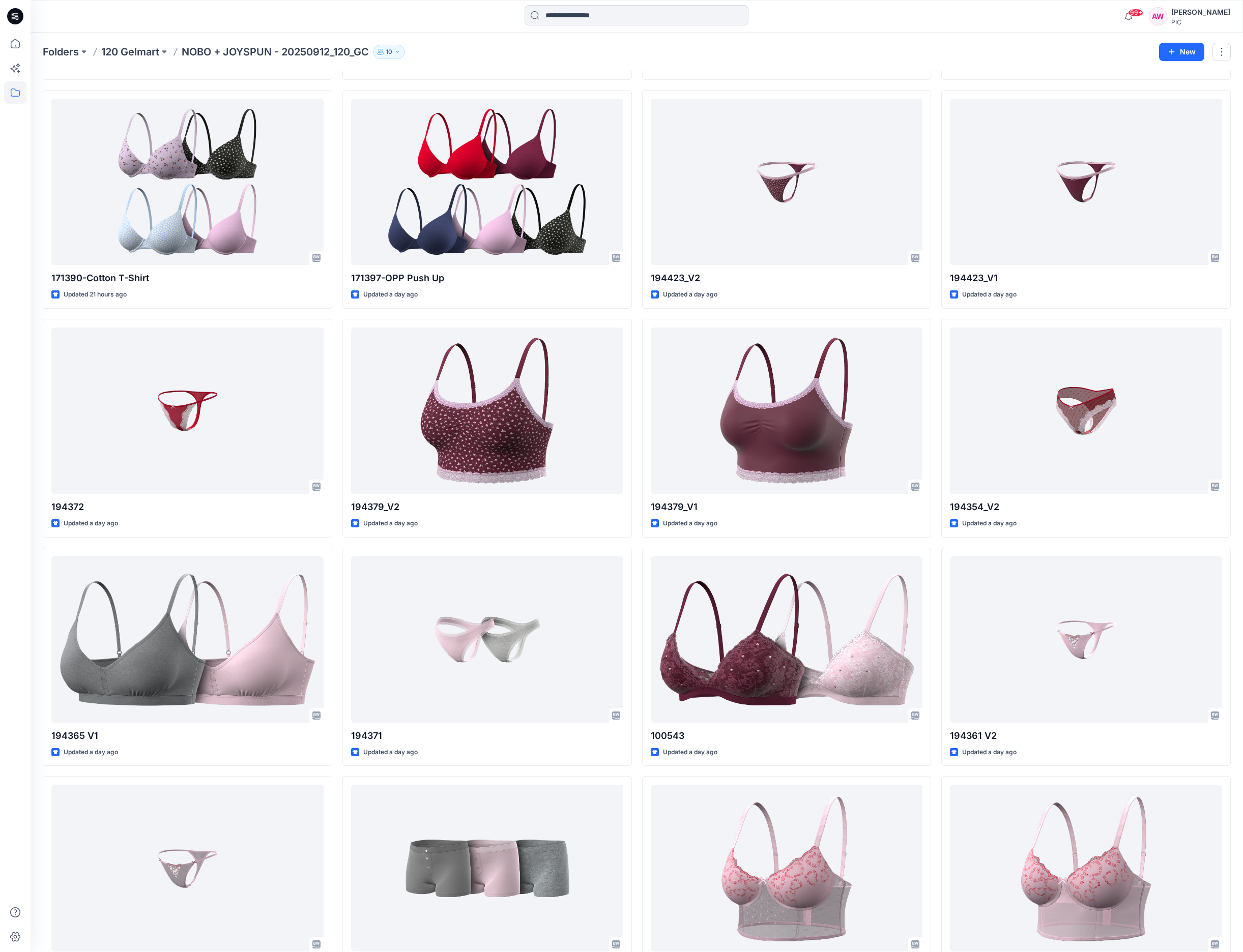
scroll to position [752, 0]
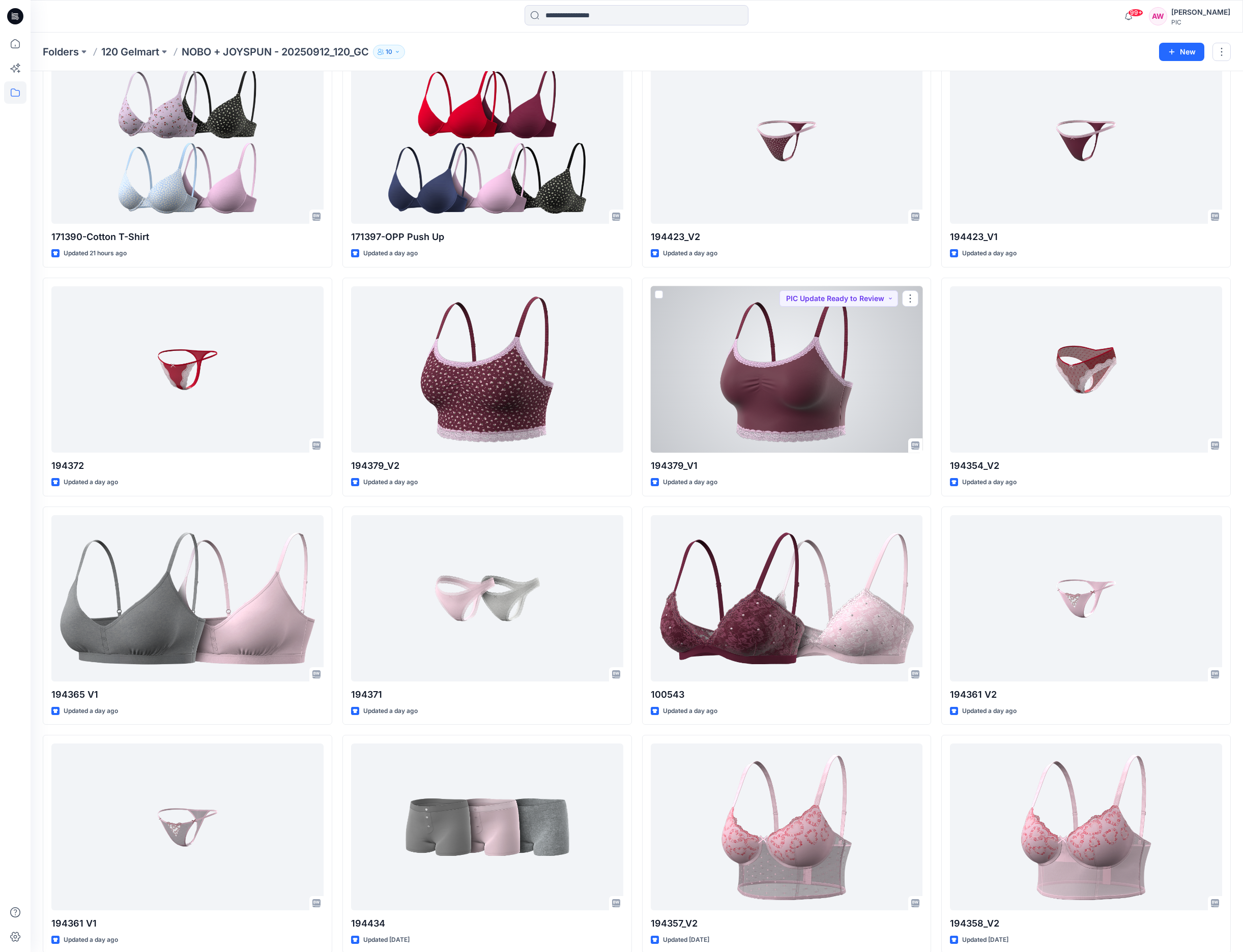
click at [816, 392] on div at bounding box center [787, 369] width 272 height 166
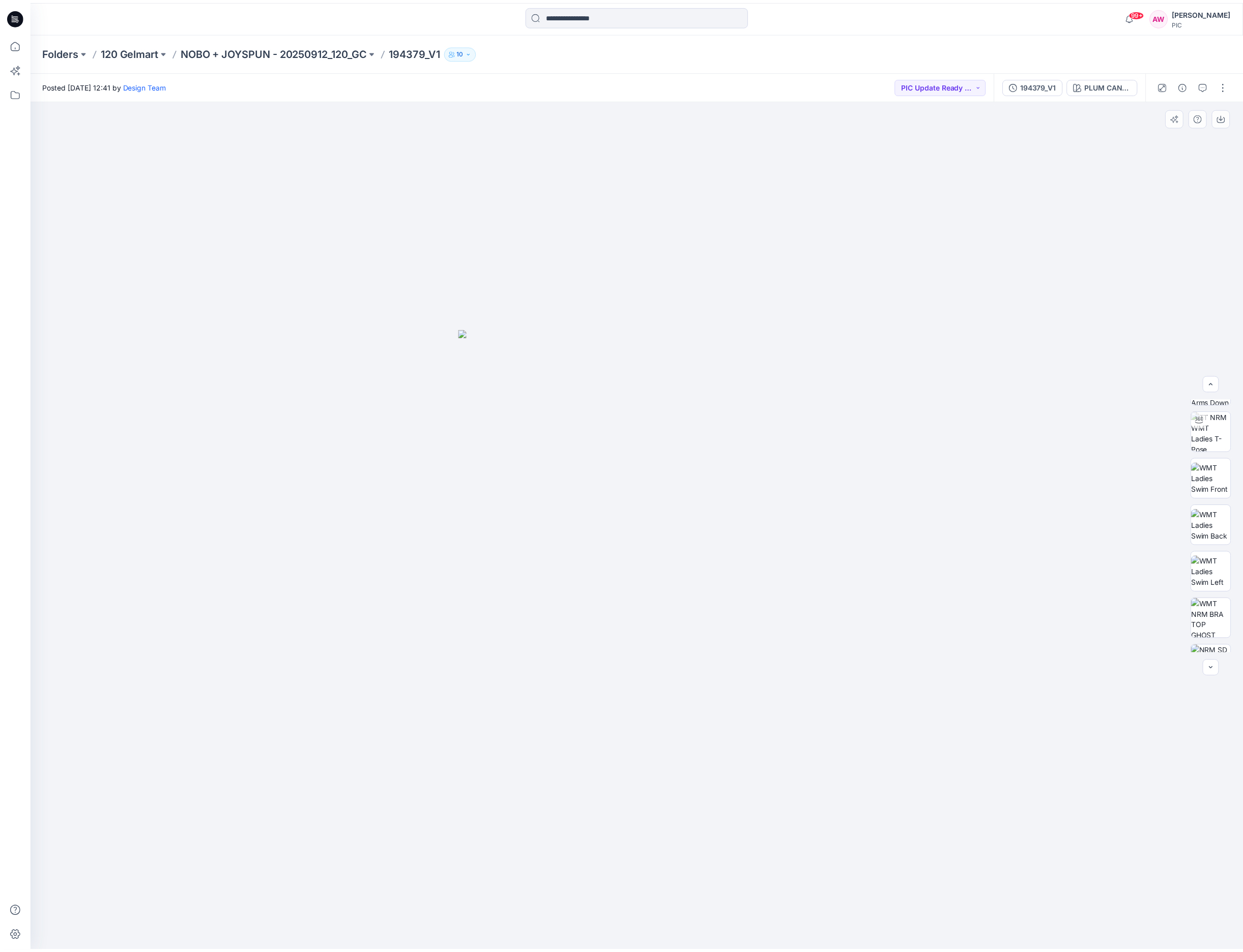
scroll to position [128, 0]
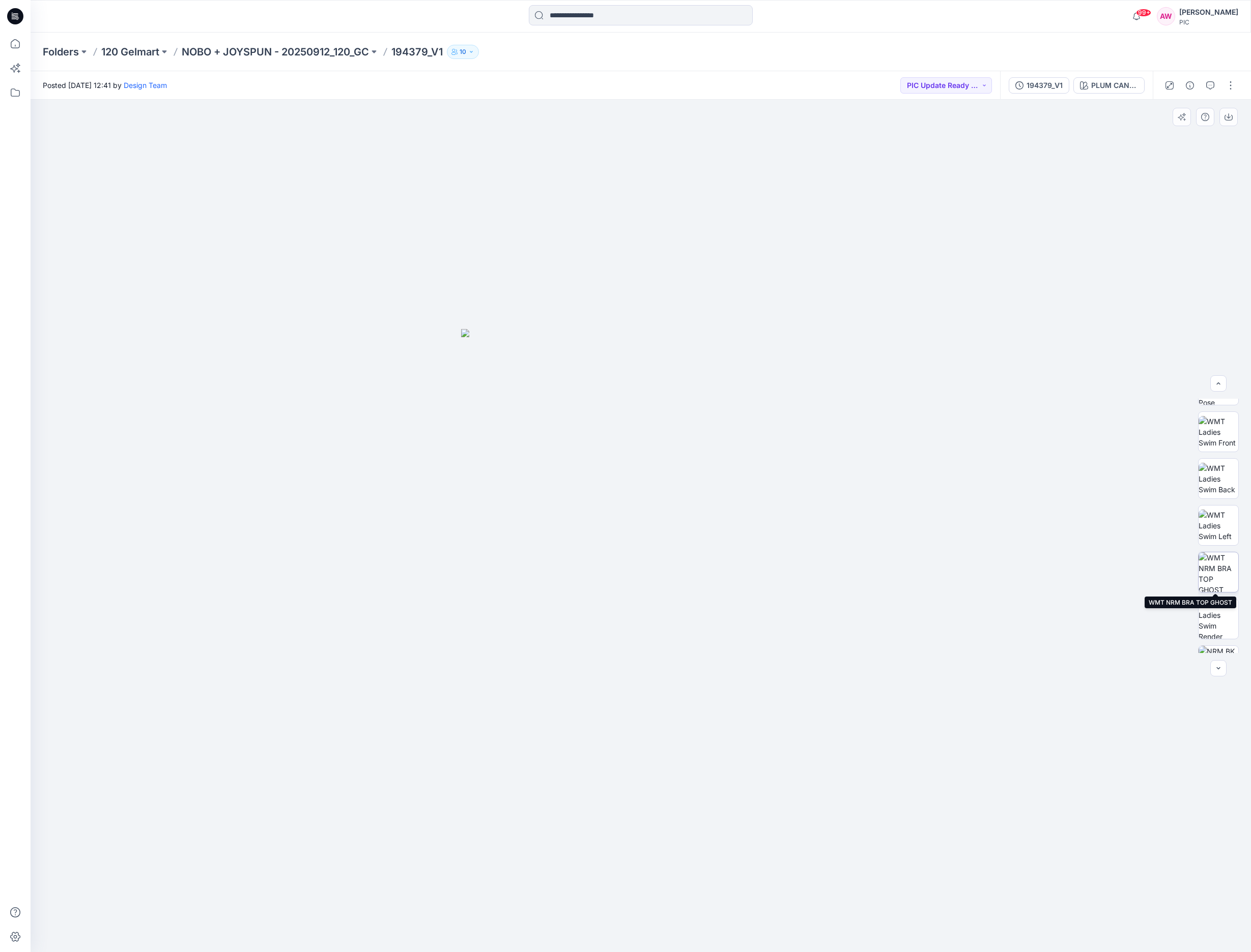
click at [1222, 568] on img at bounding box center [1218, 572] width 39 height 39
click at [1230, 116] on icon "button" at bounding box center [1228, 117] width 8 height 8
click at [274, 50] on p "NOBO + JOYSPUN - 20250912_120_GC" at bounding box center [276, 52] width 187 height 15
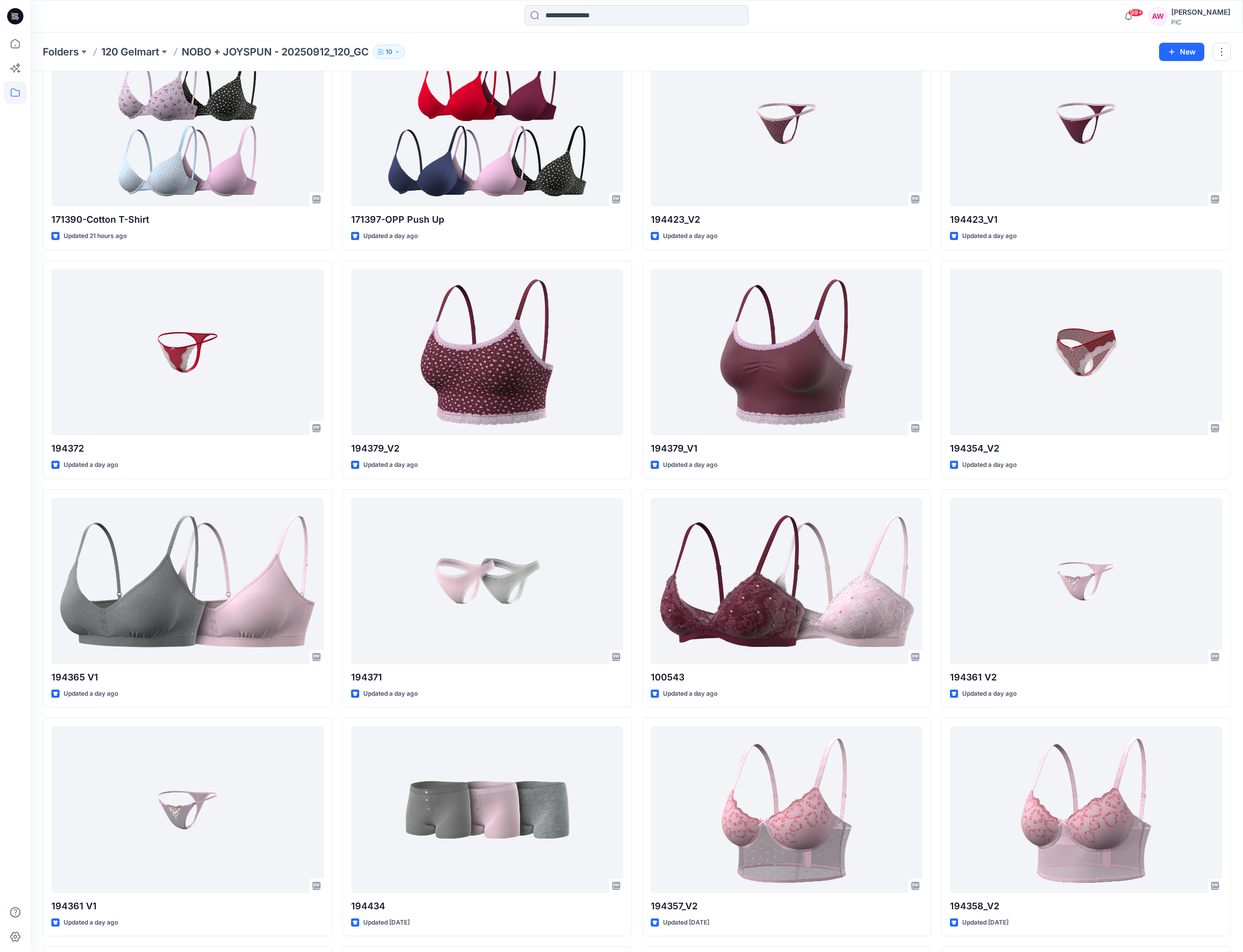
scroll to position [785, 0]
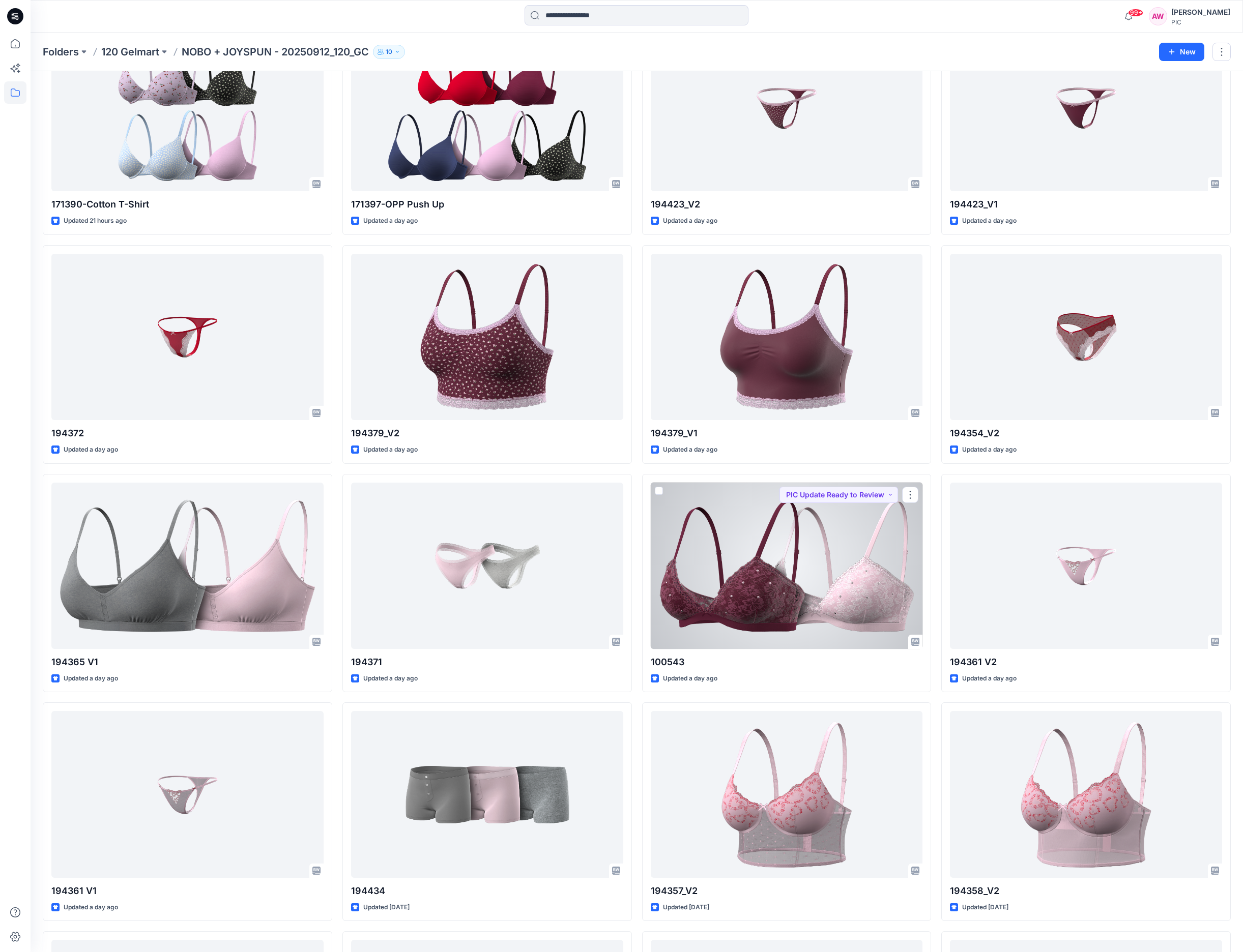
click at [871, 603] on div at bounding box center [787, 566] width 272 height 166
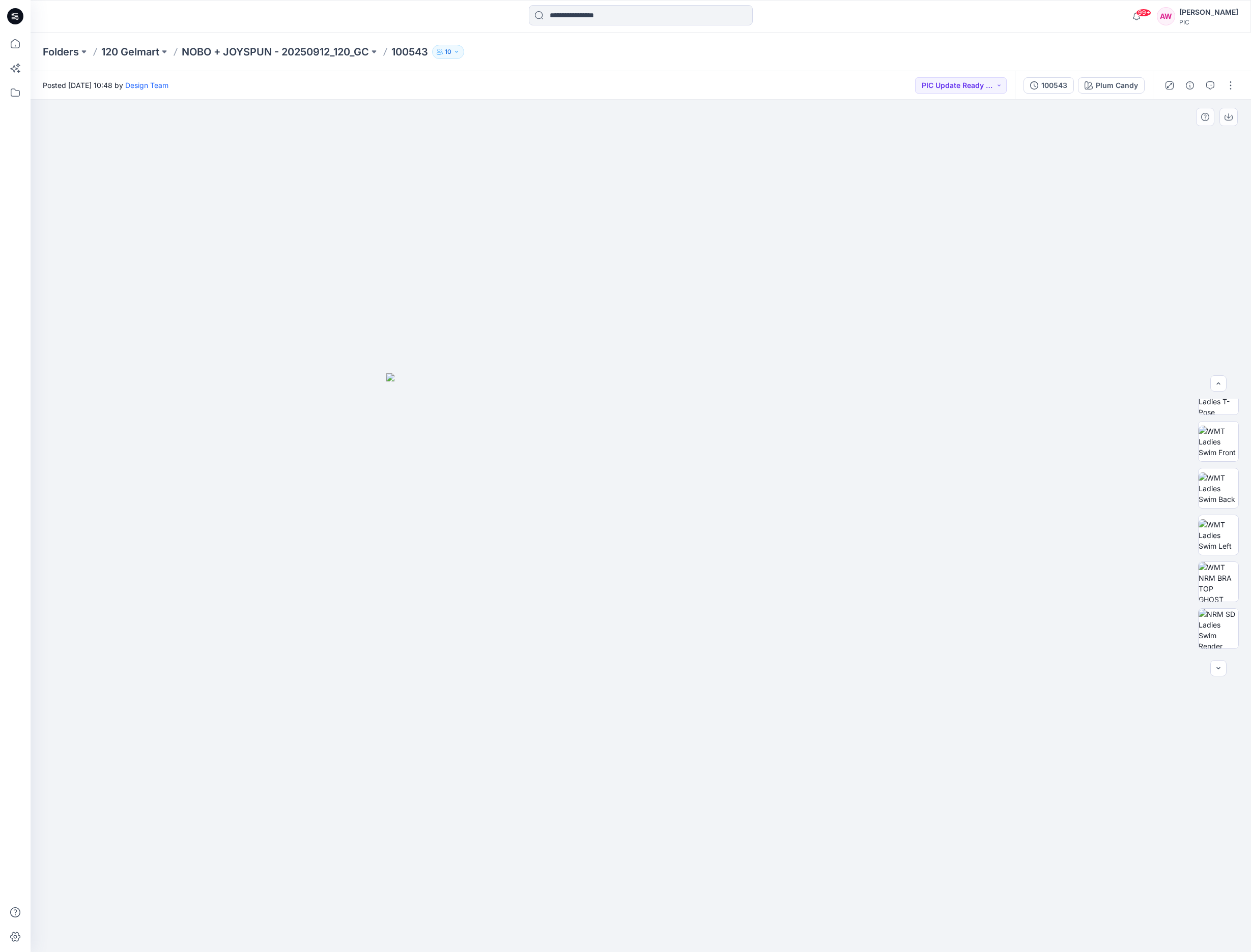
scroll to position [162, 0]
click at [1223, 543] on img at bounding box center [1218, 537] width 39 height 39
click at [1215, 641] on img at bounding box center [1218, 631] width 39 height 39
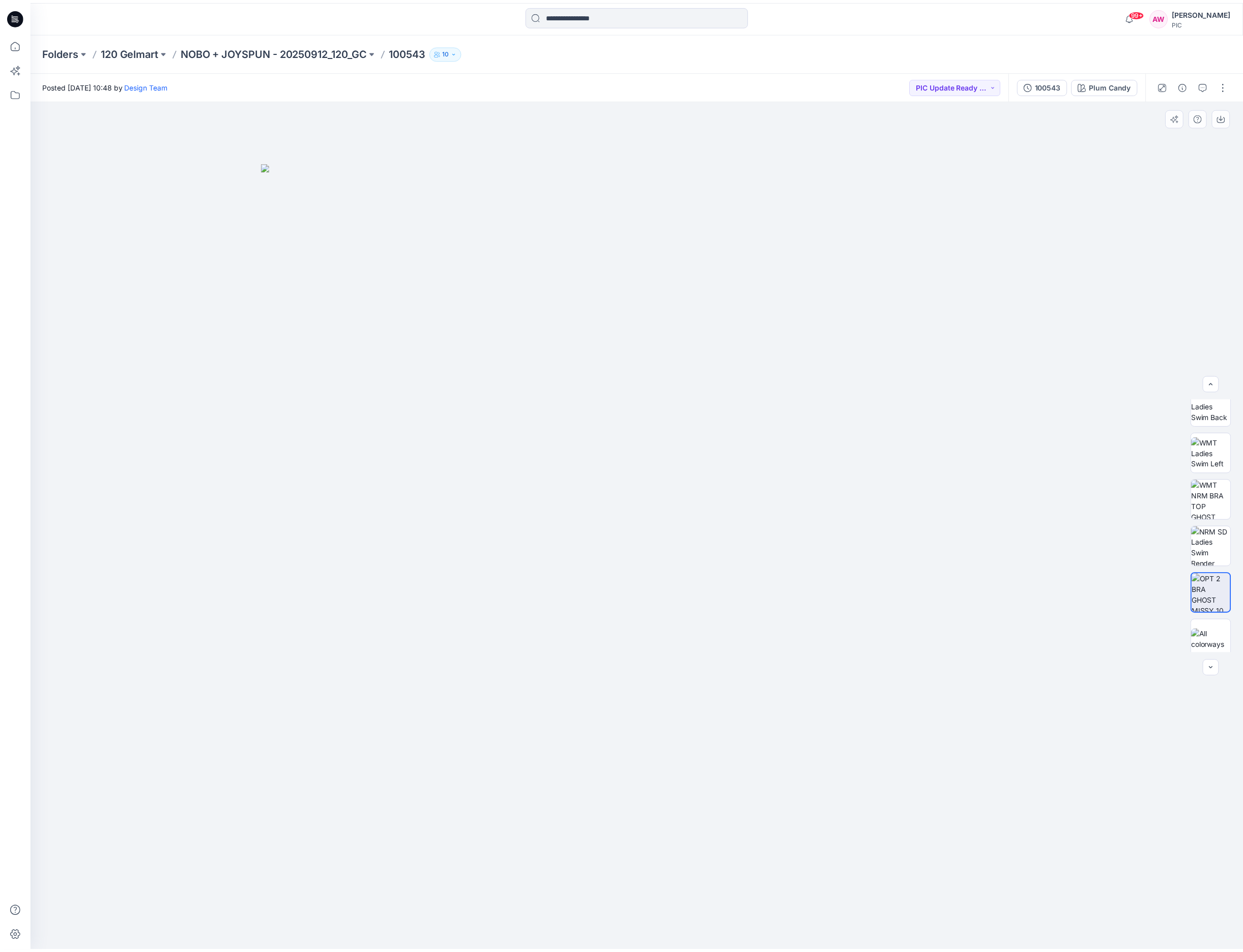
scroll to position [207, 0]
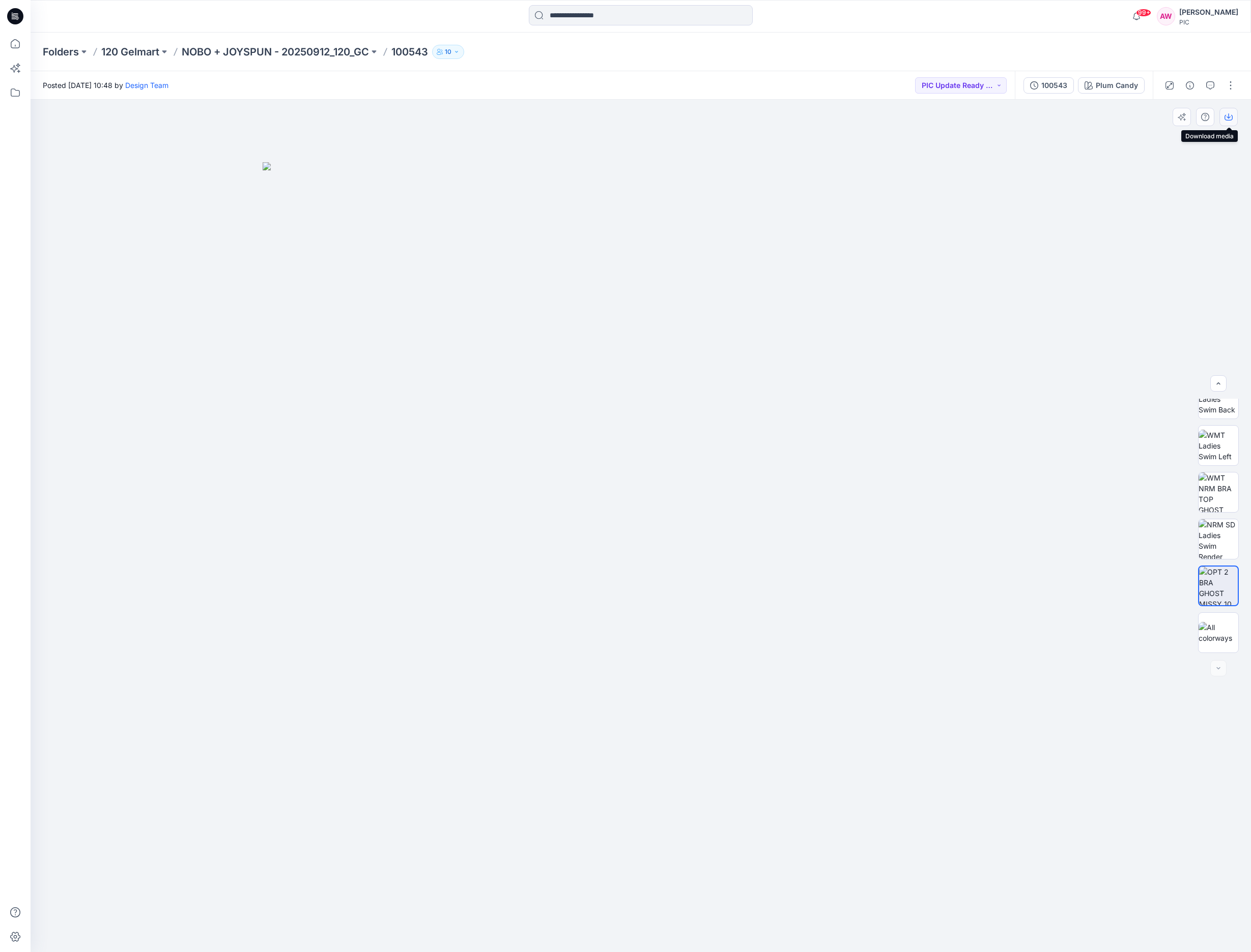
click at [1233, 117] on icon "button" at bounding box center [1228, 118] width 8 height 6
click at [1108, 192] on div at bounding box center [640, 526] width 1221 height 853
click at [1122, 84] on div "Plum Candy" at bounding box center [1117, 85] width 42 height 11
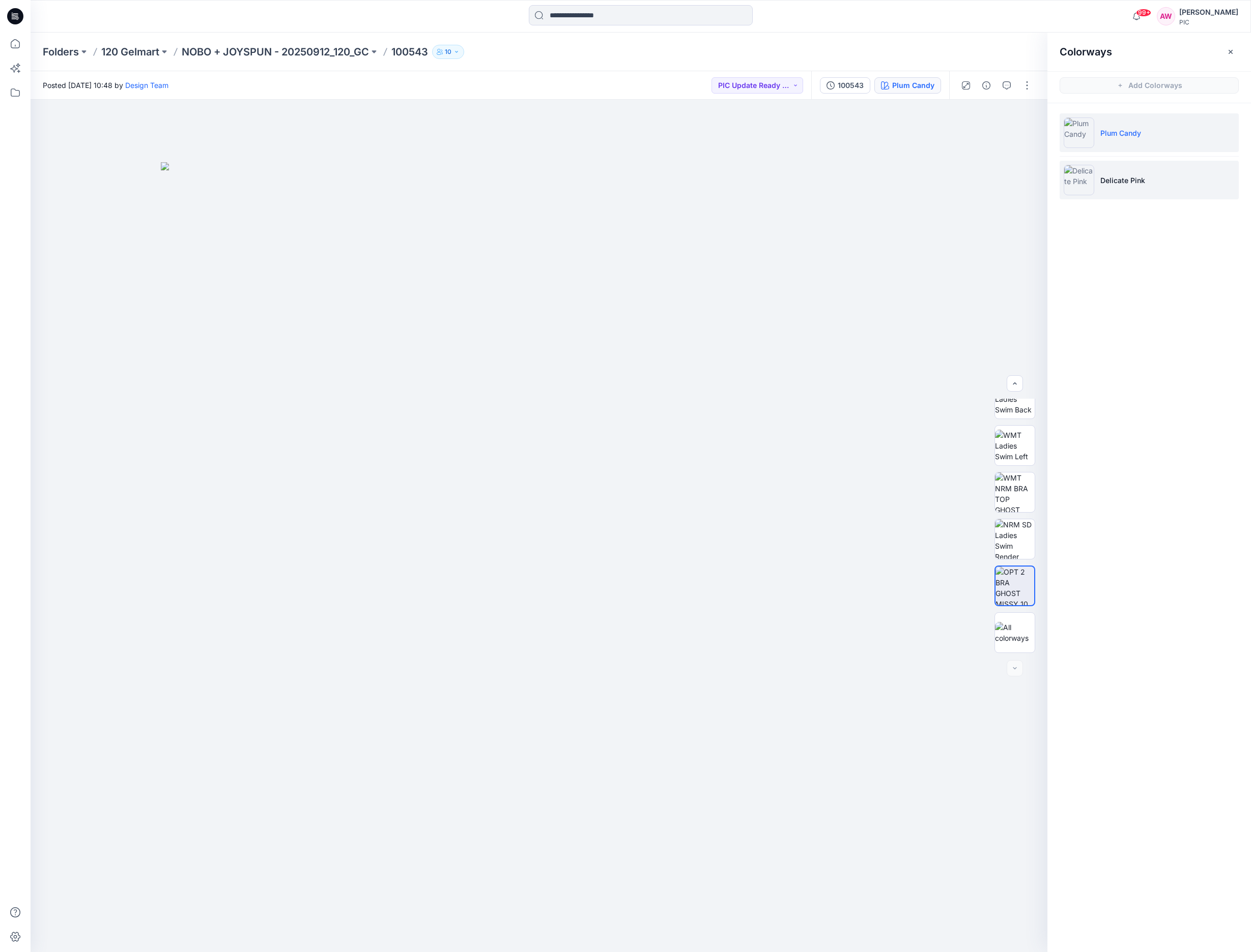
click at [1080, 177] on img at bounding box center [1078, 180] width 30 height 30
click at [1011, 499] on img at bounding box center [1014, 492] width 39 height 39
click at [1020, 590] on img at bounding box center [1014, 586] width 39 height 39
click at [1026, 116] on icon "button" at bounding box center [1025, 117] width 8 height 8
click at [334, 52] on p "NOBO + JOYSPUN - 20250912_120_GC" at bounding box center [276, 52] width 187 height 15
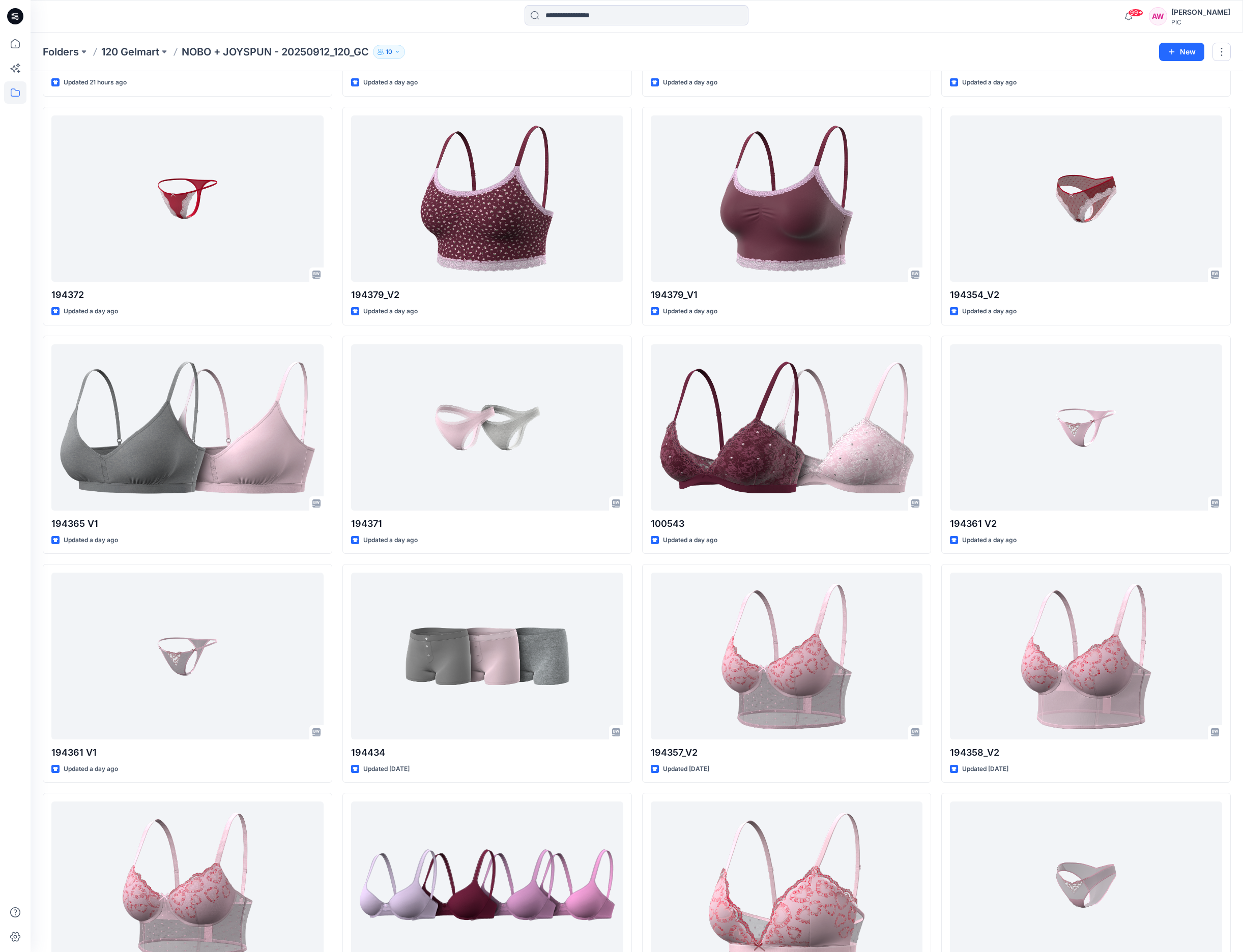
scroll to position [930, 0]
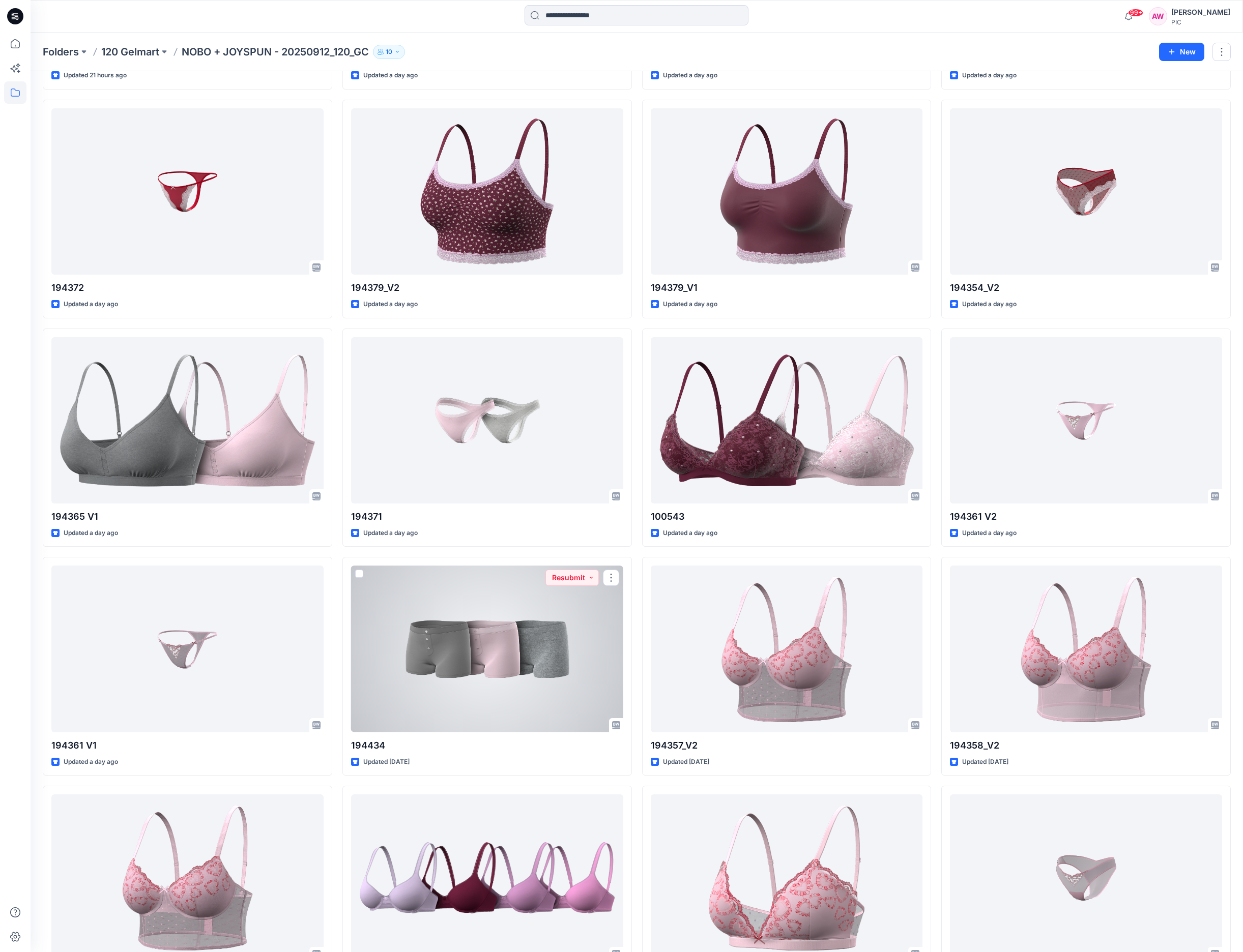
click at [489, 650] on div at bounding box center [487, 648] width 272 height 166
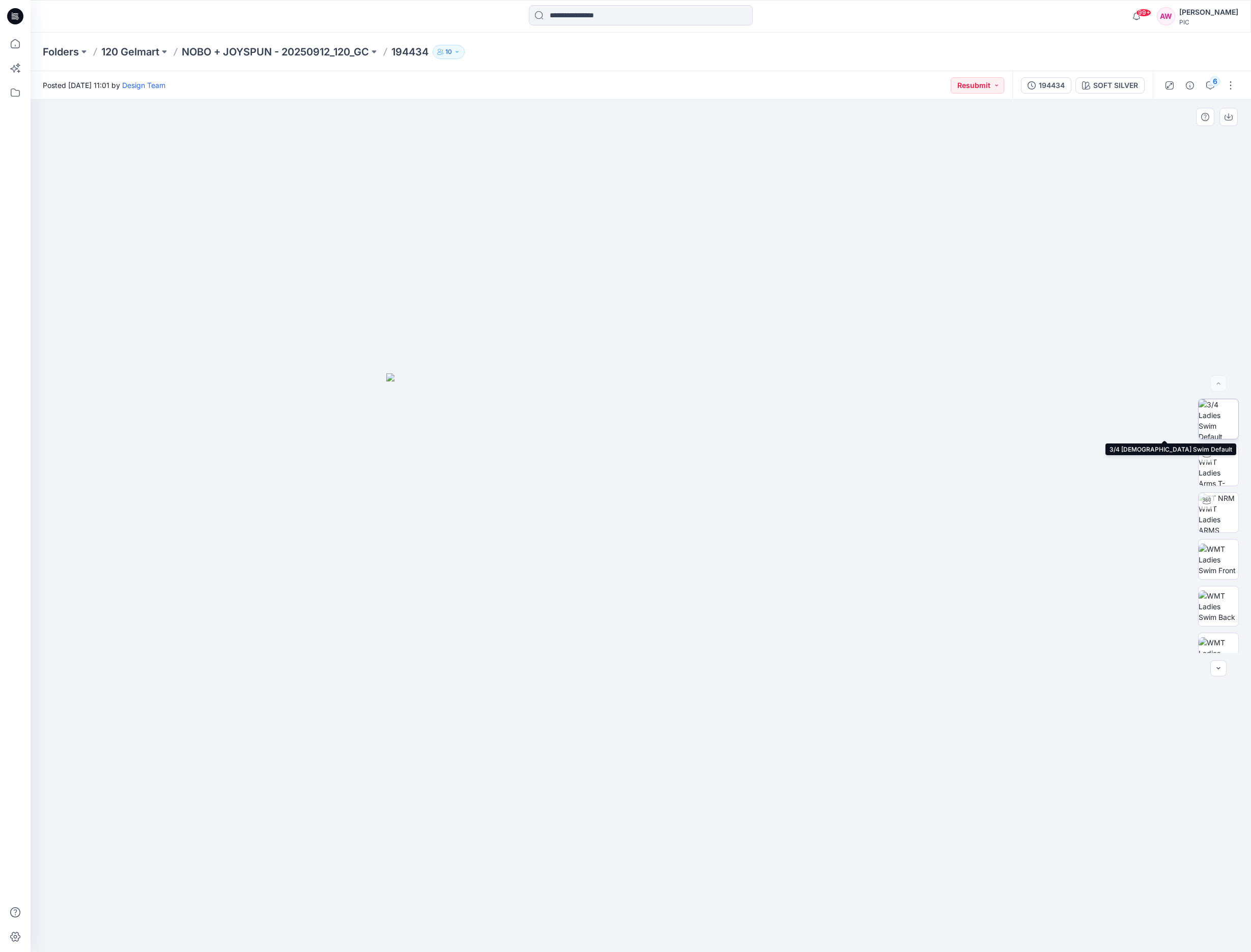
drag, startPoint x: 1225, startPoint y: 424, endPoint x: 1234, endPoint y: 430, distance: 10.8
click at [1225, 424] on img at bounding box center [1218, 419] width 39 height 39
click at [1223, 515] on img at bounding box center [1218, 512] width 39 height 39
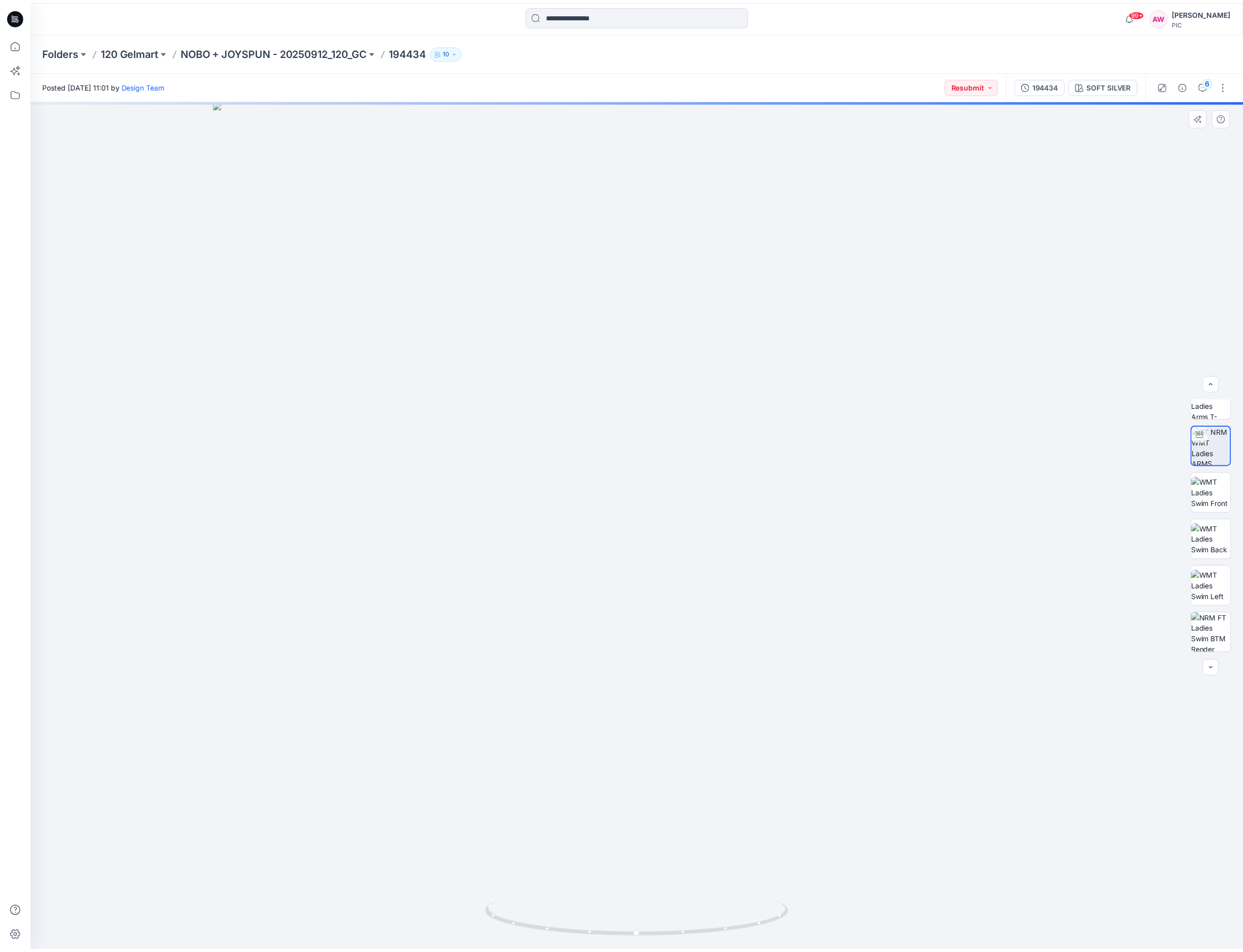
scroll to position [81, 0]
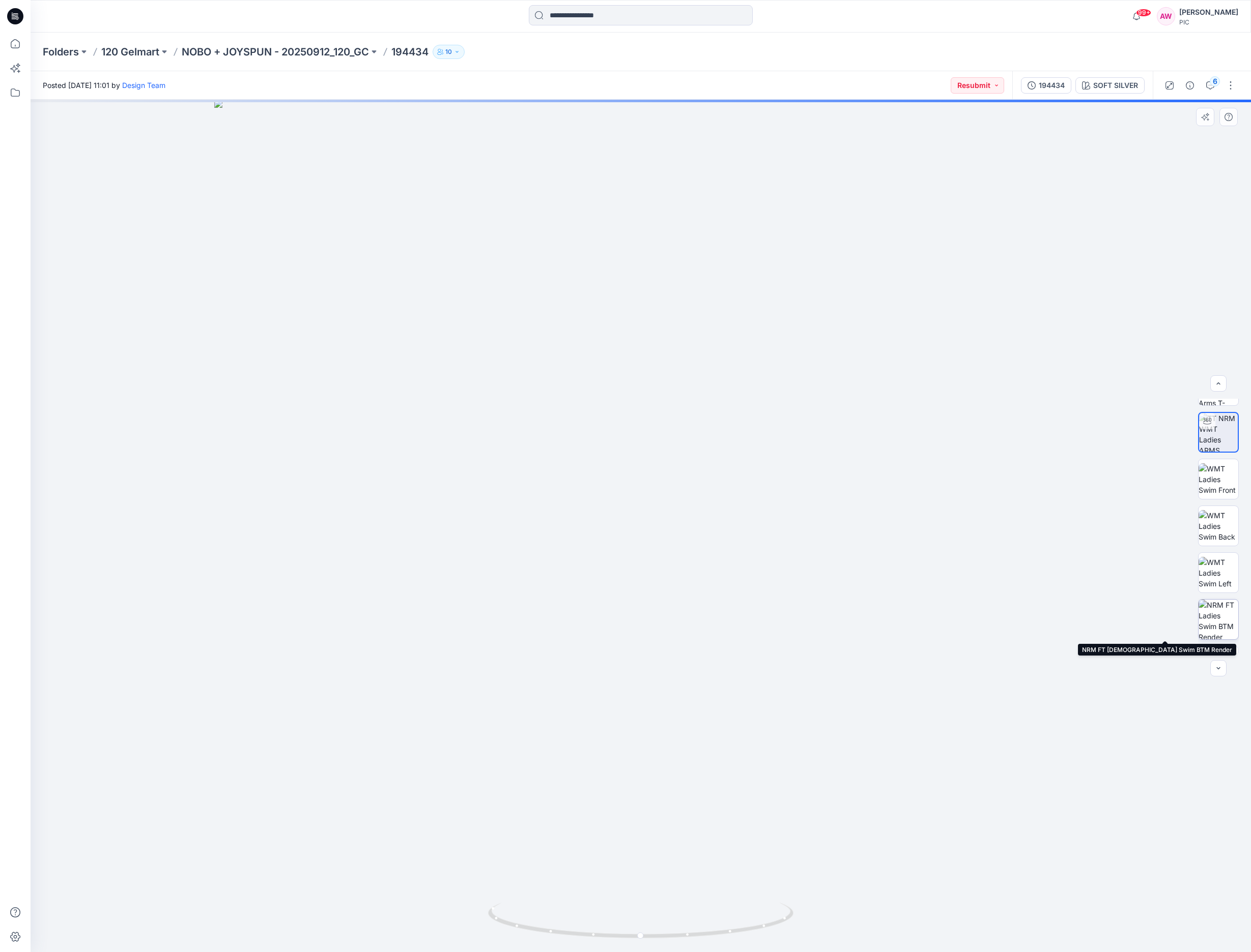
click at [1218, 612] on img at bounding box center [1218, 619] width 39 height 39
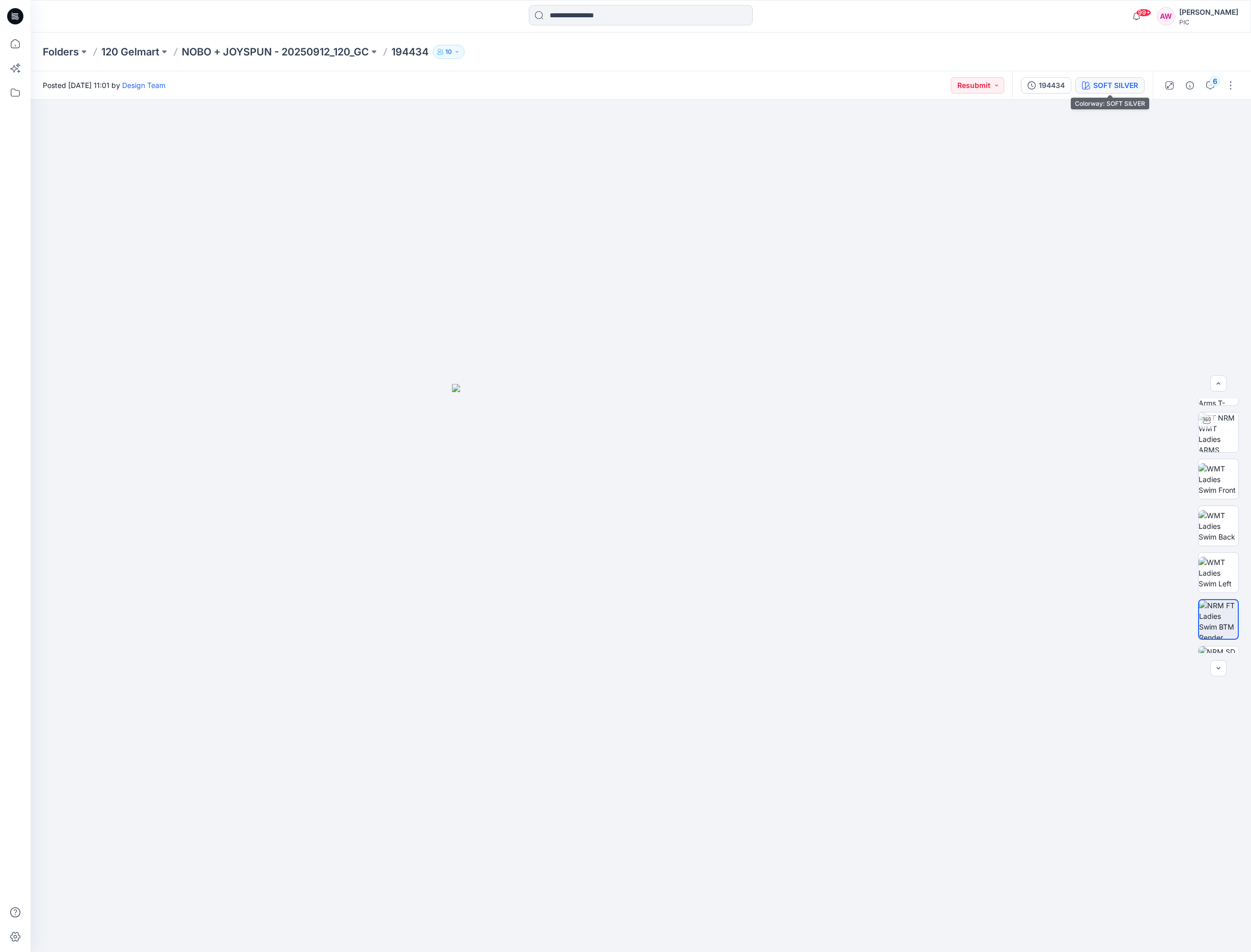
click at [1128, 85] on div "SOFT SILVER" at bounding box center [1115, 85] width 45 height 11
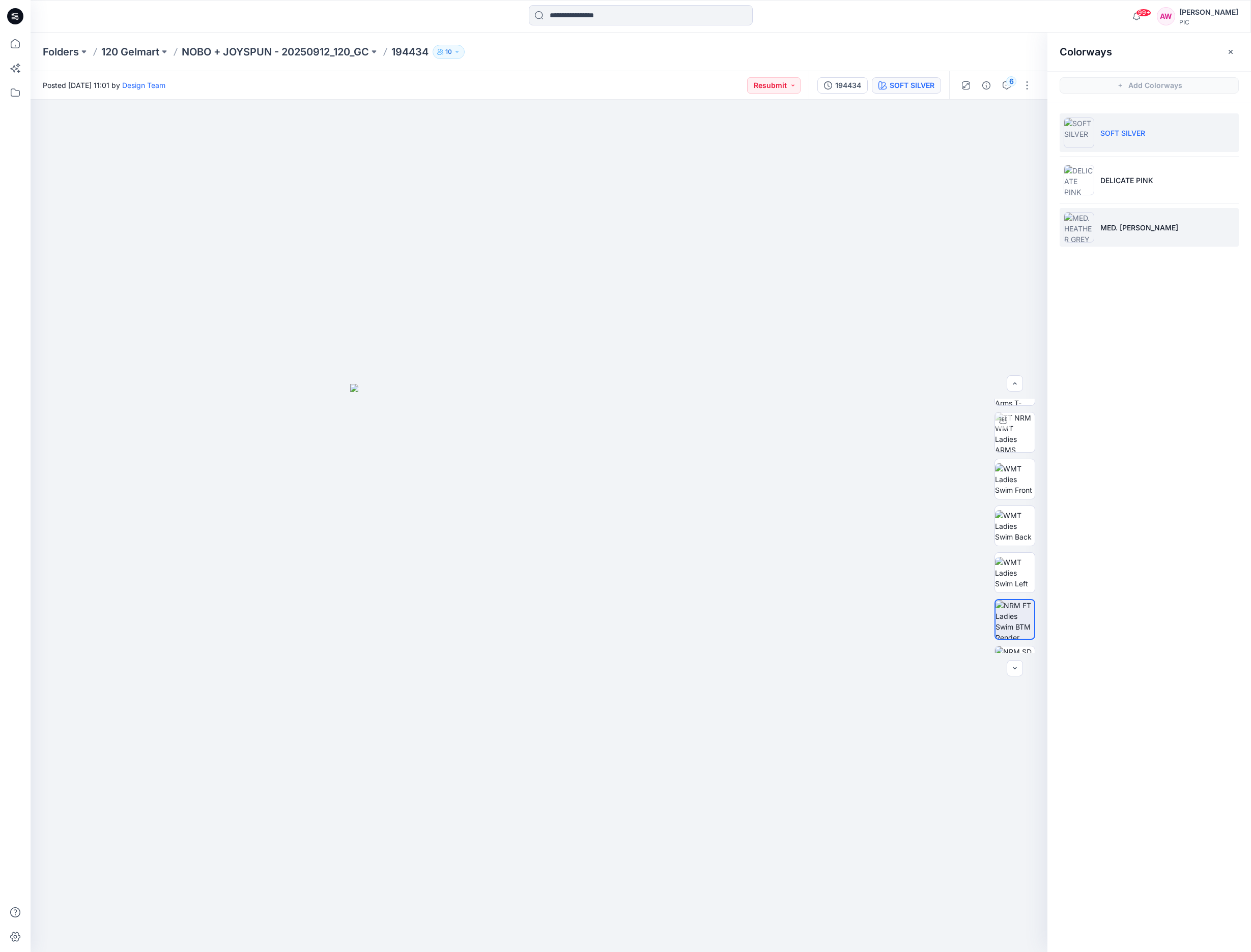
click at [1080, 229] on img at bounding box center [1078, 227] width 30 height 30
click at [1018, 613] on img at bounding box center [1014, 619] width 39 height 39
click at [1233, 50] on icon "button" at bounding box center [1231, 51] width 8 height 8
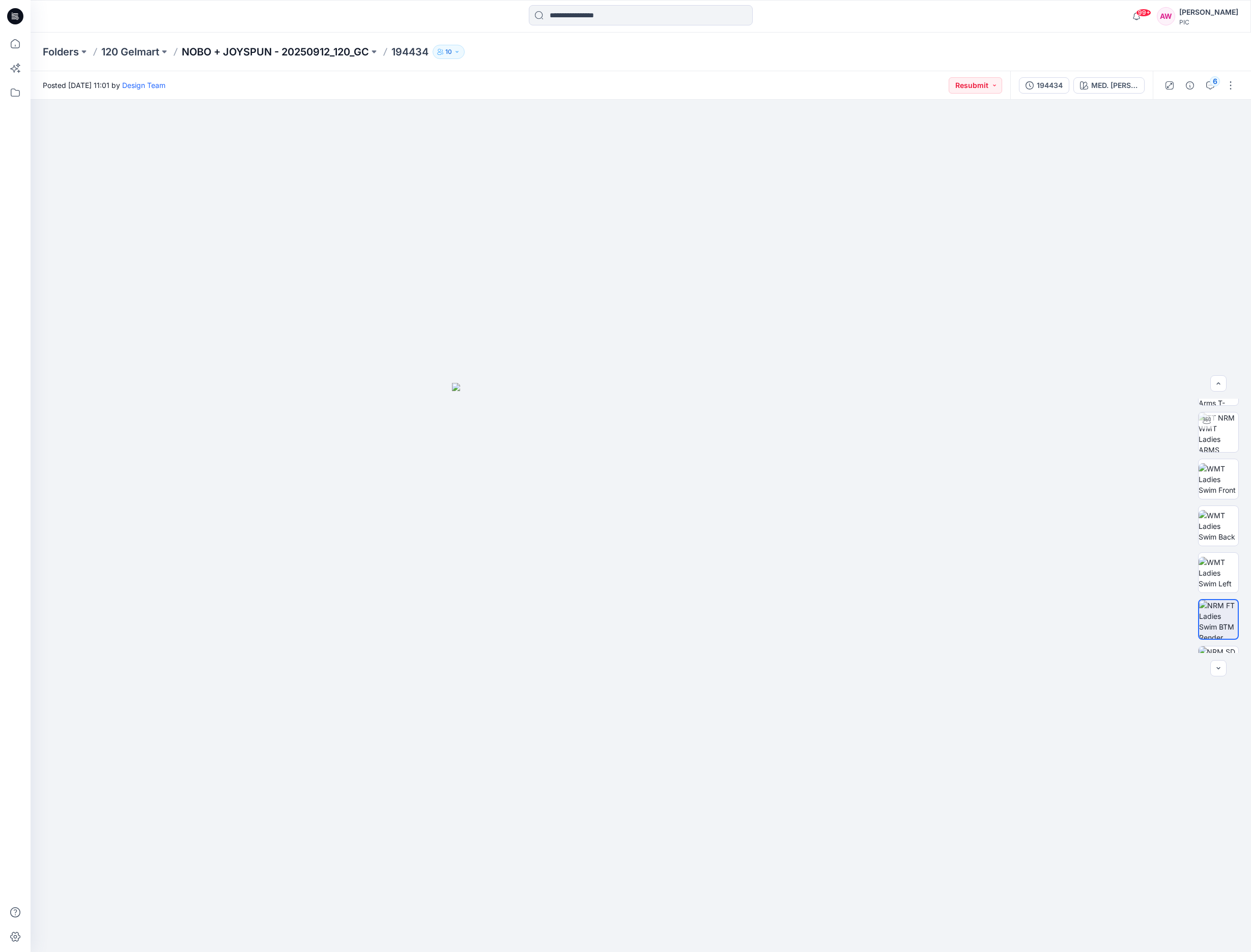
click at [327, 50] on p "NOBO + JOYSPUN - 20250912_120_GC" at bounding box center [276, 52] width 187 height 15
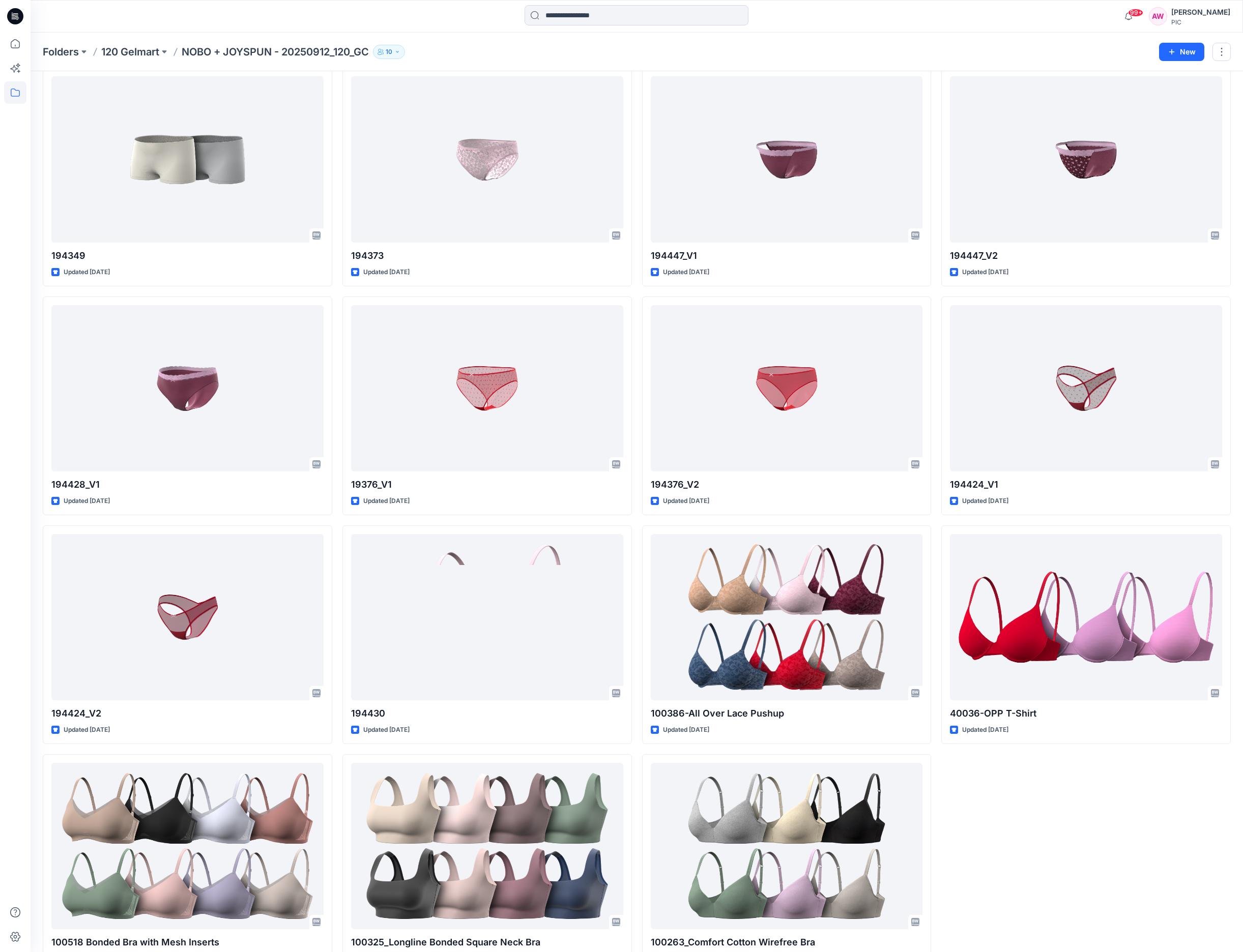
scroll to position [3054, 0]
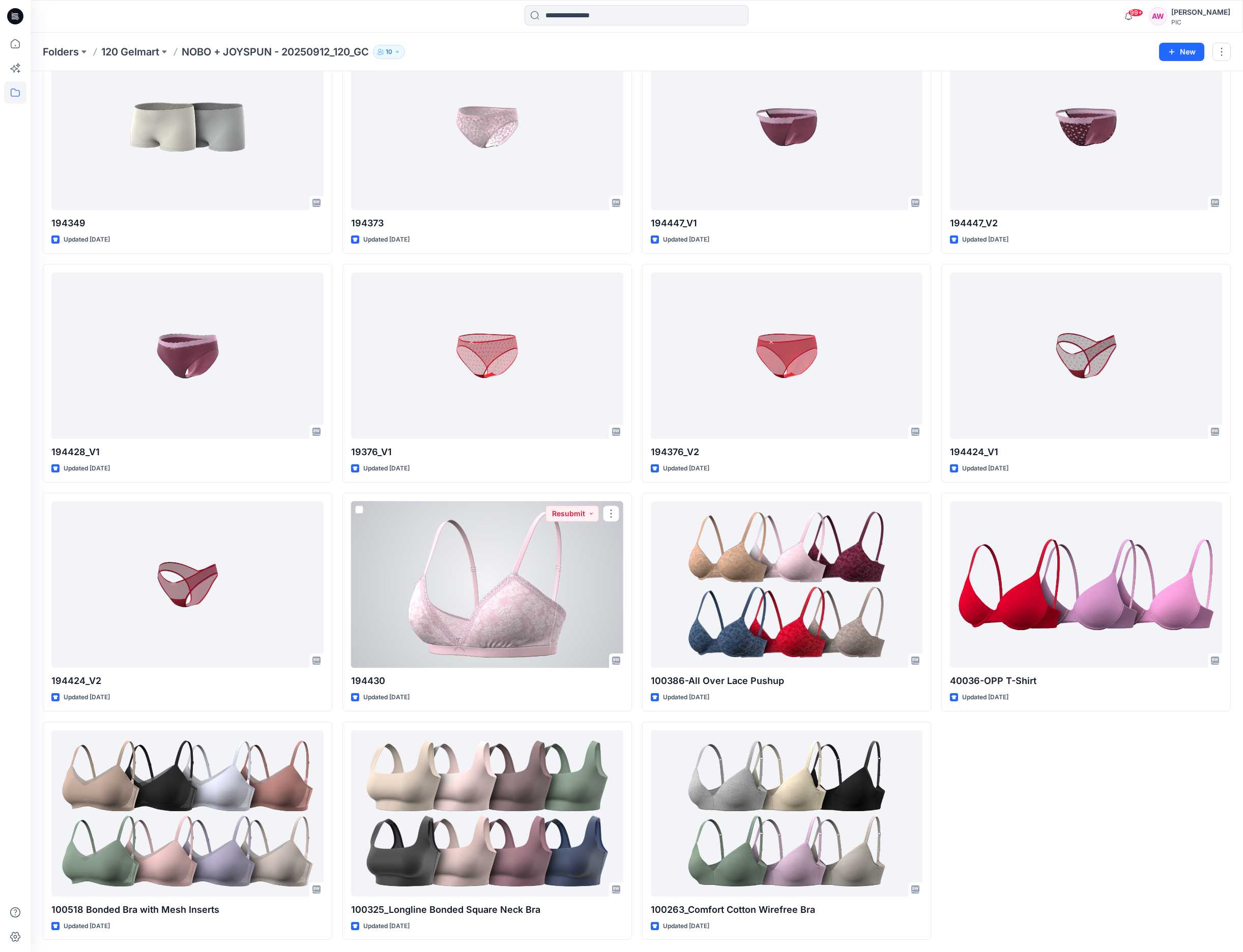
click at [547, 627] on div at bounding box center [487, 584] width 272 height 166
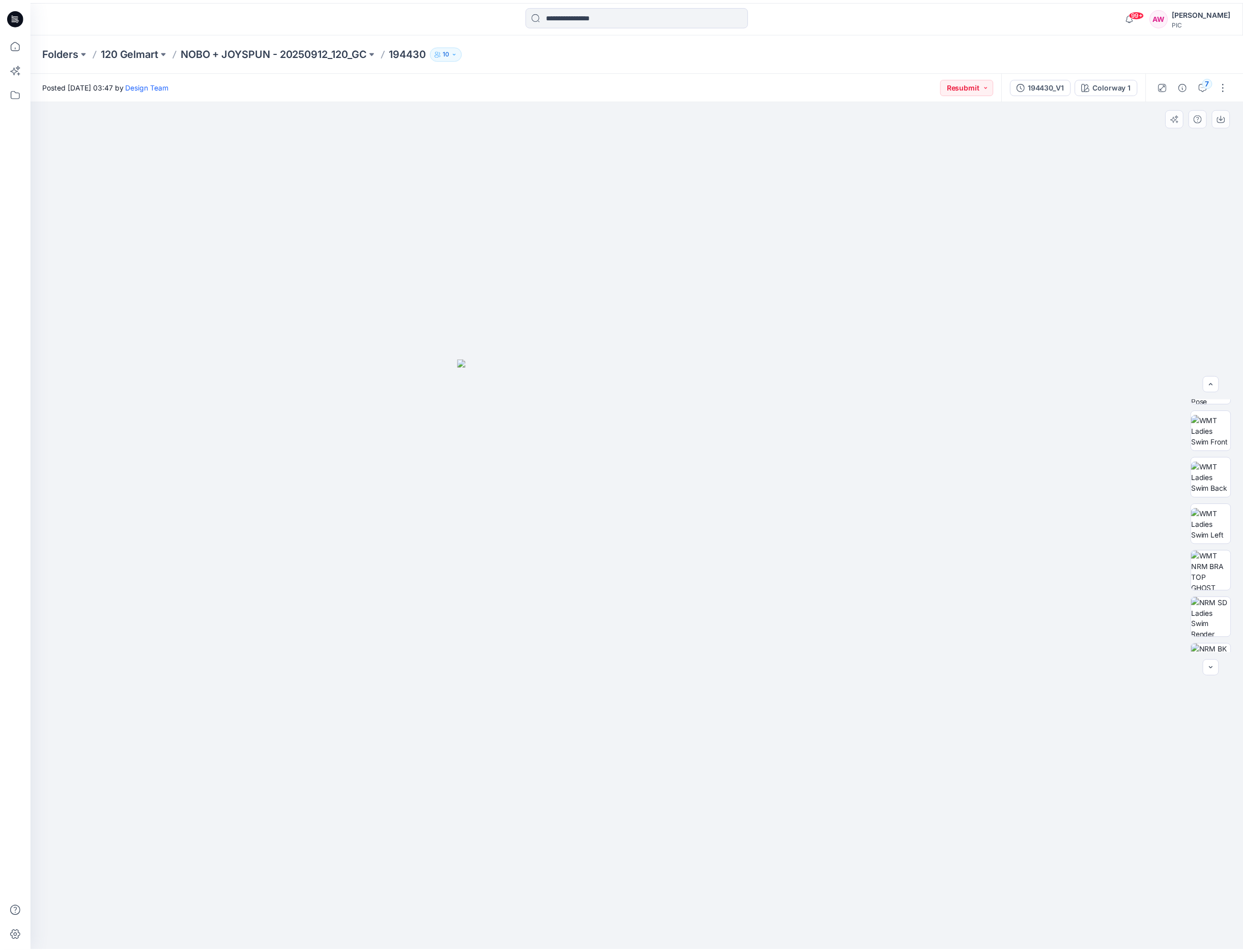
scroll to position [133, 0]
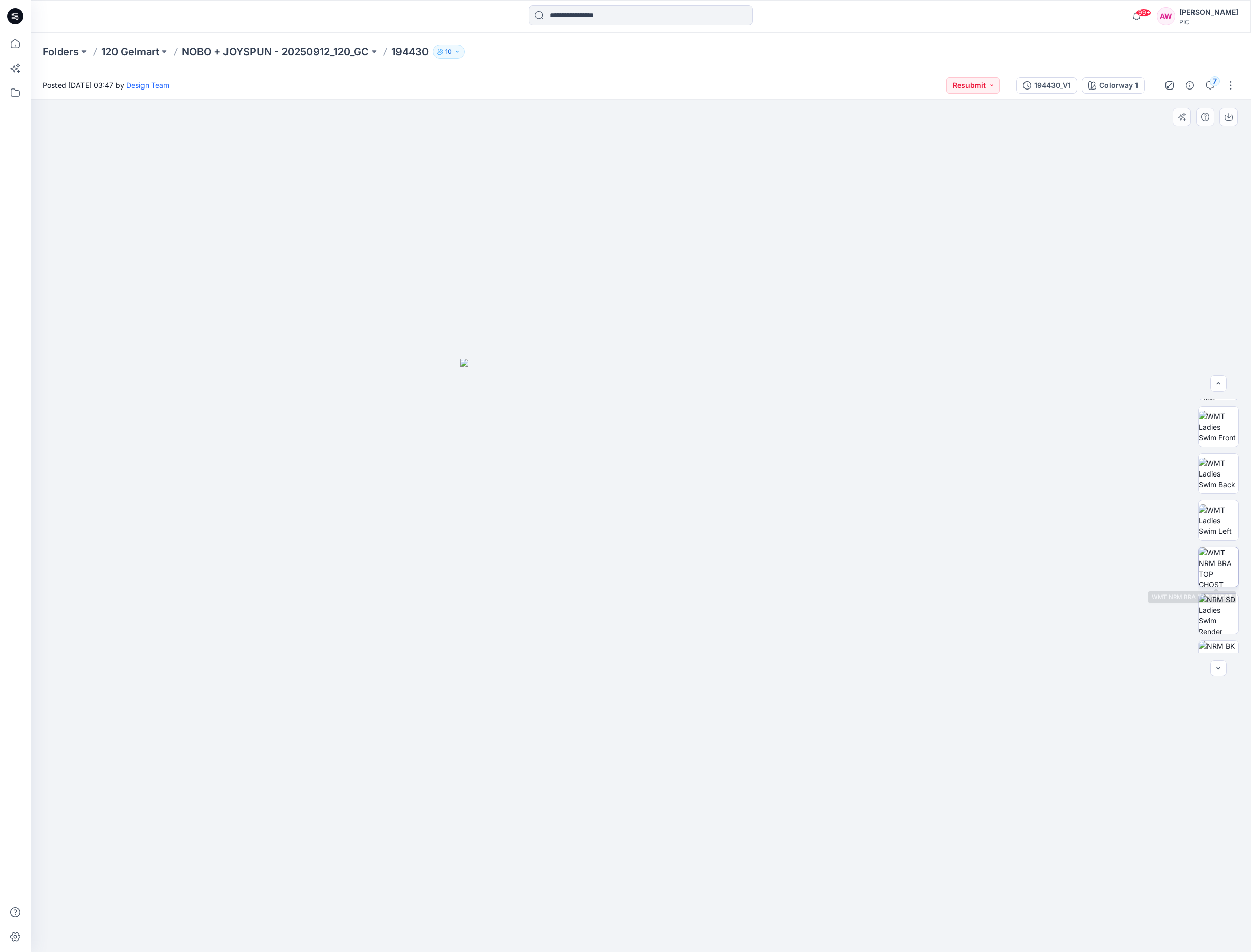
click at [1225, 566] on img at bounding box center [1218, 566] width 39 height 39
click at [1213, 618] on img at bounding box center [1218, 613] width 39 height 39
click at [1214, 576] on img at bounding box center [1218, 566] width 39 height 39
click at [292, 52] on p "NOBO + JOYSPUN - 20250912_120_GC" at bounding box center [276, 52] width 187 height 15
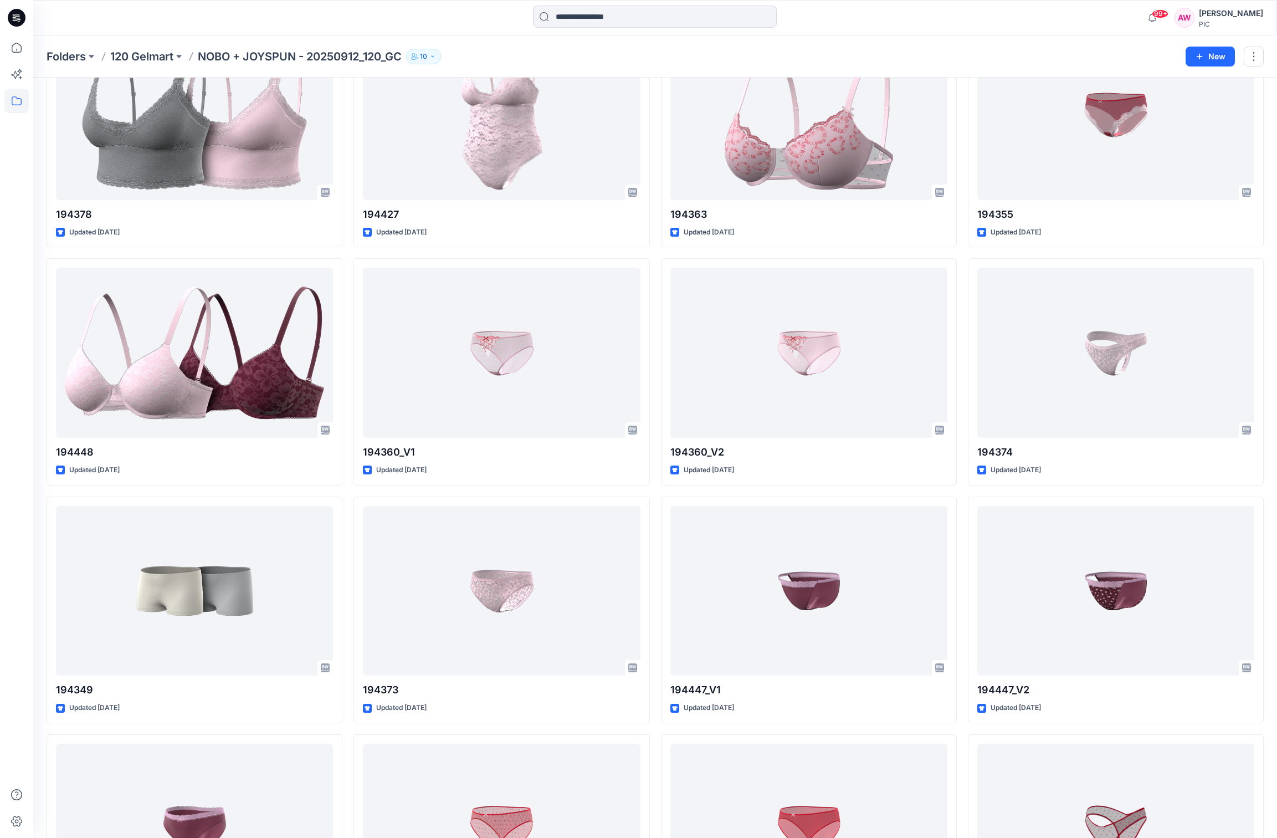
scroll to position [2723, 0]
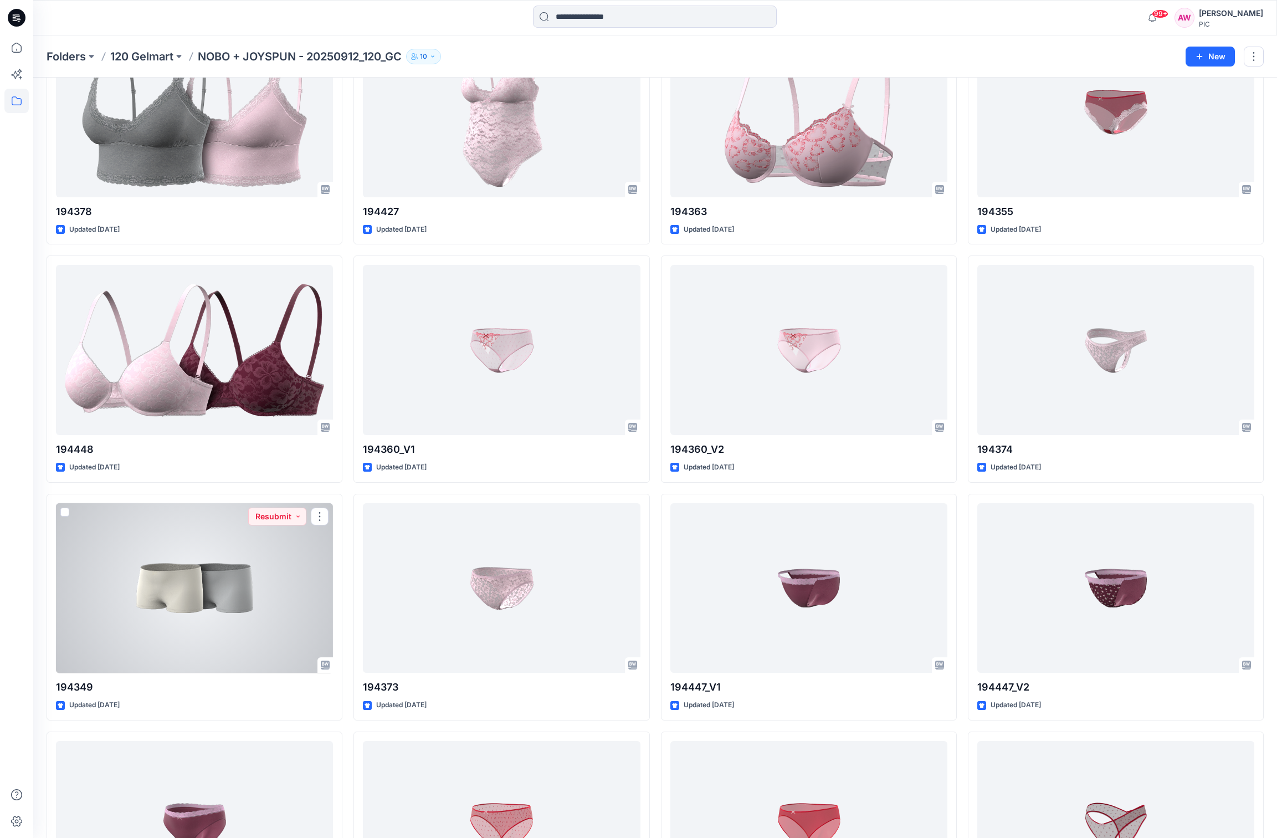
click at [252, 602] on div at bounding box center [194, 588] width 277 height 170
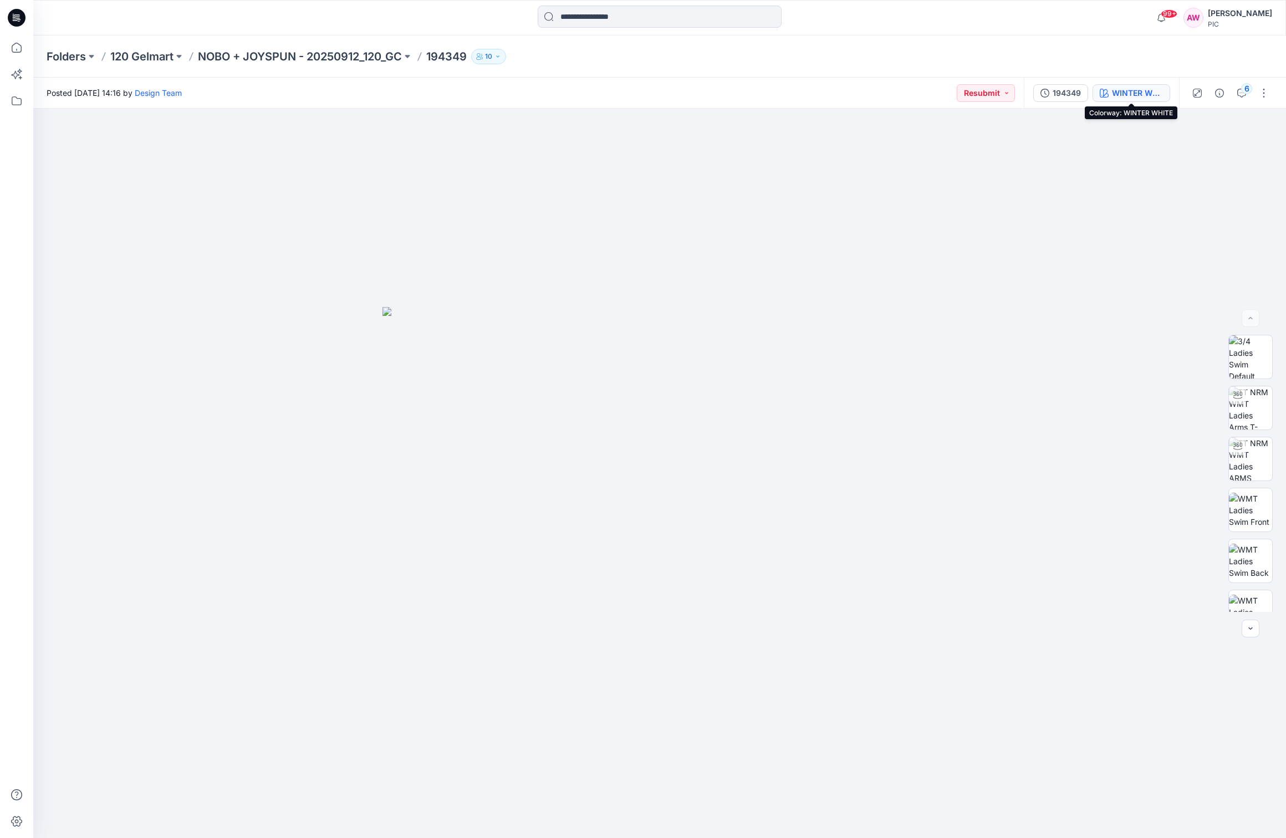
click at [1142, 93] on div "WINTER WHITE" at bounding box center [1137, 93] width 51 height 12
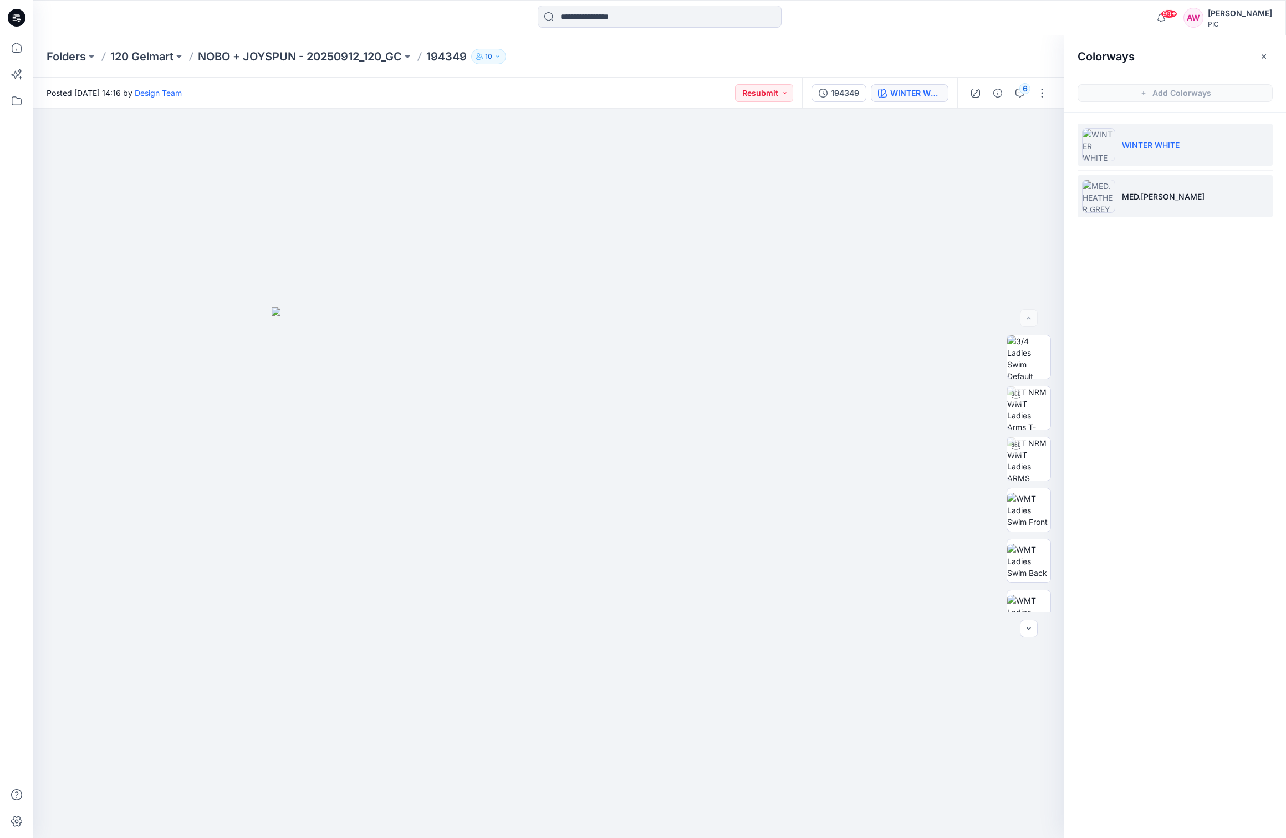
click at [1147, 206] on li "MED.[PERSON_NAME]" at bounding box center [1174, 196] width 195 height 42
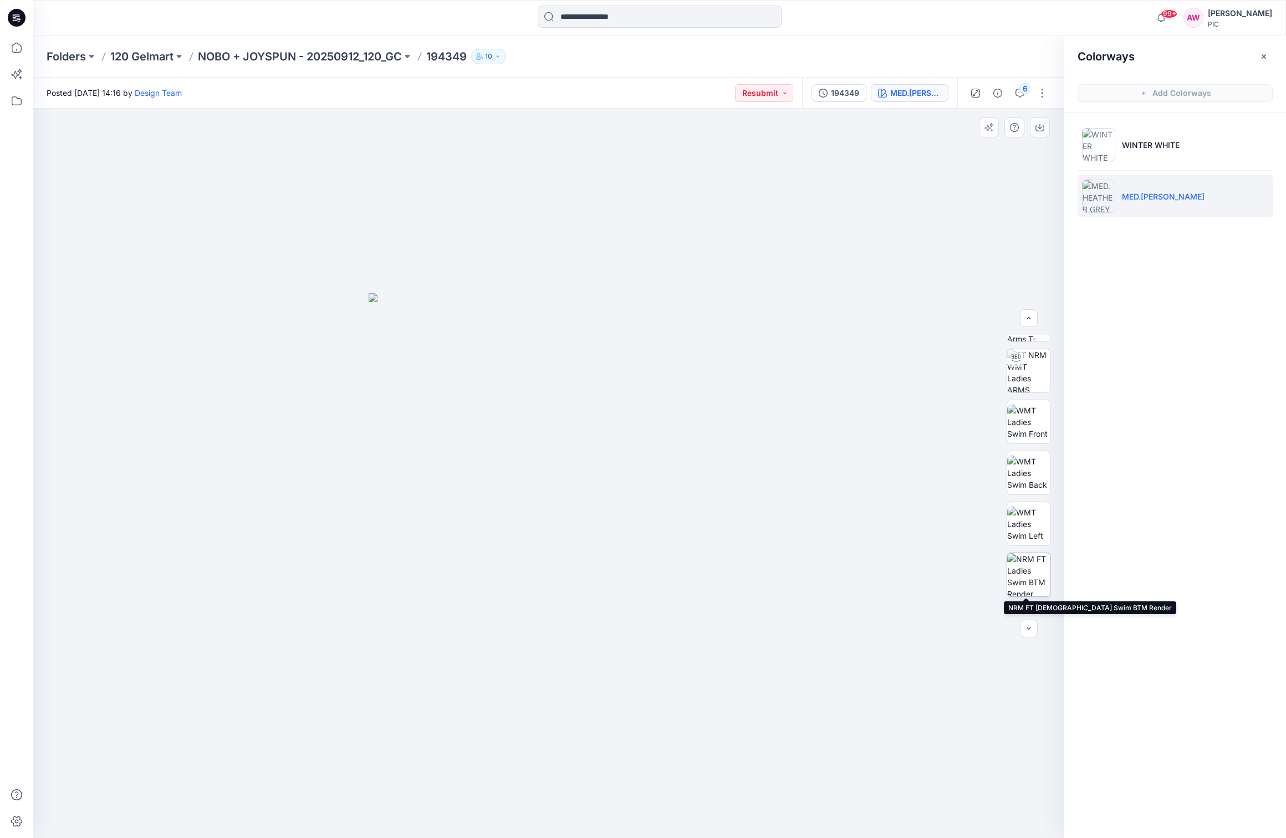
click at [1038, 569] on img at bounding box center [1028, 574] width 43 height 43
click at [1037, 129] on icon "button" at bounding box center [1039, 127] width 9 height 9
click at [298, 59] on p "NOBO + JOYSPUN - 20250912_120_GC" at bounding box center [300, 57] width 204 height 16
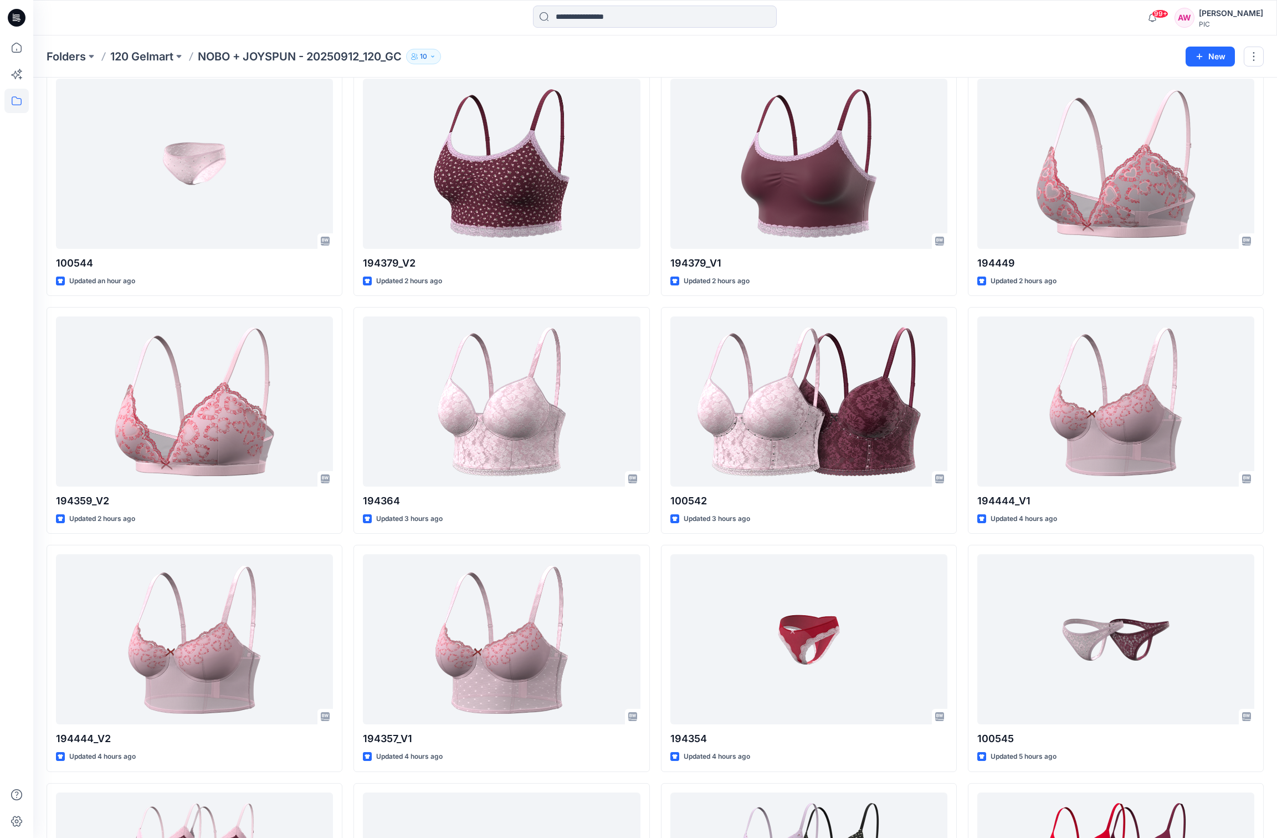
scroll to position [52, 0]
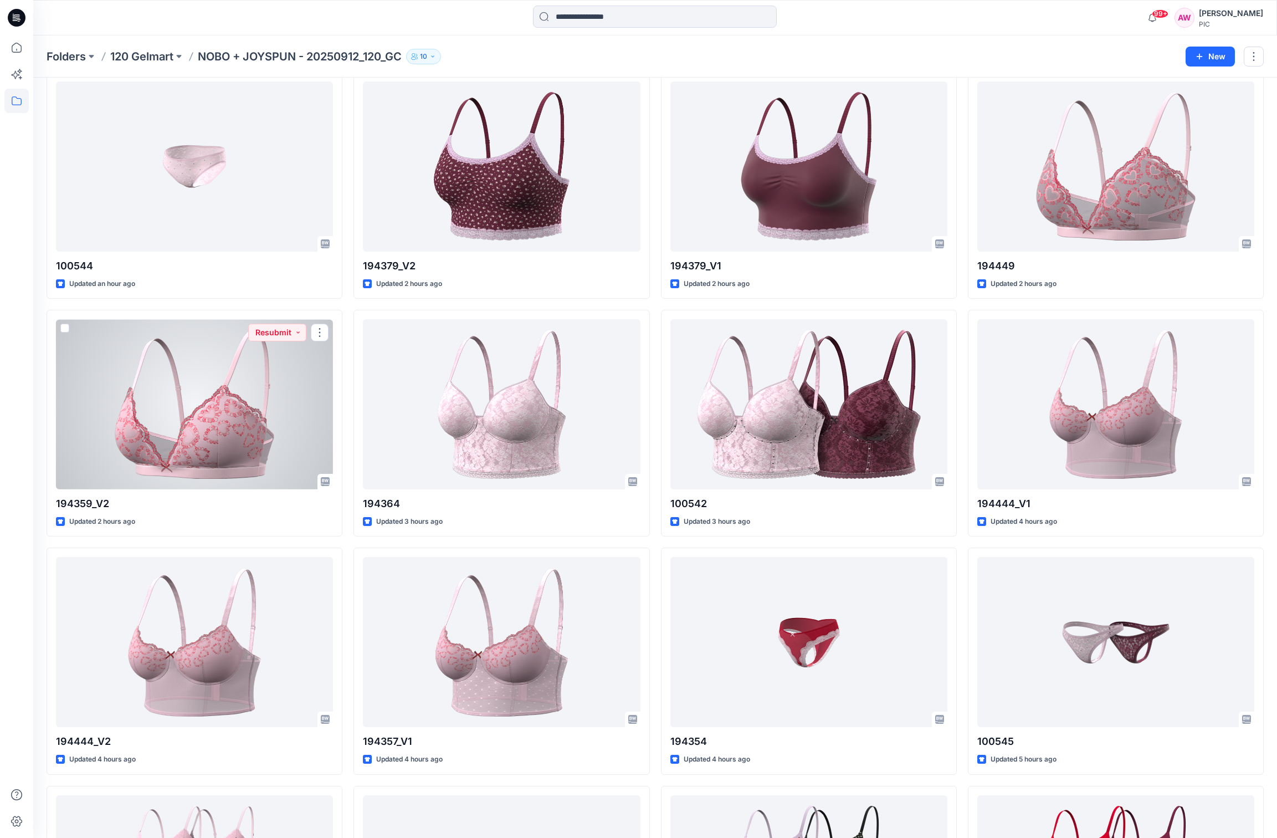
click at [234, 435] on div at bounding box center [194, 404] width 277 height 170
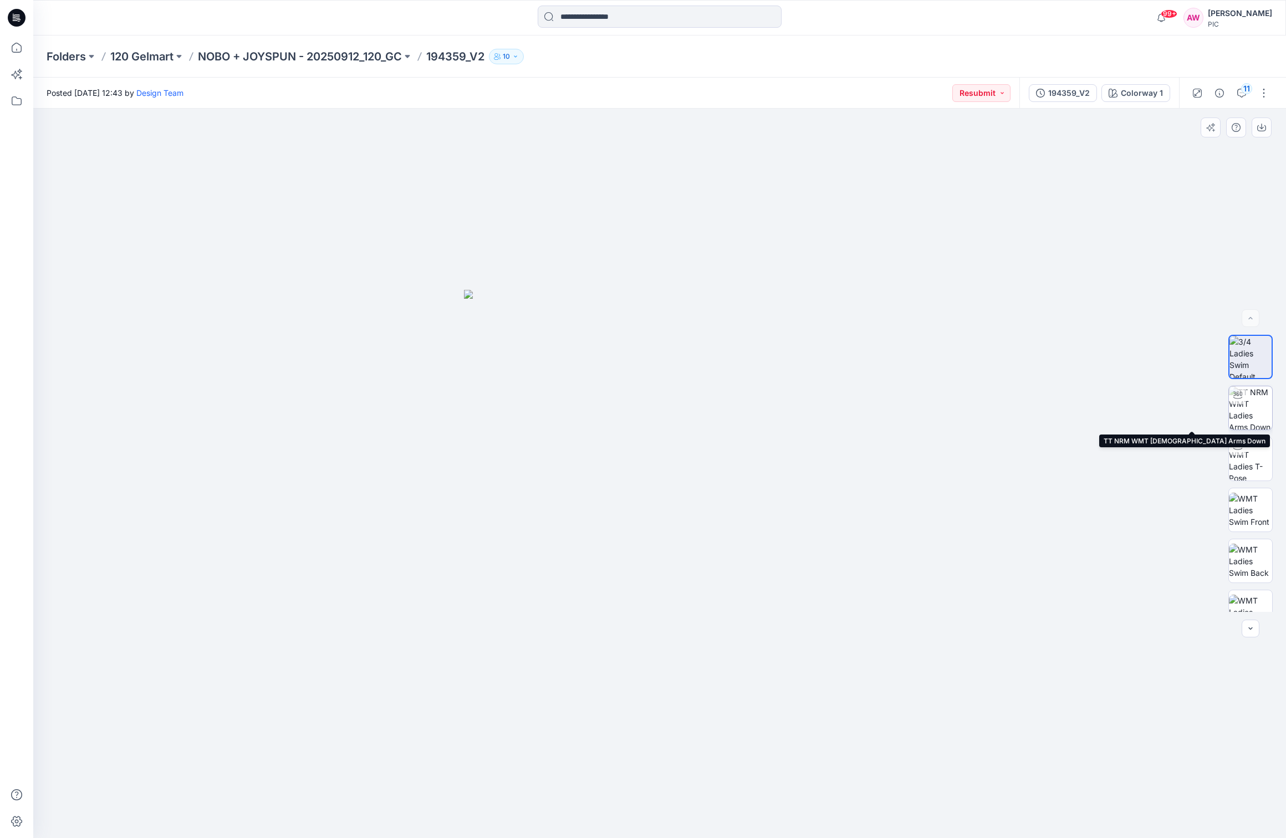
click at [1259, 406] on img at bounding box center [1250, 407] width 43 height 43
click at [1252, 459] on img at bounding box center [1250, 458] width 43 height 43
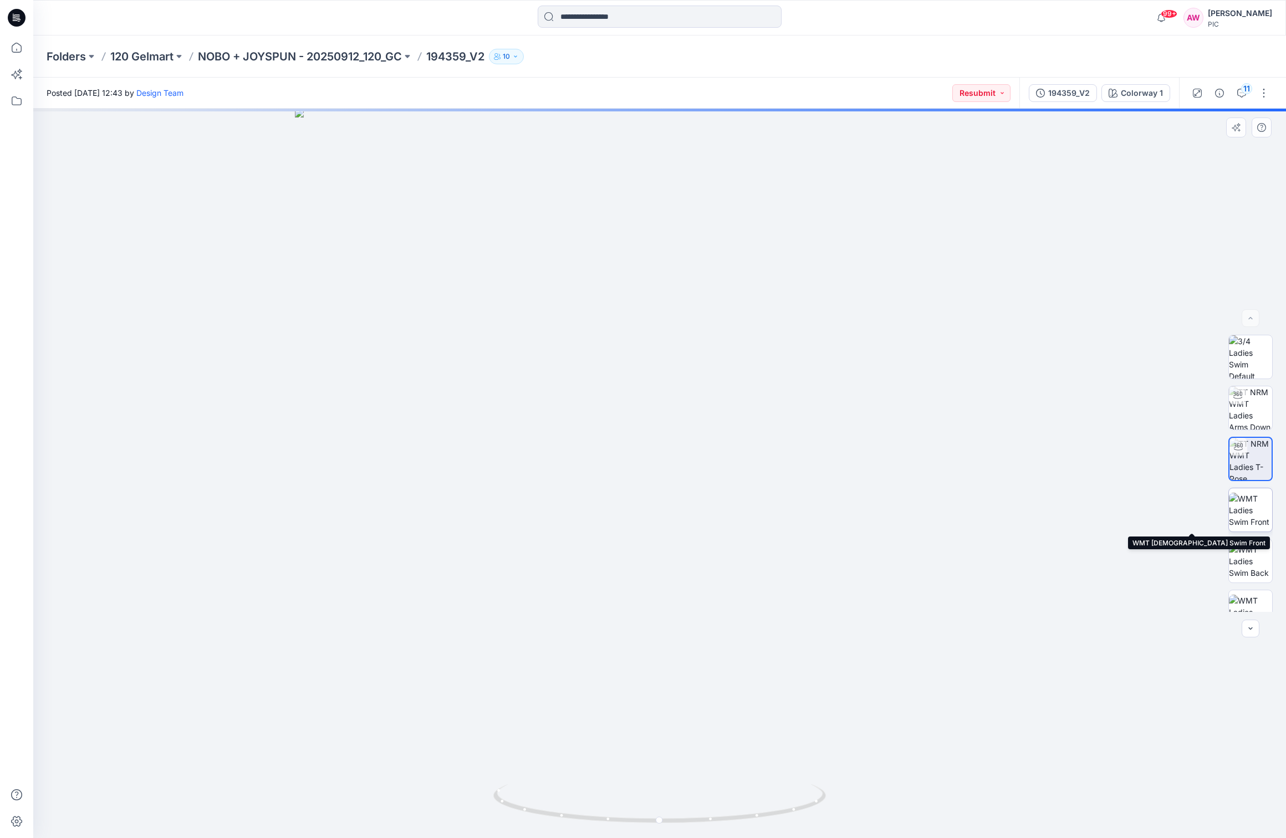
click at [1254, 506] on img at bounding box center [1250, 510] width 43 height 35
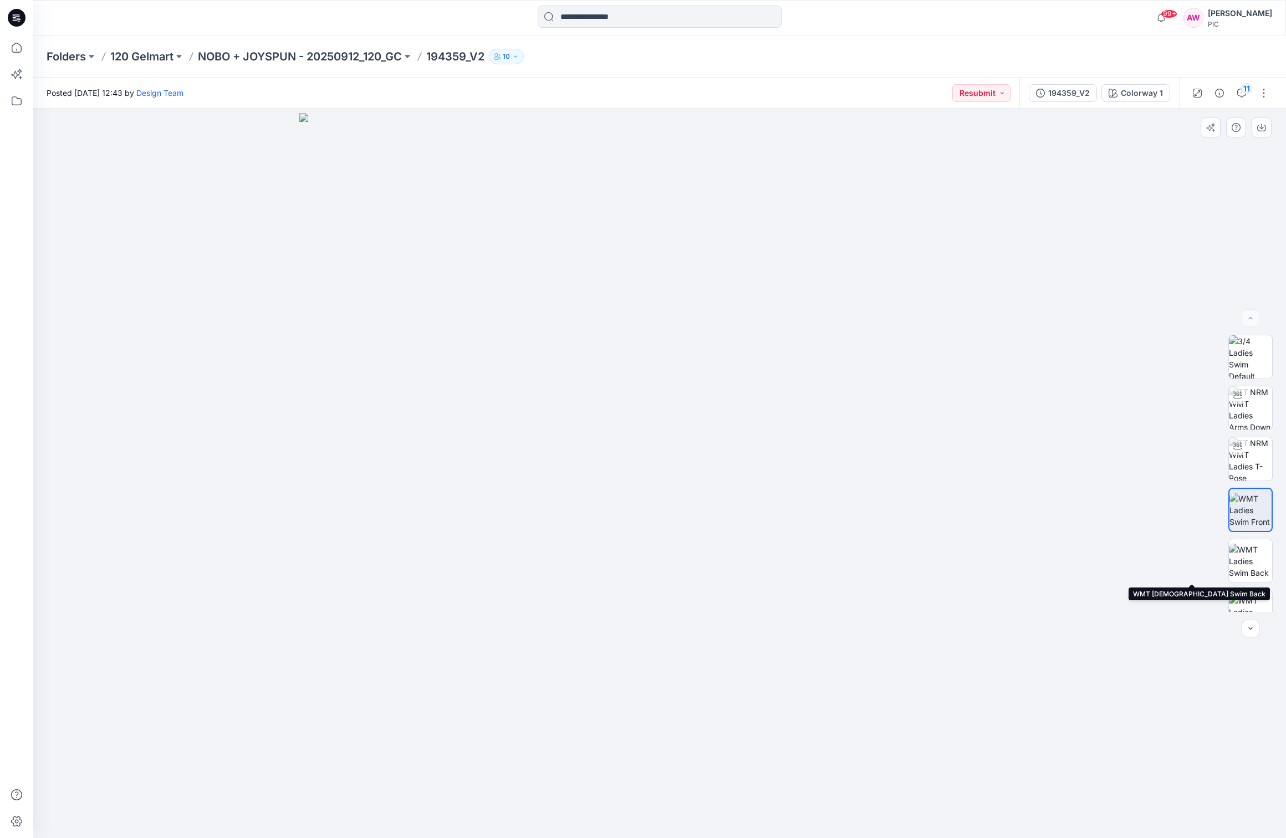
drag, startPoint x: 1257, startPoint y: 548, endPoint x: 1257, endPoint y: 529, distance: 18.3
click at [1257, 546] on img at bounding box center [1250, 561] width 43 height 35
click at [1263, 549] on img at bounding box center [1250, 536] width 43 height 43
click at [1262, 131] on icon "button" at bounding box center [1261, 127] width 9 height 9
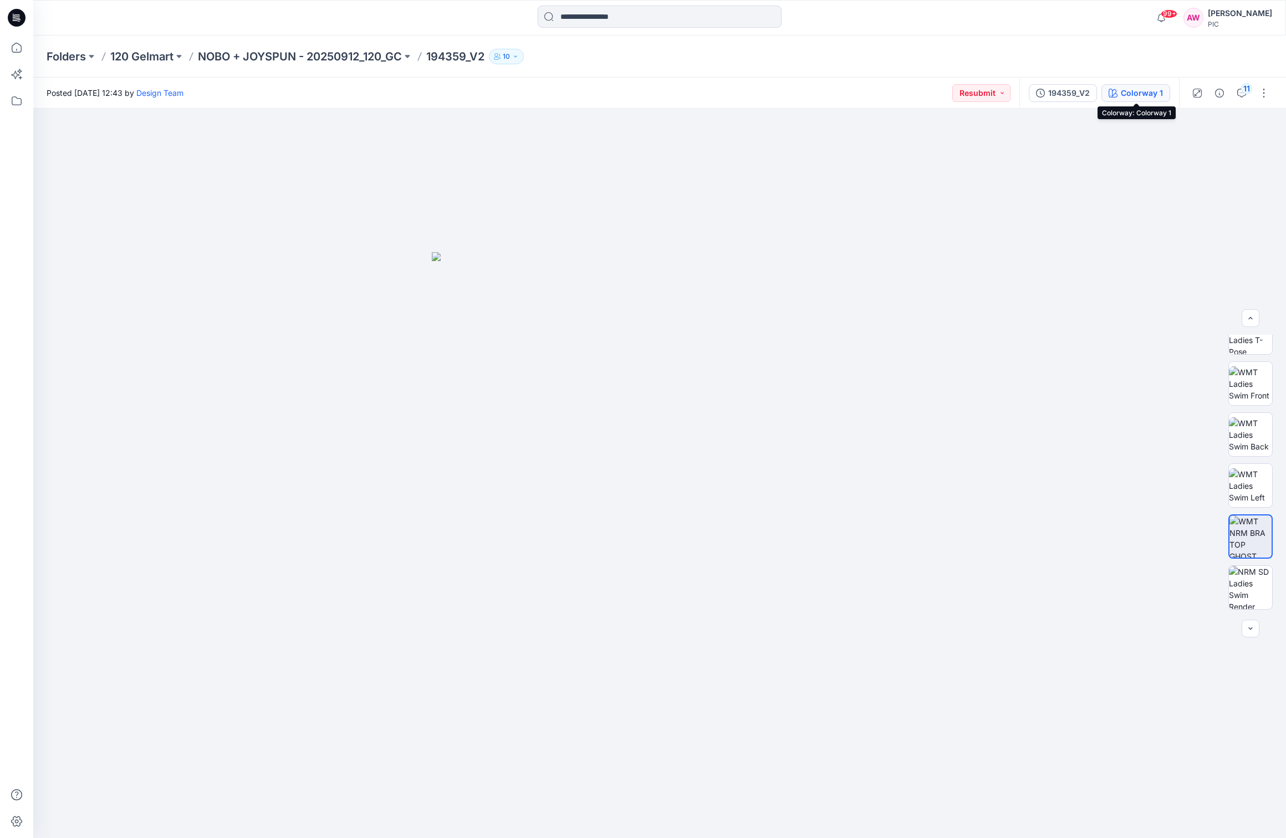
click at [1151, 92] on div "Colorway 1" at bounding box center [1142, 93] width 42 height 12
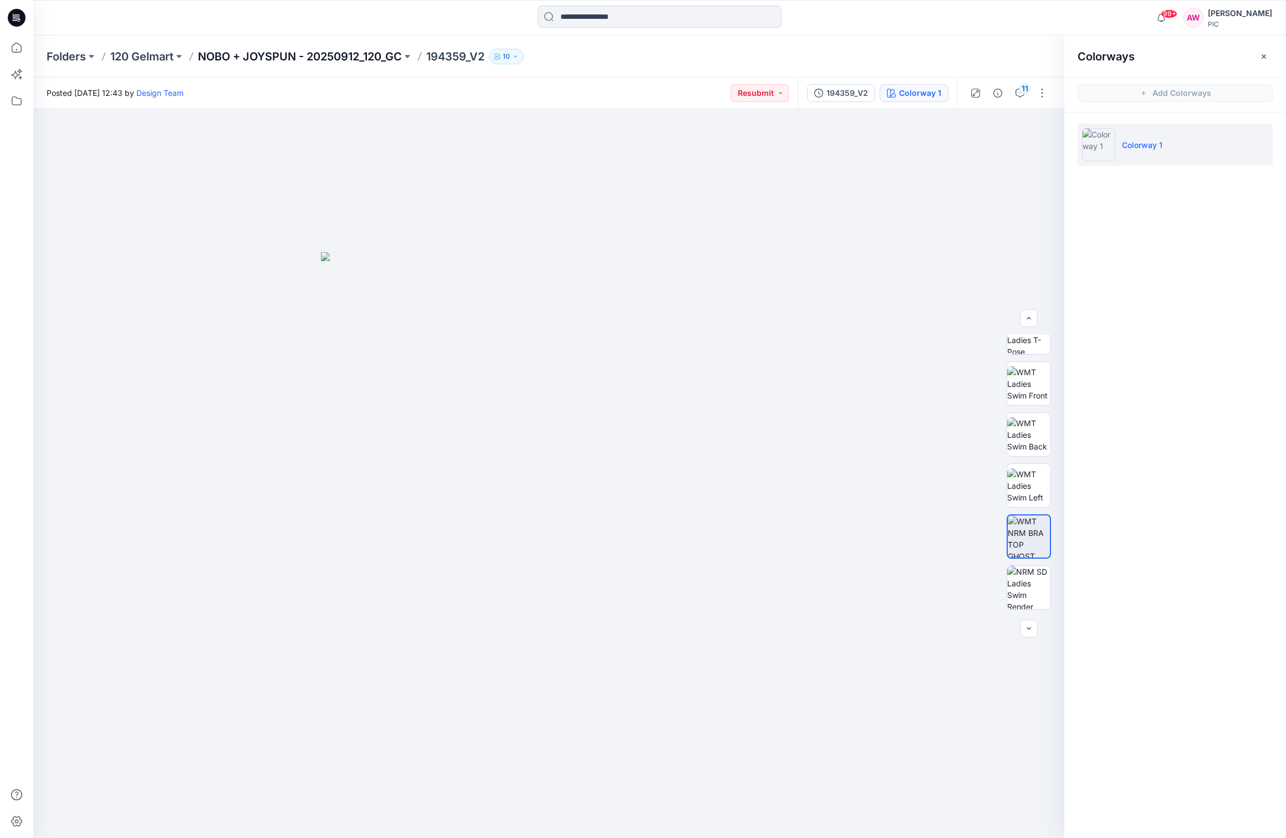
click at [290, 54] on p "NOBO + JOYSPUN - 20250912_120_GC" at bounding box center [300, 57] width 204 height 16
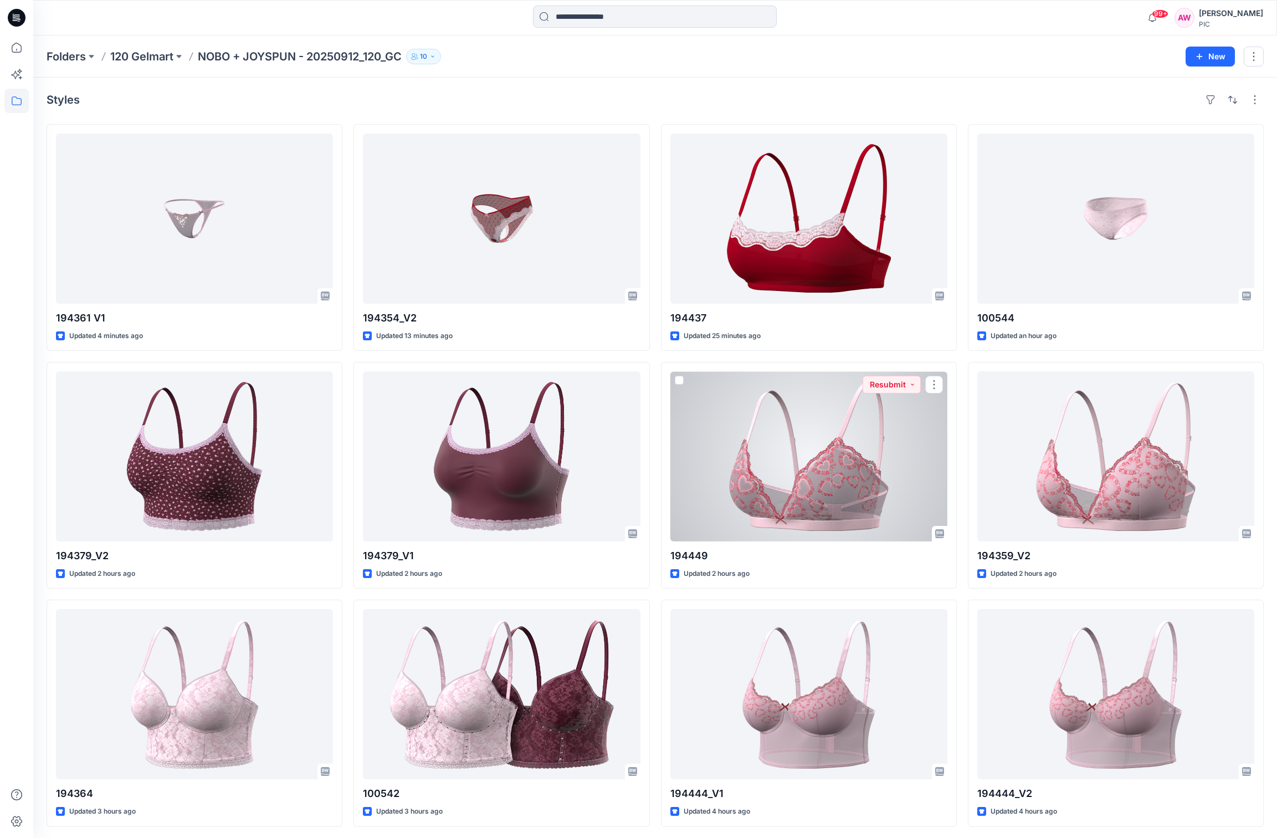
click at [872, 463] on div at bounding box center [809, 456] width 277 height 170
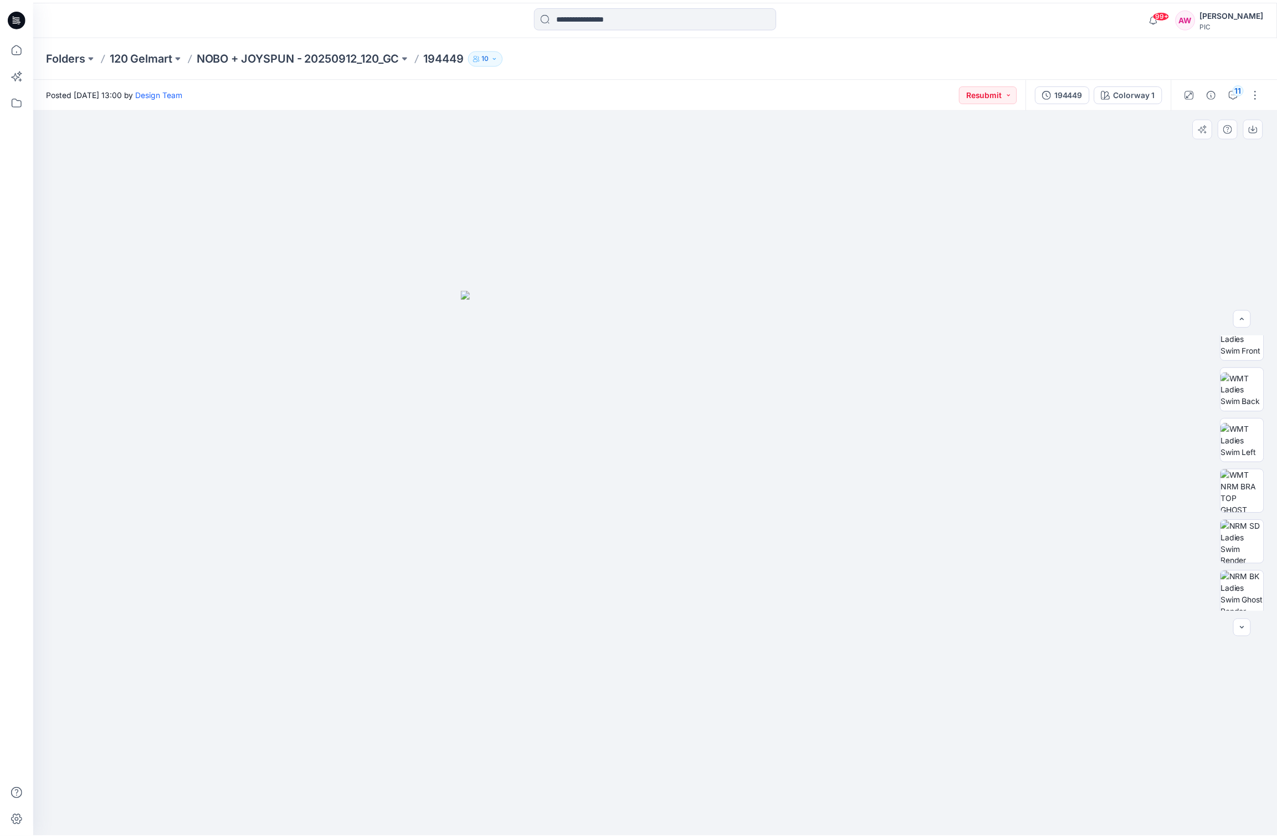
scroll to position [176, 0]
click at [1255, 499] on img at bounding box center [1250, 487] width 43 height 43
click at [1262, 125] on icon "button" at bounding box center [1261, 127] width 9 height 9
click at [342, 57] on p "NOBO + JOYSPUN - 20250912_120_GC" at bounding box center [300, 57] width 204 height 16
